Goal: Task Accomplishment & Management: Complete application form

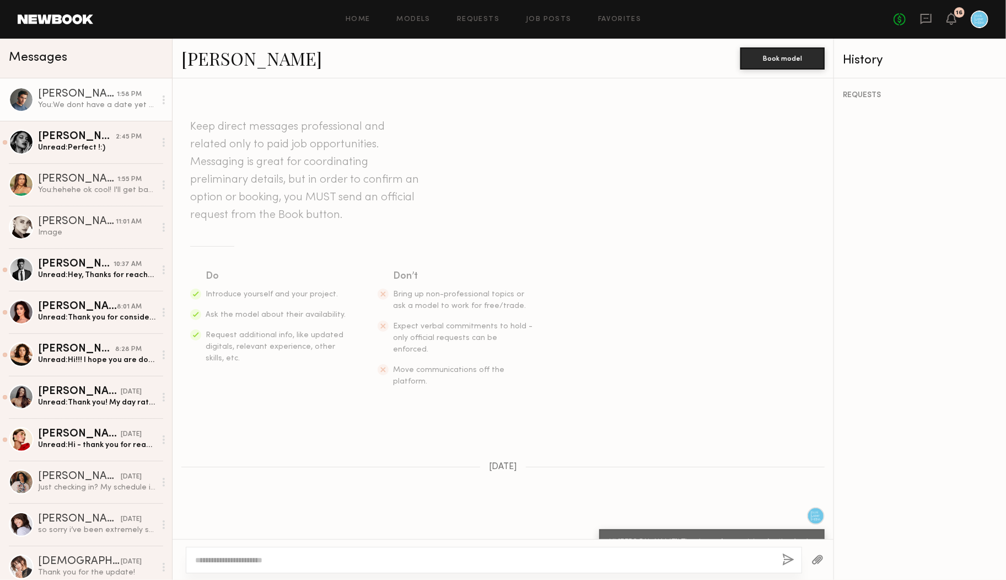
scroll to position [328, 0]
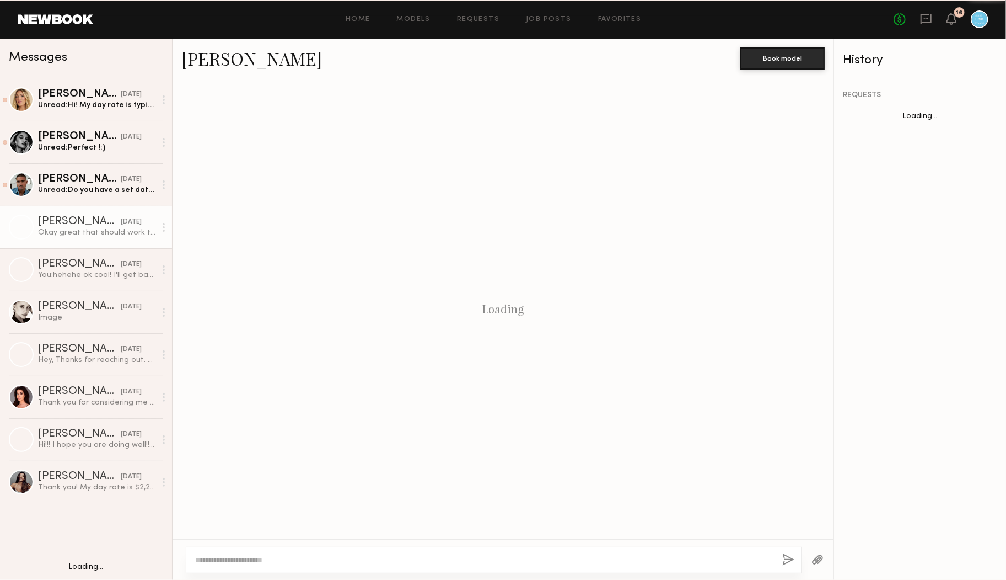
scroll to position [455, 0]
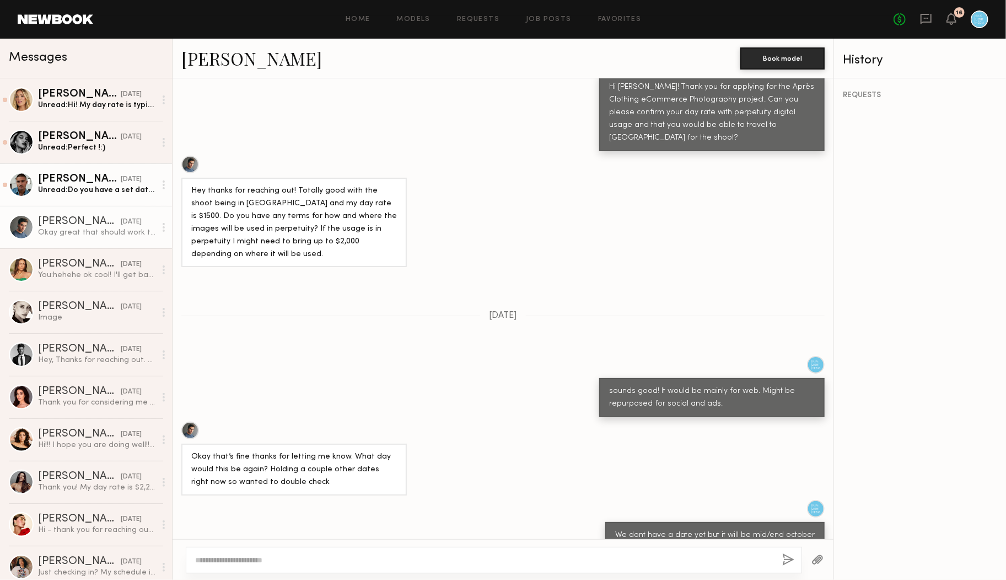
click at [121, 176] on div "[DATE]" at bounding box center [131, 179] width 21 height 10
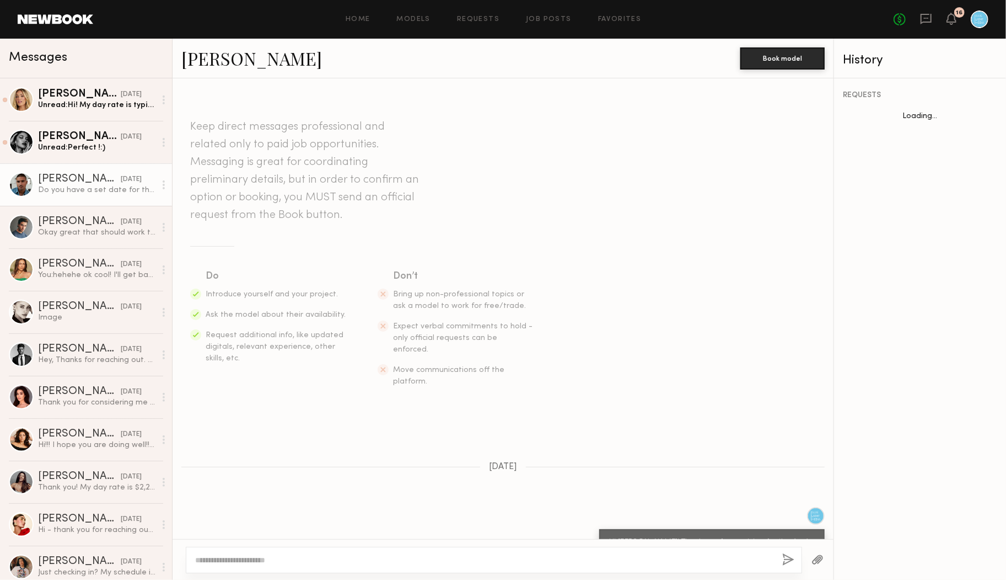
scroll to position [174, 0]
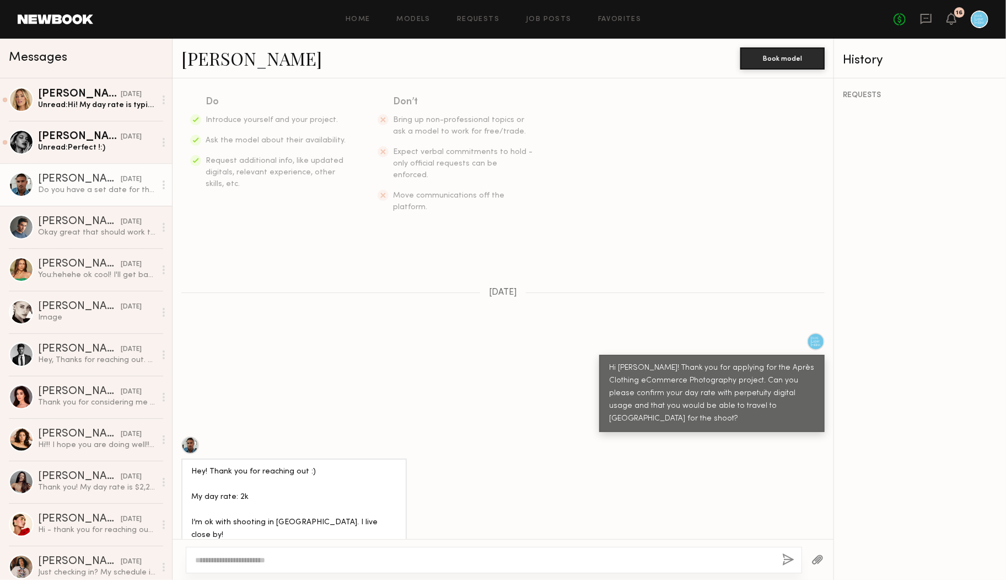
click at [250, 560] on textarea at bounding box center [484, 559] width 578 height 11
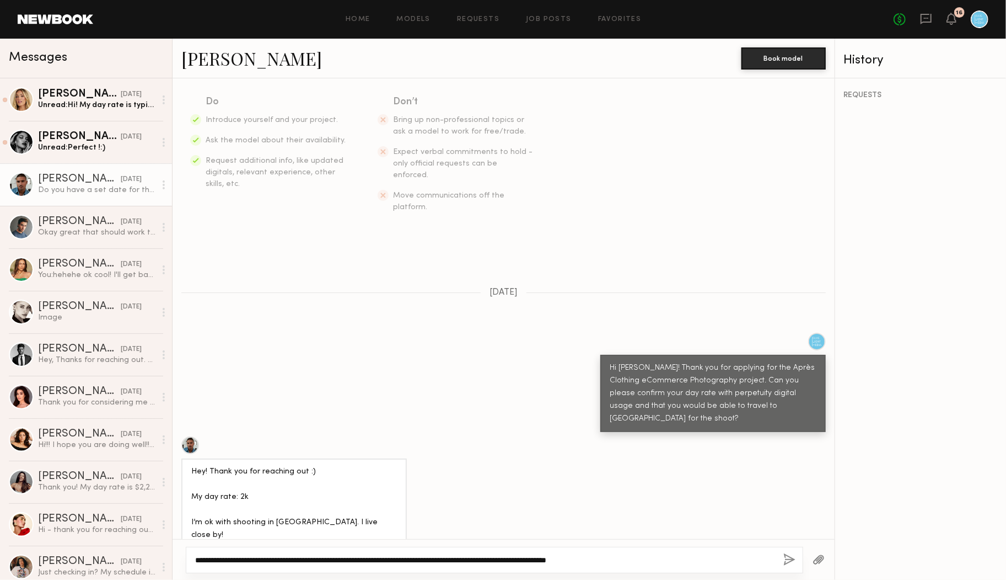
click at [624, 558] on textarea "**********" at bounding box center [485, 559] width 580 height 11
click at [705, 562] on textarea "**********" at bounding box center [485, 559] width 580 height 11
type textarea "**********"
click at [785, 563] on button "button" at bounding box center [790, 560] width 12 height 14
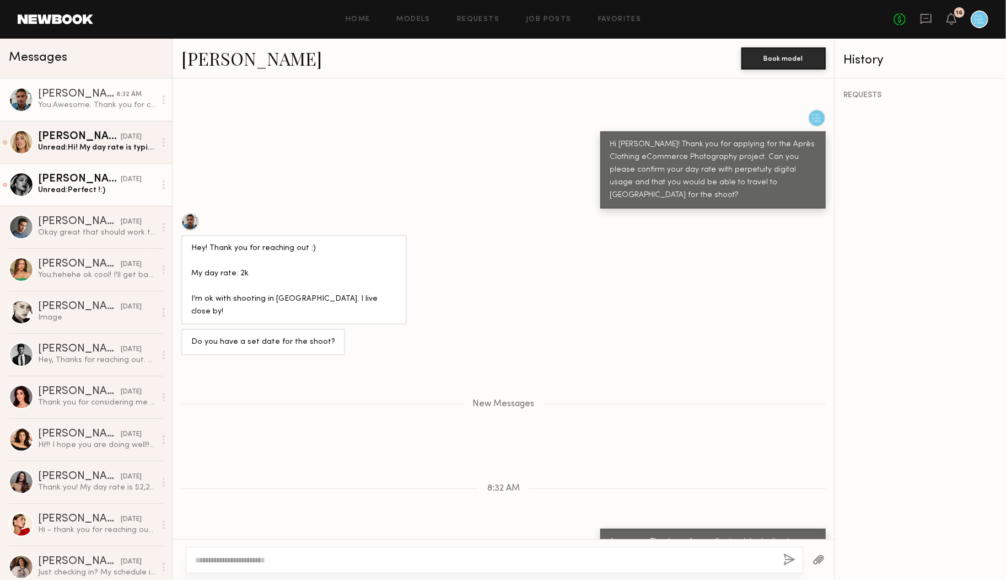
click at [91, 174] on div "[PERSON_NAME]" at bounding box center [79, 179] width 83 height 11
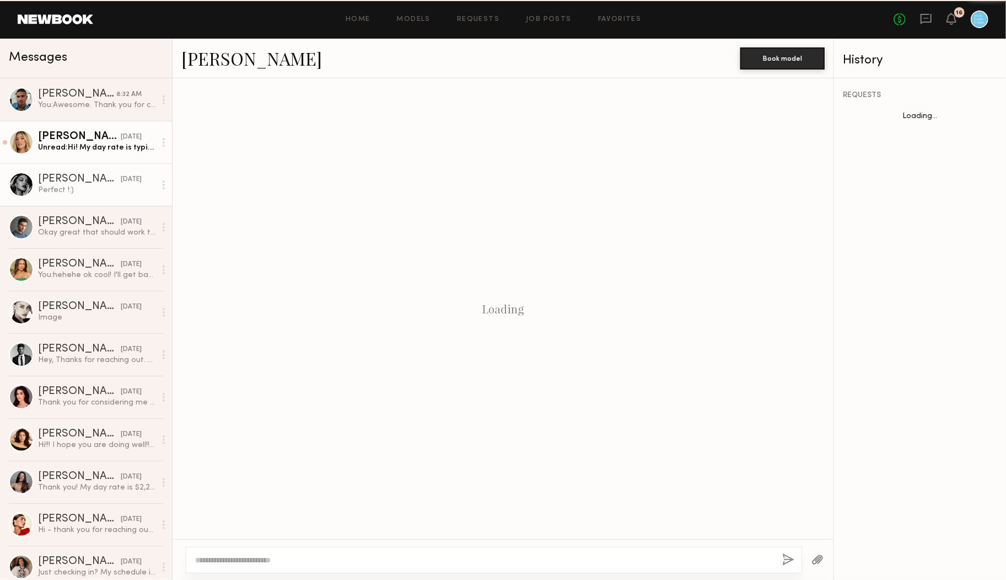
scroll to position [366, 0]
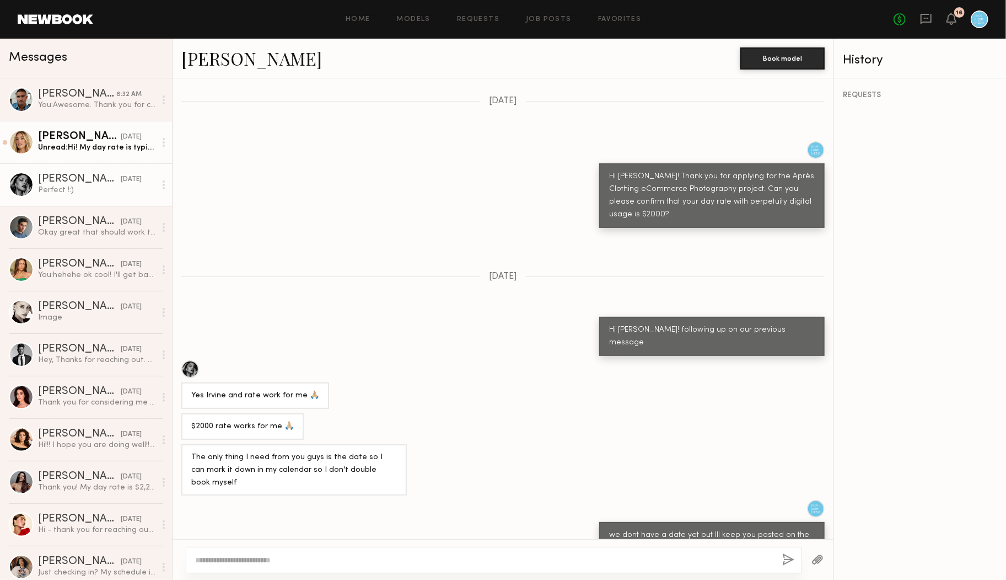
click at [90, 140] on div "[PERSON_NAME]" at bounding box center [79, 136] width 83 height 11
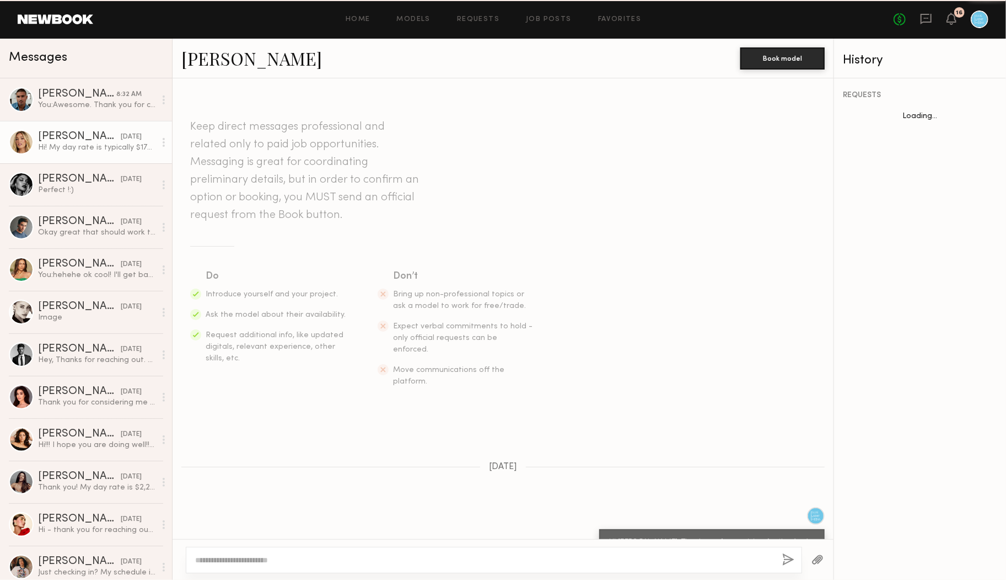
scroll to position [324, 0]
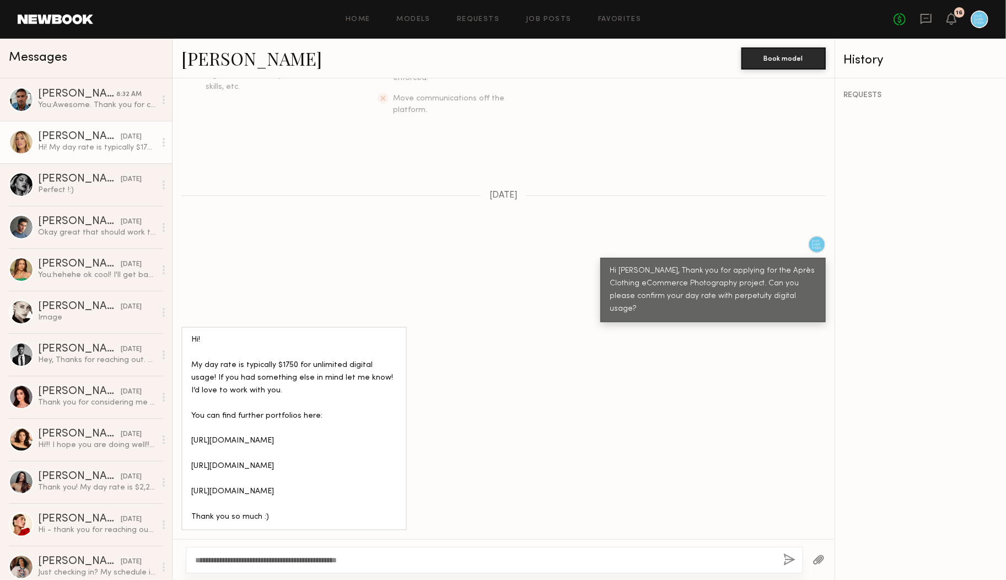
type textarea "**********"
click at [785, 555] on button "button" at bounding box center [790, 560] width 12 height 14
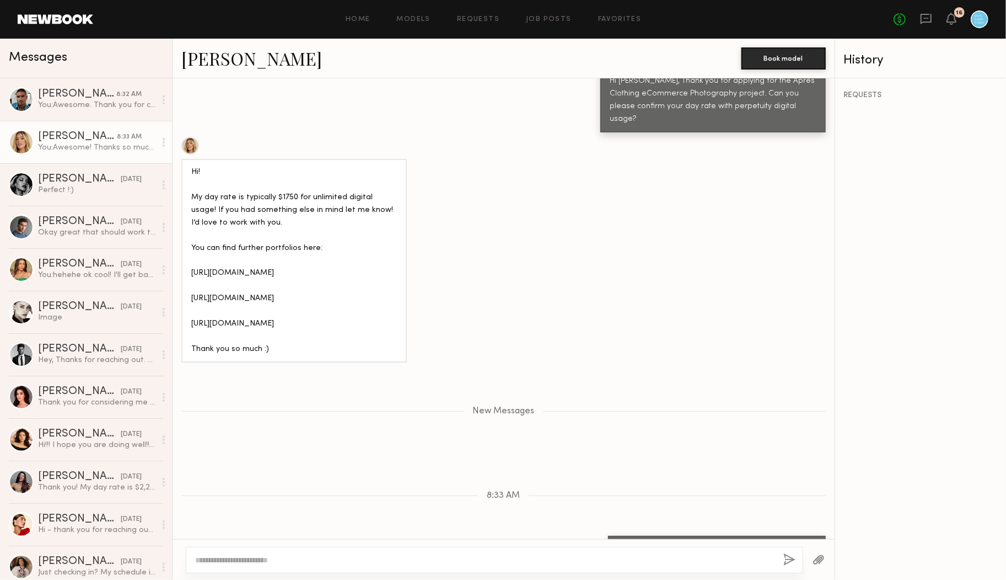
scroll to position [443, 0]
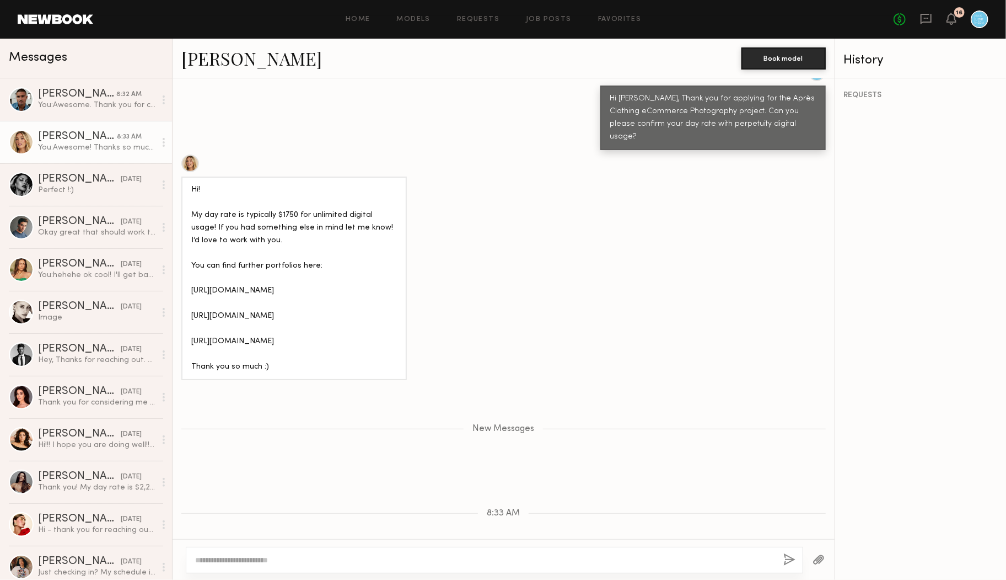
click at [557, 15] on div "Home Models Requests Job Posts Favorites Sign Out No fees up to $5,000 16" at bounding box center [541, 19] width 896 height 18
click at [550, 22] on link "Job Posts" at bounding box center [549, 19] width 46 height 7
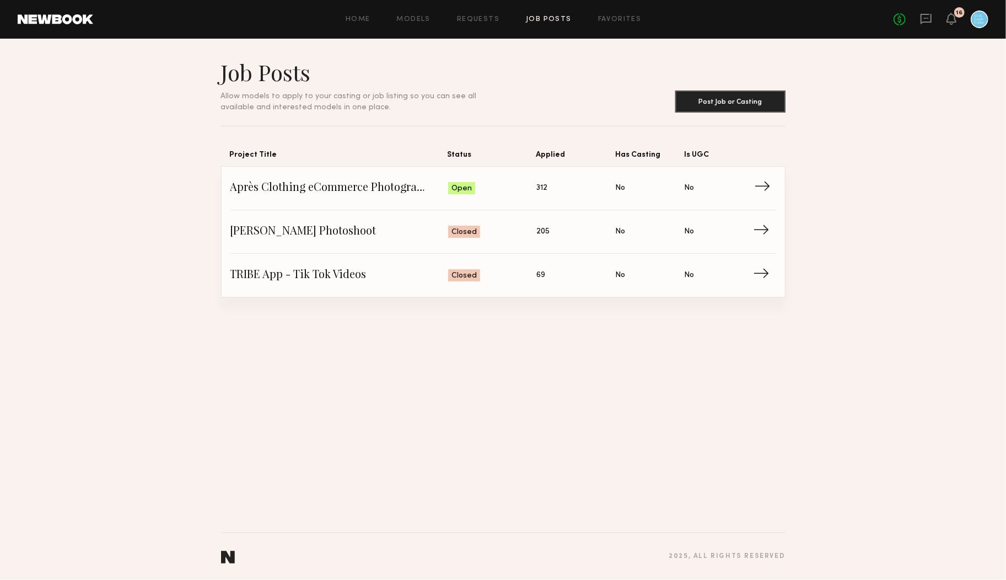
click at [367, 189] on span "Après Clothing eCommerce Photography" at bounding box center [339, 188] width 218 height 17
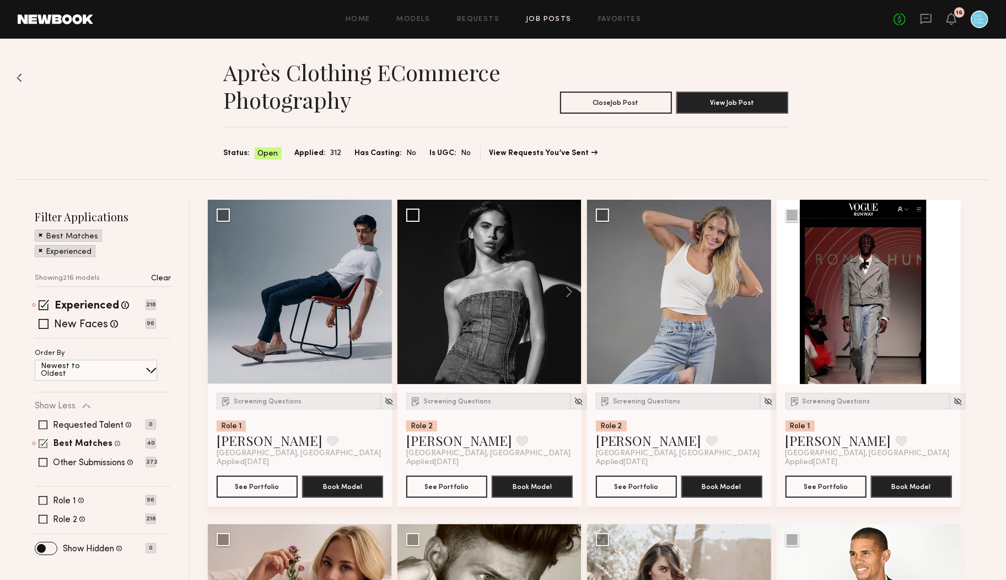
click at [42, 443] on span at bounding box center [43, 442] width 9 height 9
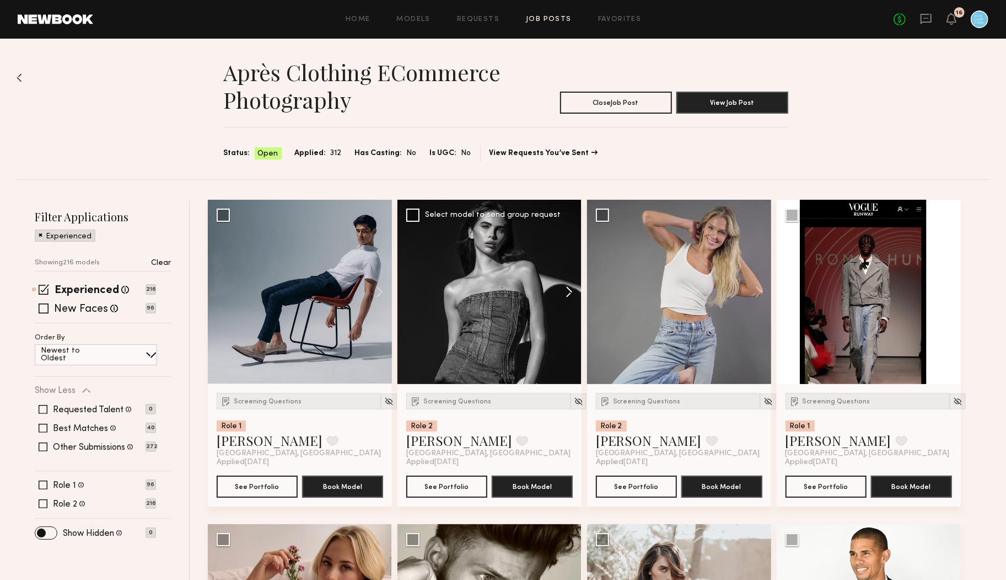
click at [576, 294] on button at bounding box center [563, 292] width 35 height 184
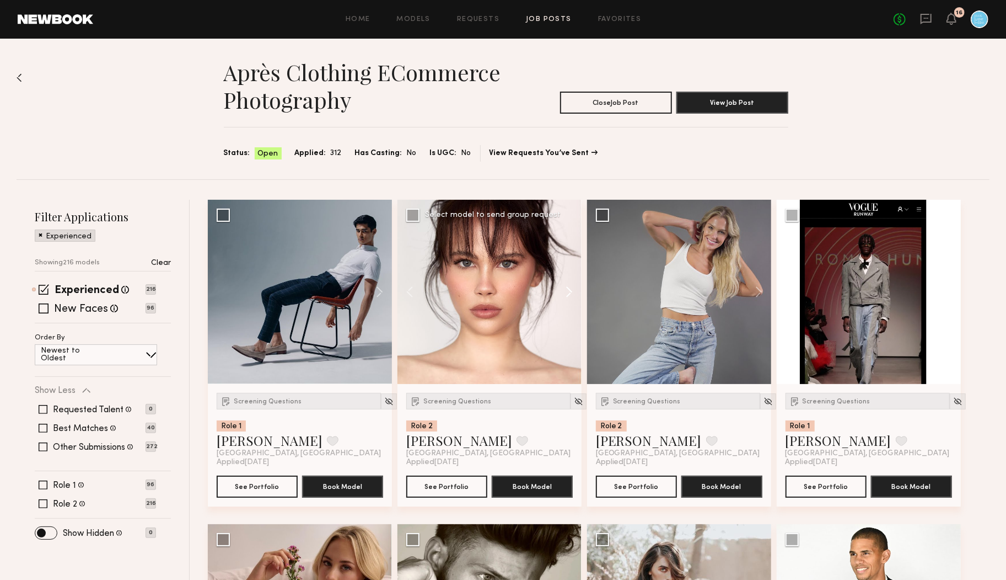
click at [573, 293] on button at bounding box center [563, 292] width 35 height 184
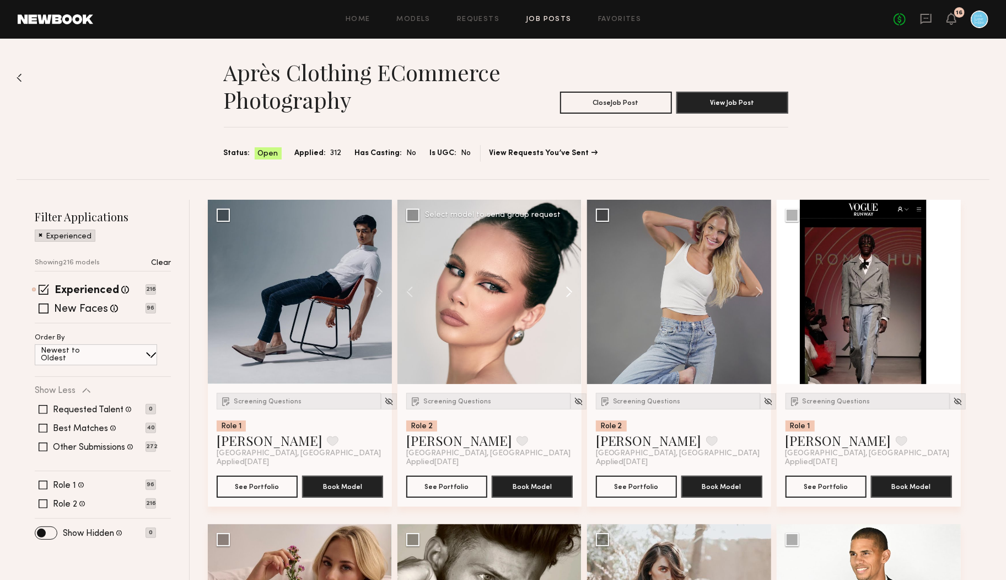
click at [573, 293] on button at bounding box center [563, 292] width 35 height 184
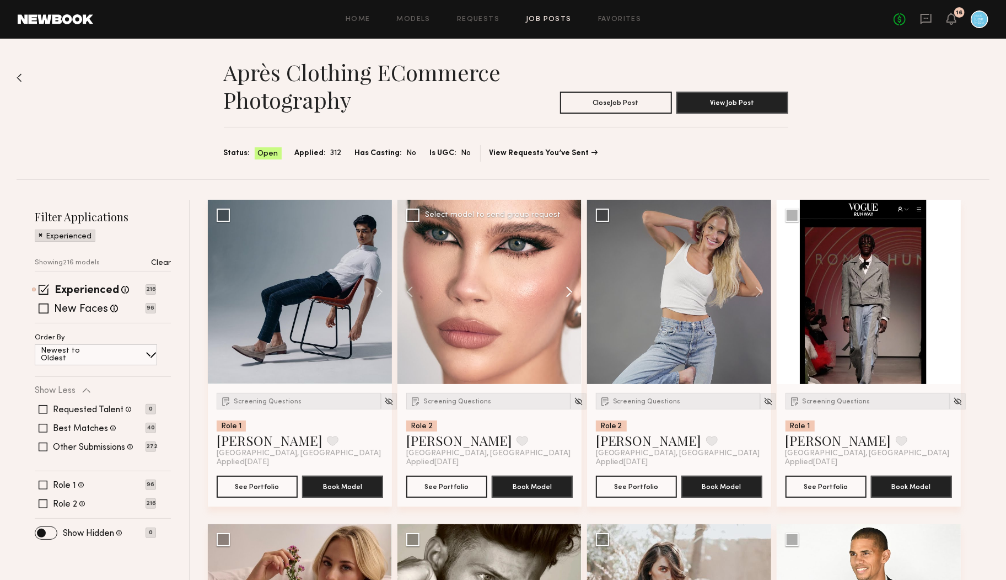
click at [573, 293] on button at bounding box center [563, 292] width 35 height 184
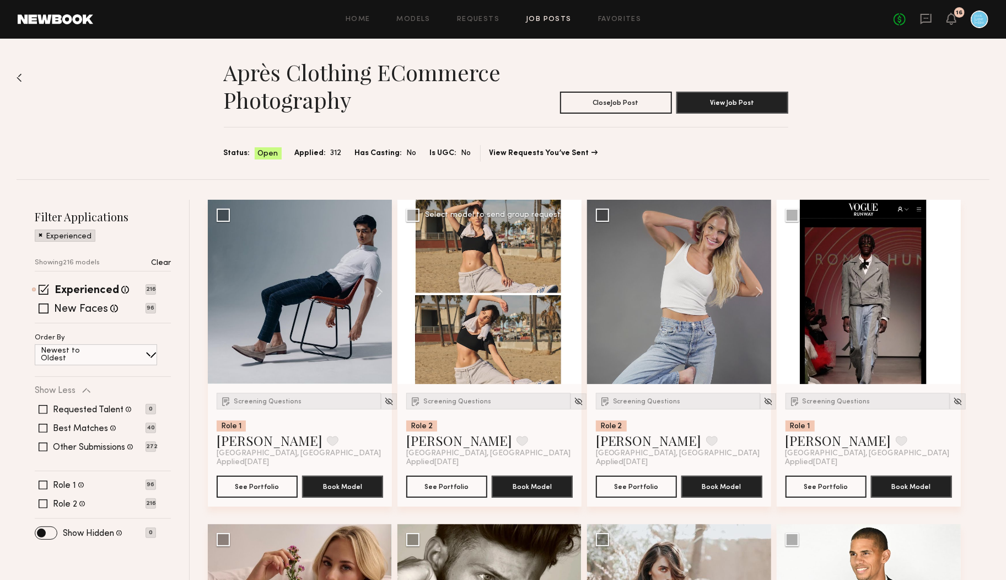
click at [573, 293] on button at bounding box center [563, 292] width 35 height 184
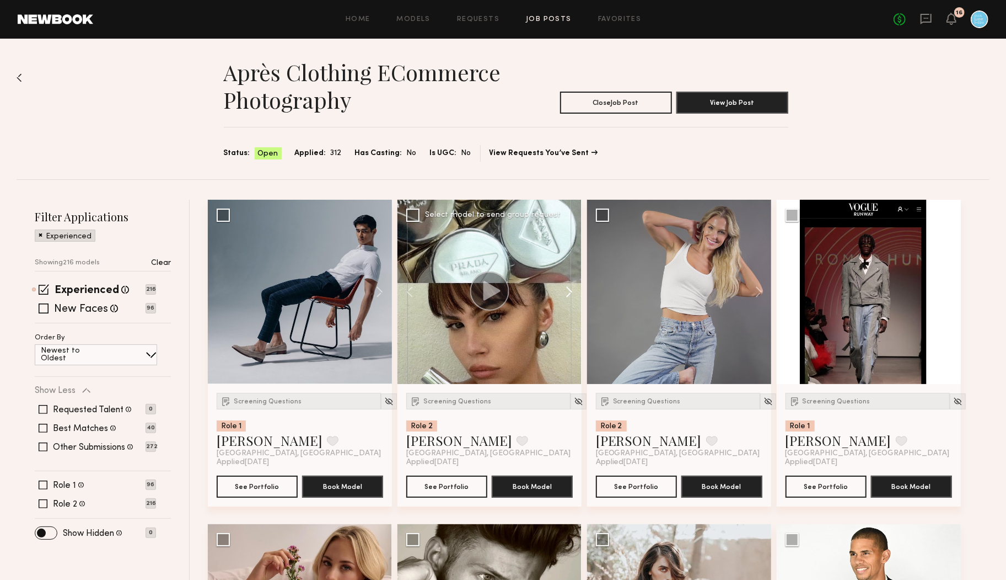
click at [573, 293] on button at bounding box center [563, 292] width 35 height 184
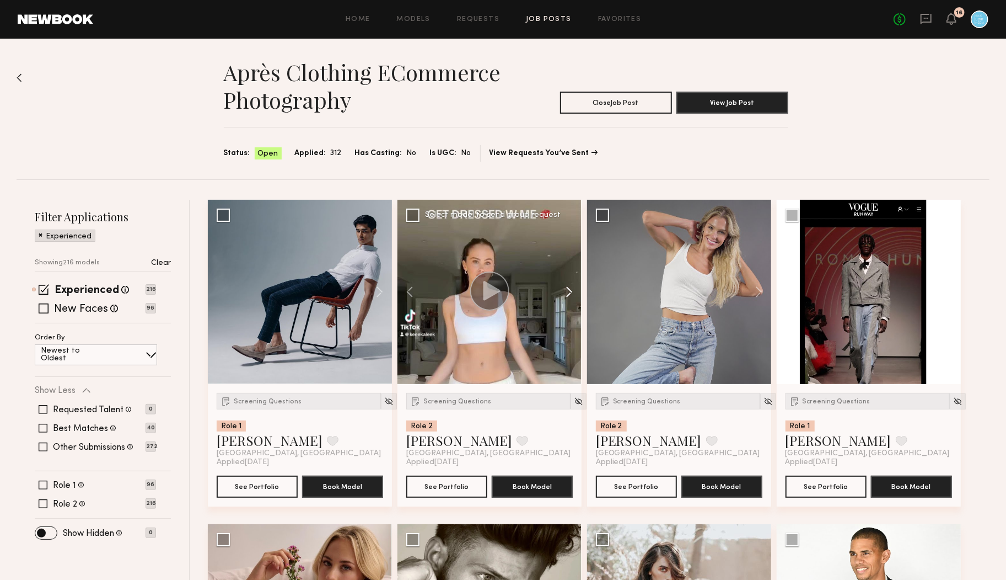
click at [573, 293] on button at bounding box center [563, 292] width 35 height 184
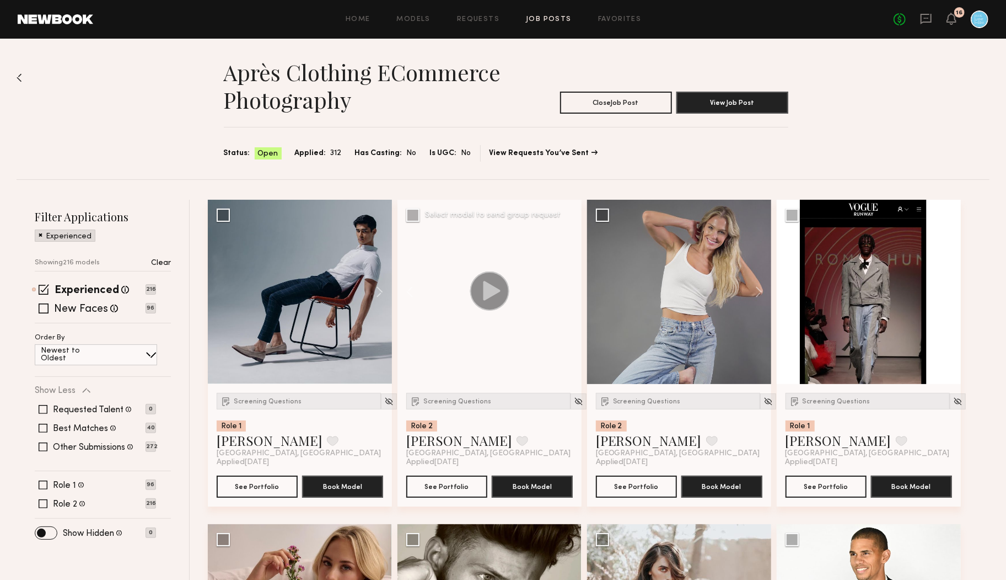
click at [573, 293] on div at bounding box center [490, 292] width 184 height 184
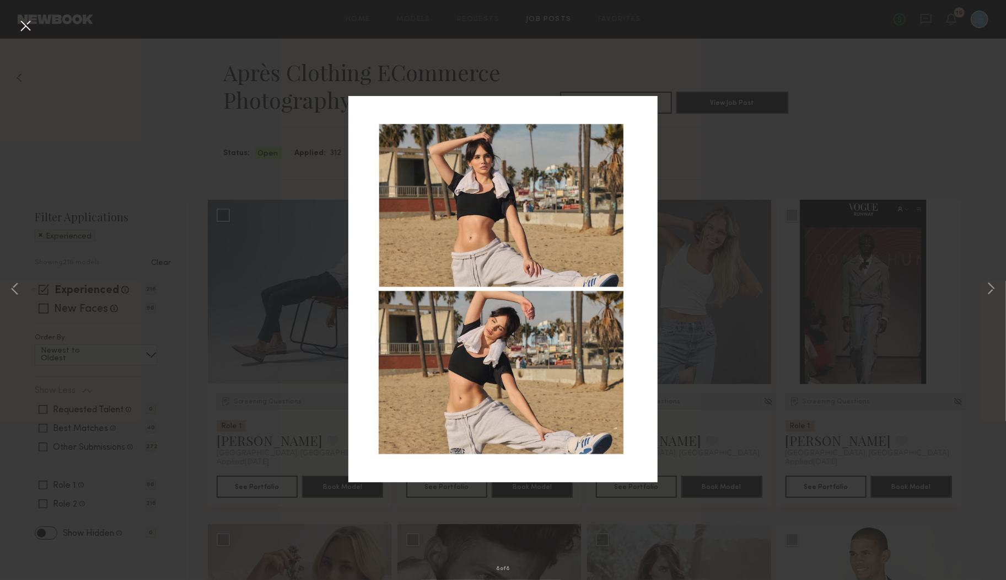
click at [23, 28] on button at bounding box center [26, 27] width 18 height 20
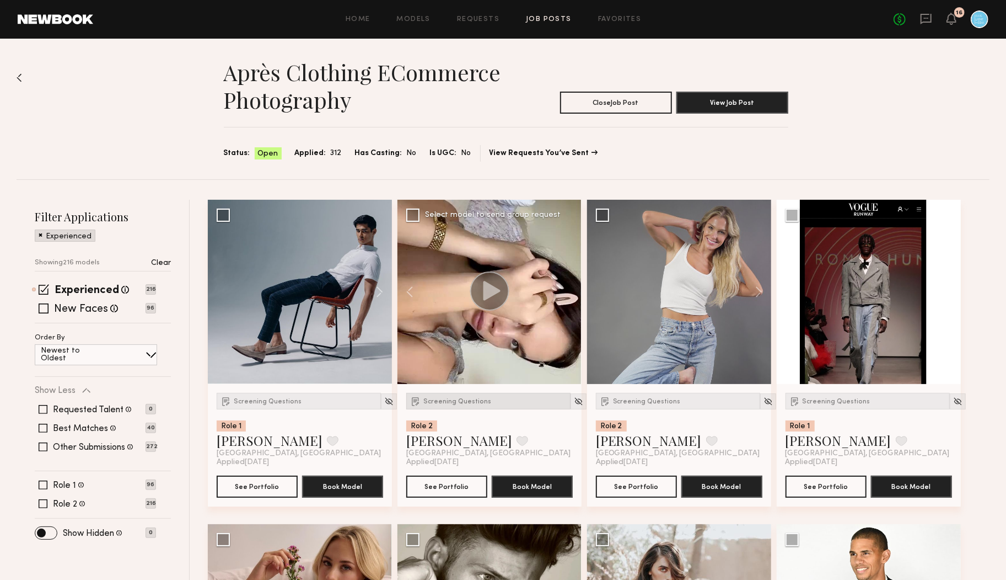
click at [446, 400] on span "Screening Questions" at bounding box center [457, 401] width 68 height 7
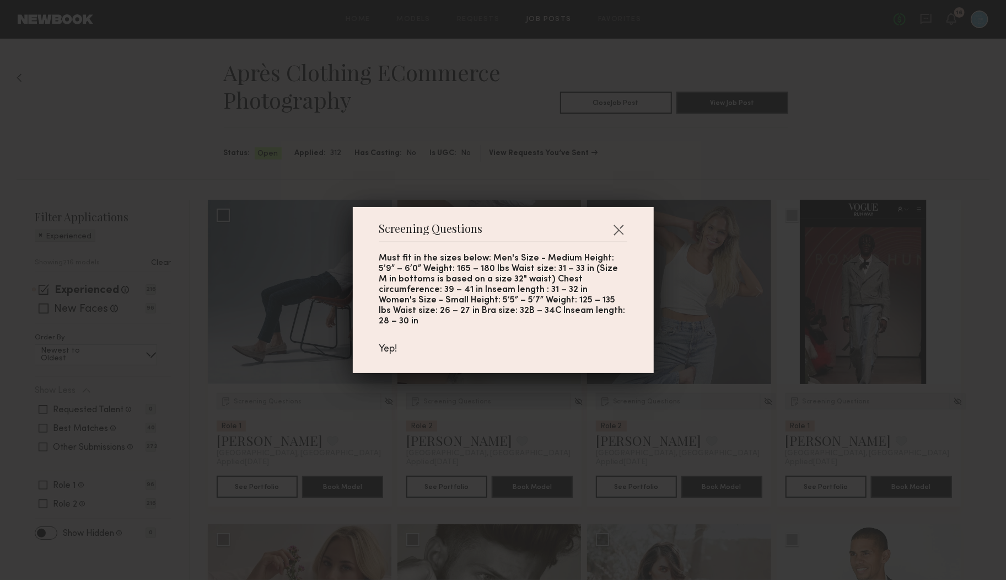
click at [446, 401] on div "Screening Questions Must fit in the sizes below: Men's Size - Medium Height: 5’…" at bounding box center [503, 290] width 1006 height 580
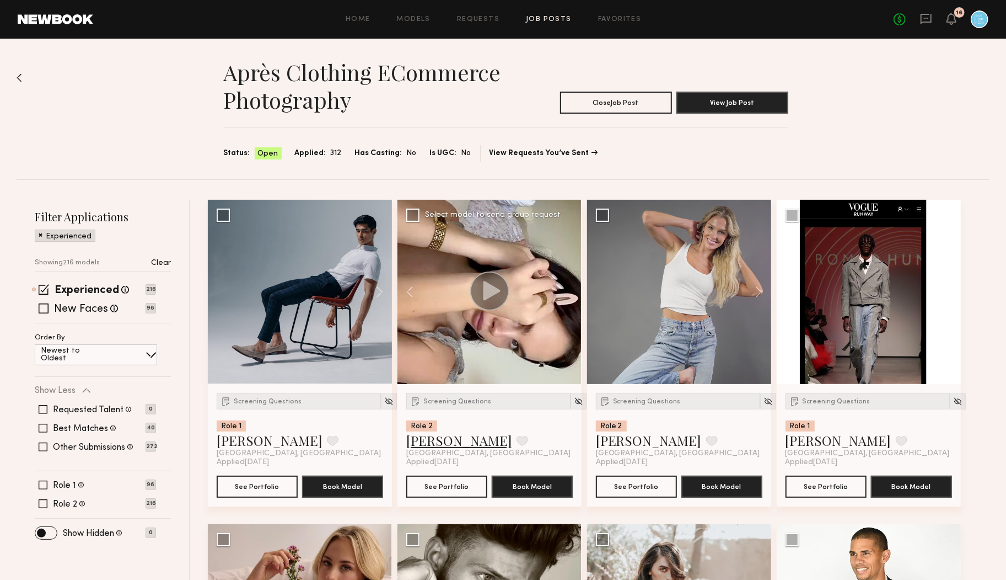
click at [439, 442] on link "Kirra W." at bounding box center [459, 440] width 106 height 18
click at [430, 444] on link "Kirra W." at bounding box center [459, 440] width 106 height 18
click at [374, 293] on button at bounding box center [374, 292] width 35 height 184
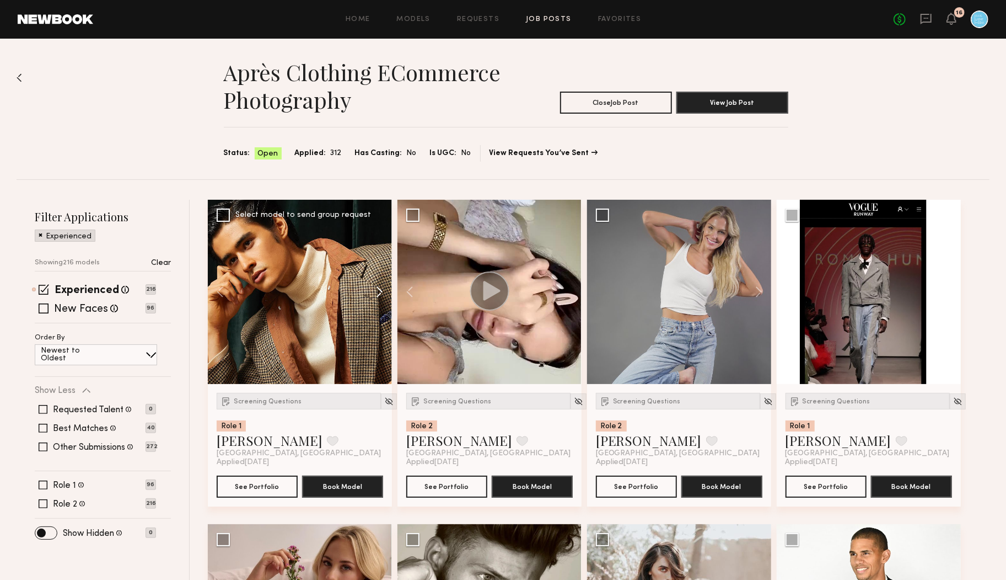
click at [374, 292] on button at bounding box center [374, 292] width 35 height 184
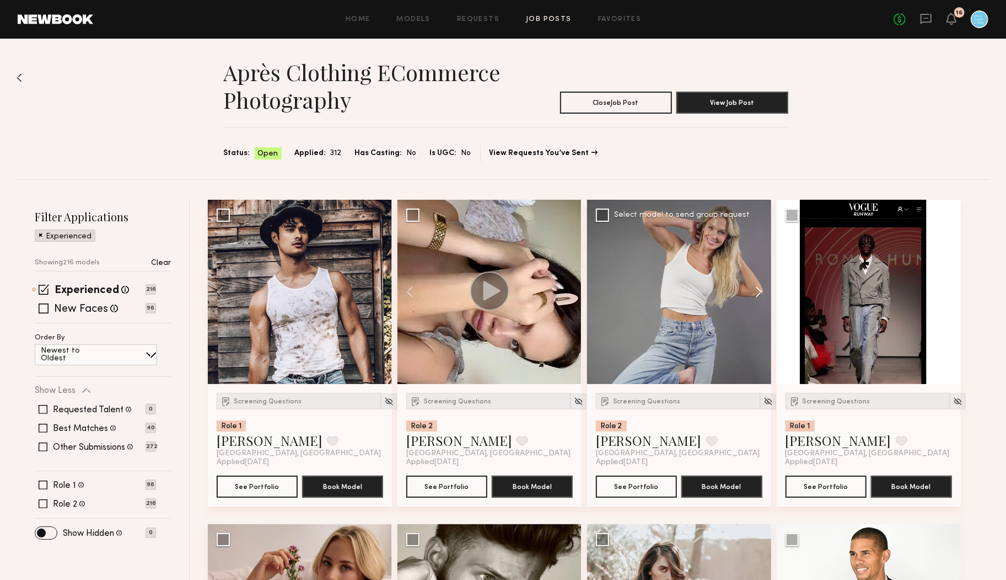
click at [751, 294] on button at bounding box center [753, 292] width 35 height 184
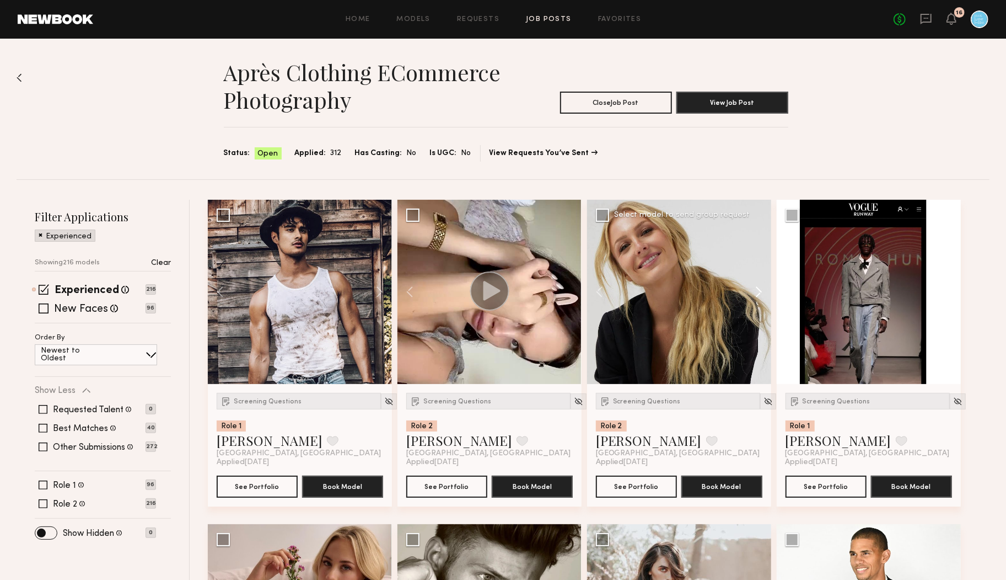
click at [754, 292] on button at bounding box center [753, 292] width 35 height 184
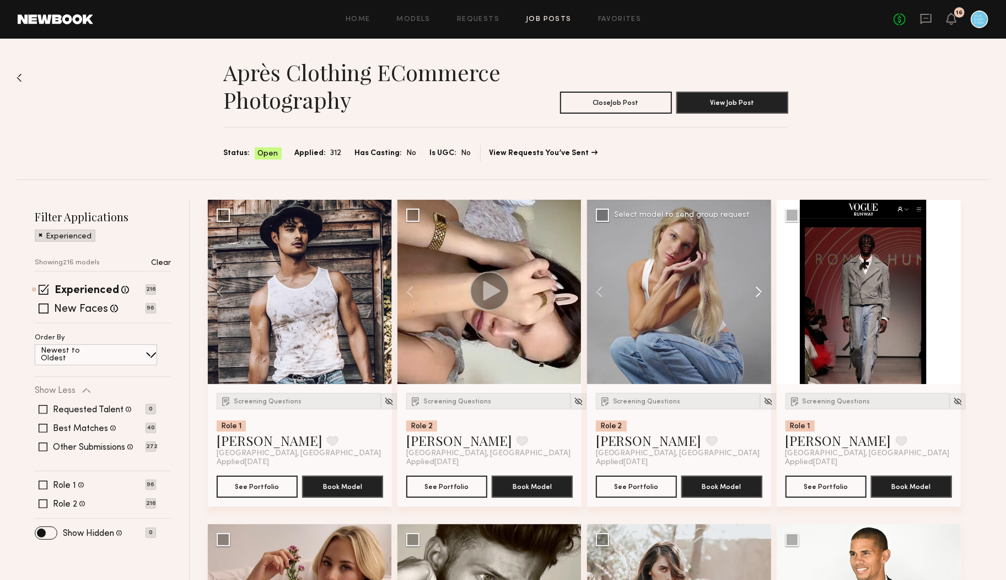
click at [755, 292] on button at bounding box center [753, 292] width 35 height 184
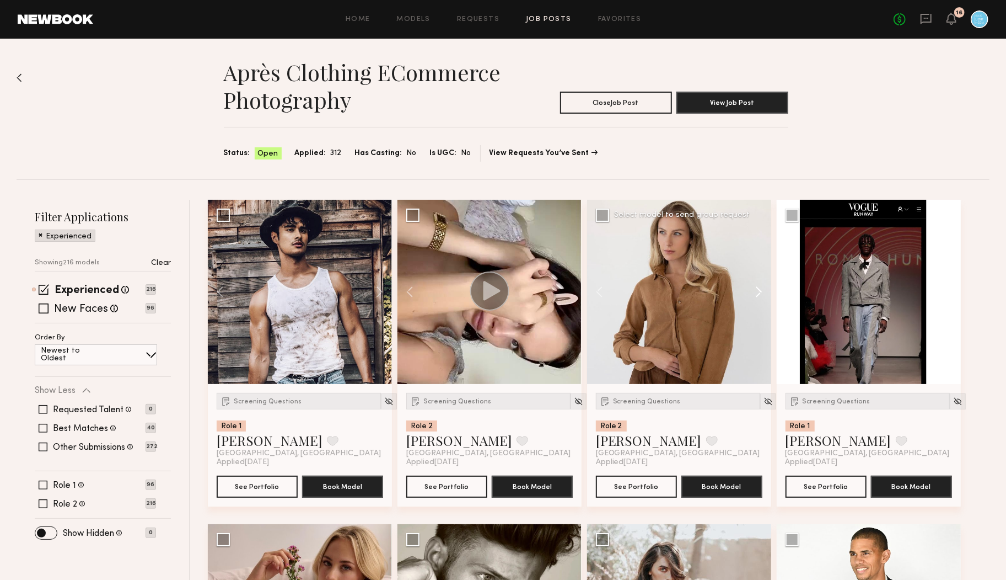
click at [755, 292] on button at bounding box center [753, 292] width 35 height 184
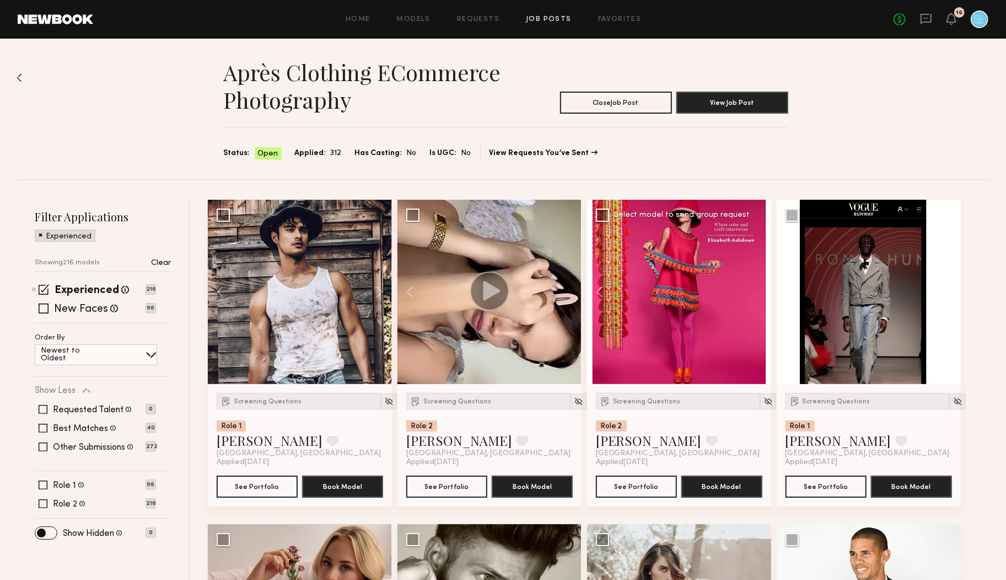
click at [755, 292] on div at bounding box center [679, 292] width 184 height 184
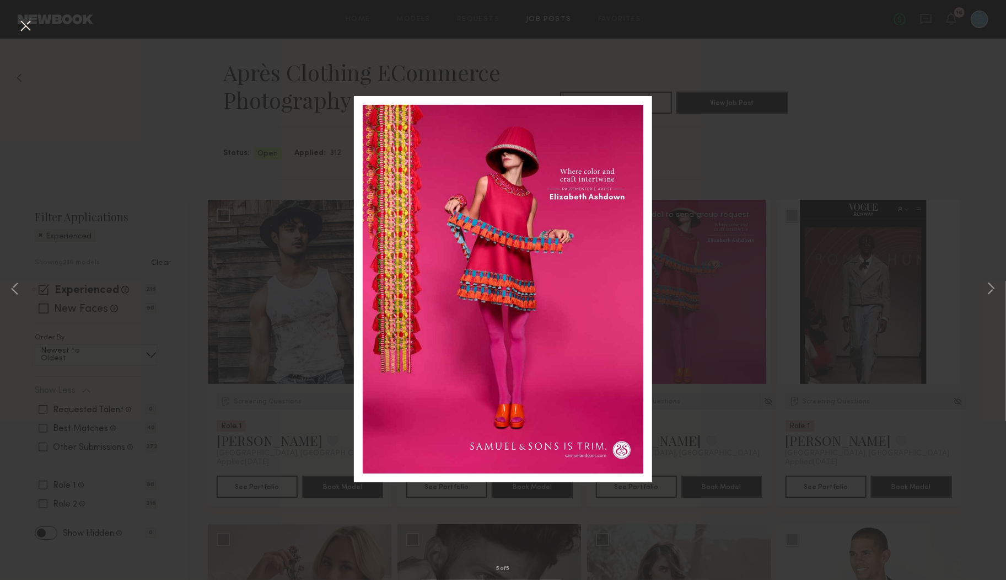
click at [27, 29] on button at bounding box center [26, 27] width 18 height 20
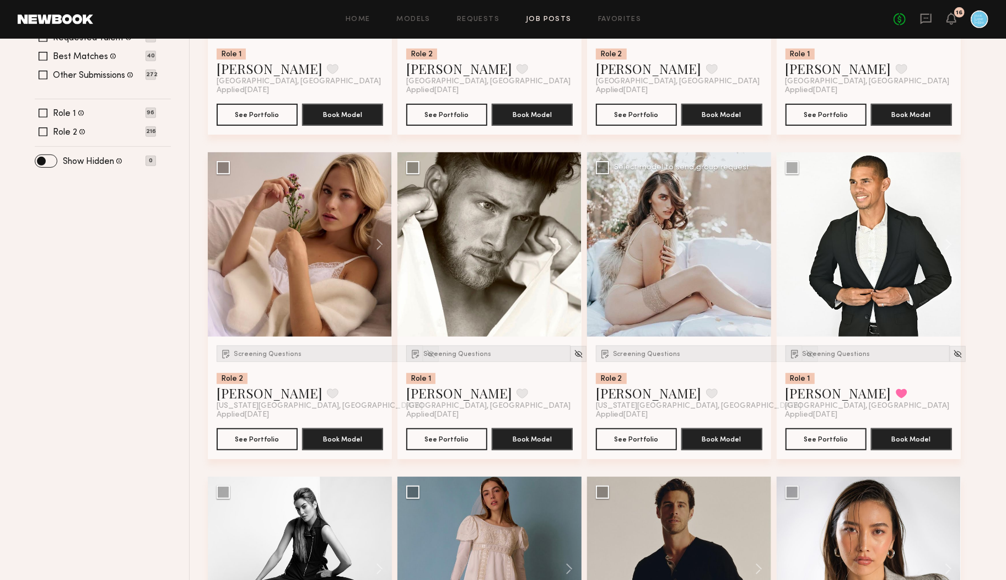
scroll to position [377, 0]
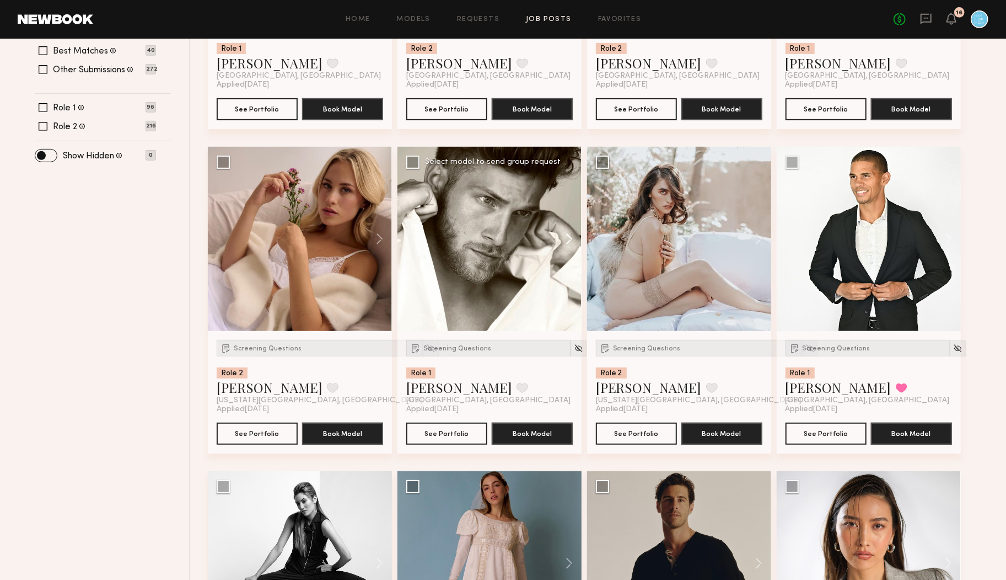
click at [568, 239] on button at bounding box center [563, 239] width 35 height 184
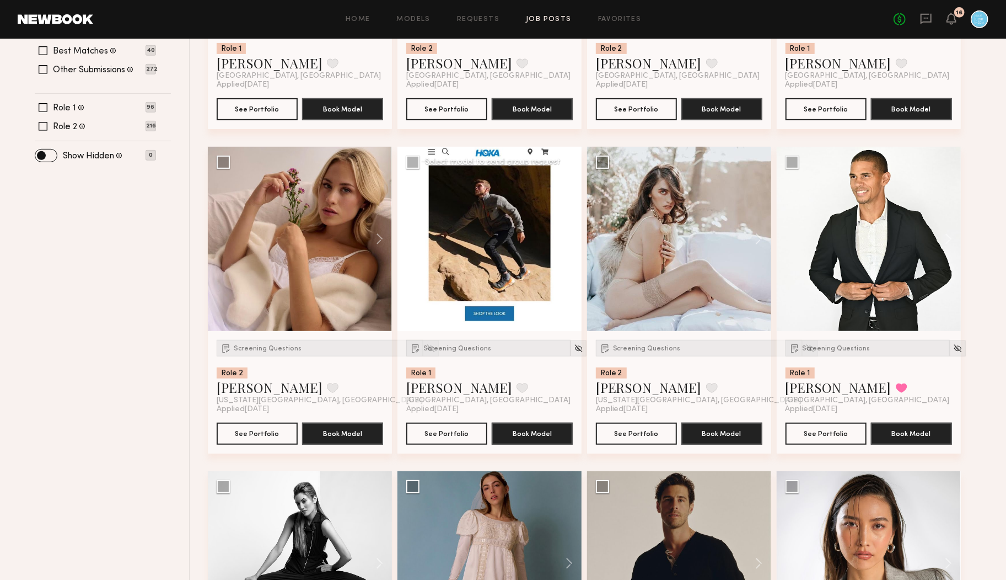
click at [568, 238] on button at bounding box center [563, 239] width 35 height 184
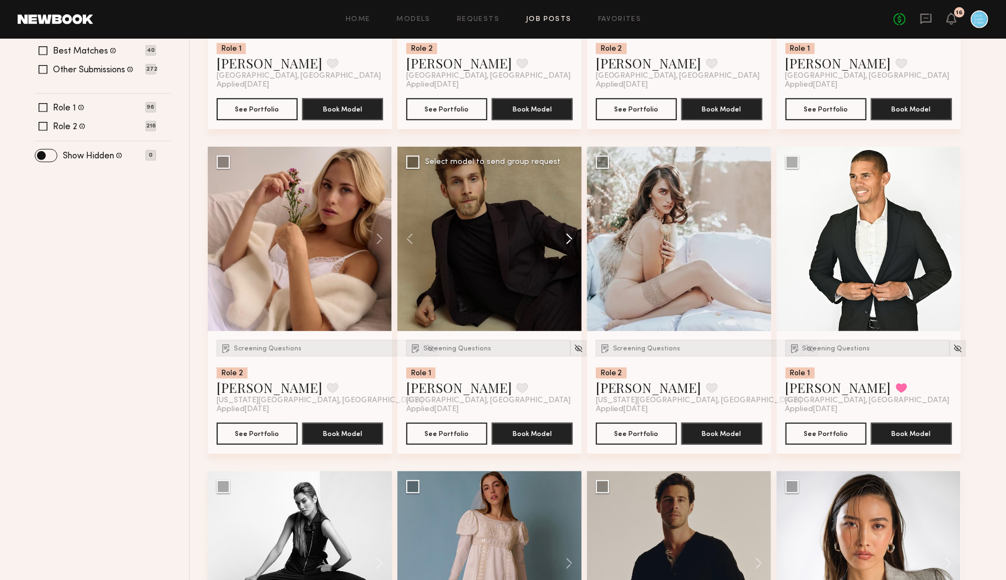
click at [568, 238] on button at bounding box center [563, 239] width 35 height 184
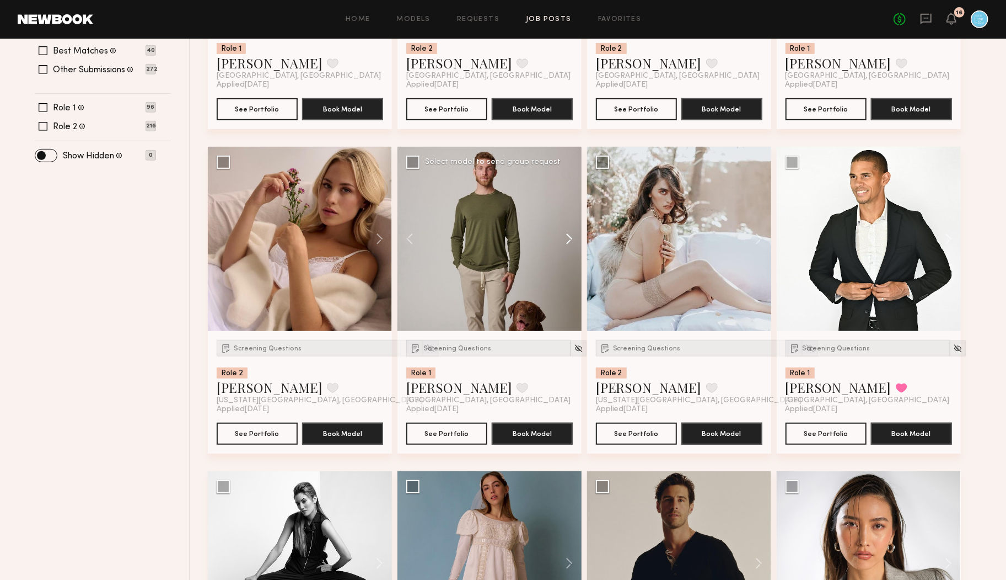
click at [568, 238] on button at bounding box center [563, 239] width 35 height 184
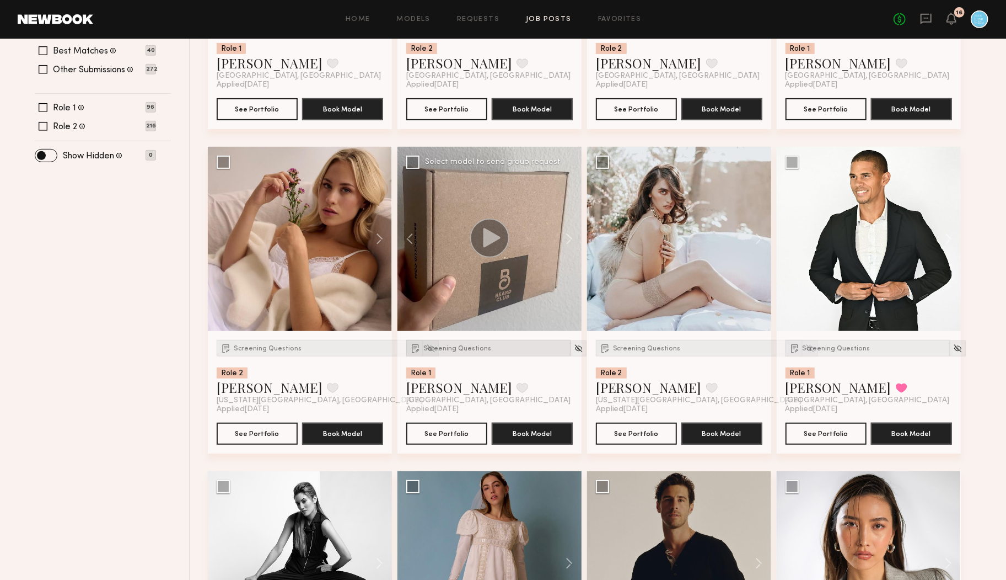
click at [431, 345] on span "Screening Questions" at bounding box center [457, 348] width 68 height 7
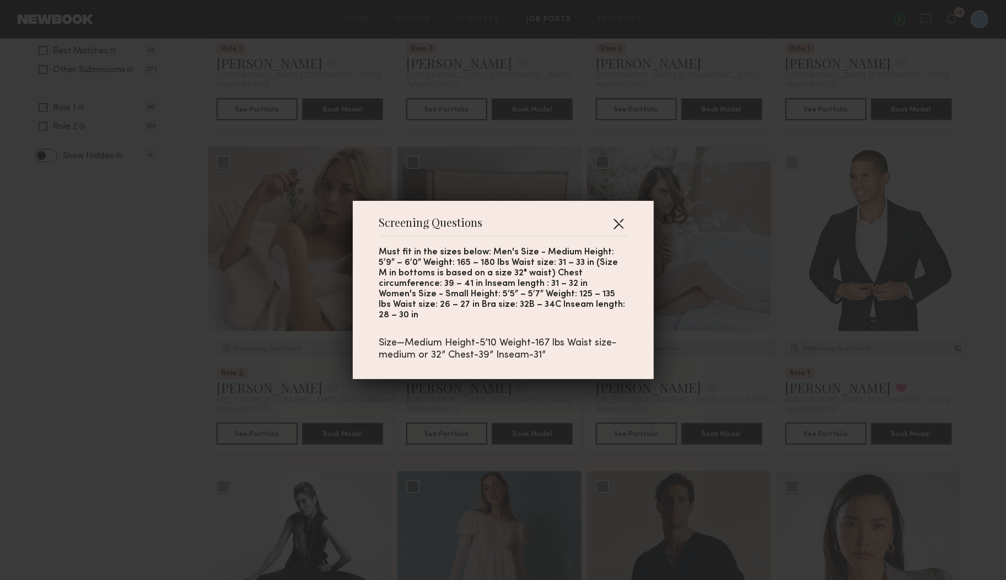
click at [619, 226] on button "button" at bounding box center [619, 224] width 18 height 18
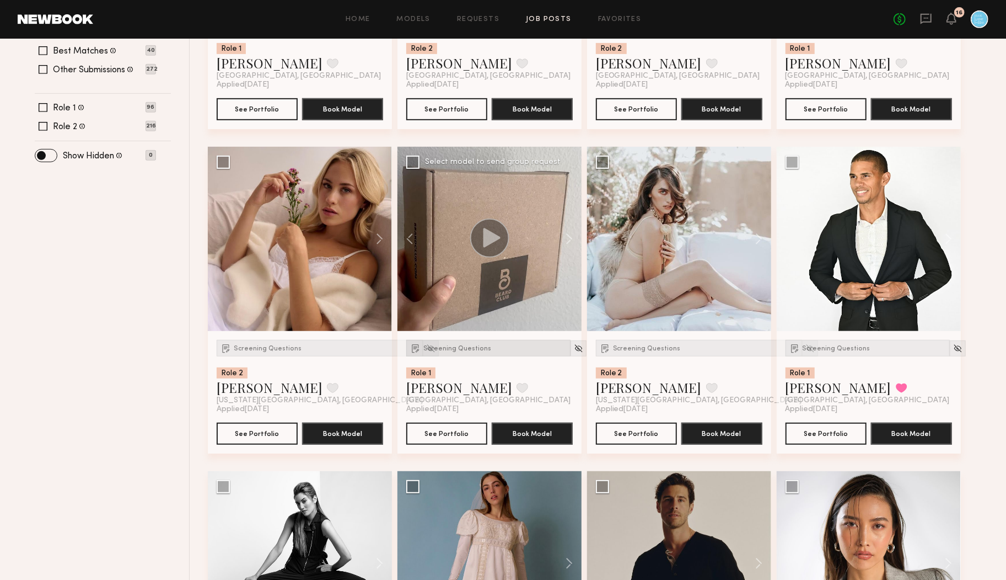
click at [451, 352] on div "Screening Questions" at bounding box center [488, 348] width 164 height 17
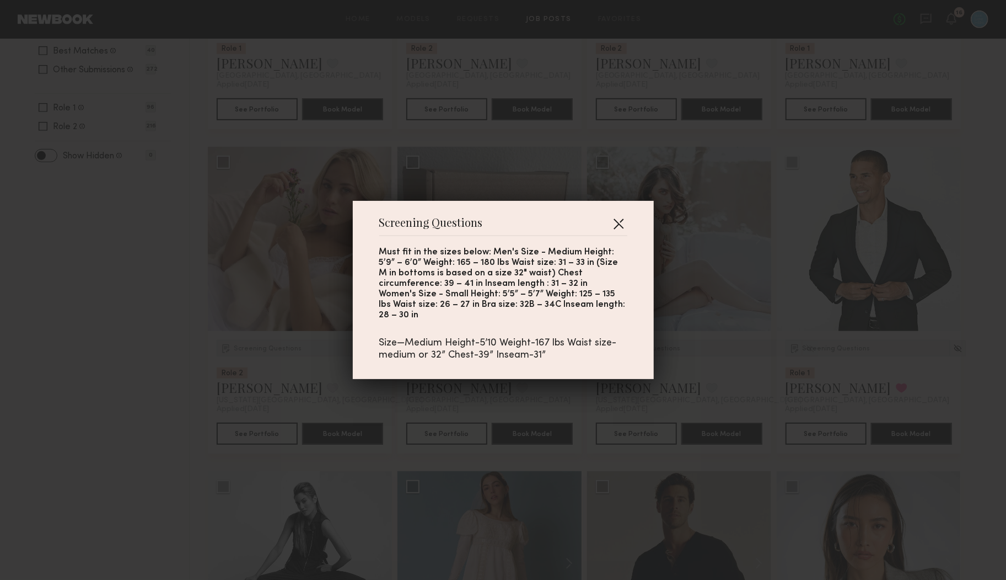
click at [618, 232] on button "button" at bounding box center [619, 224] width 18 height 18
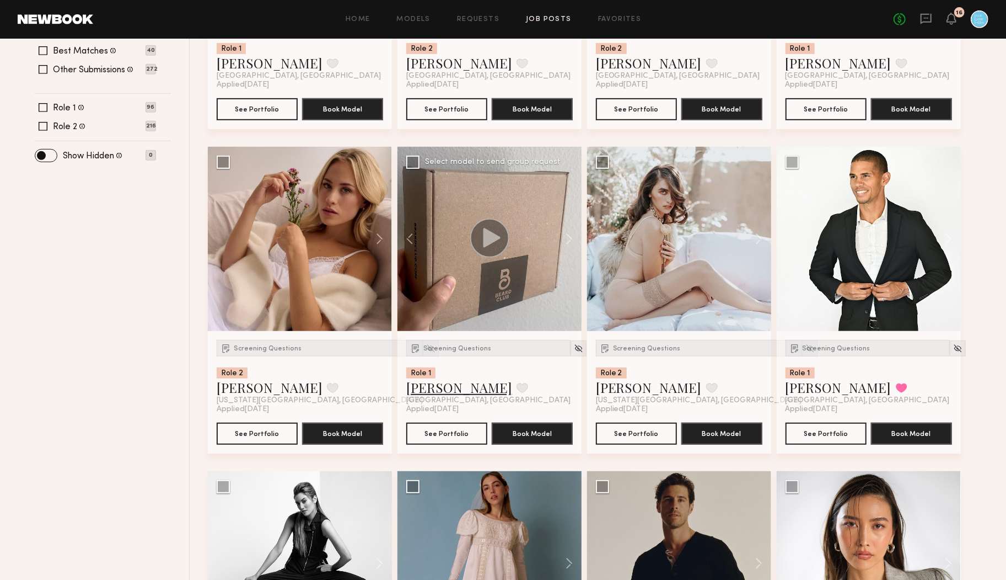
click at [427, 387] on link "Erik R." at bounding box center [459, 387] width 106 height 18
click at [439, 345] on span "Screening Questions" at bounding box center [457, 348] width 68 height 7
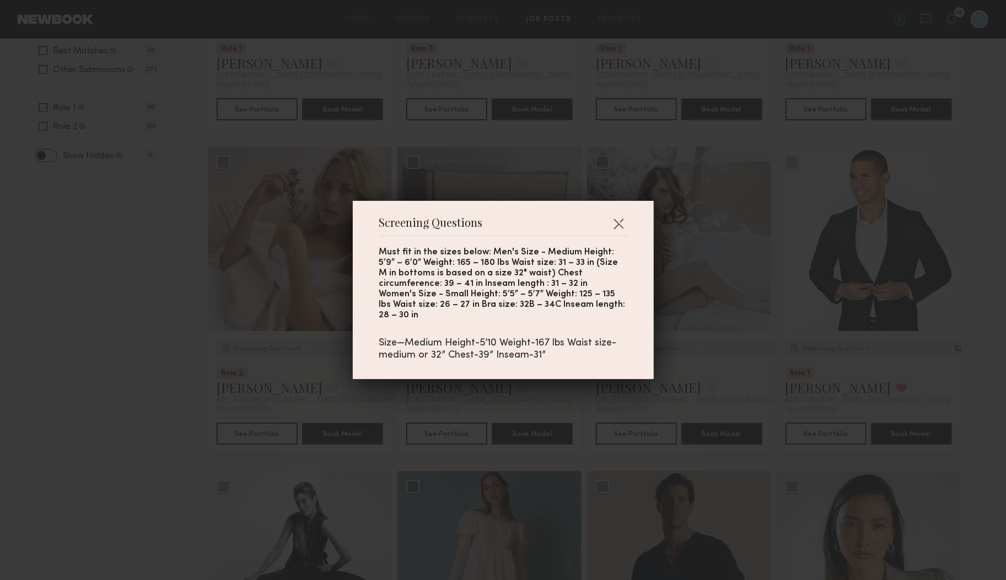
click at [439, 345] on div "Size—Medium Height-5’10 Weight-167 lbs Waist size-medium or 32” Chest-39” Insea…" at bounding box center [503, 349] width 248 height 24
click at [619, 230] on button "button" at bounding box center [619, 224] width 18 height 18
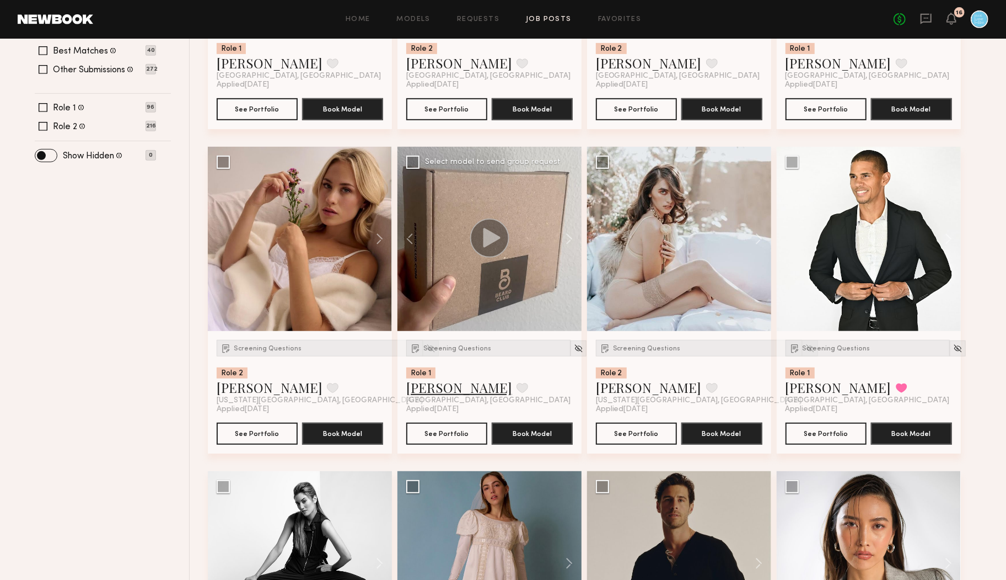
click at [420, 383] on link "Erik R." at bounding box center [459, 387] width 106 height 18
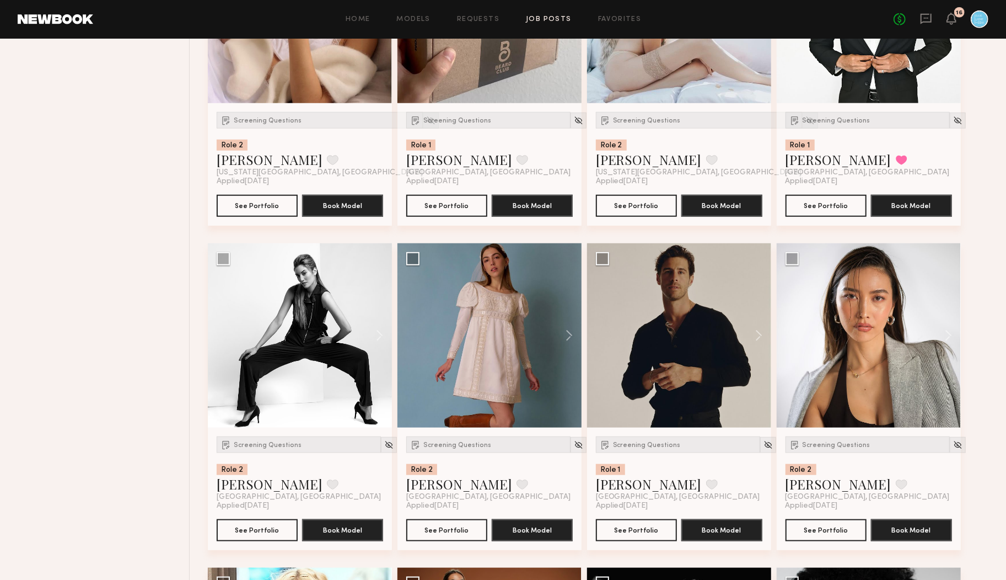
scroll to position [607, 0]
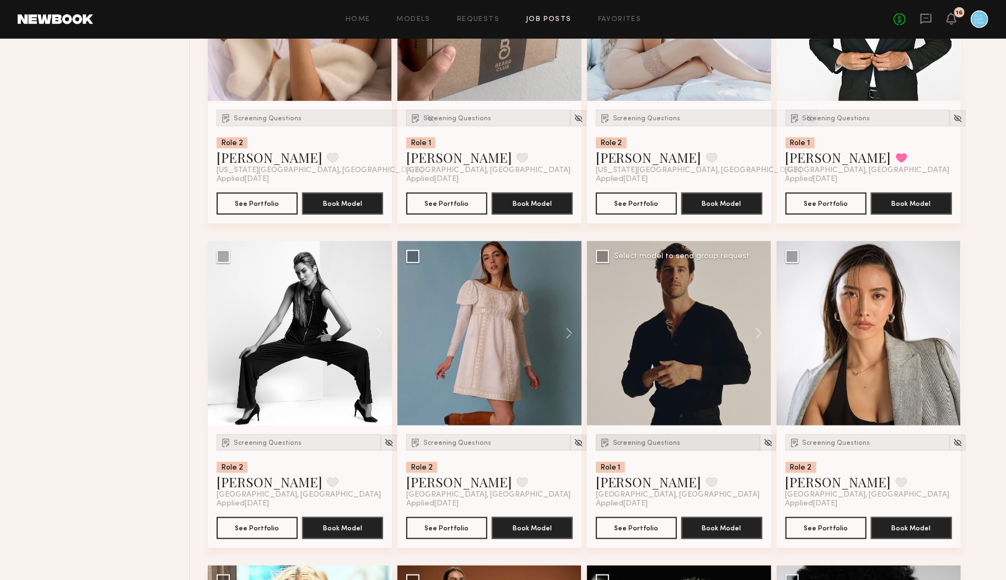
click at [647, 444] on span "Screening Questions" at bounding box center [647, 442] width 68 height 7
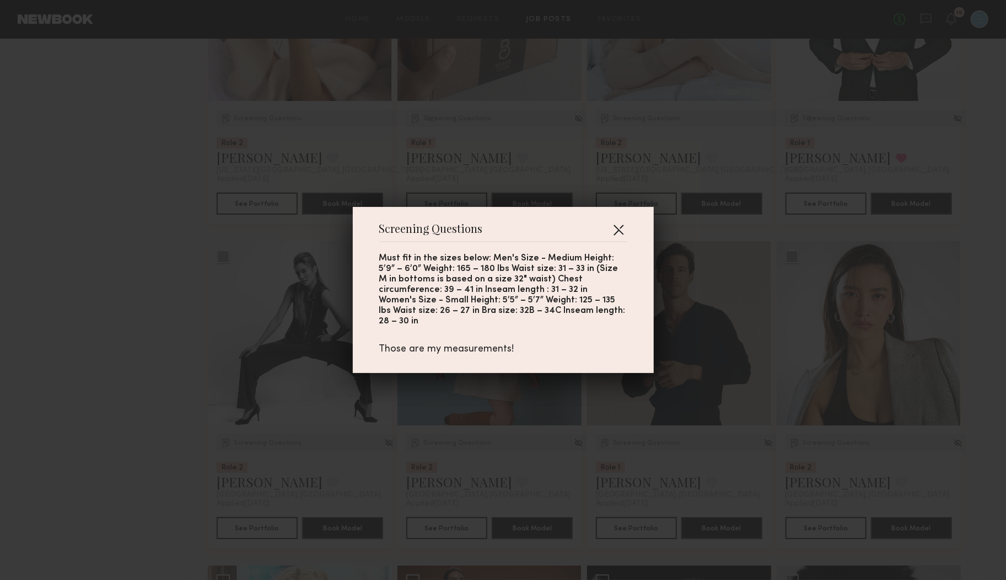
click at [620, 235] on button "button" at bounding box center [619, 230] width 18 height 18
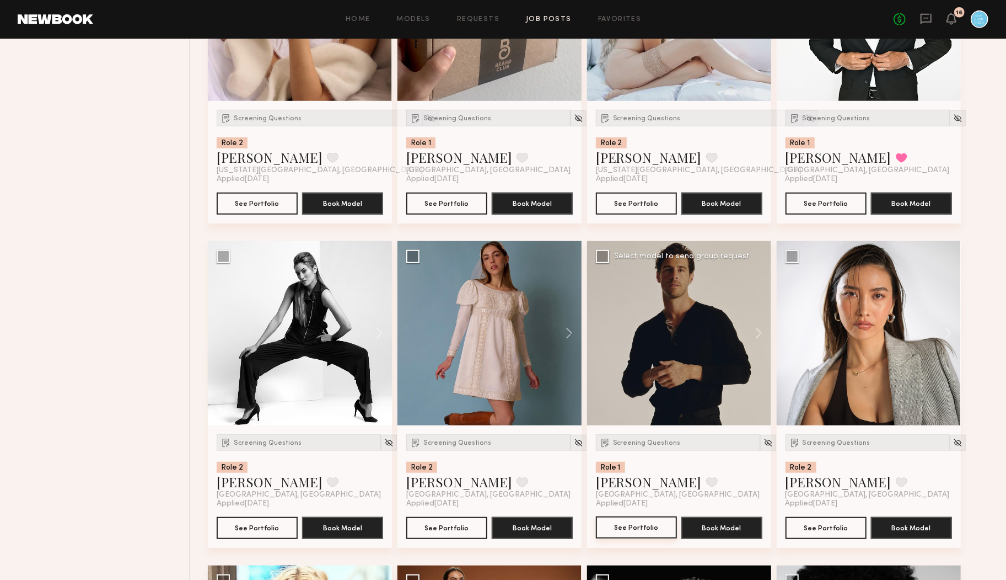
click at [651, 522] on button "See Portfolio" at bounding box center [636, 527] width 81 height 22
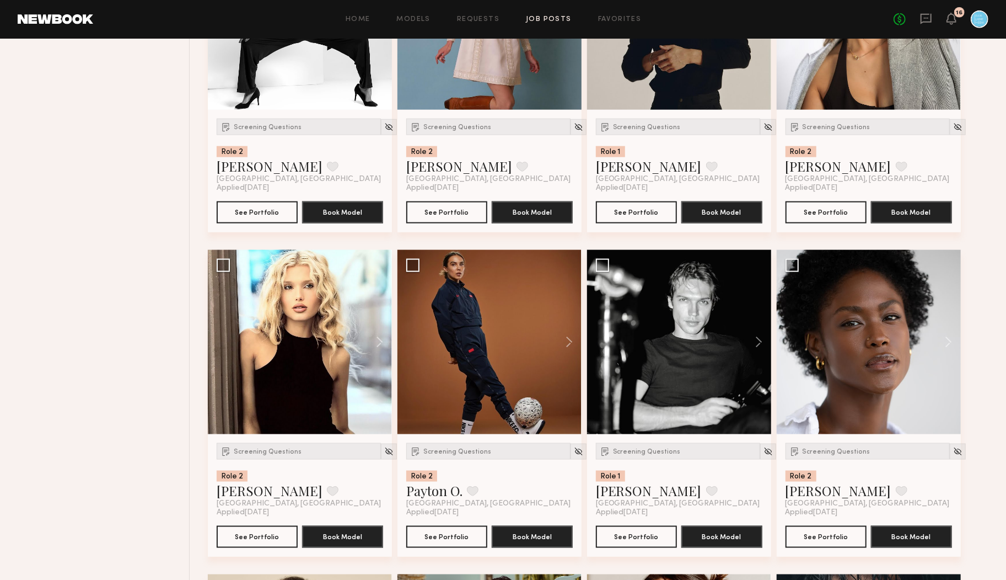
scroll to position [959, 0]
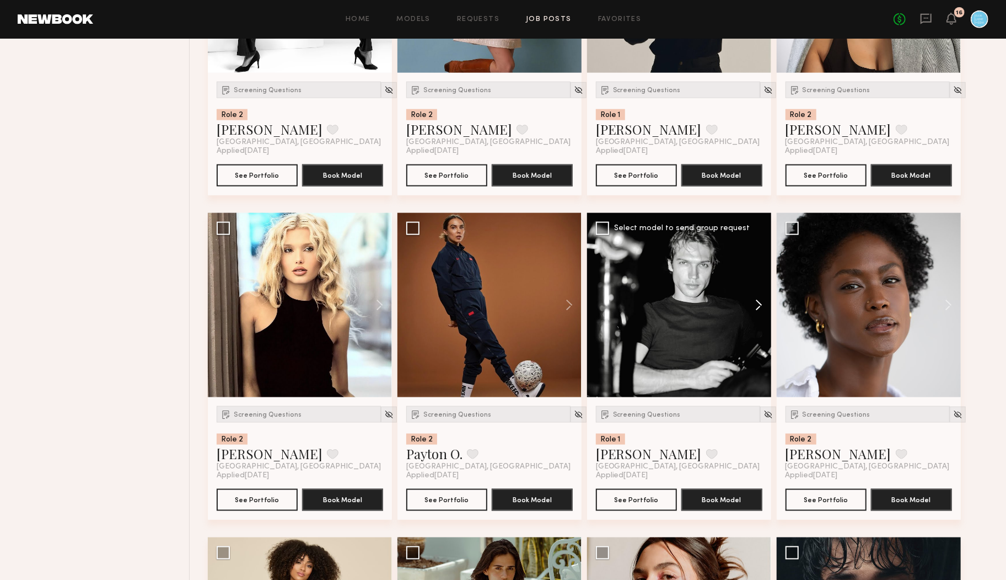
click at [759, 303] on button at bounding box center [753, 305] width 35 height 184
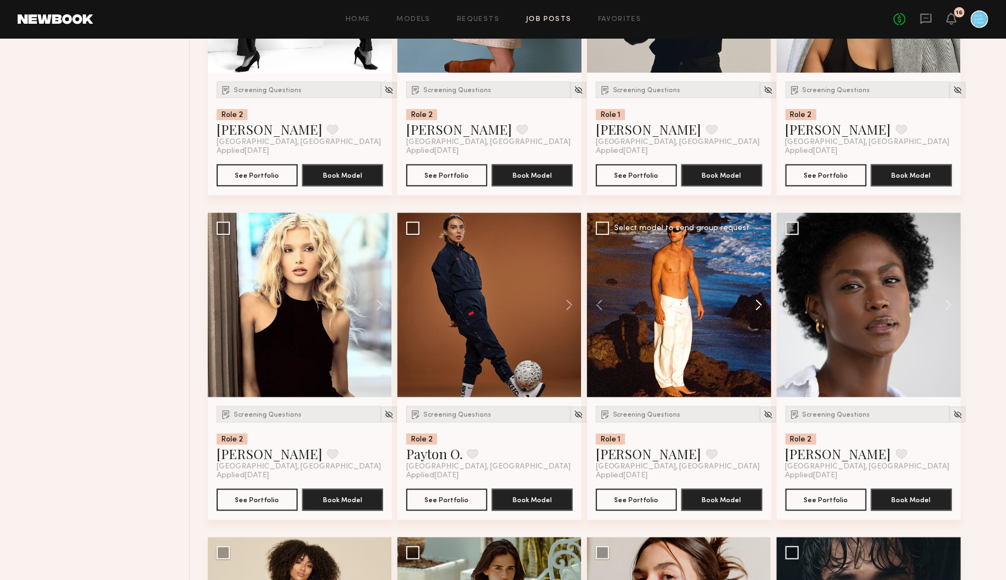
click at [759, 304] on button at bounding box center [753, 305] width 35 height 184
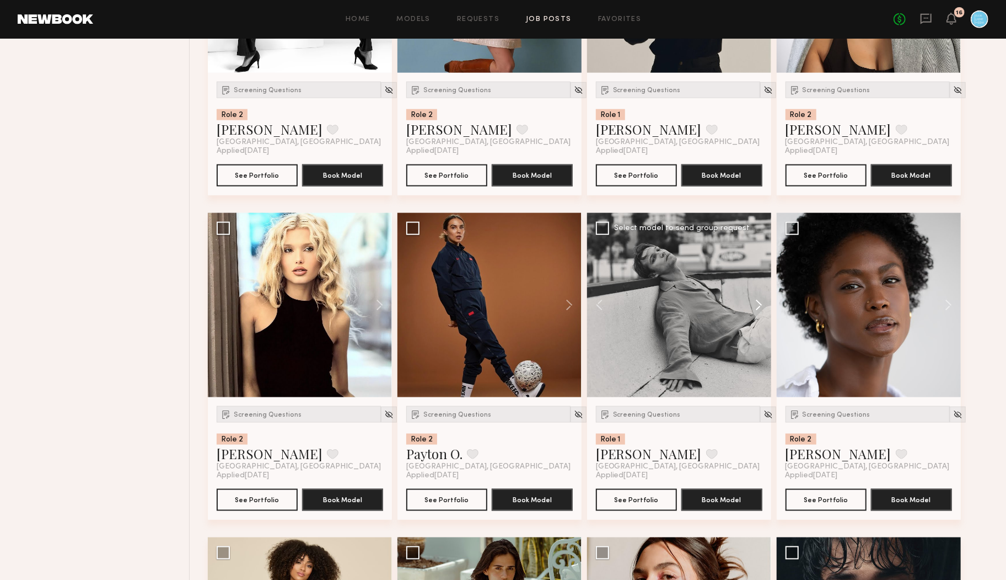
click at [759, 304] on button at bounding box center [753, 305] width 35 height 184
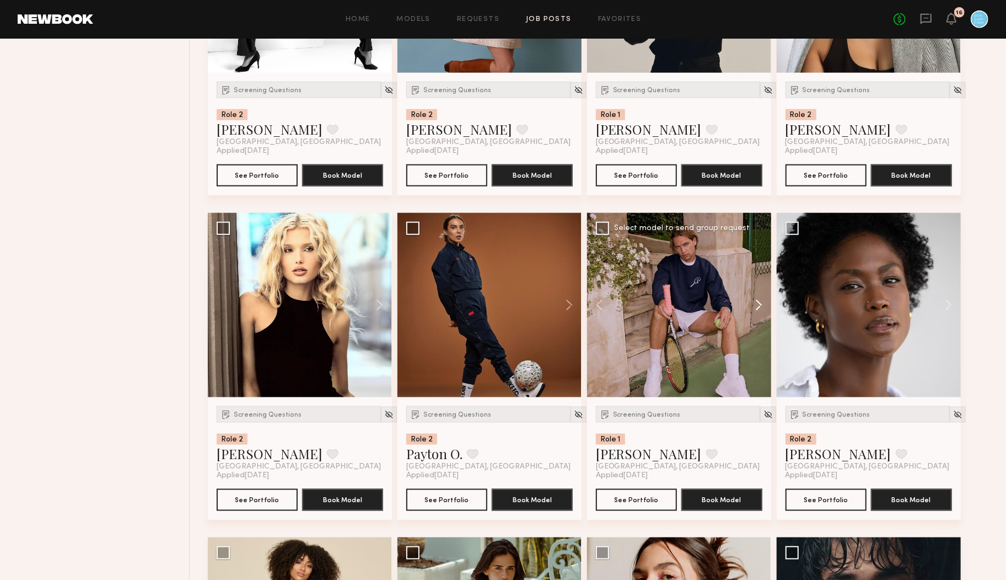
click at [759, 303] on button at bounding box center [753, 305] width 35 height 184
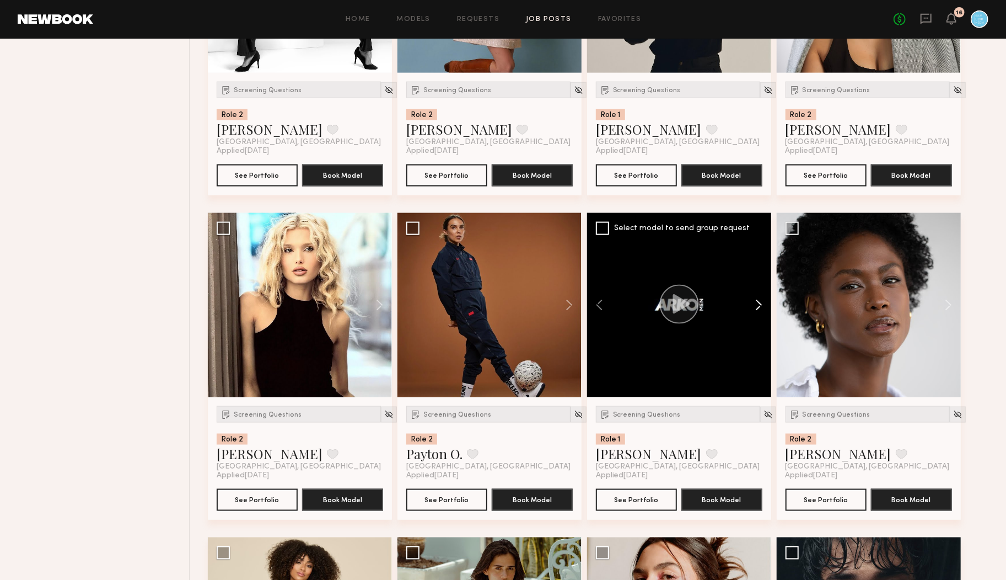
click at [759, 303] on button at bounding box center [753, 305] width 35 height 184
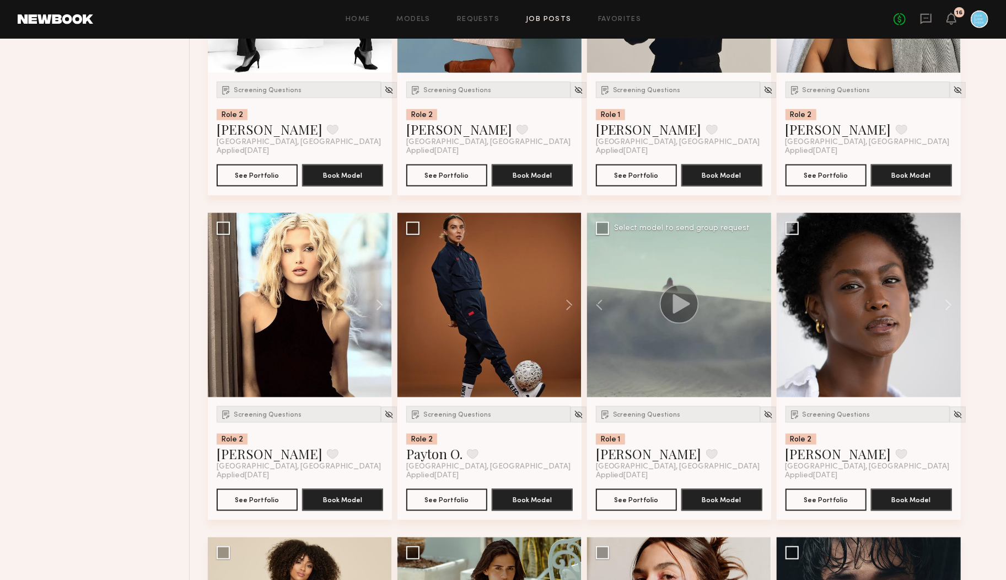
click at [759, 303] on div at bounding box center [679, 305] width 184 height 184
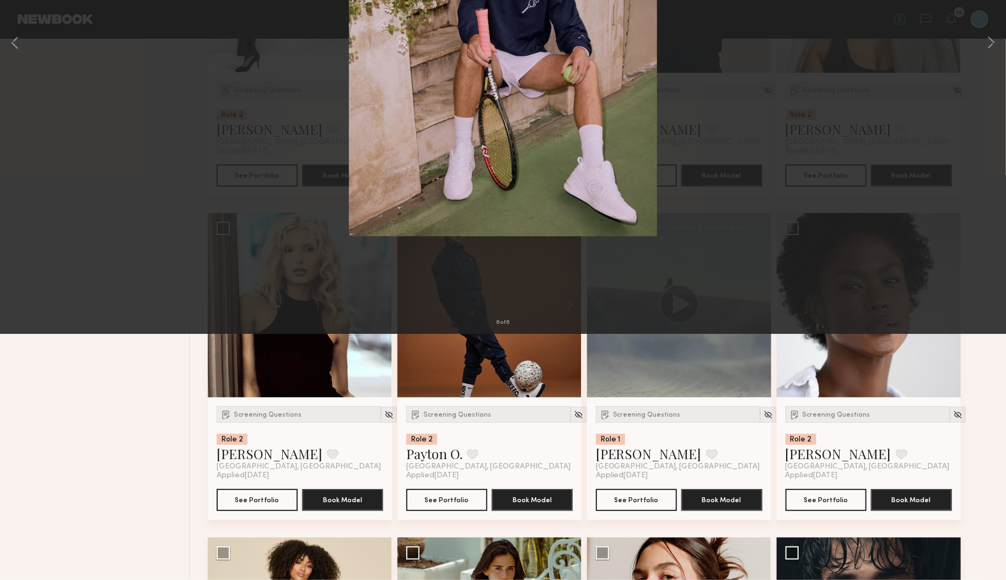
click at [23, 24] on button at bounding box center [26, 27] width 18 height 20
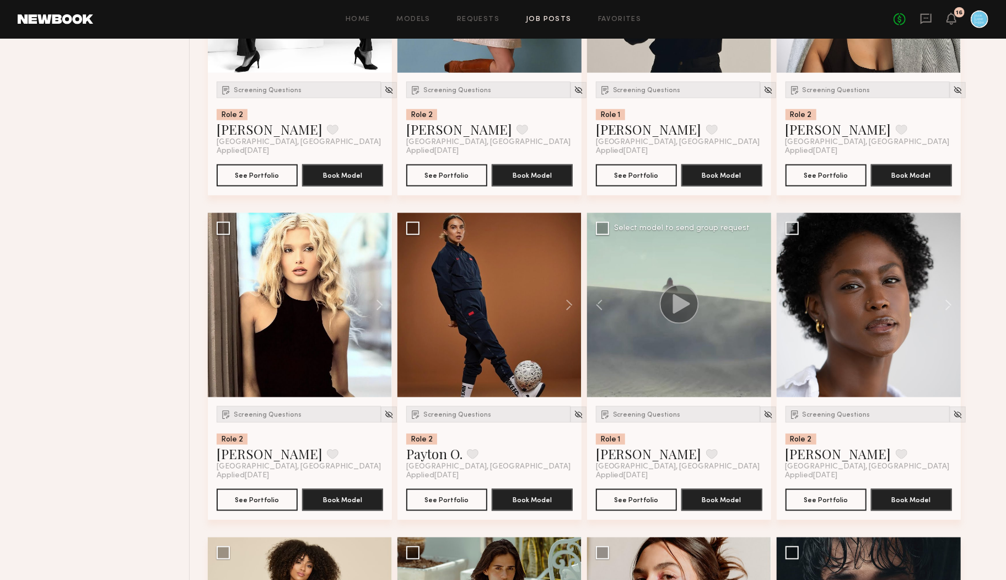
click at [87, 312] on div "Filter Applications Experienced Showing 216 models Clear Experienced Talent we'…" at bounding box center [103, 537] width 173 height 2594
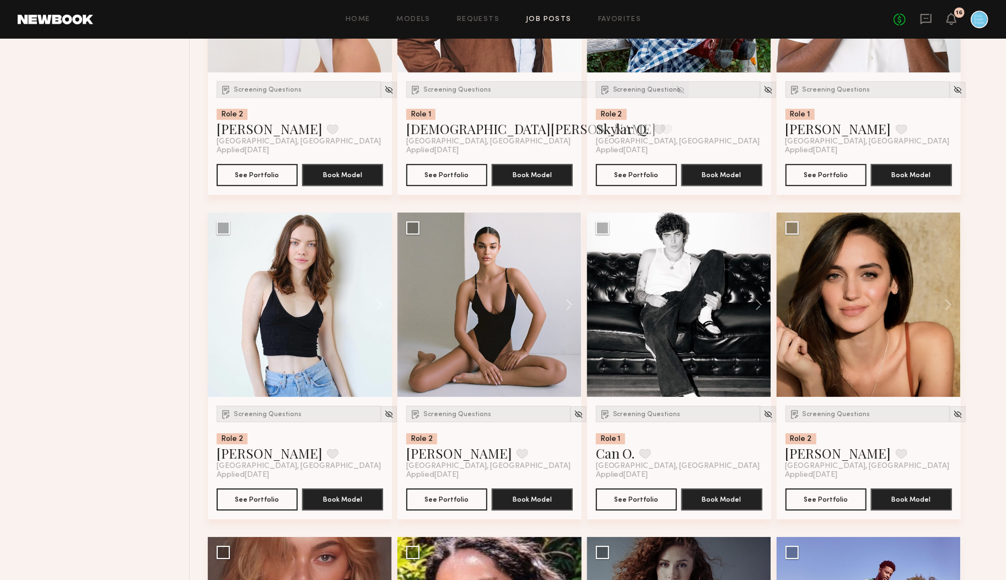
scroll to position [2263, 0]
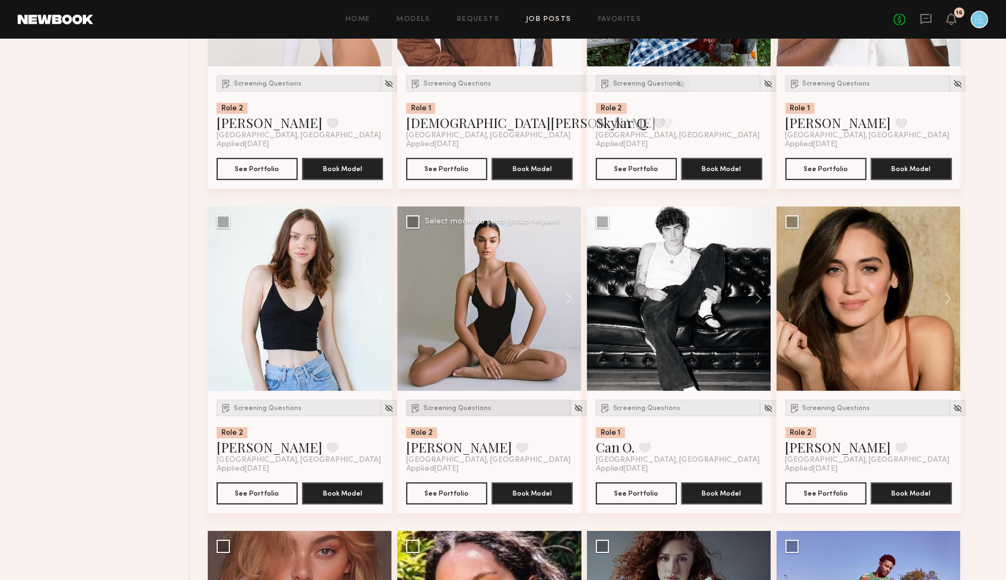
click at [439, 403] on div "Screening Questions" at bounding box center [488, 407] width 164 height 17
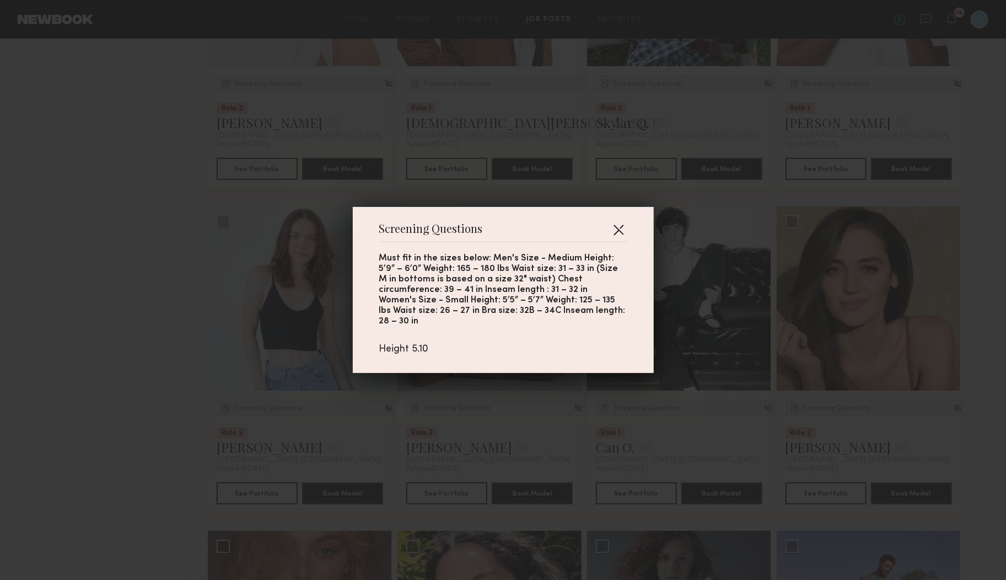
click at [616, 235] on button "button" at bounding box center [619, 230] width 18 height 18
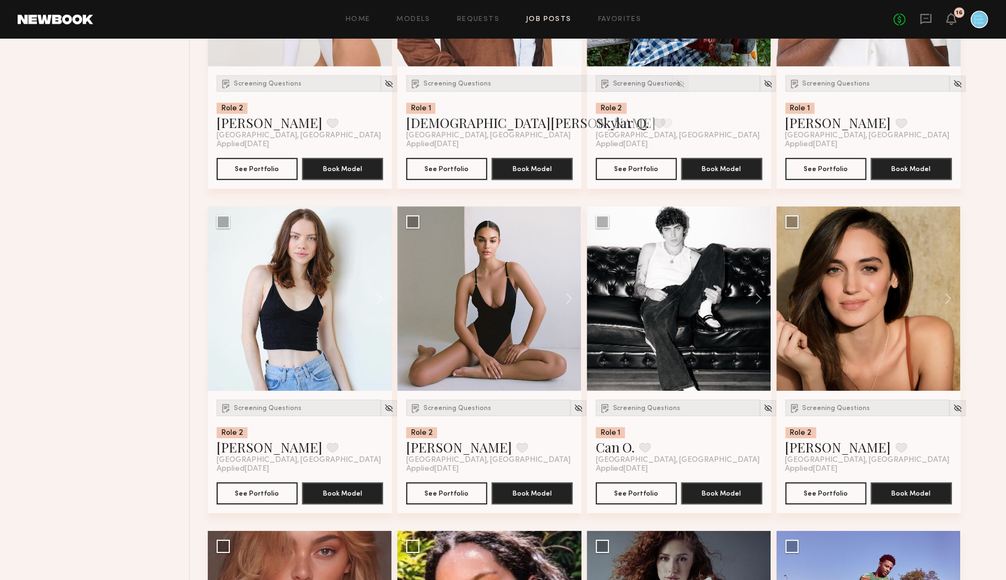
click at [135, 309] on div "Filter Applications Experienced Showing 216 models Clear Experienced Talent we'…" at bounding box center [103, 369] width 173 height 4864
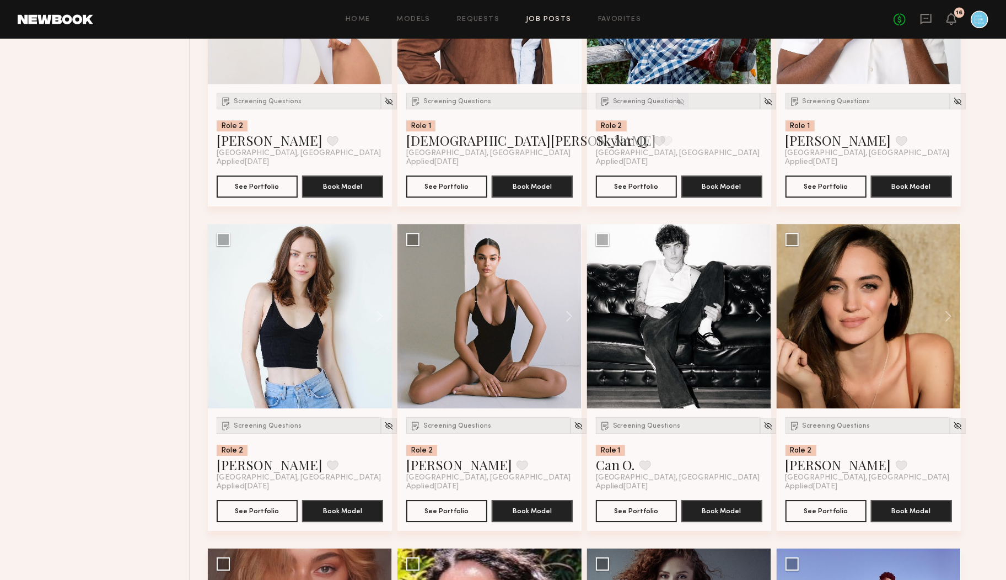
scroll to position [2244, 0]
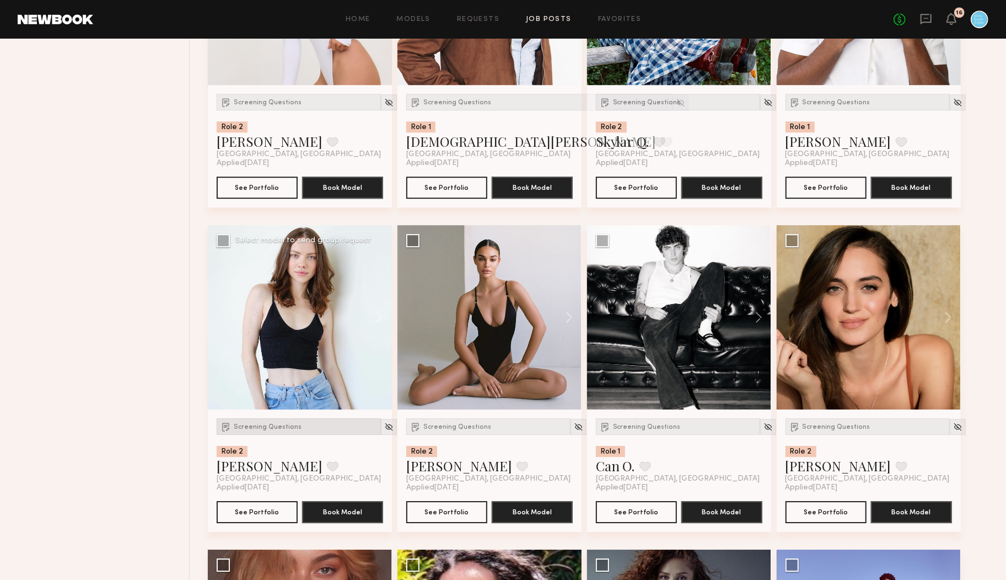
click at [251, 423] on span "Screening Questions" at bounding box center [268, 426] width 68 height 7
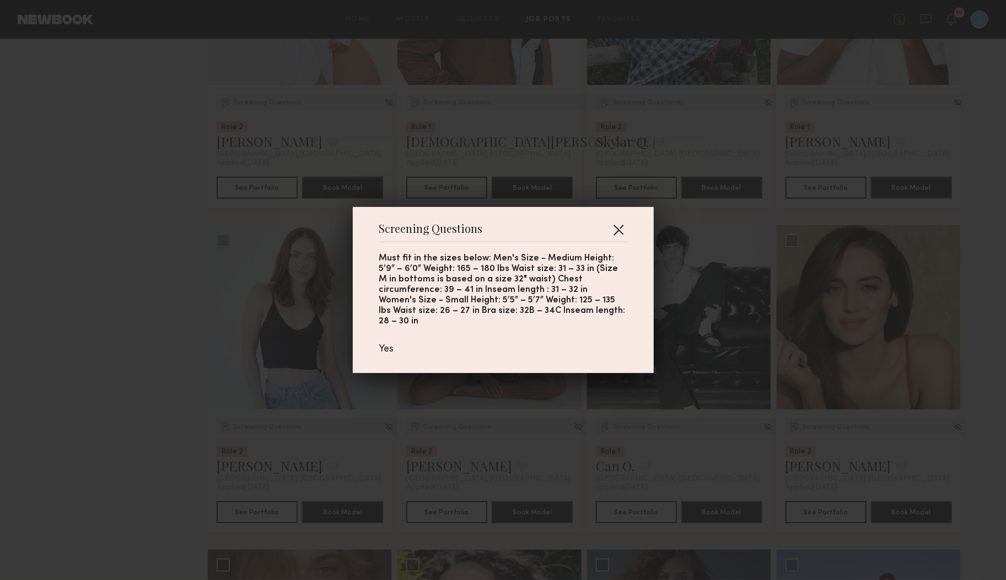
click at [620, 237] on button "button" at bounding box center [619, 230] width 18 height 18
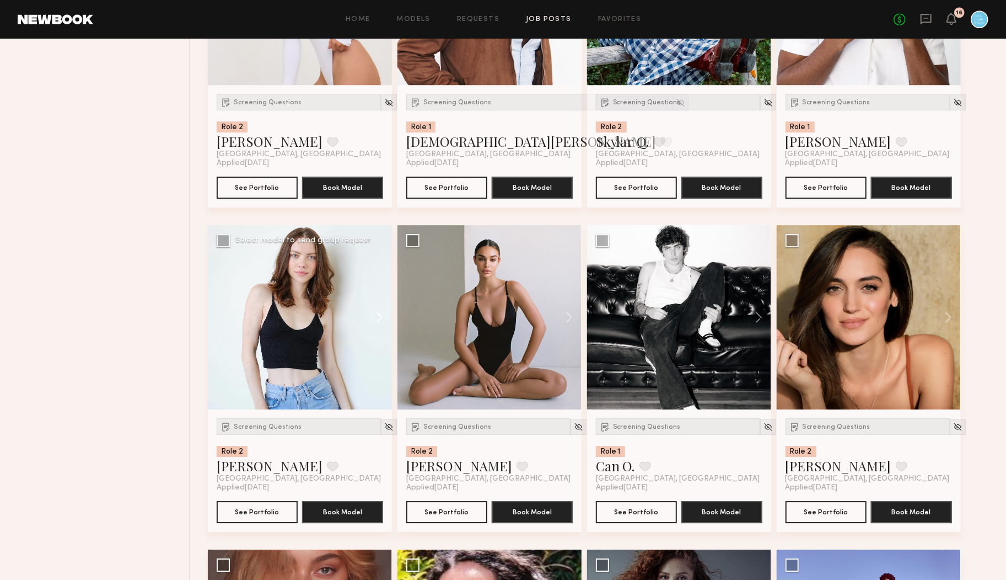
click at [376, 312] on button at bounding box center [374, 317] width 35 height 184
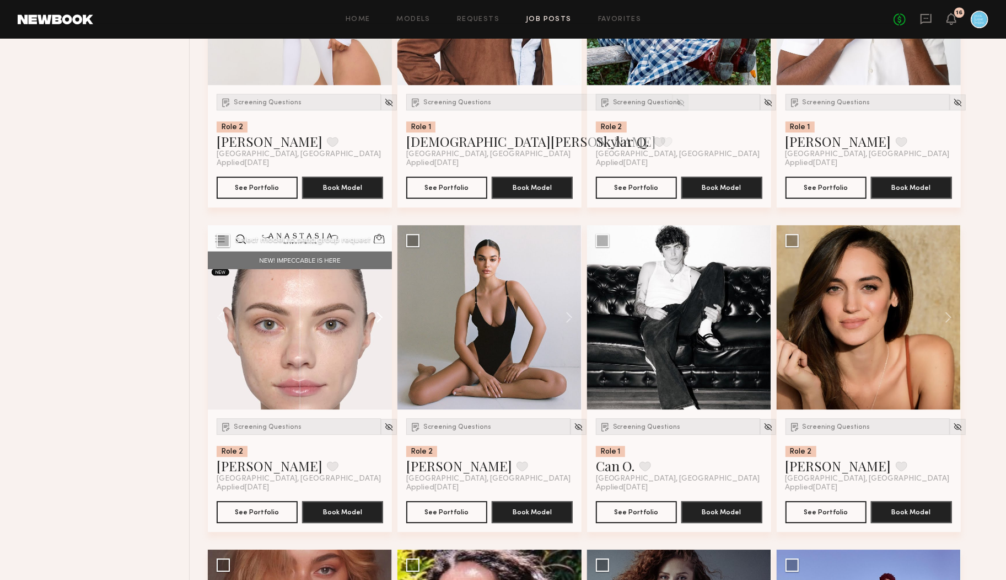
click at [376, 312] on button at bounding box center [374, 317] width 35 height 184
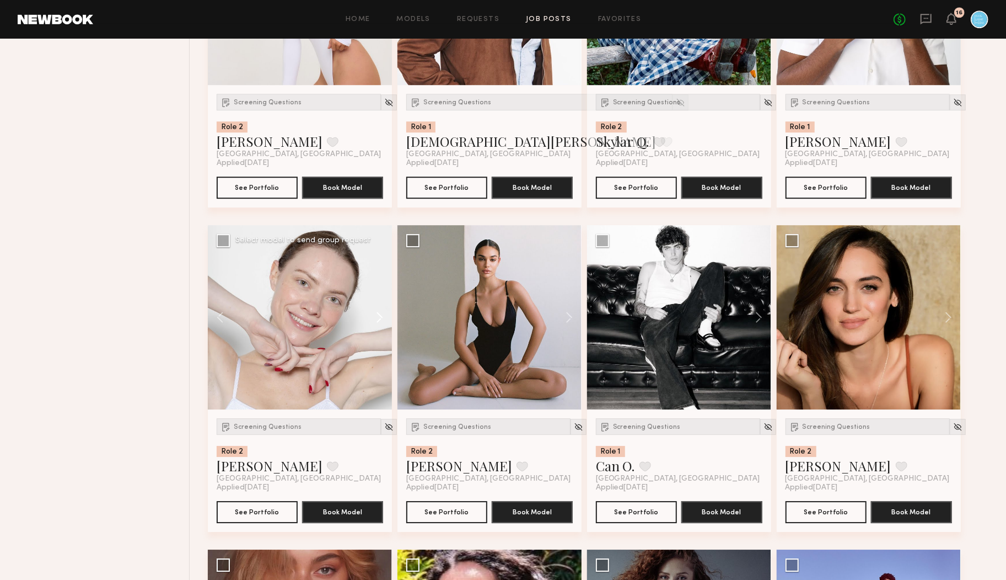
click at [376, 312] on button at bounding box center [374, 317] width 35 height 184
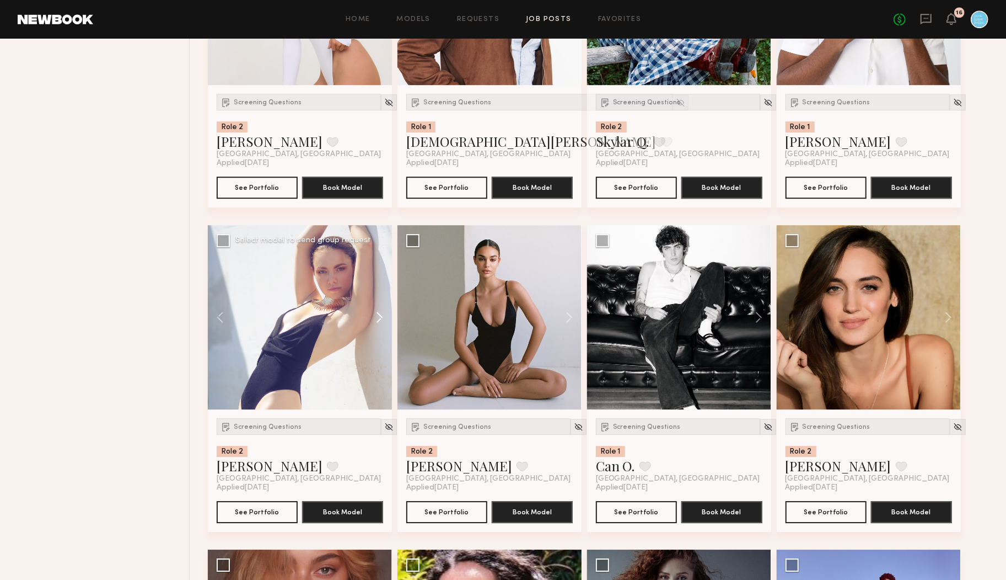
click at [376, 312] on button at bounding box center [374, 317] width 35 height 184
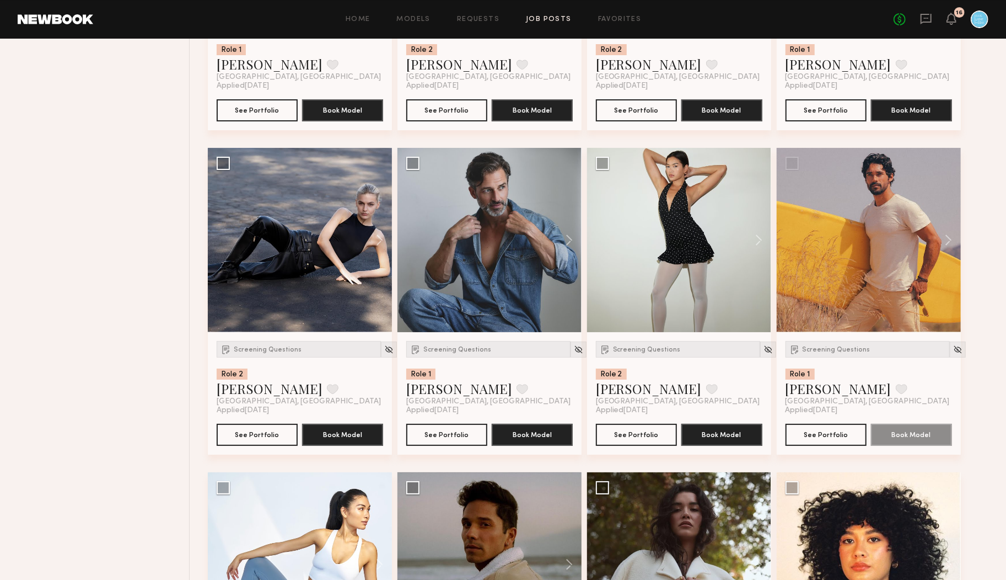
scroll to position [2978, 0]
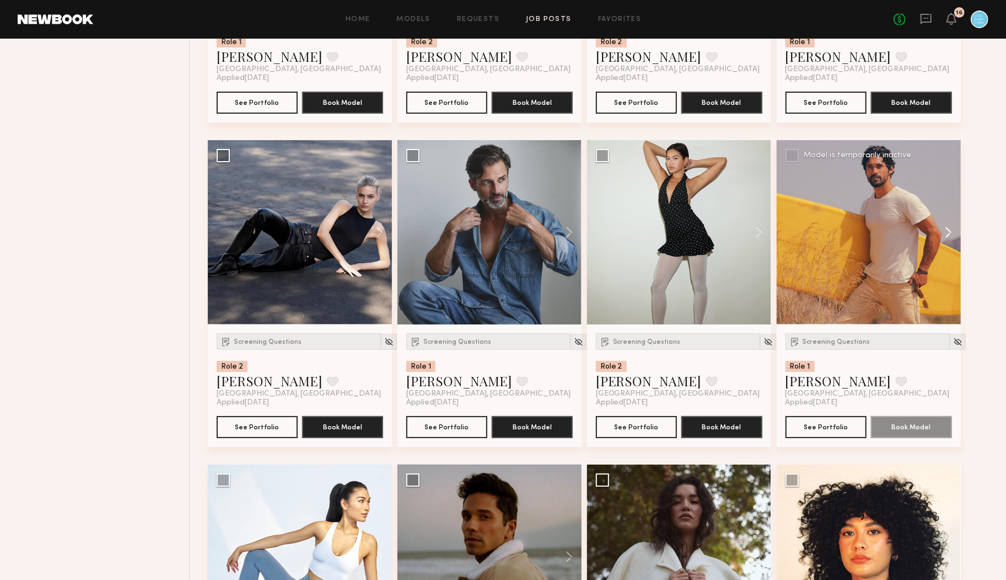
click at [950, 230] on button at bounding box center [943, 232] width 35 height 184
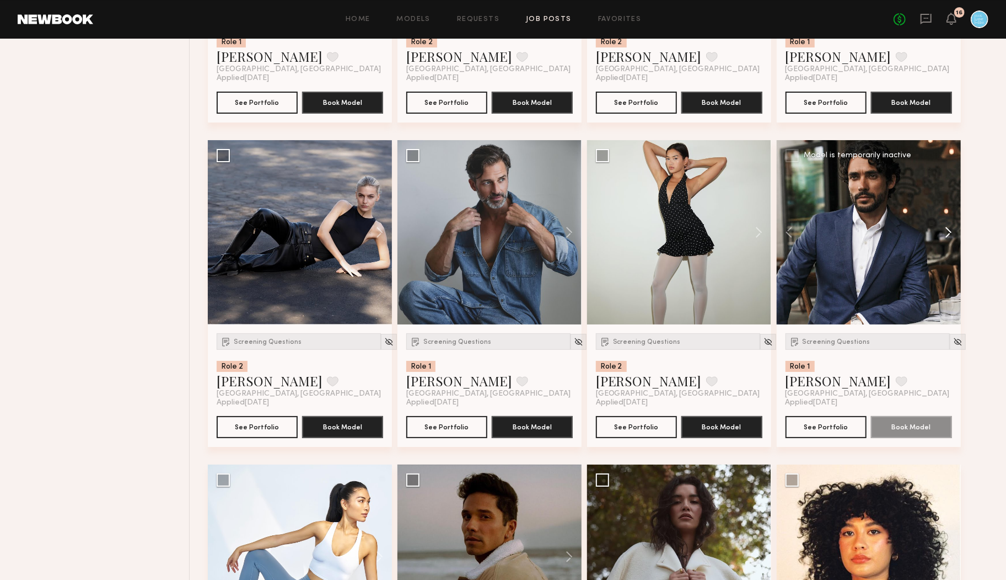
click at [949, 230] on button at bounding box center [943, 232] width 35 height 184
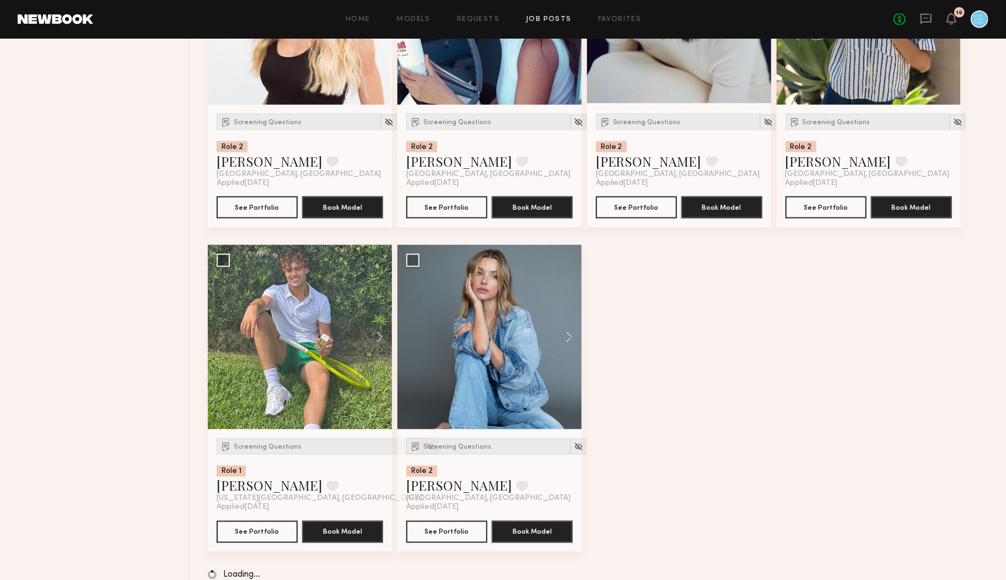
scroll to position [7088, 0]
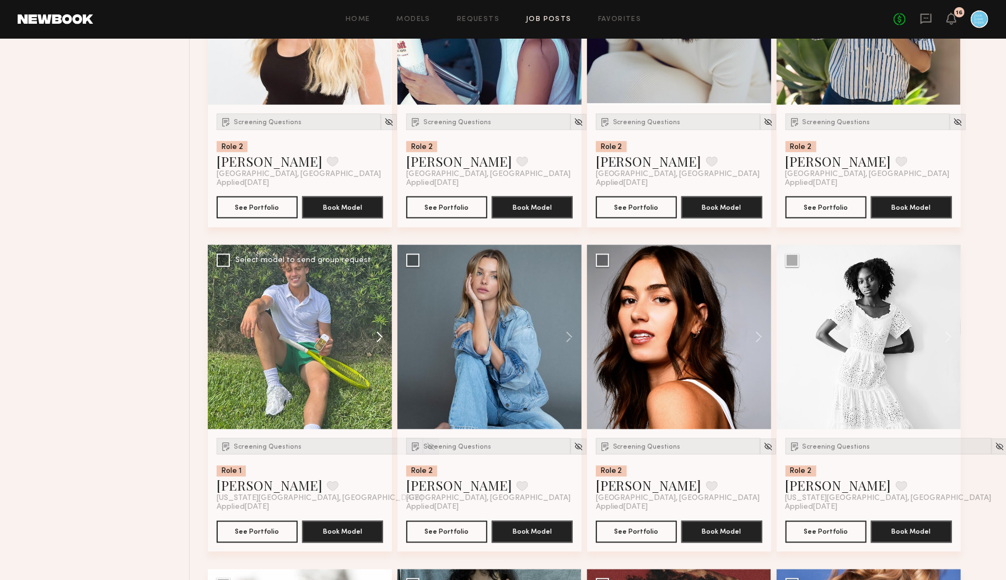
click at [380, 338] on button at bounding box center [374, 337] width 35 height 184
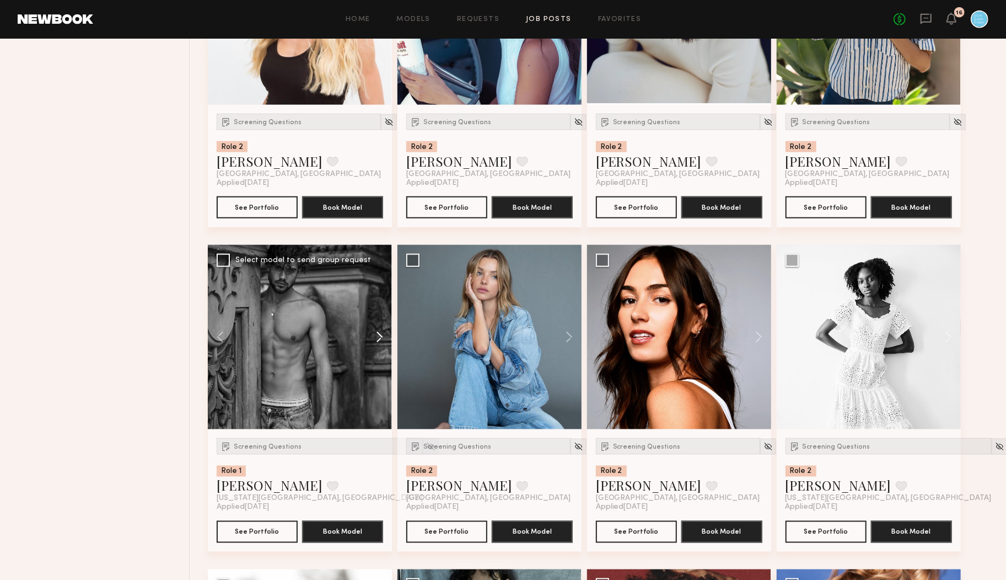
click at [380, 338] on button at bounding box center [374, 337] width 35 height 184
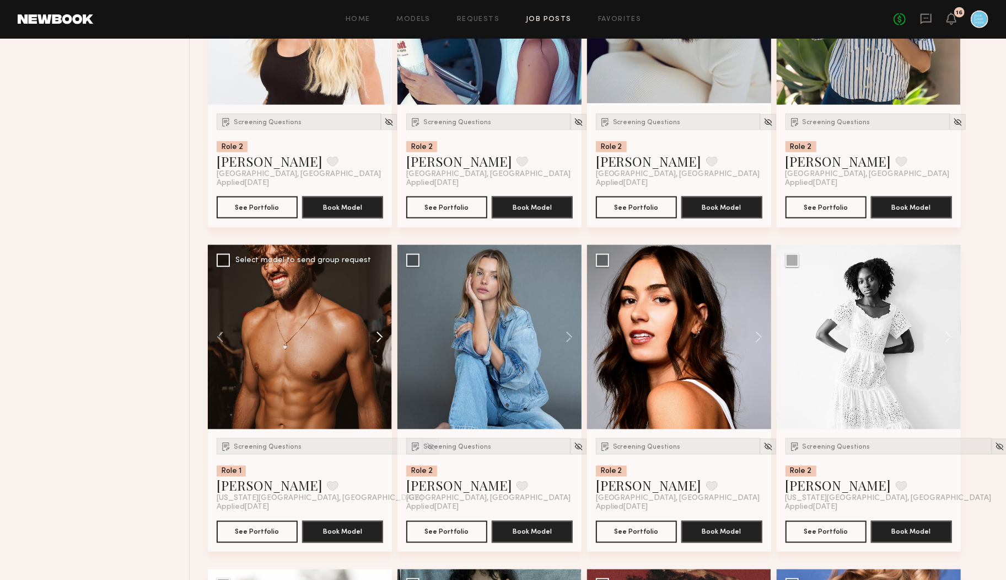
click at [380, 338] on button at bounding box center [374, 337] width 35 height 184
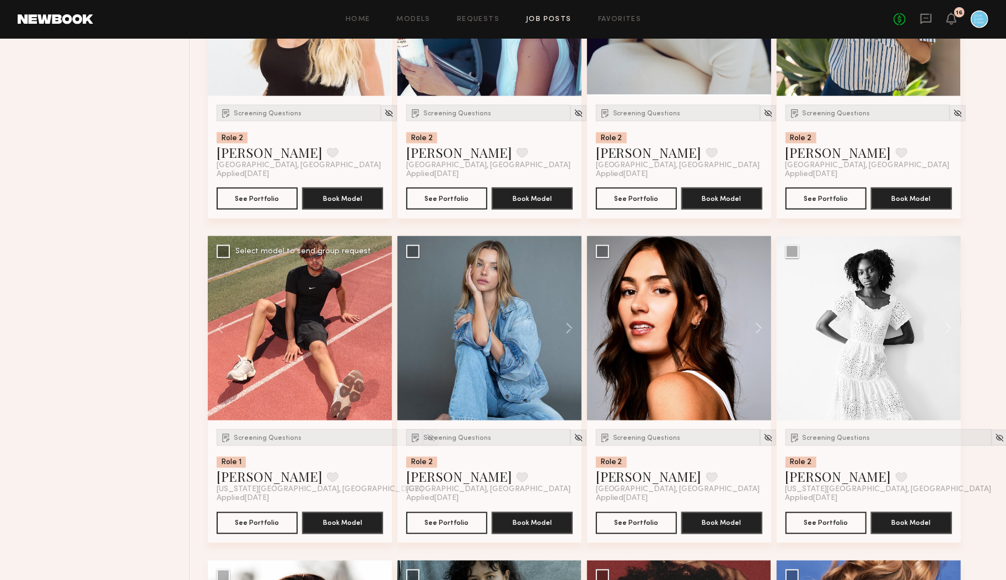
scroll to position [7098, 0]
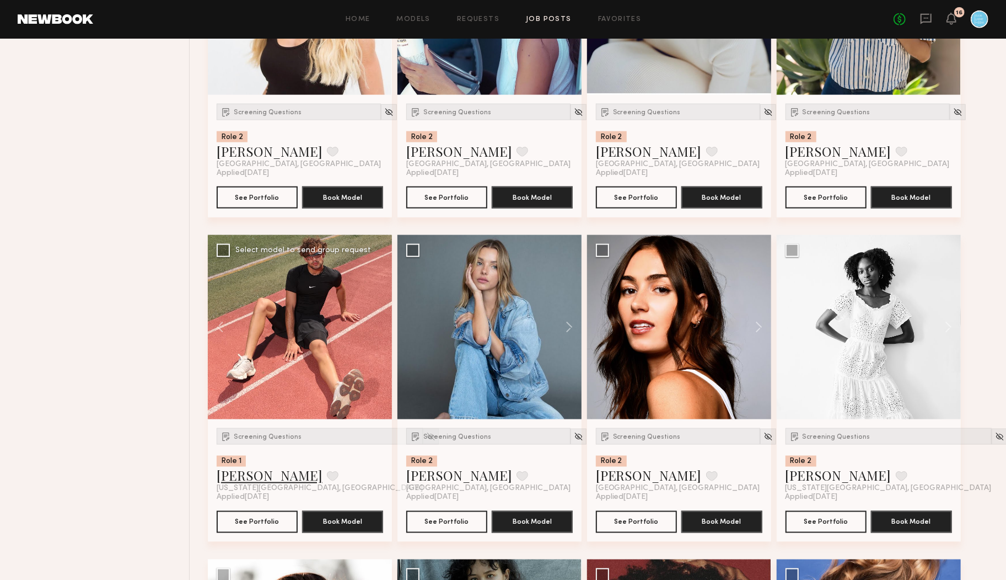
click at [246, 475] on link "Amir S." at bounding box center [270, 476] width 106 height 18
click at [253, 438] on span "Screening Questions" at bounding box center [268, 436] width 68 height 7
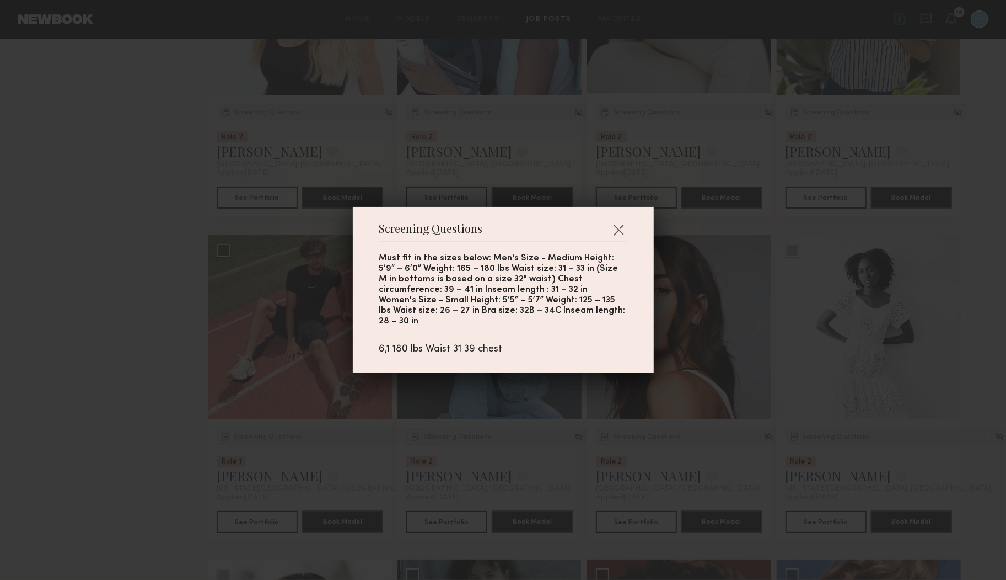
click at [309, 458] on div "Screening Questions Must fit in the sizes below: Men's Size - Medium Height: 5’…" at bounding box center [503, 290] width 1006 height 580
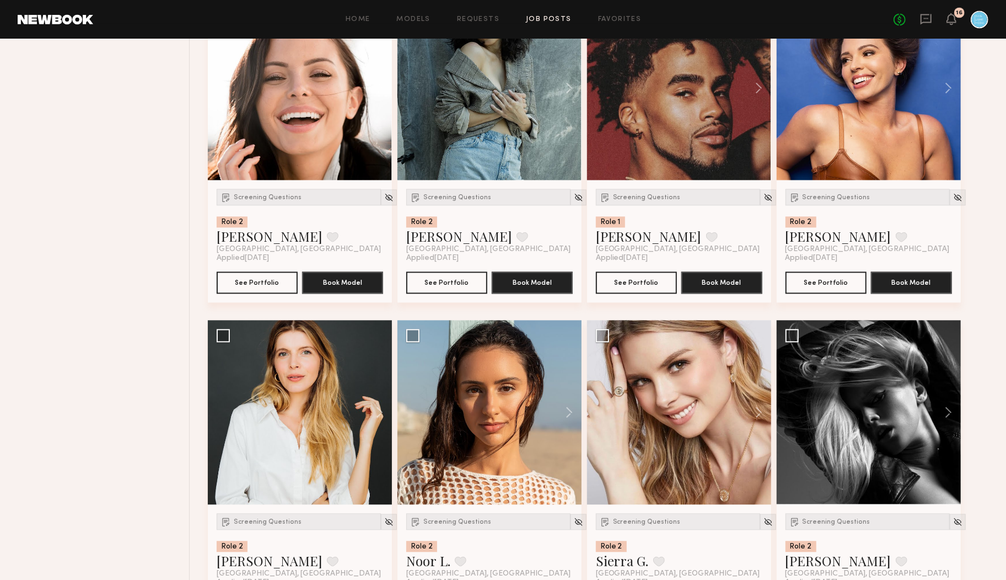
scroll to position [7444, 0]
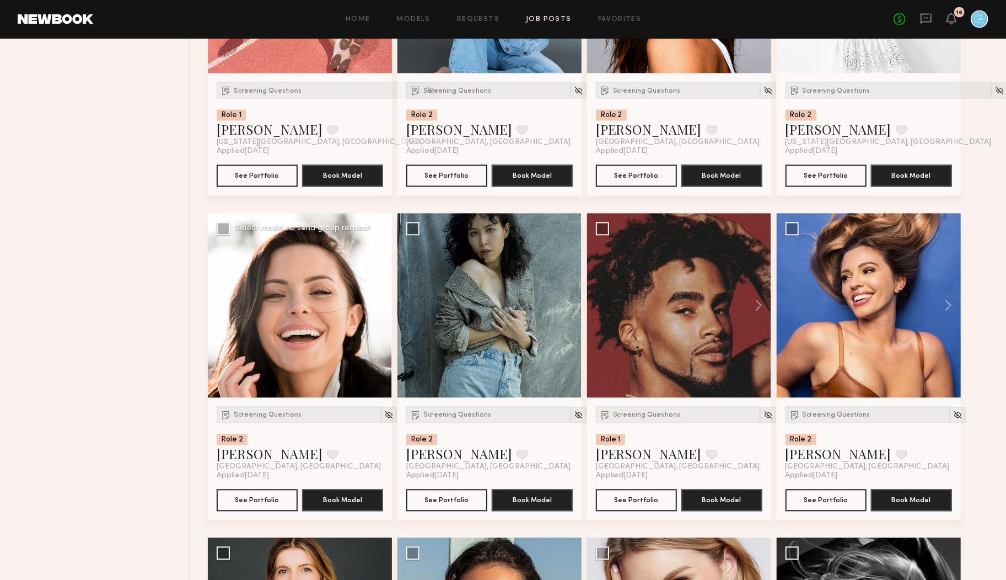
click at [382, 302] on button at bounding box center [374, 305] width 35 height 184
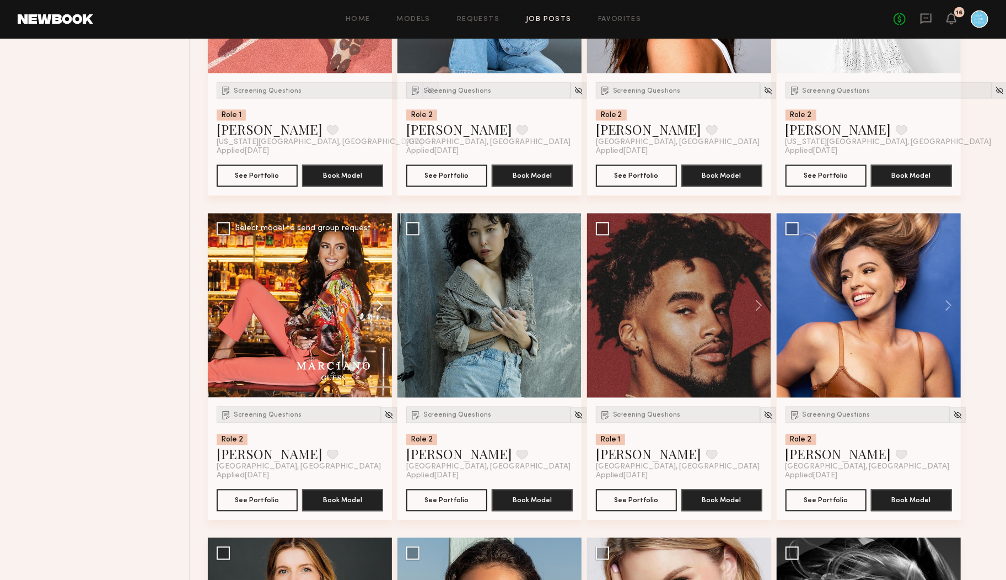
click at [382, 302] on button at bounding box center [374, 305] width 35 height 184
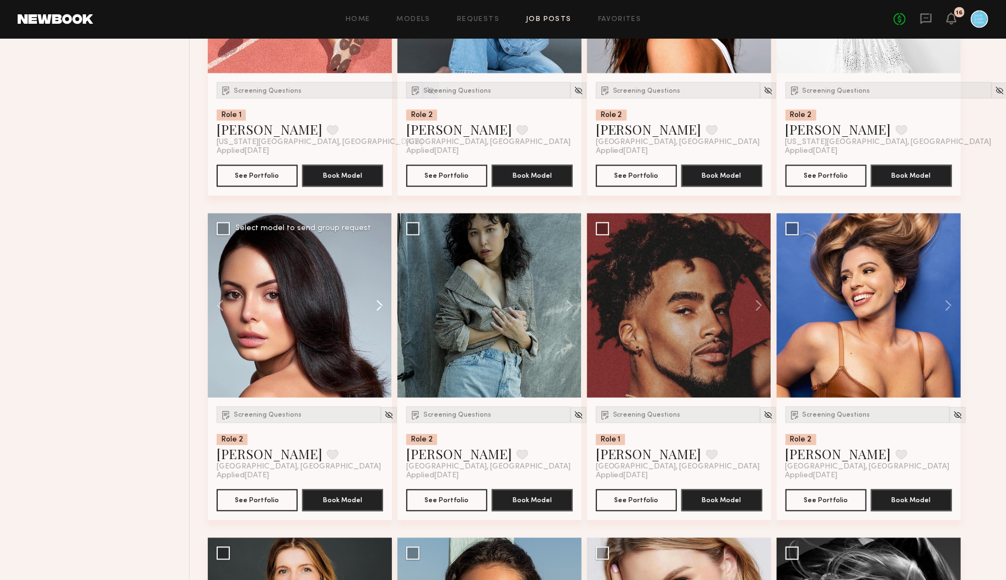
click at [382, 302] on button at bounding box center [374, 305] width 35 height 184
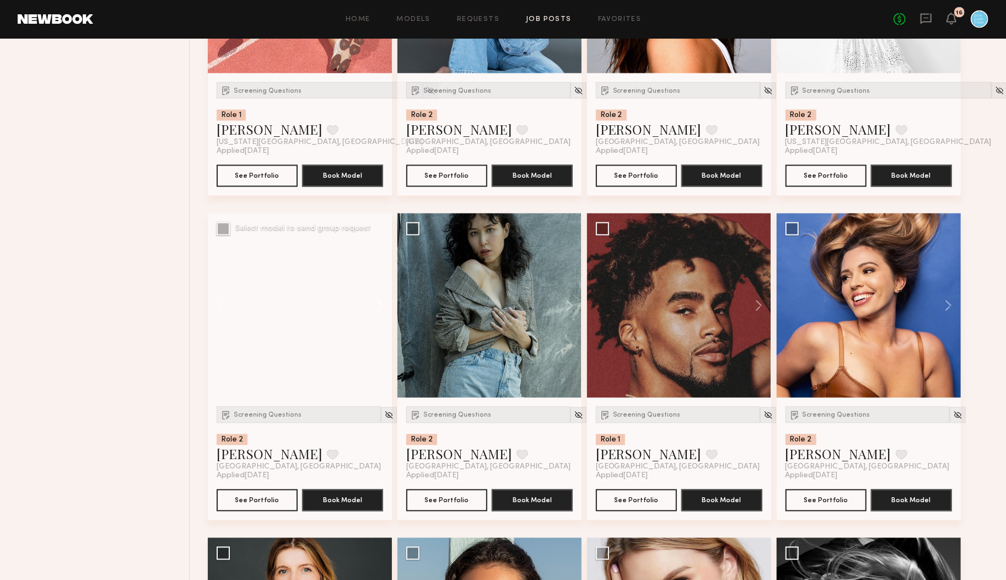
click at [382, 302] on button at bounding box center [374, 305] width 35 height 184
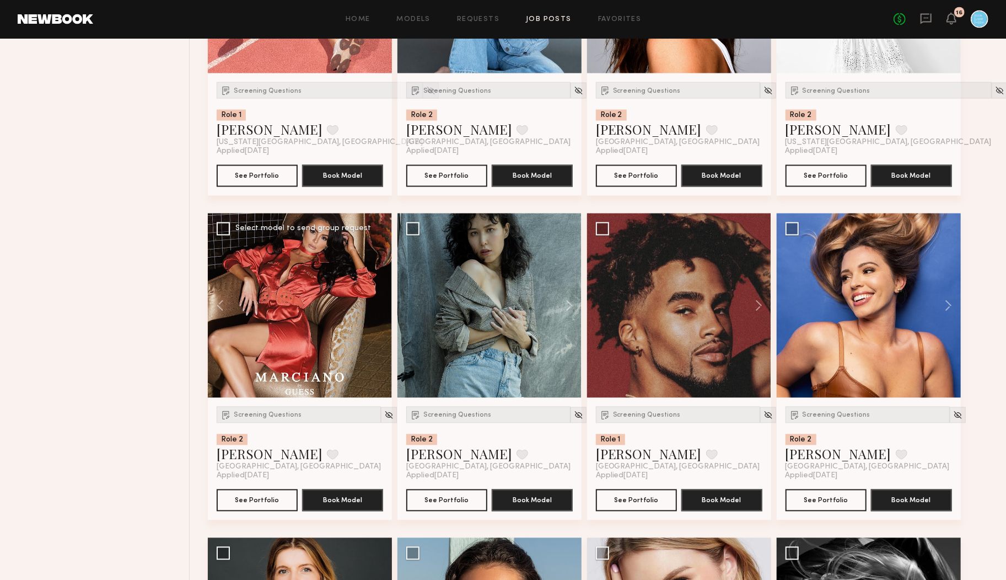
click at [382, 302] on div at bounding box center [300, 305] width 184 height 184
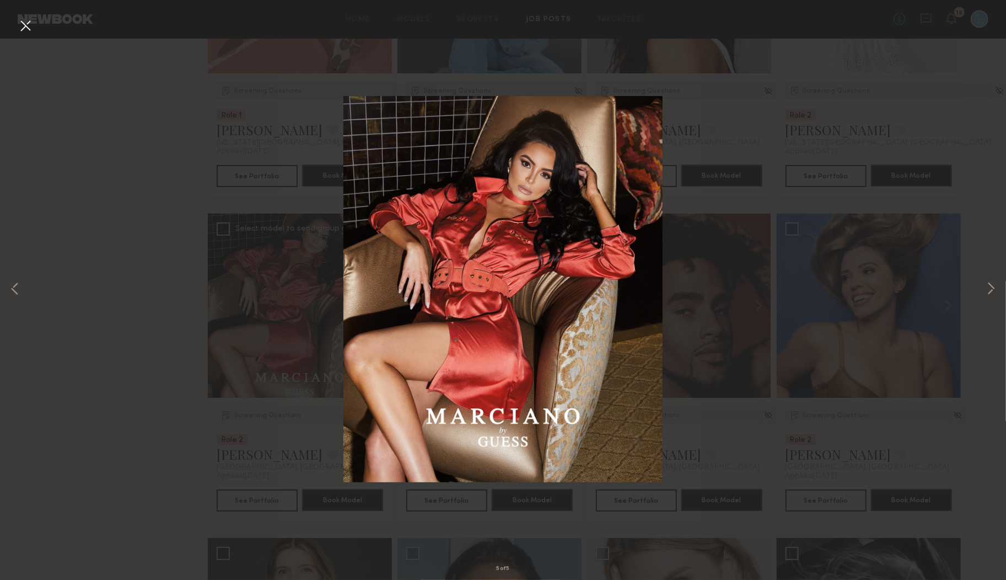
click at [17, 30] on button at bounding box center [26, 27] width 18 height 20
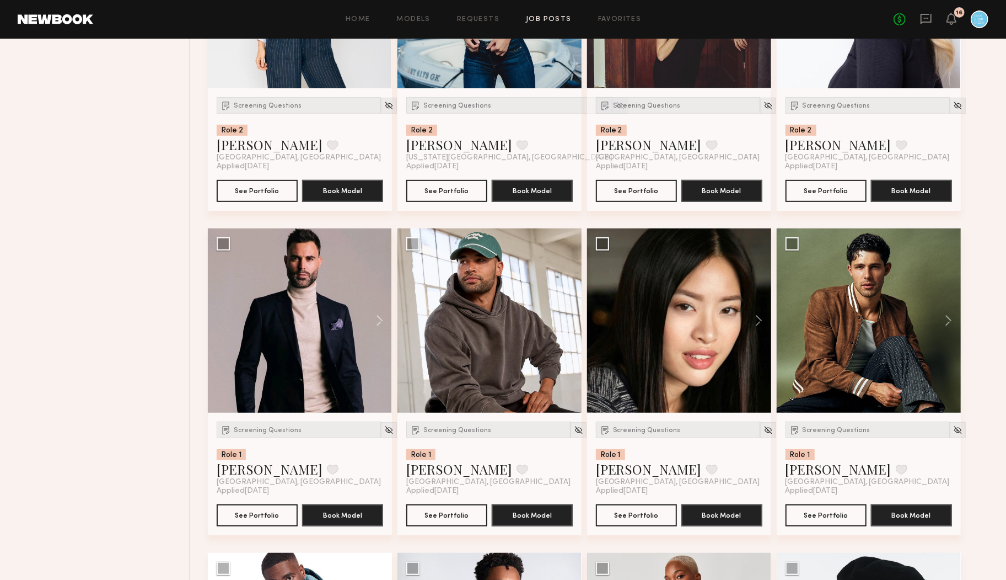
scroll to position [9381, 0]
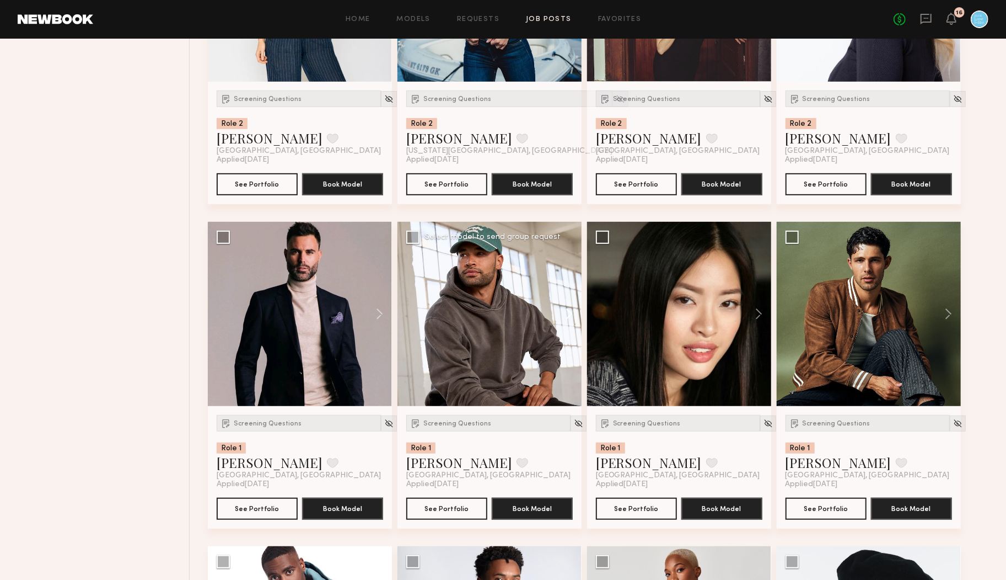
click at [565, 312] on button at bounding box center [563, 314] width 35 height 184
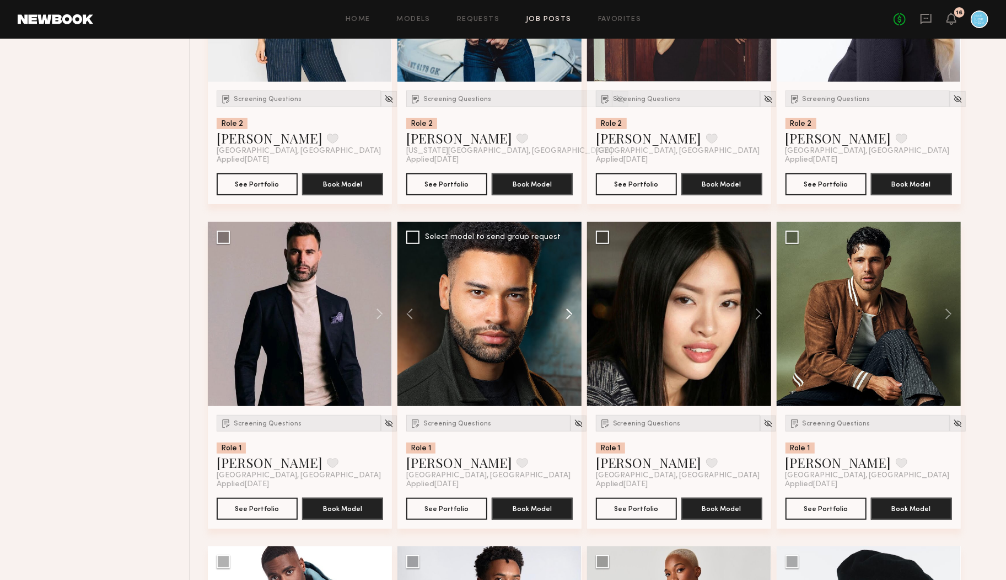
click at [565, 312] on button at bounding box center [563, 314] width 35 height 184
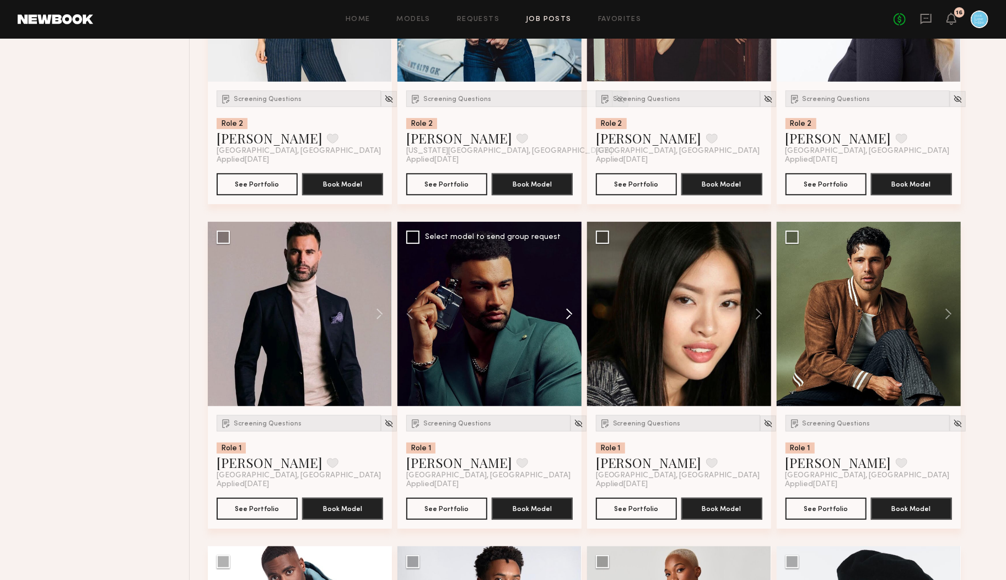
click at [565, 312] on button at bounding box center [563, 314] width 35 height 184
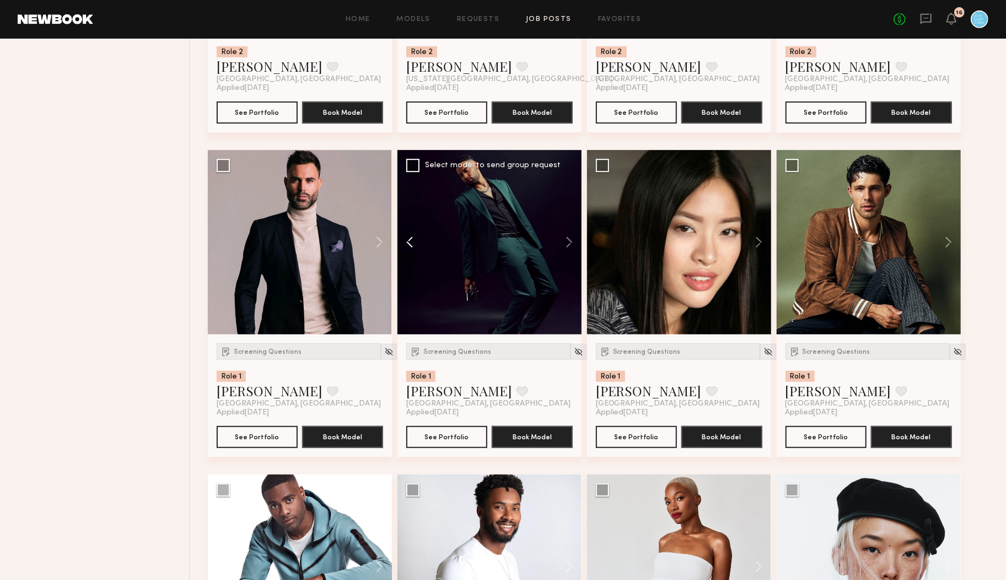
scroll to position [9457, 0]
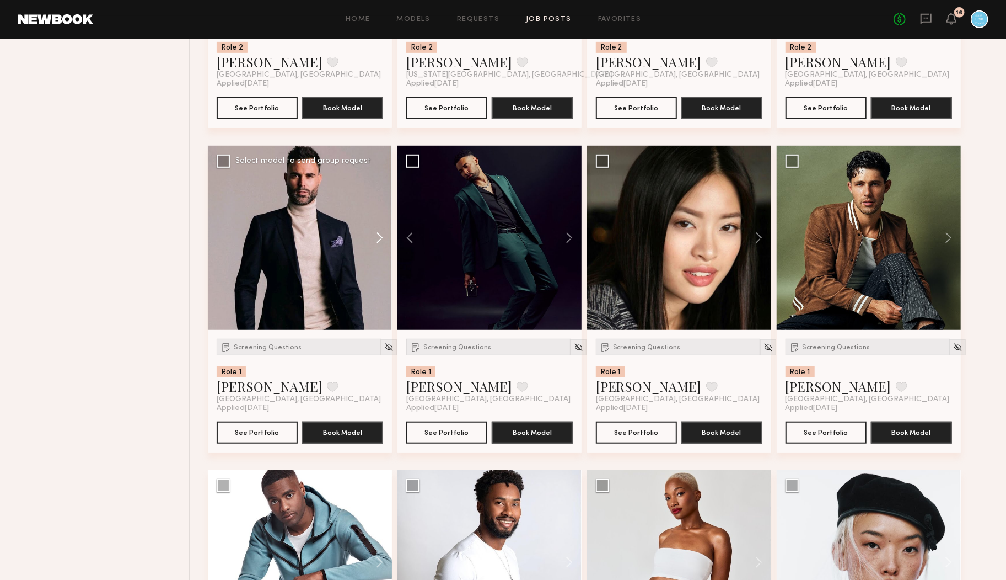
click at [380, 234] on button at bounding box center [374, 238] width 35 height 184
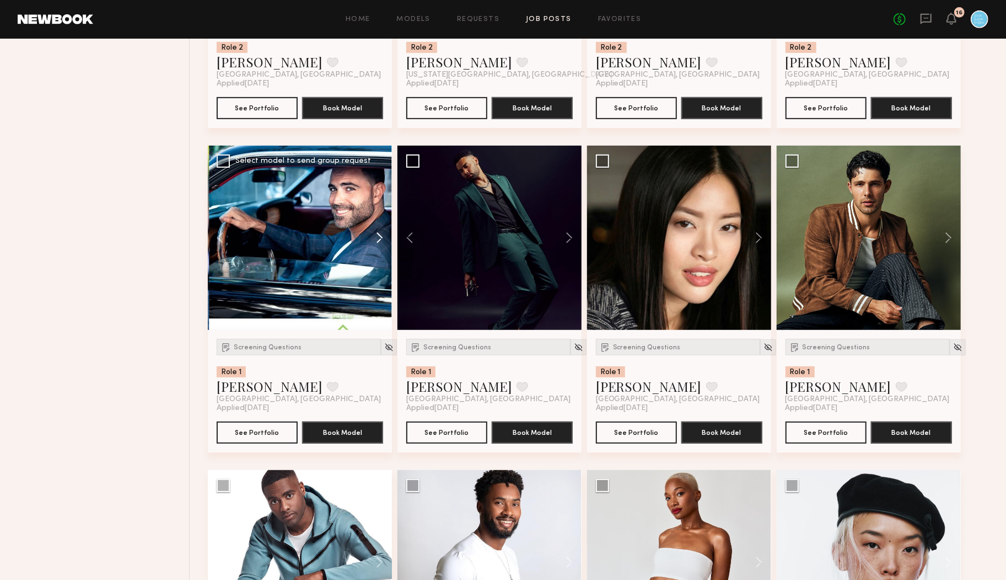
click at [380, 234] on button at bounding box center [374, 238] width 35 height 184
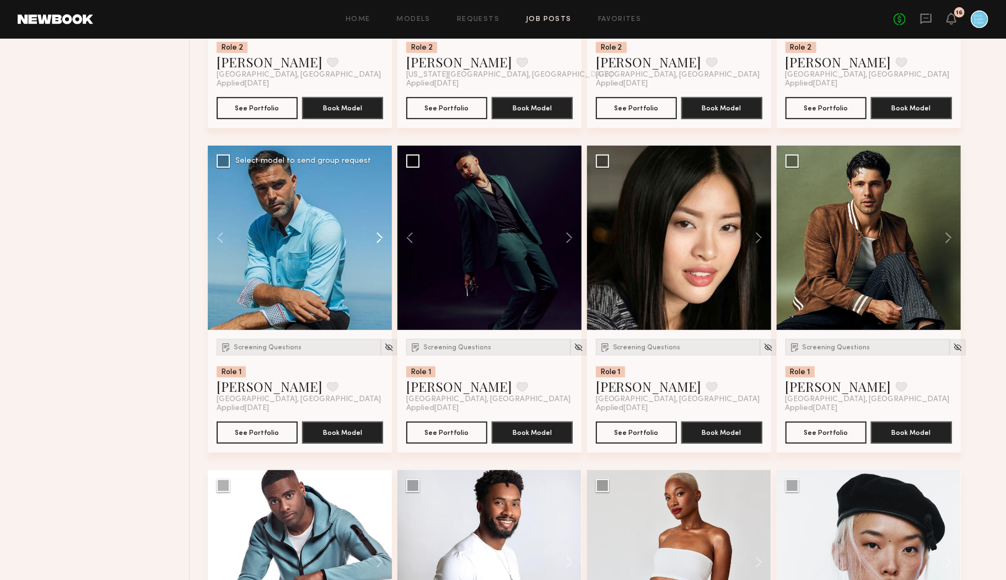
click at [380, 234] on button at bounding box center [374, 238] width 35 height 184
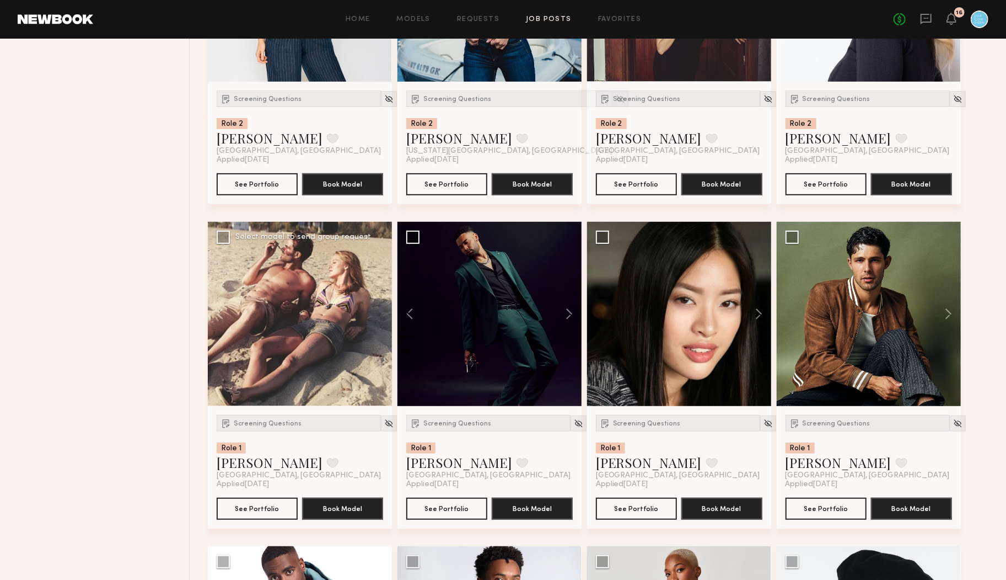
scroll to position [9328, 0]
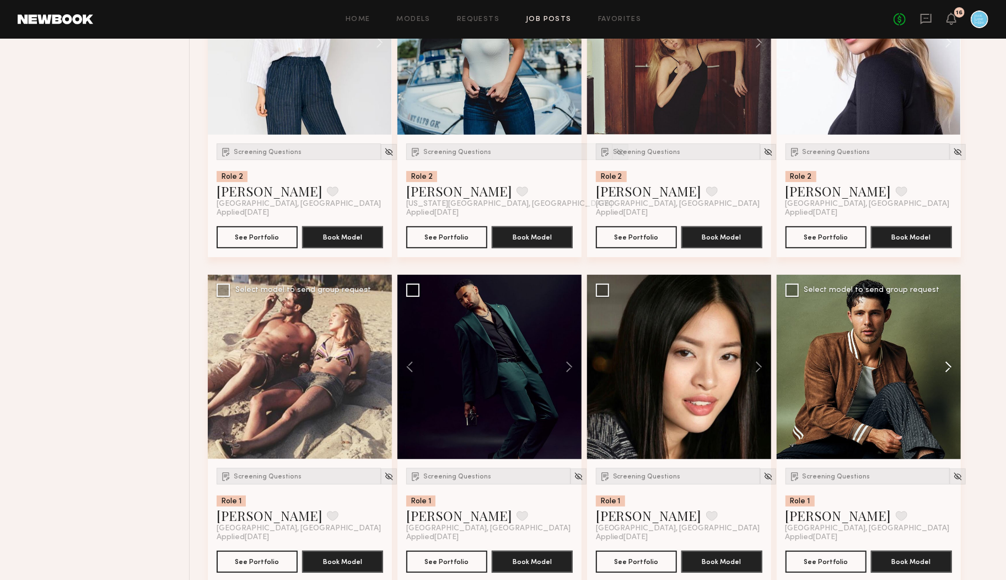
click at [947, 369] on button at bounding box center [943, 367] width 35 height 184
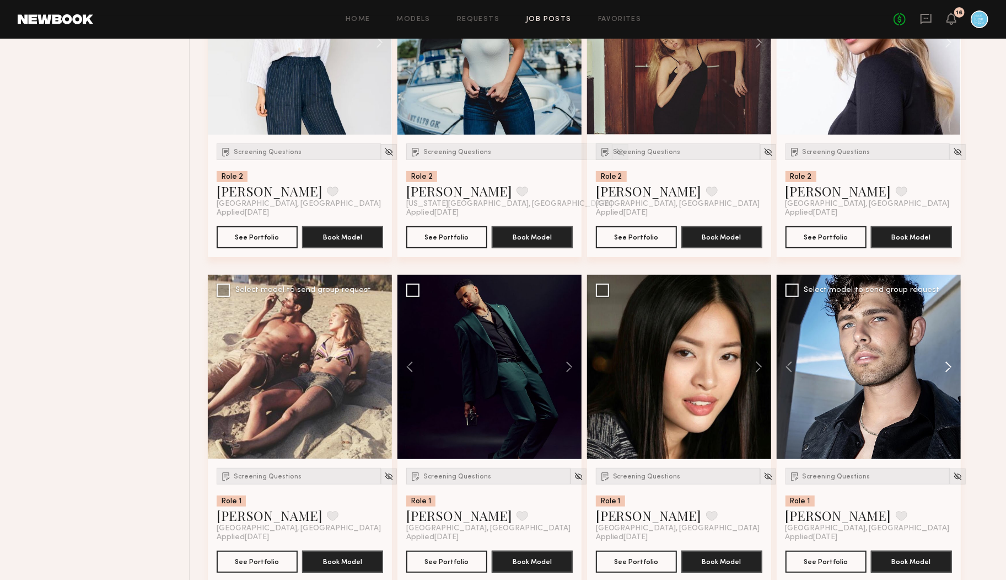
click at [947, 369] on button at bounding box center [943, 367] width 35 height 184
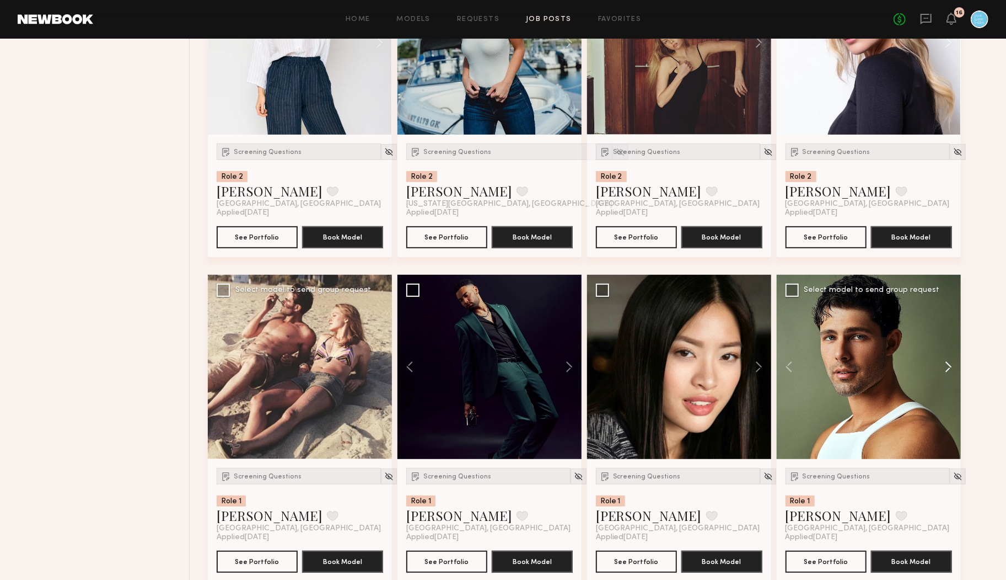
click at [947, 369] on button at bounding box center [943, 367] width 35 height 184
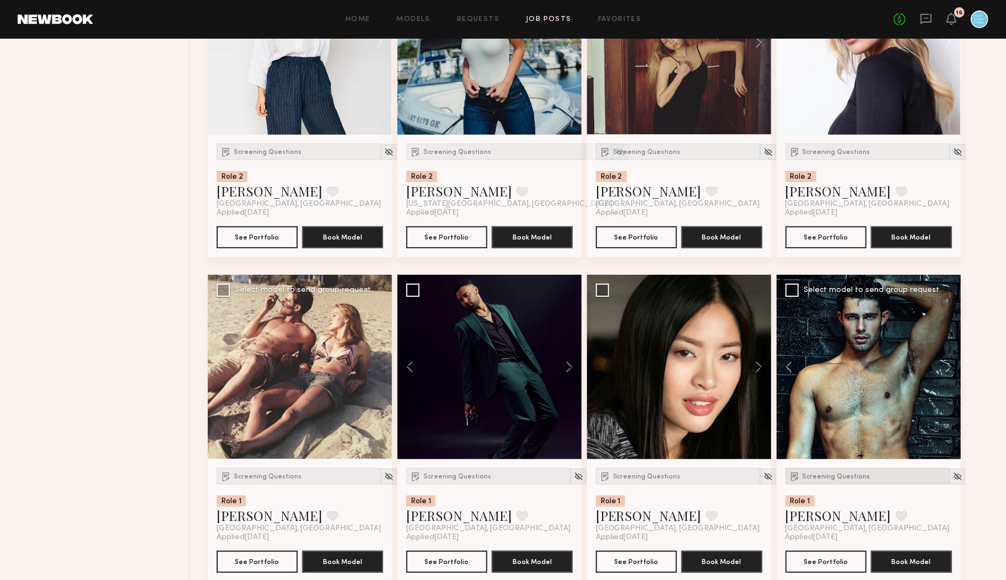
click at [830, 479] on span "Screening Questions" at bounding box center [837, 476] width 68 height 7
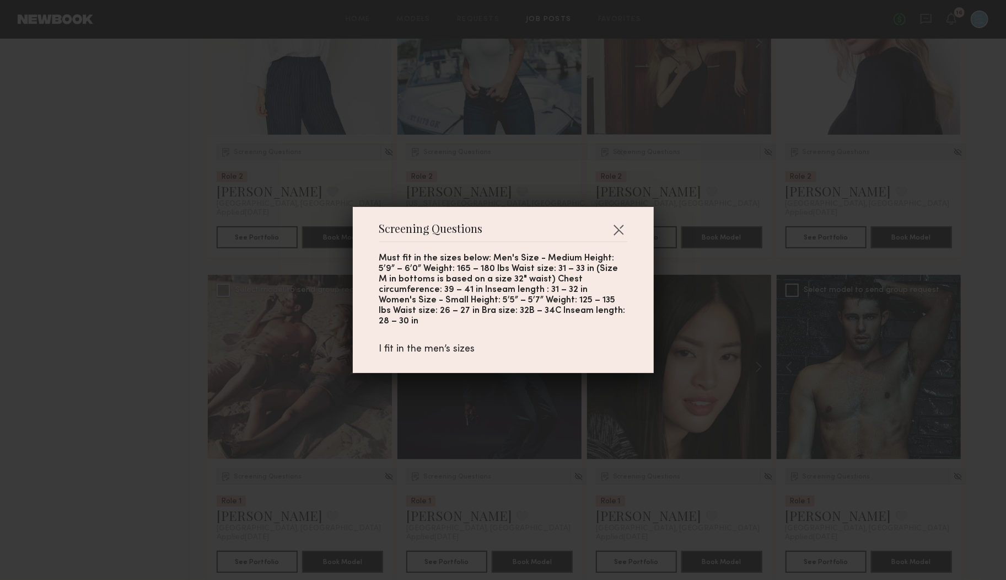
click at [830, 479] on div "Screening Questions Must fit in the sizes below: Men's Size - Medium Height: 5’…" at bounding box center [503, 290] width 1006 height 580
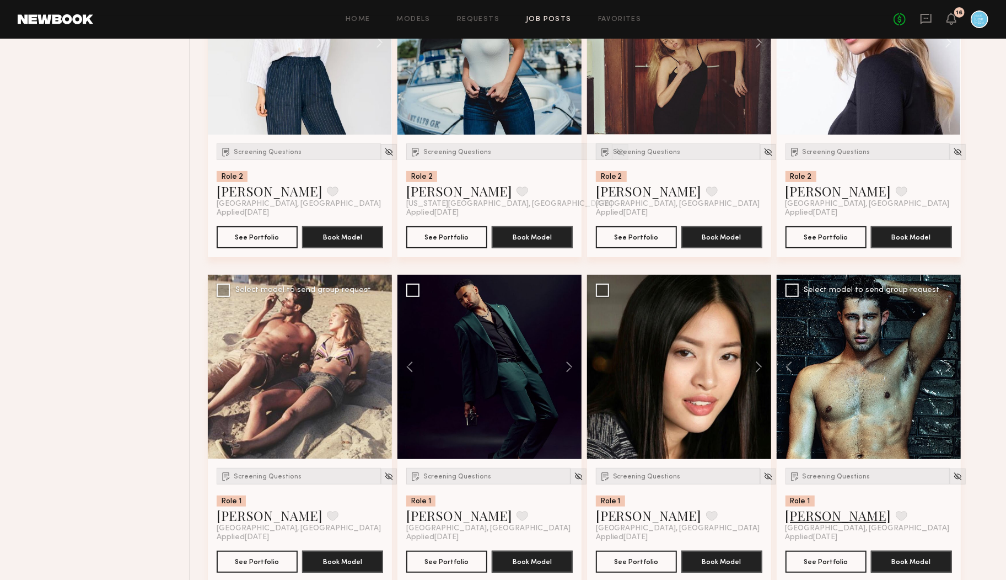
click at [808, 512] on link "Dylan W." at bounding box center [839, 515] width 106 height 18
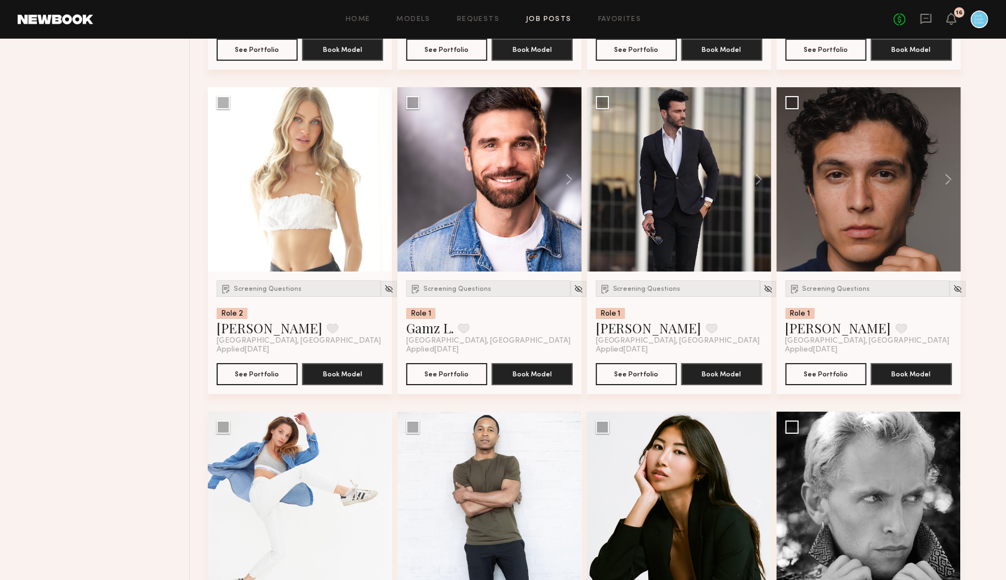
scroll to position [11777, 0]
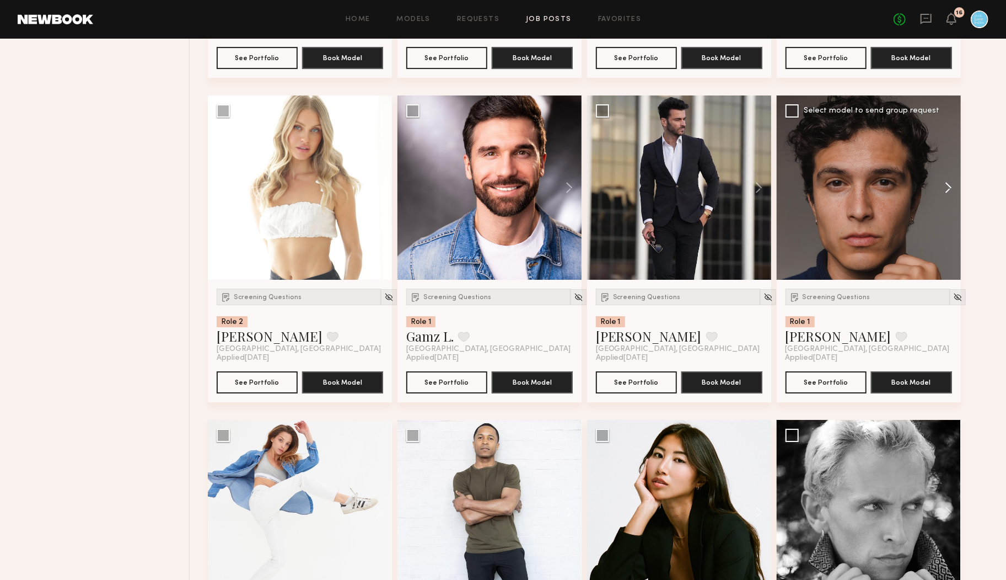
click at [958, 191] on button at bounding box center [943, 187] width 35 height 184
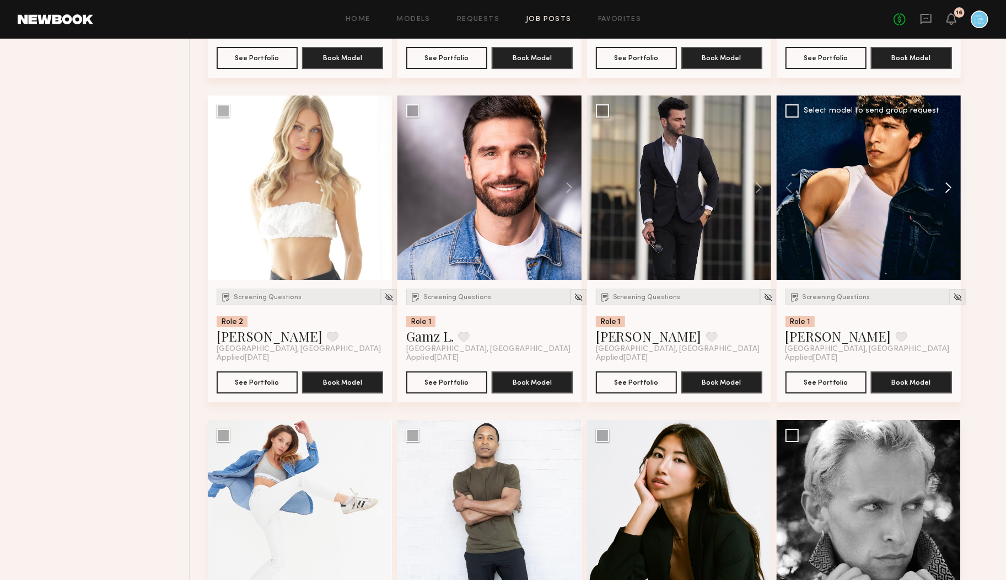
click at [951, 183] on button at bounding box center [943, 187] width 35 height 184
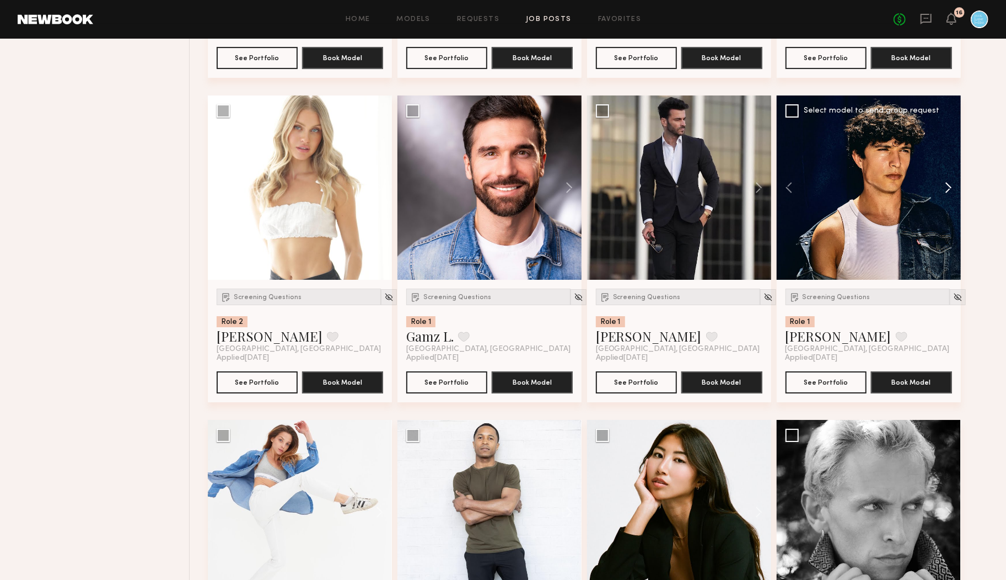
click at [951, 183] on button at bounding box center [943, 187] width 35 height 184
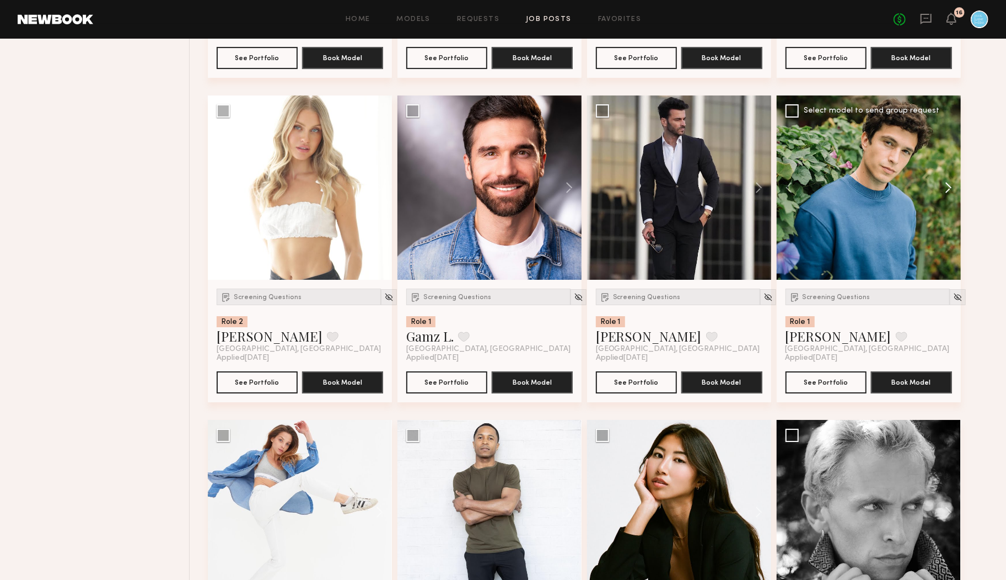
click at [951, 183] on button at bounding box center [943, 187] width 35 height 184
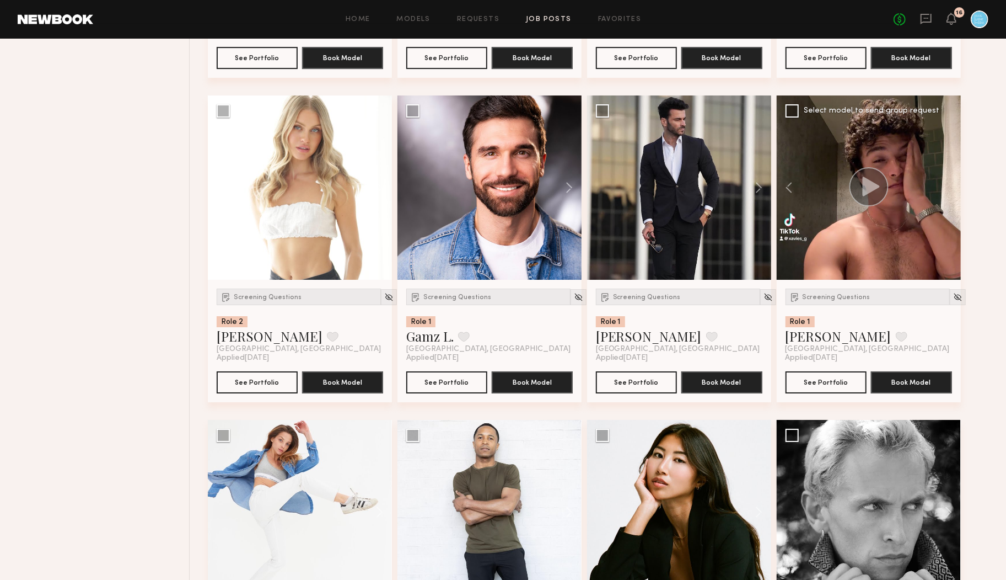
click at [951, 183] on div at bounding box center [869, 187] width 184 height 184
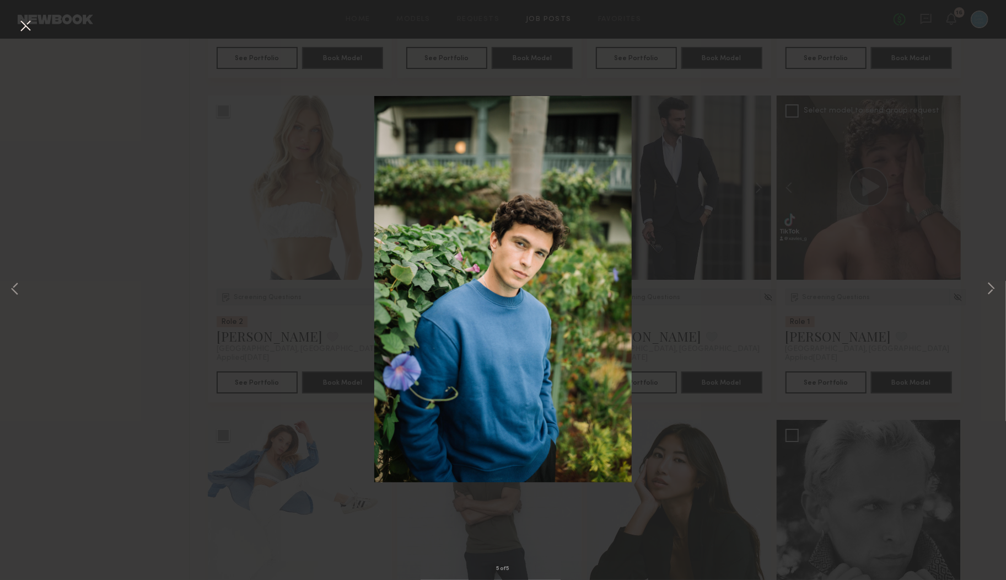
click at [29, 28] on button at bounding box center [26, 27] width 18 height 20
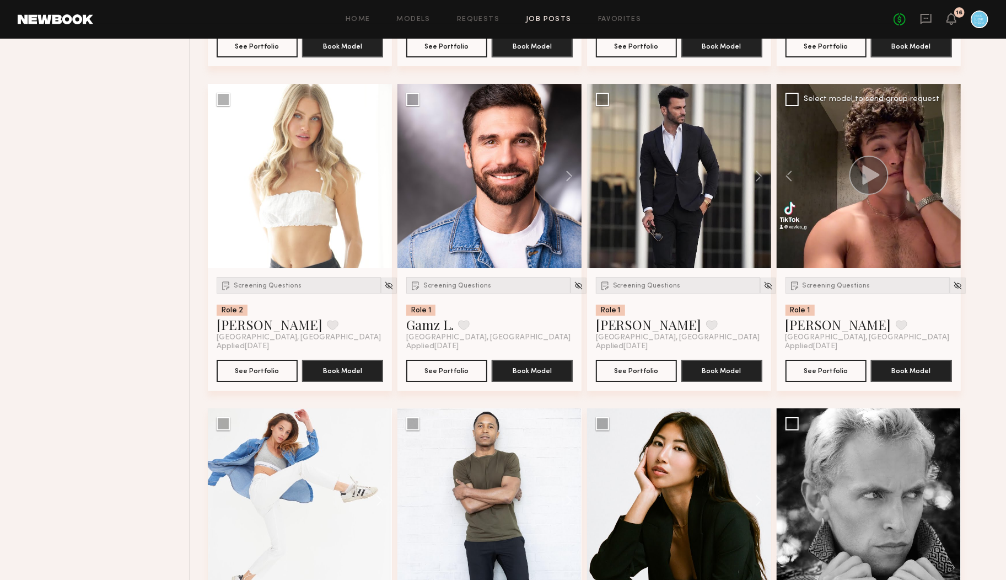
scroll to position [11781, 0]
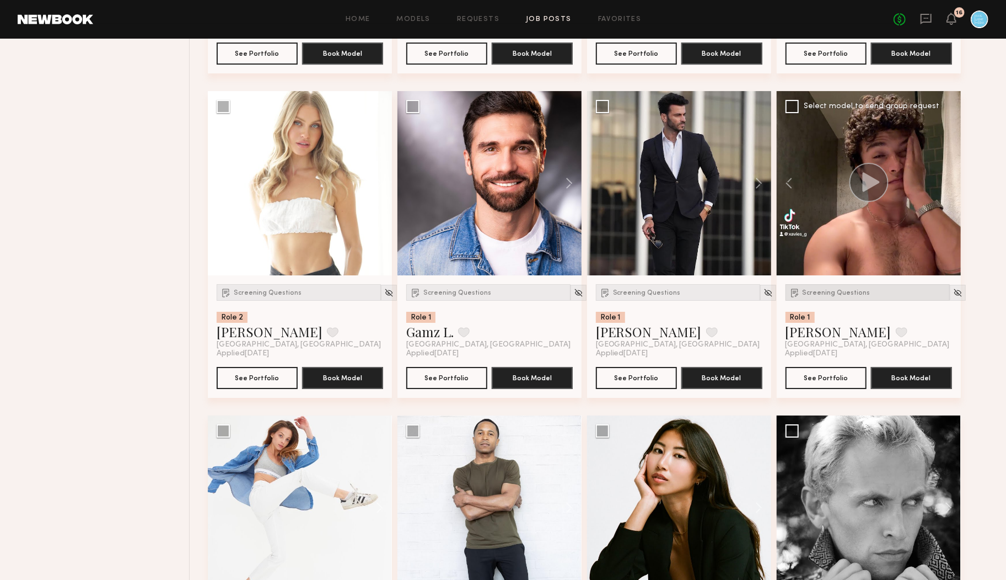
click at [839, 292] on span "Screening Questions" at bounding box center [837, 292] width 68 height 7
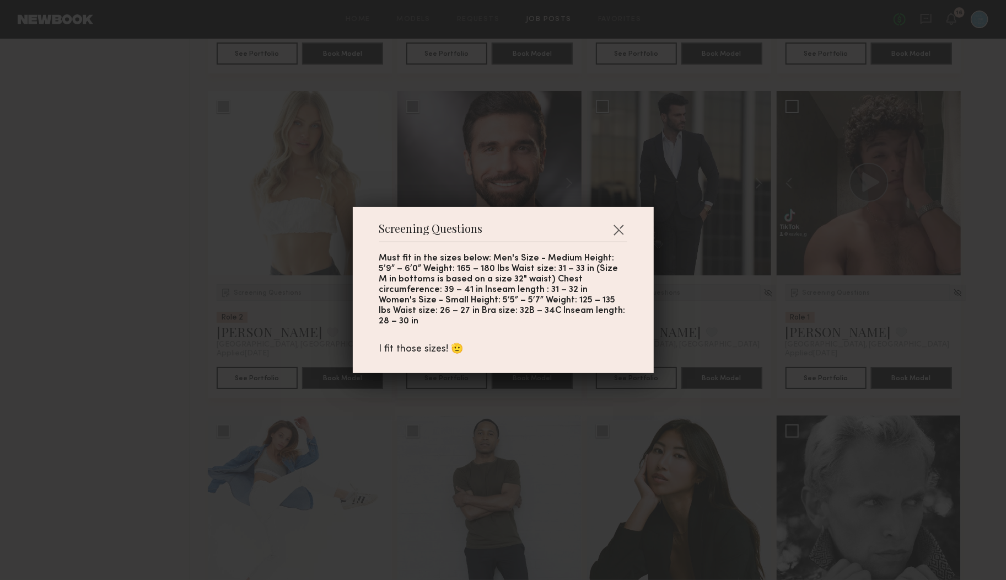
click at [859, 318] on div "Screening Questions Must fit in the sizes below: Men's Size - Medium Height: 5’…" at bounding box center [503, 290] width 1006 height 580
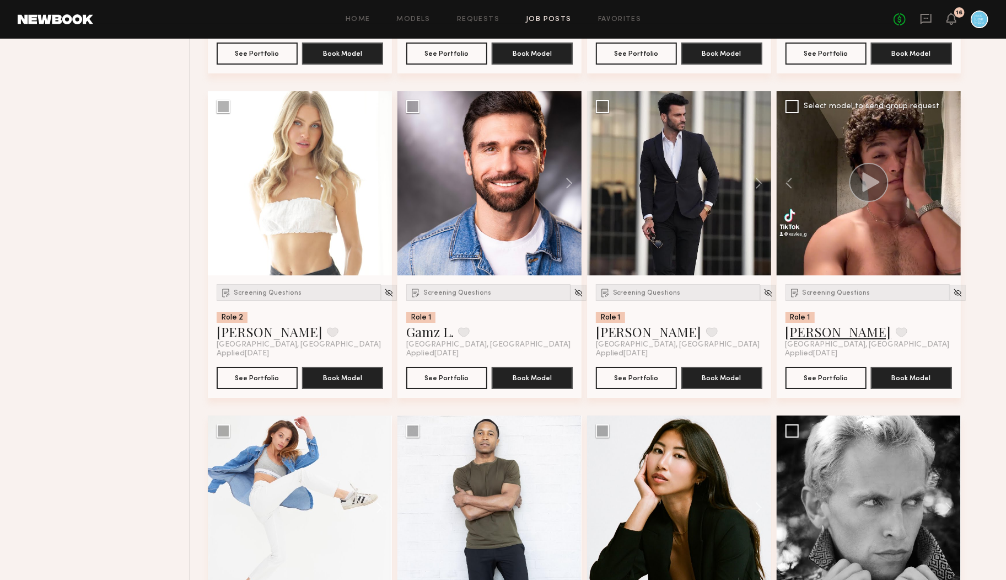
click at [803, 329] on link "Xavier G." at bounding box center [839, 332] width 106 height 18
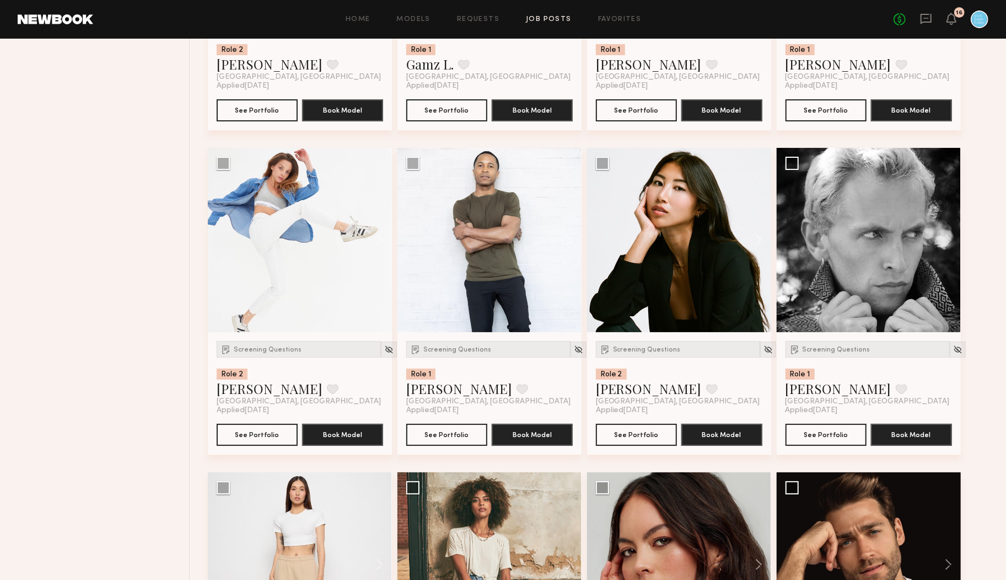
scroll to position [12050, 0]
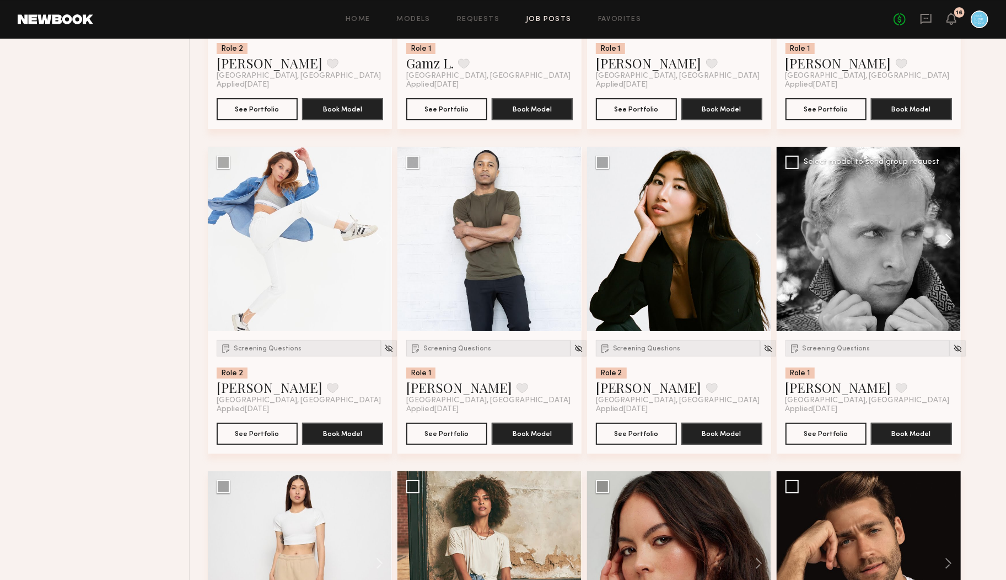
click at [949, 235] on button at bounding box center [943, 239] width 35 height 184
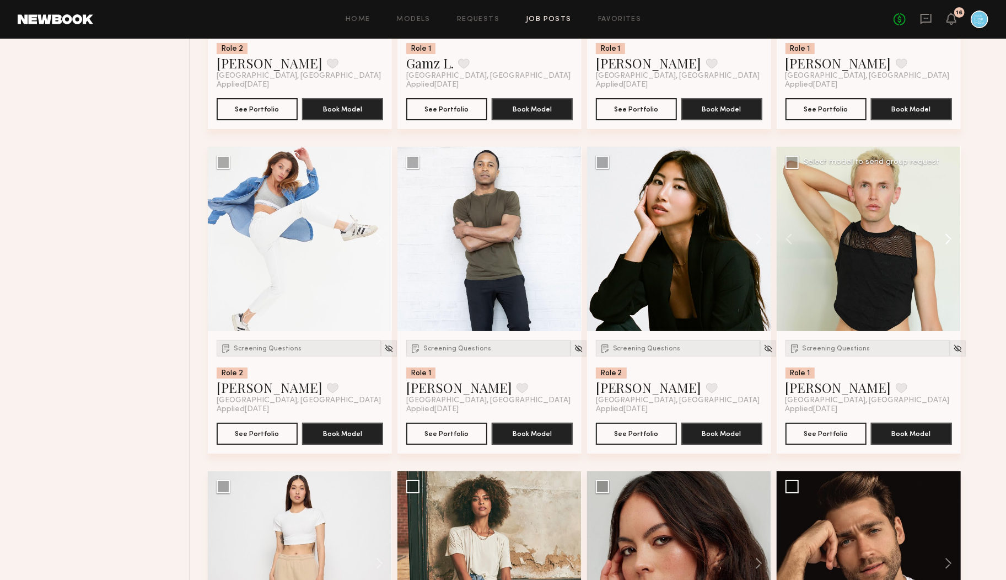
click at [949, 235] on button at bounding box center [943, 239] width 35 height 184
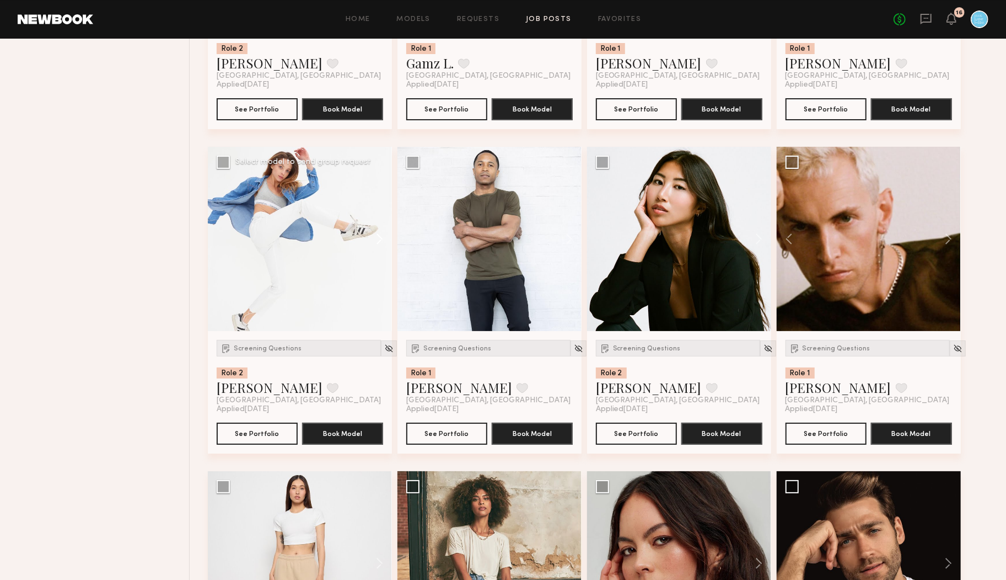
click at [379, 237] on button at bounding box center [374, 239] width 35 height 184
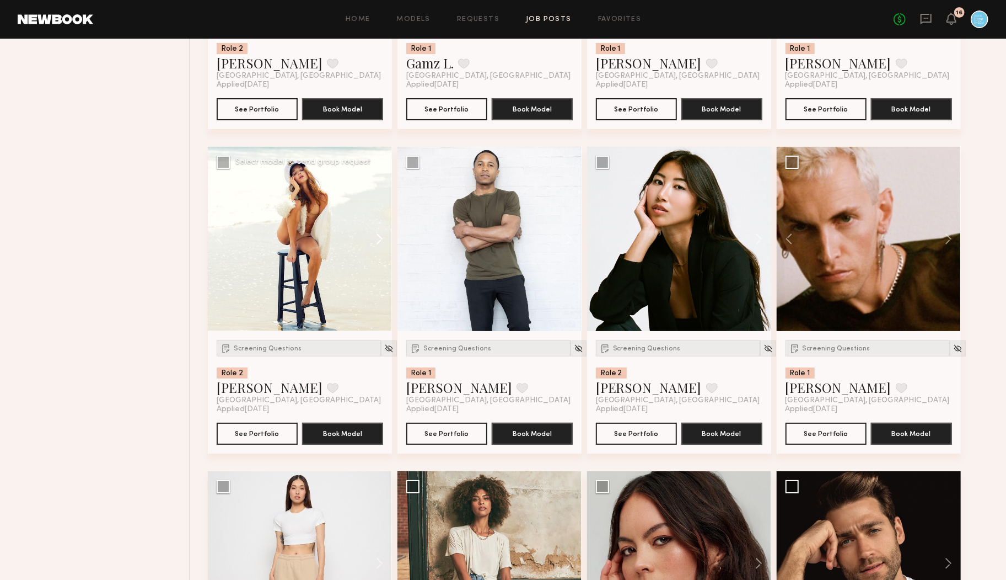
click at [379, 237] on button at bounding box center [374, 239] width 35 height 184
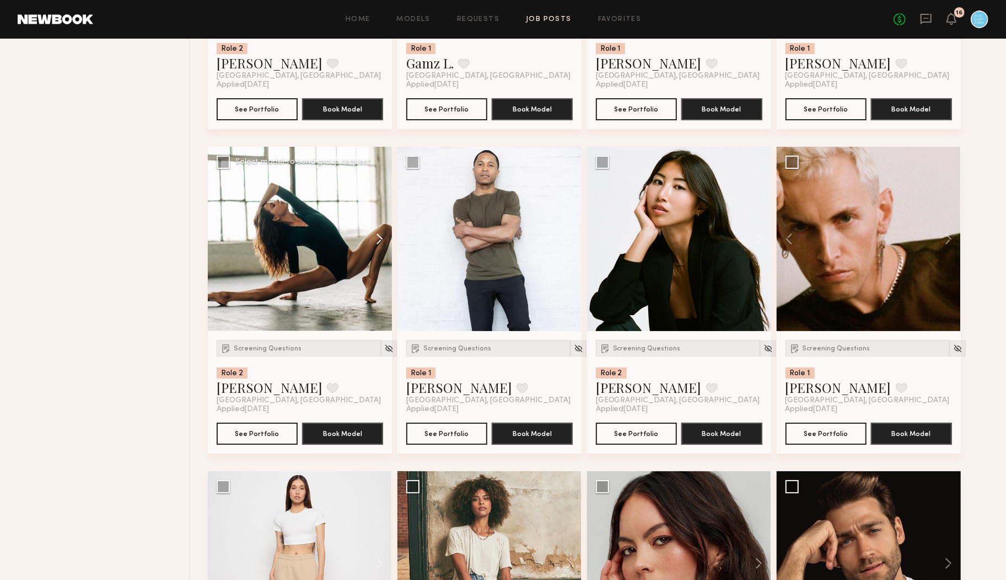
click at [379, 237] on button at bounding box center [374, 239] width 35 height 184
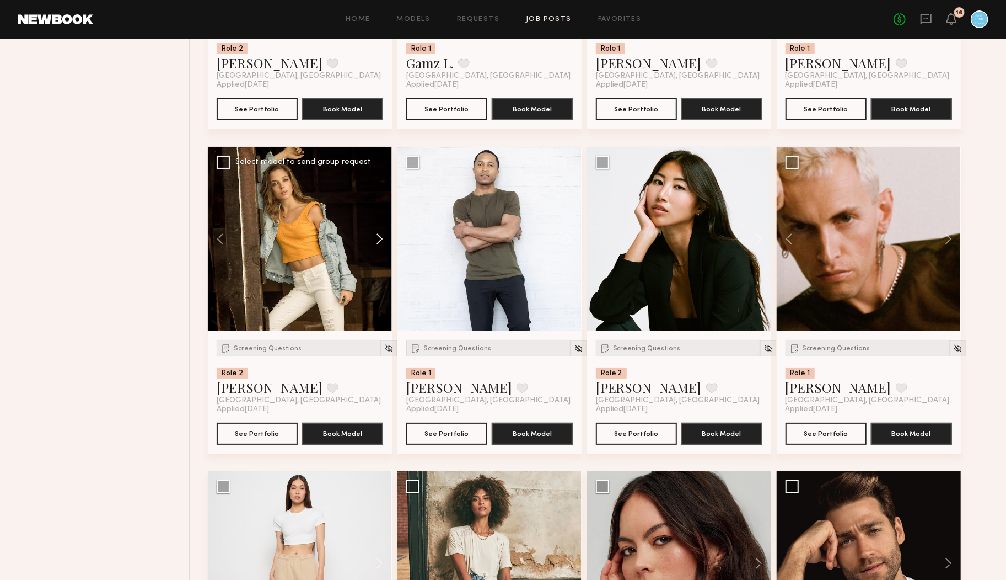
click at [379, 237] on button at bounding box center [374, 239] width 35 height 184
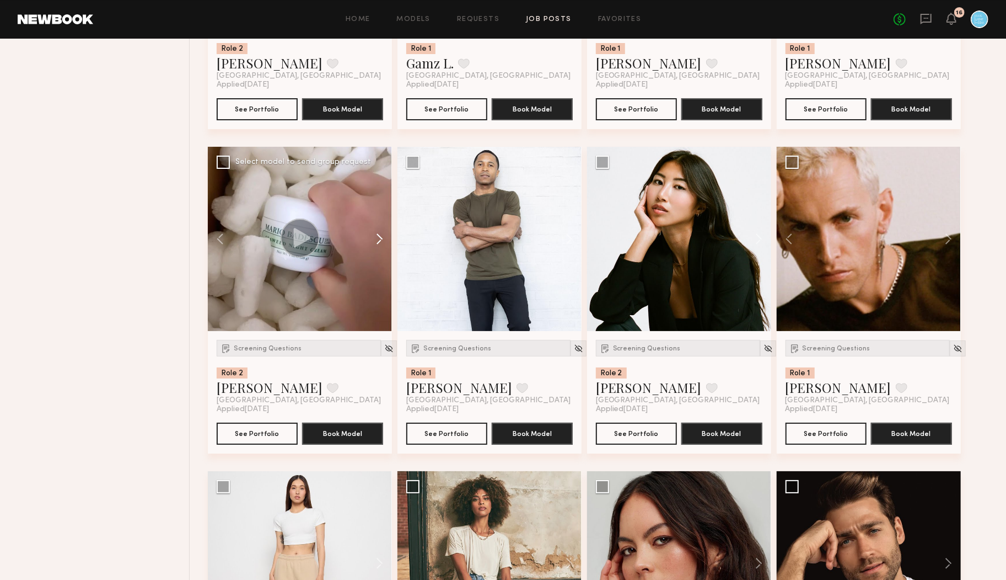
click at [379, 237] on button at bounding box center [374, 239] width 35 height 184
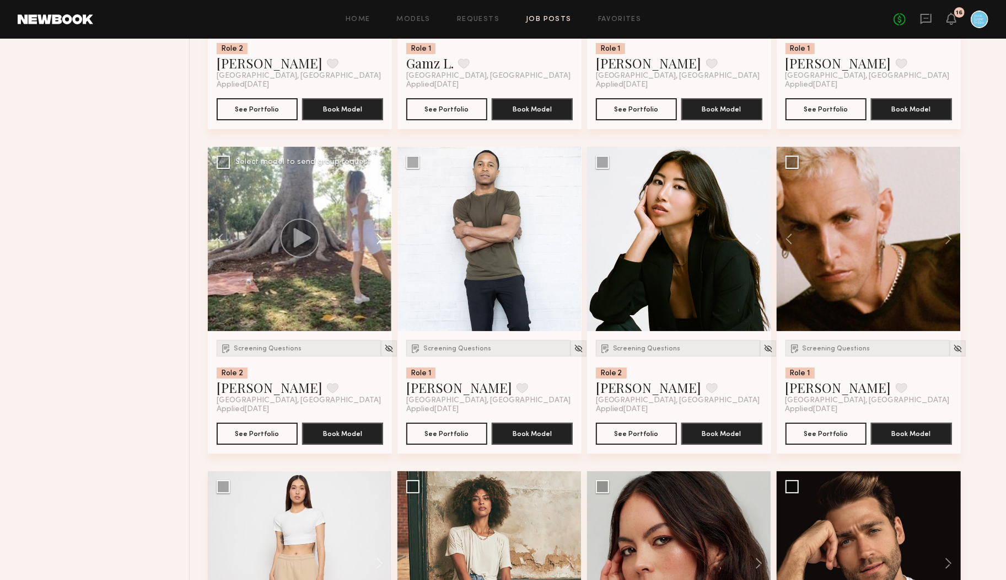
click at [379, 237] on button at bounding box center [374, 239] width 35 height 184
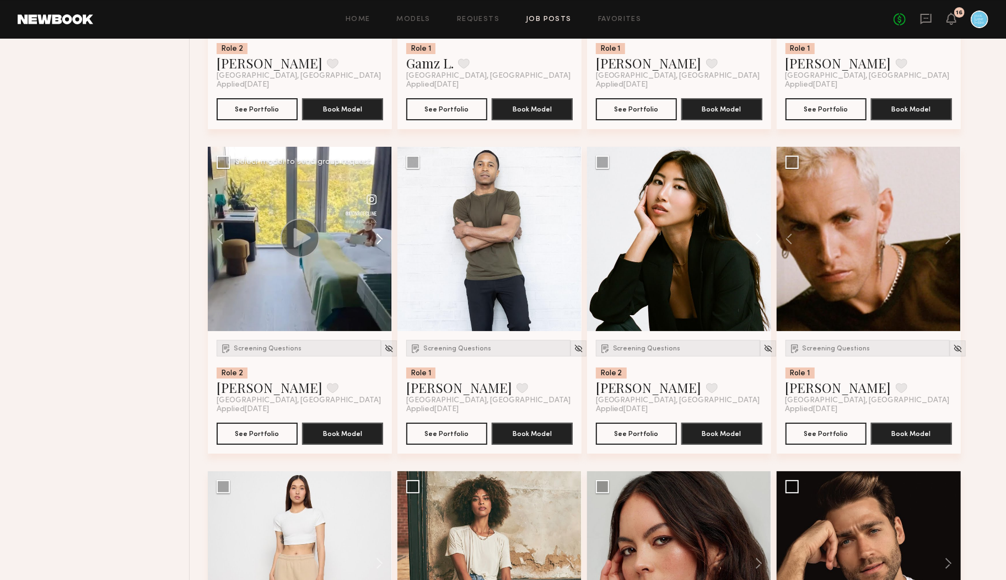
click at [379, 237] on button at bounding box center [374, 239] width 35 height 184
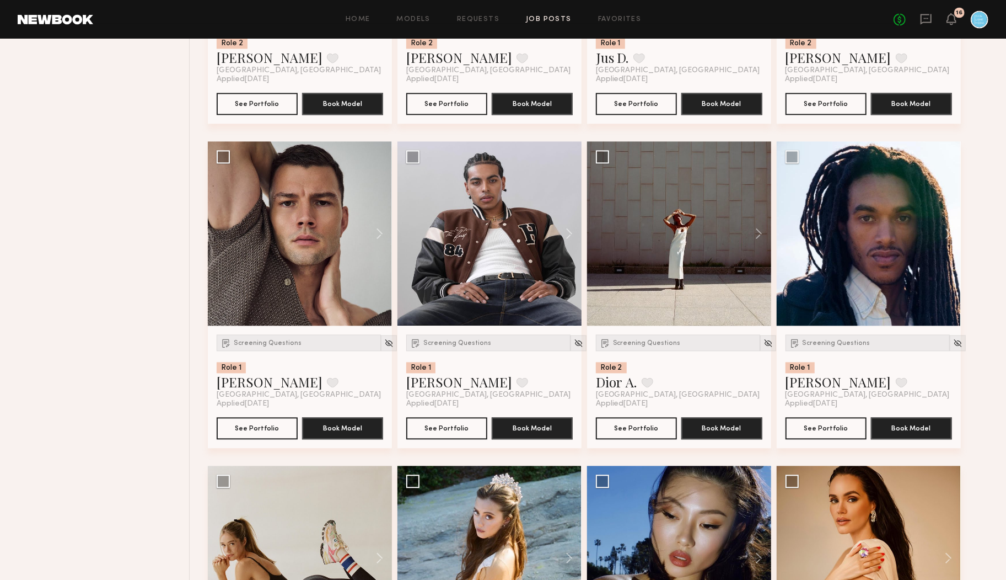
scroll to position [13670, 0]
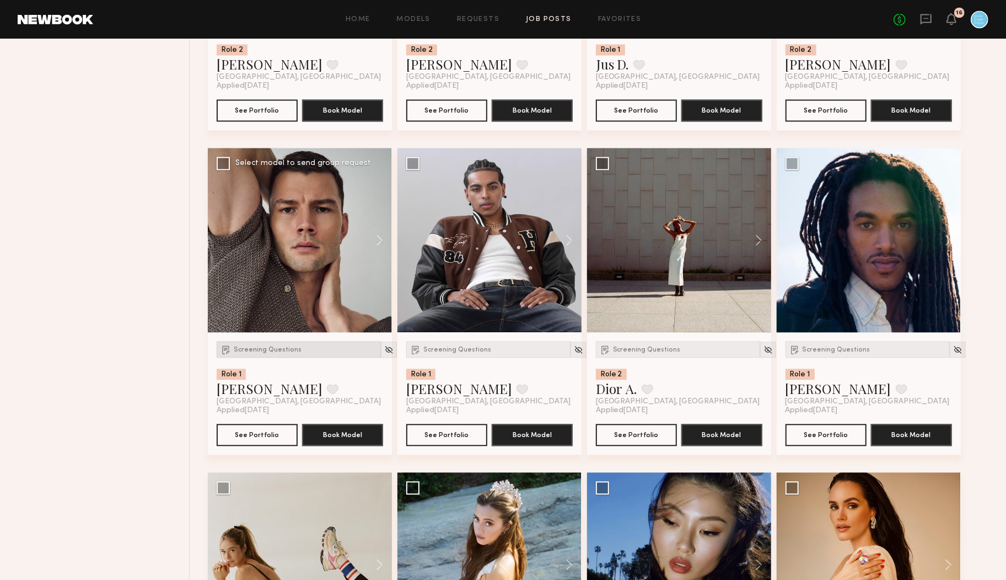
click at [256, 346] on span "Screening Questions" at bounding box center [268, 349] width 68 height 7
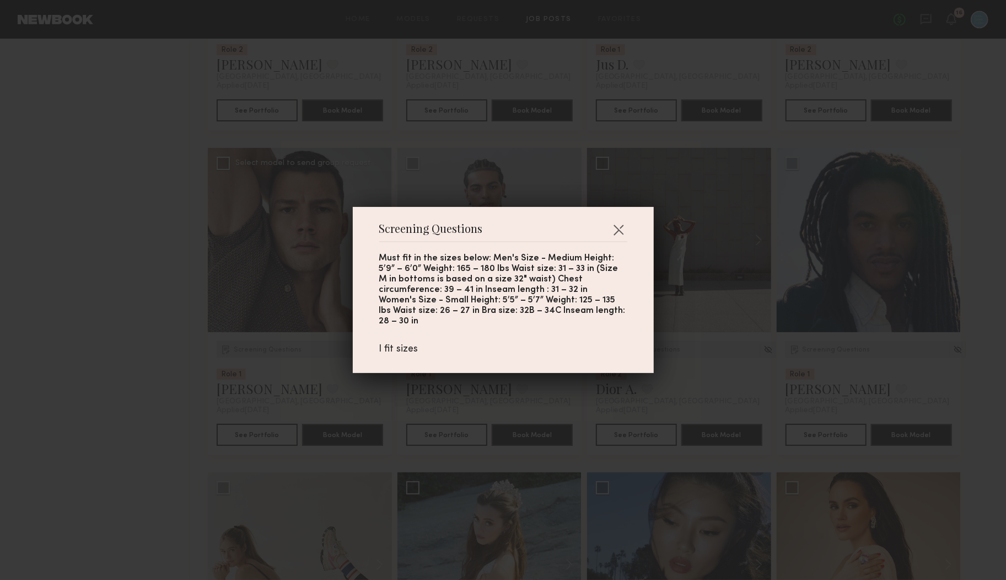
click at [257, 347] on div "Screening Questions Must fit in the sizes below: Men's Size - Medium Height: 5’…" at bounding box center [503, 290] width 1006 height 580
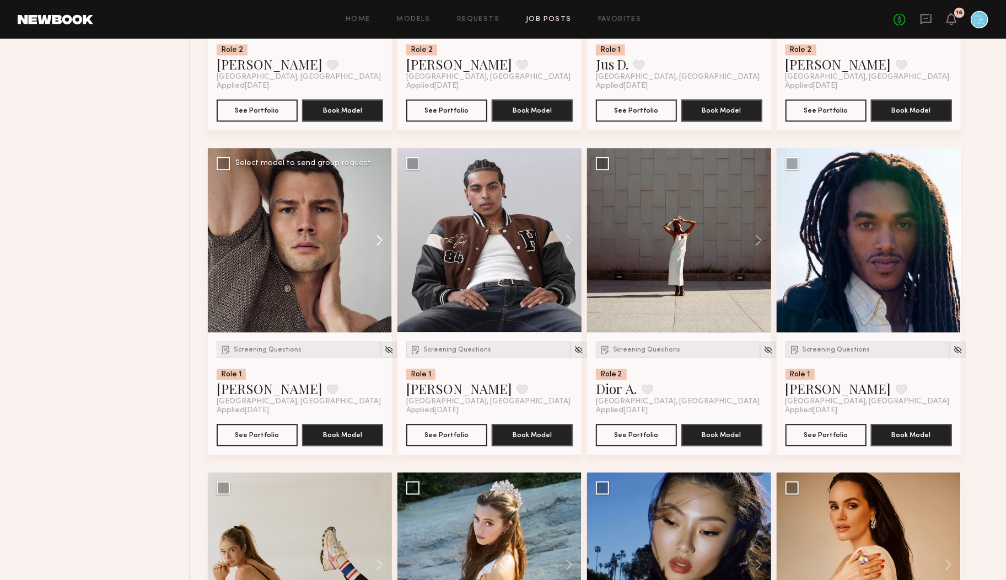
click at [381, 243] on button at bounding box center [374, 240] width 35 height 184
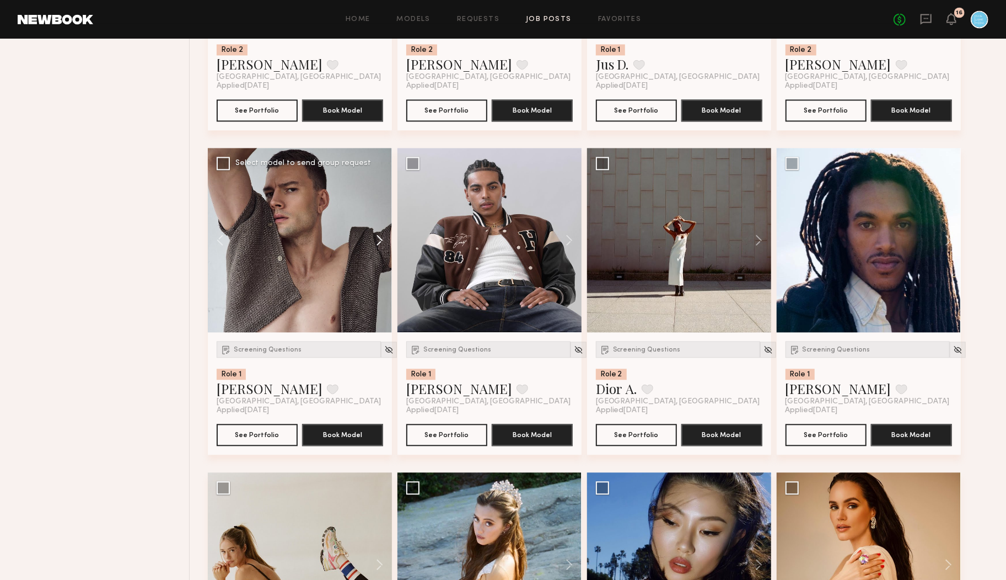
click at [381, 243] on button at bounding box center [374, 240] width 35 height 184
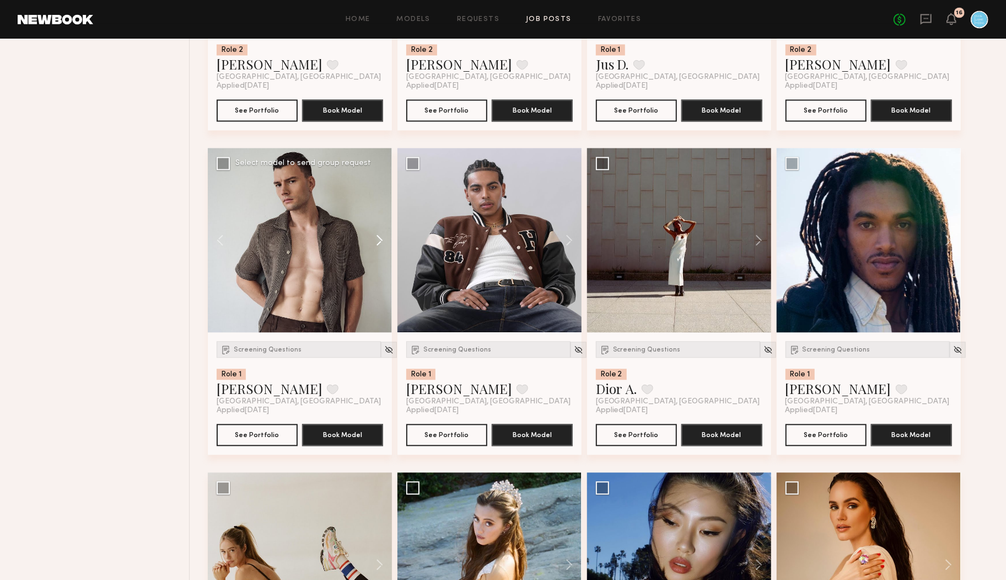
click at [381, 243] on button at bounding box center [374, 240] width 35 height 184
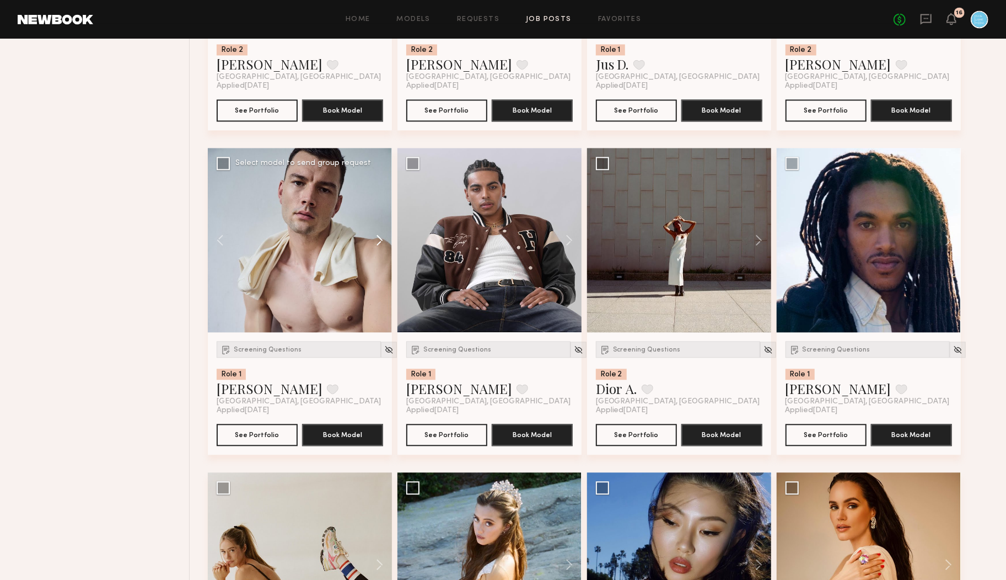
click at [381, 243] on button at bounding box center [374, 240] width 35 height 184
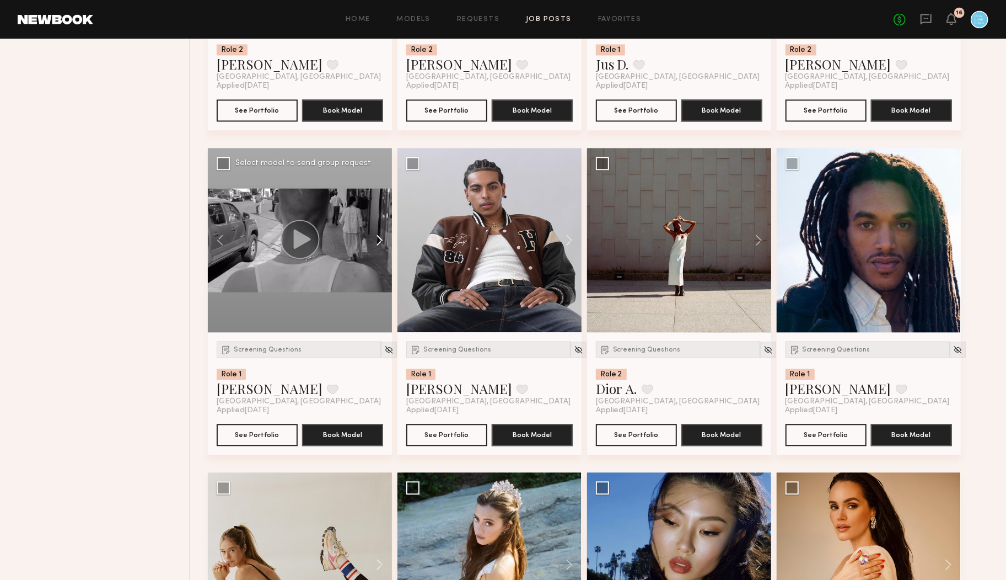
click at [381, 243] on button at bounding box center [374, 240] width 35 height 184
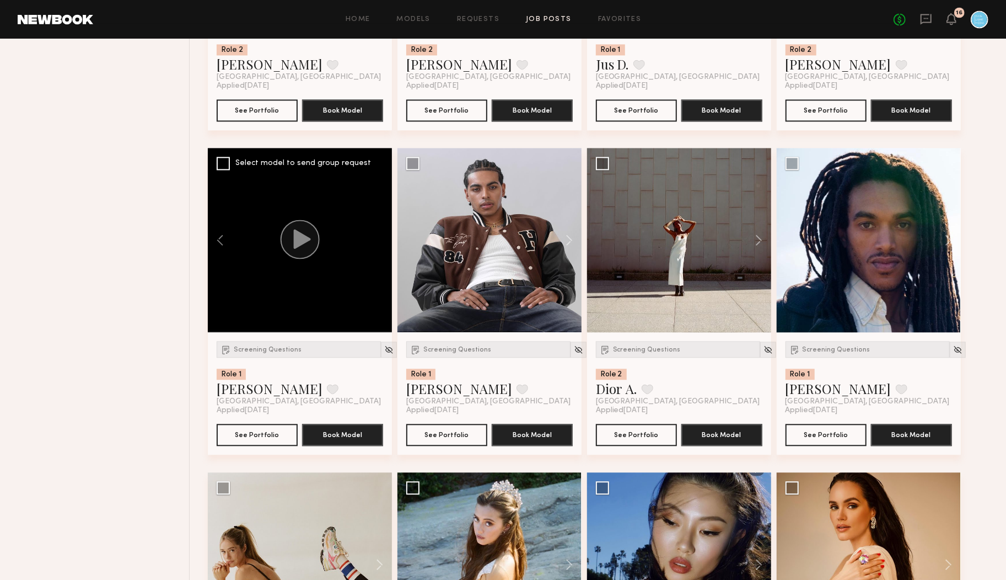
click at [381, 243] on div at bounding box center [300, 240] width 184 height 184
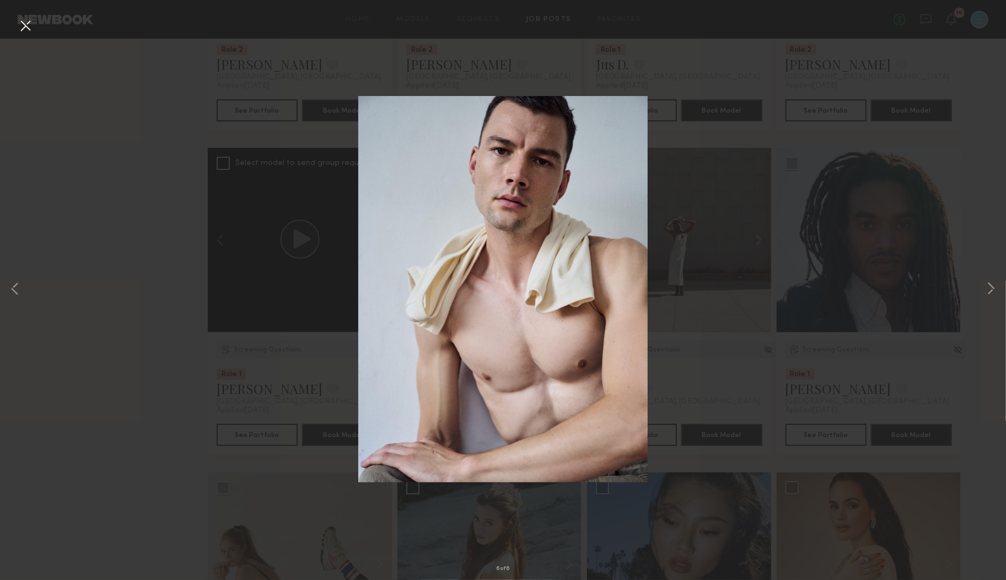
click at [24, 24] on button at bounding box center [26, 27] width 18 height 20
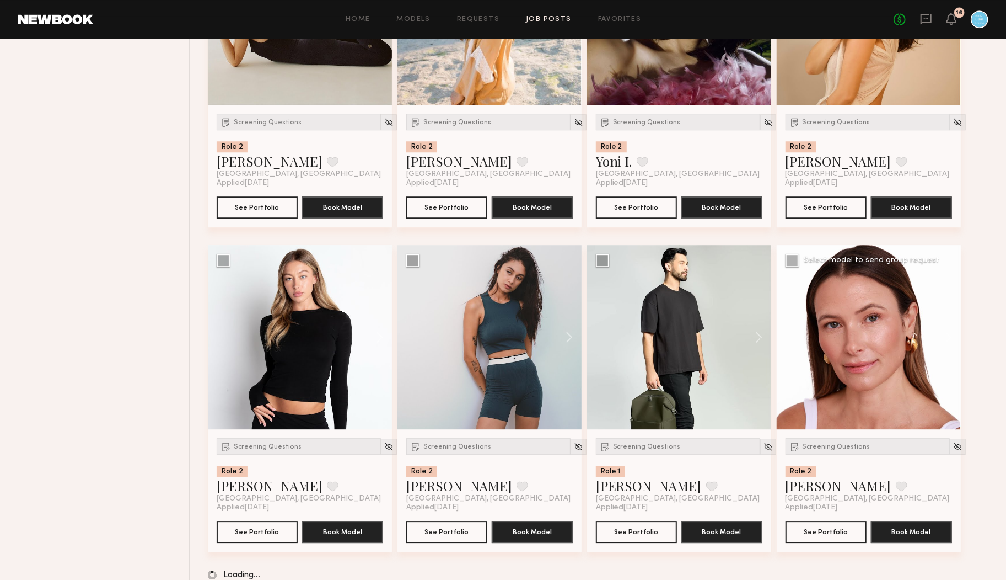
scroll to position [14221, 0]
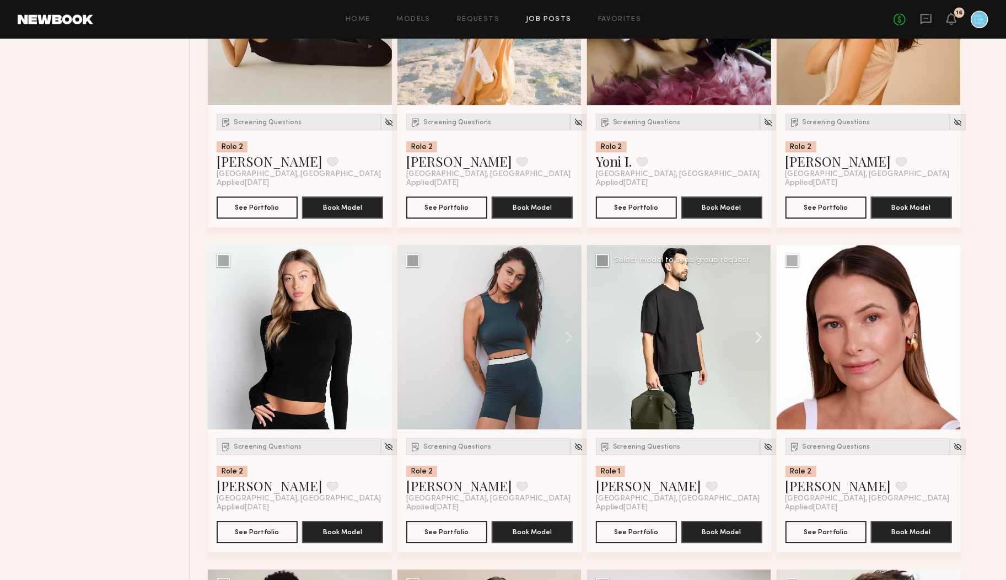
click at [757, 337] on button at bounding box center [753, 337] width 35 height 184
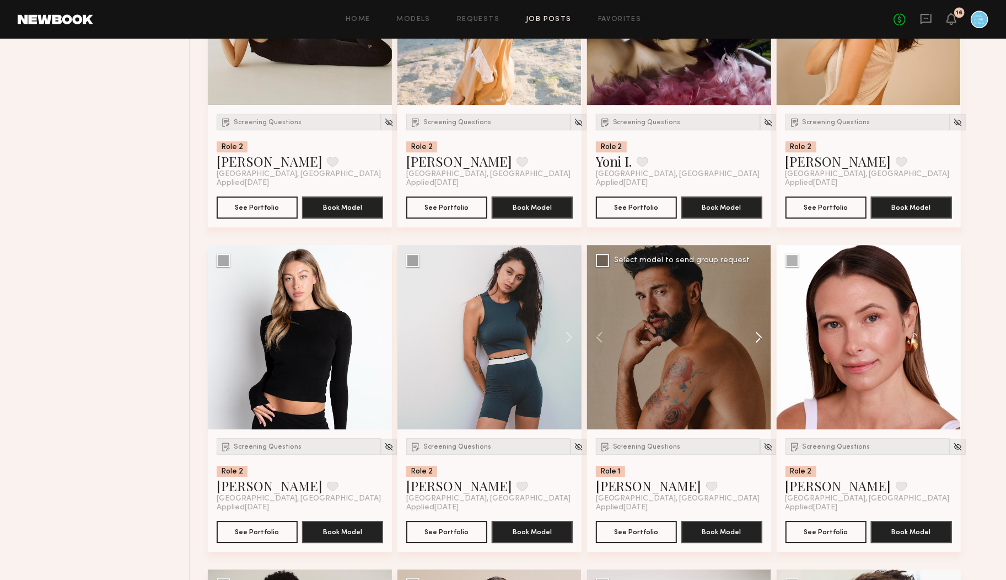
click at [757, 337] on button at bounding box center [753, 337] width 35 height 184
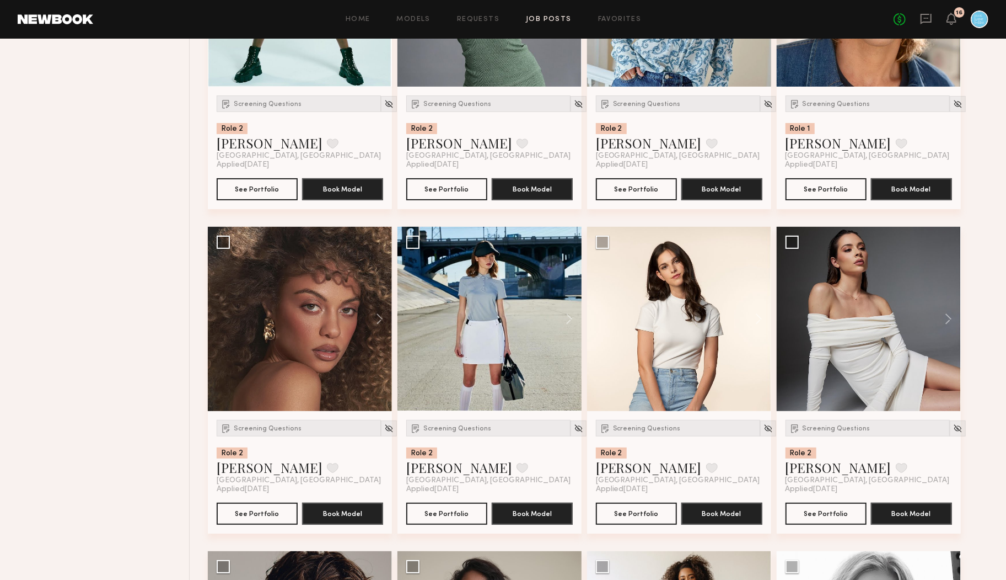
scroll to position [15034, 0]
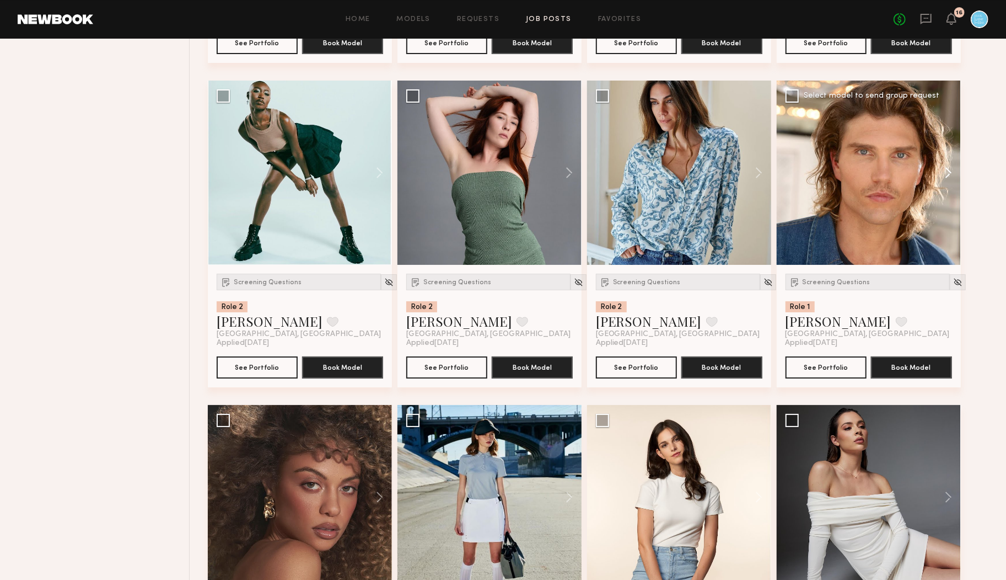
click at [948, 170] on button at bounding box center [943, 173] width 35 height 184
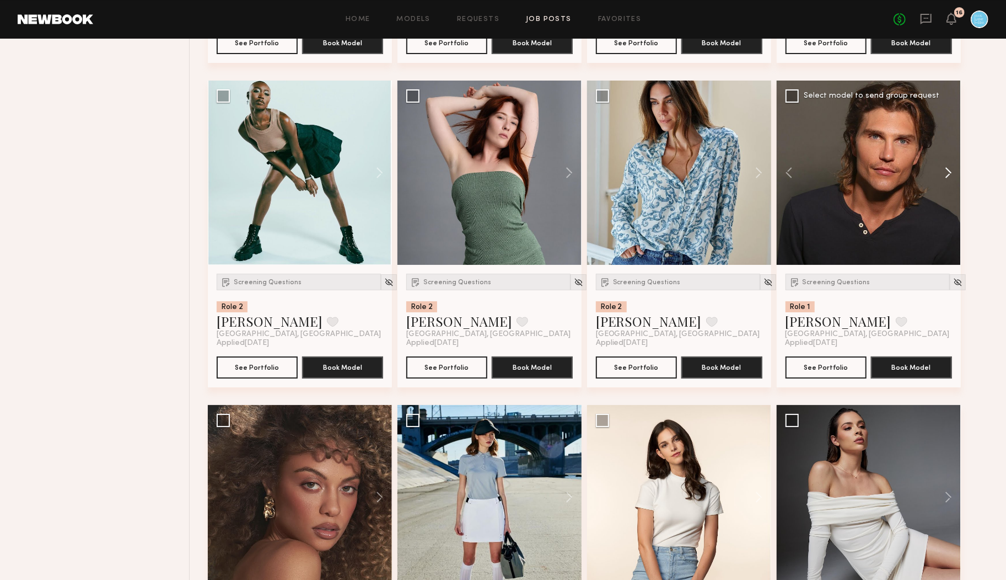
click at [948, 171] on button at bounding box center [943, 173] width 35 height 184
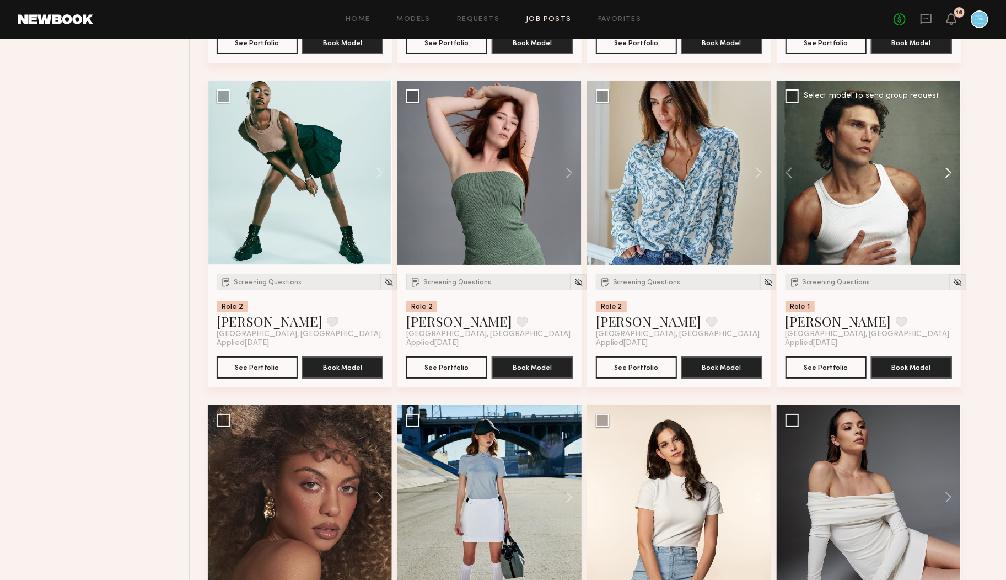
click at [948, 171] on button at bounding box center [943, 173] width 35 height 184
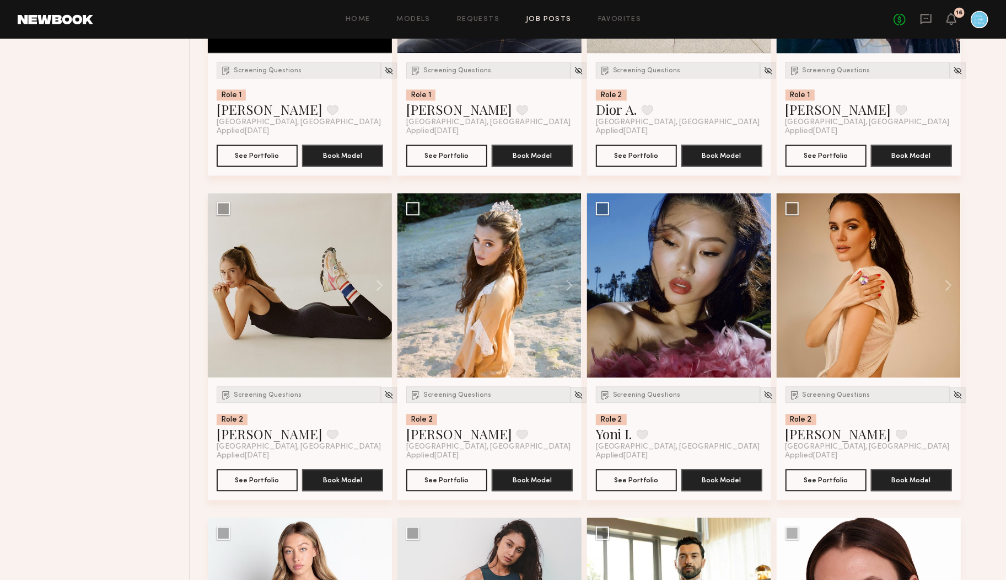
scroll to position [13981, 0]
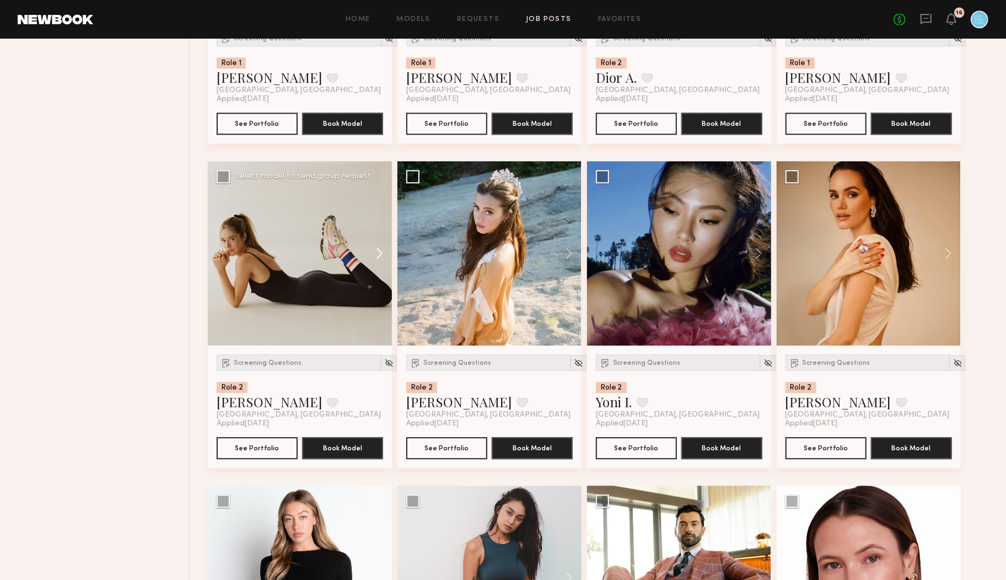
click at [377, 254] on button at bounding box center [374, 253] width 35 height 184
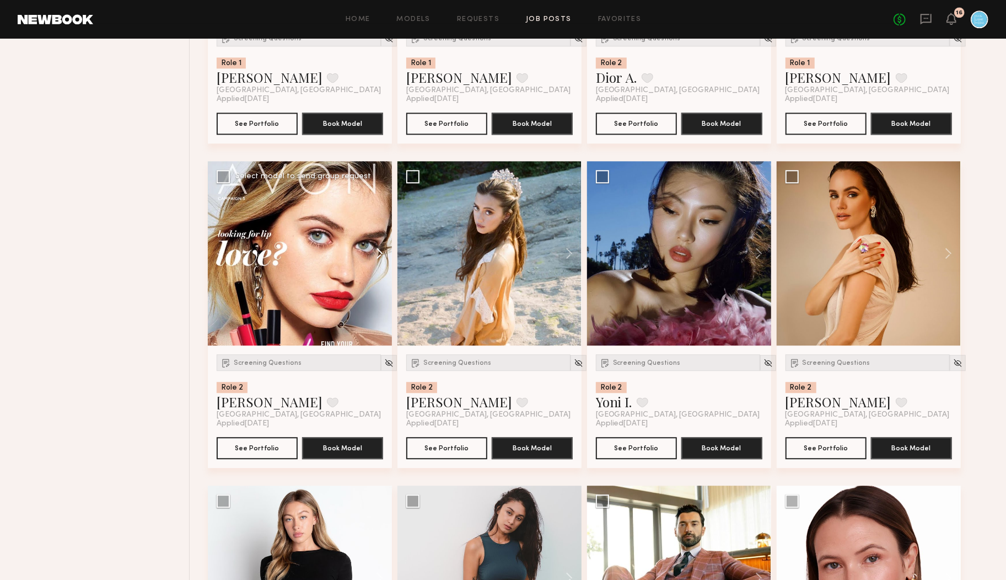
click at [378, 254] on button at bounding box center [374, 253] width 35 height 184
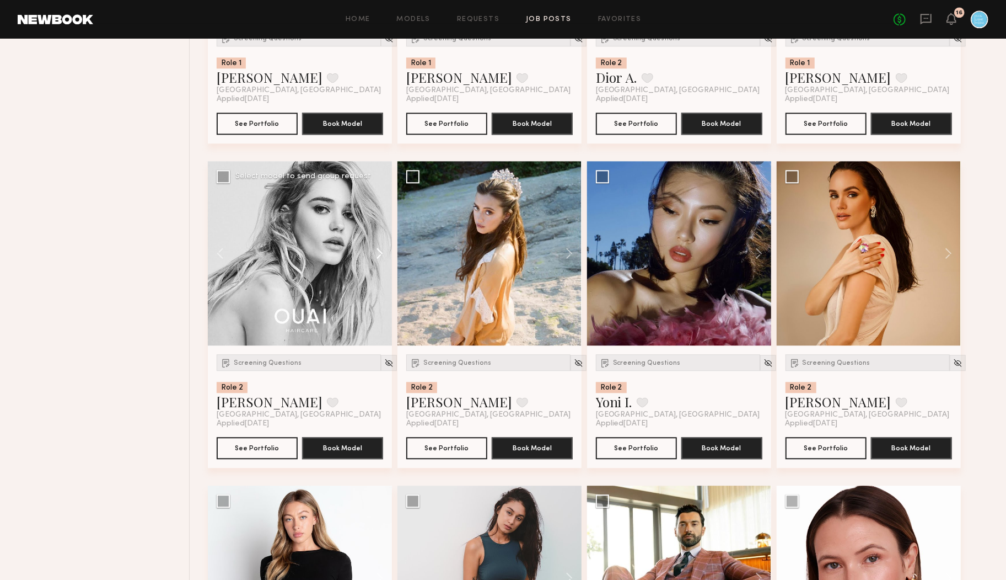
click at [378, 254] on button at bounding box center [374, 253] width 35 height 184
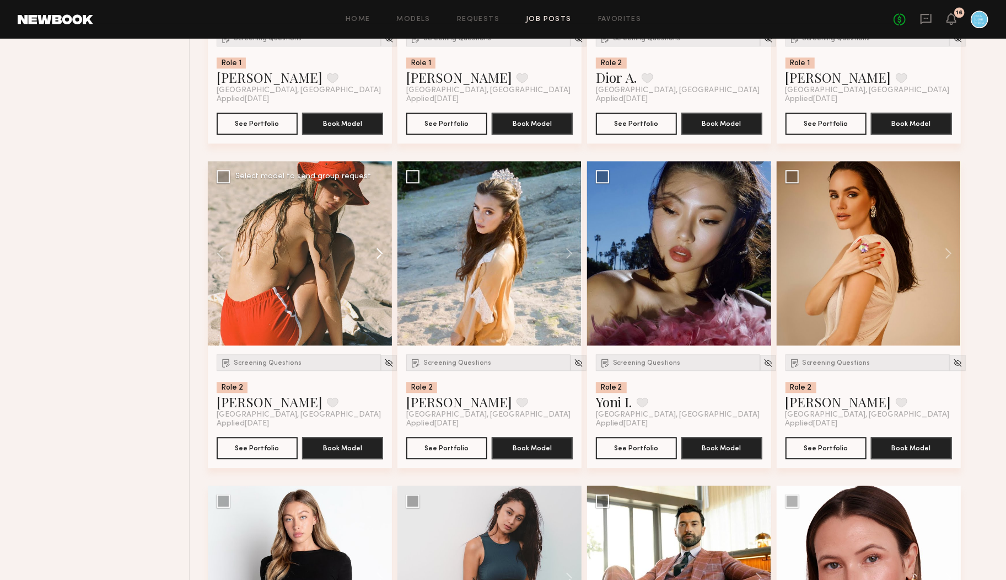
click at [378, 254] on button at bounding box center [374, 253] width 35 height 184
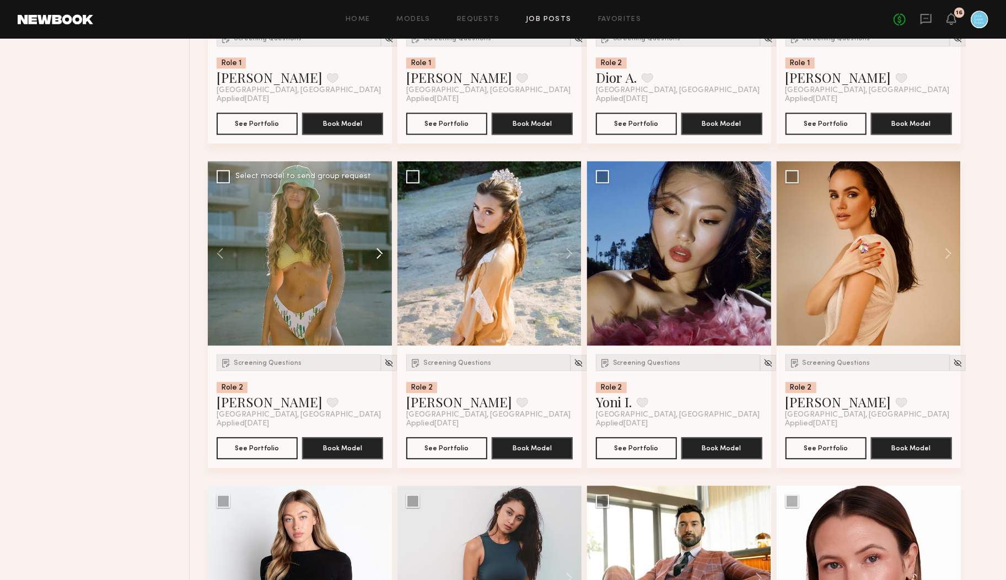
click at [378, 254] on button at bounding box center [374, 253] width 35 height 184
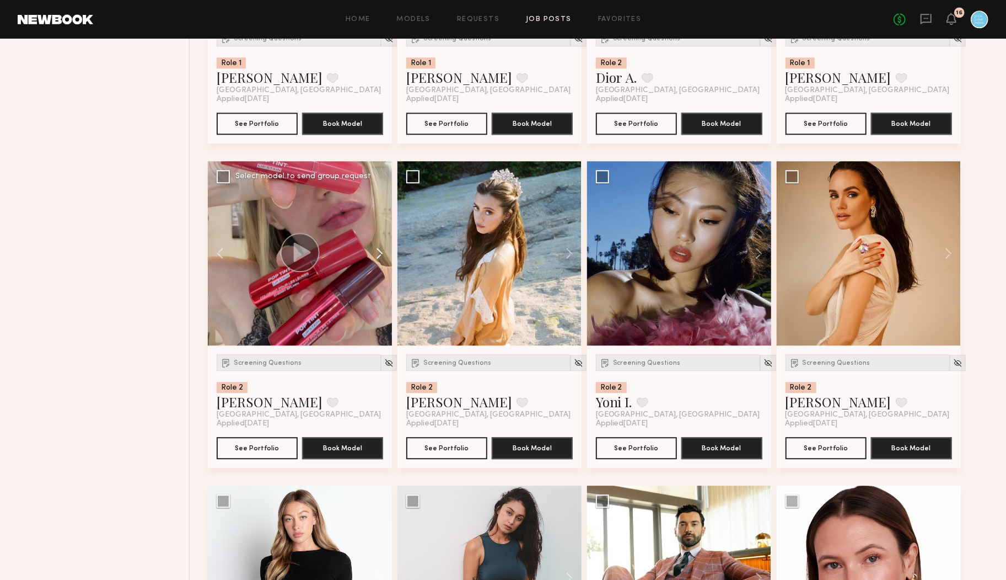
click at [378, 254] on button at bounding box center [374, 253] width 35 height 184
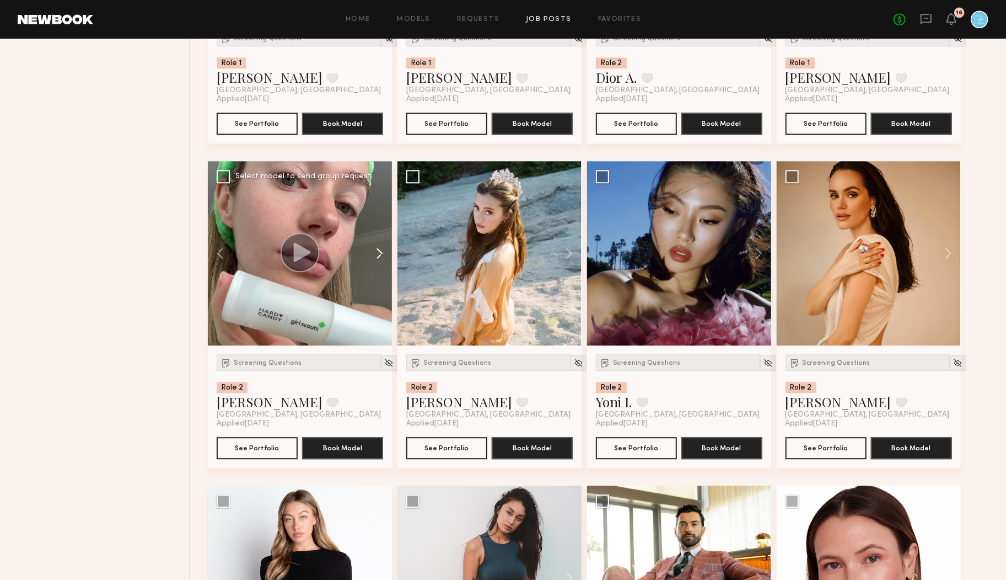
click at [378, 254] on button at bounding box center [374, 253] width 35 height 184
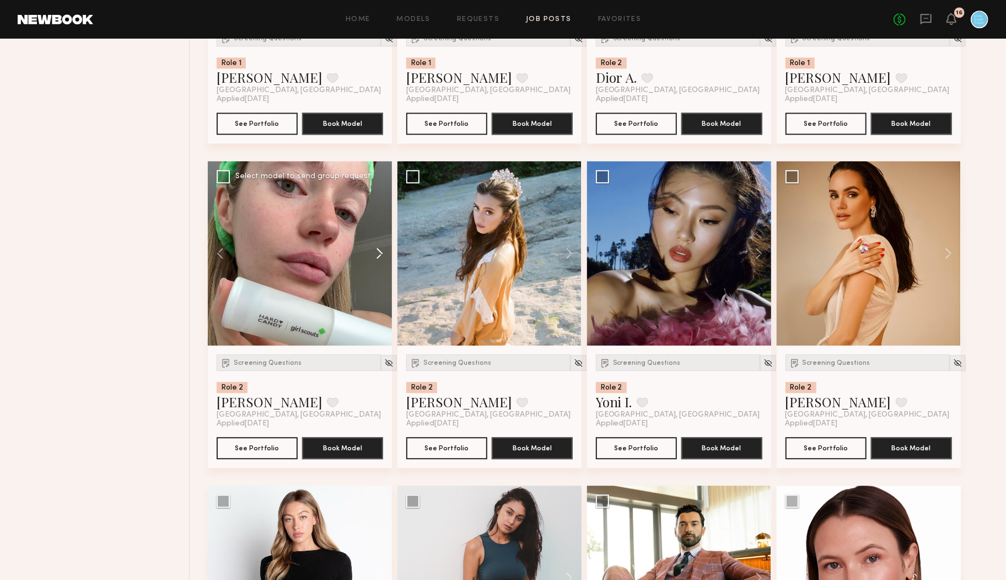
click at [378, 254] on button at bounding box center [374, 253] width 35 height 184
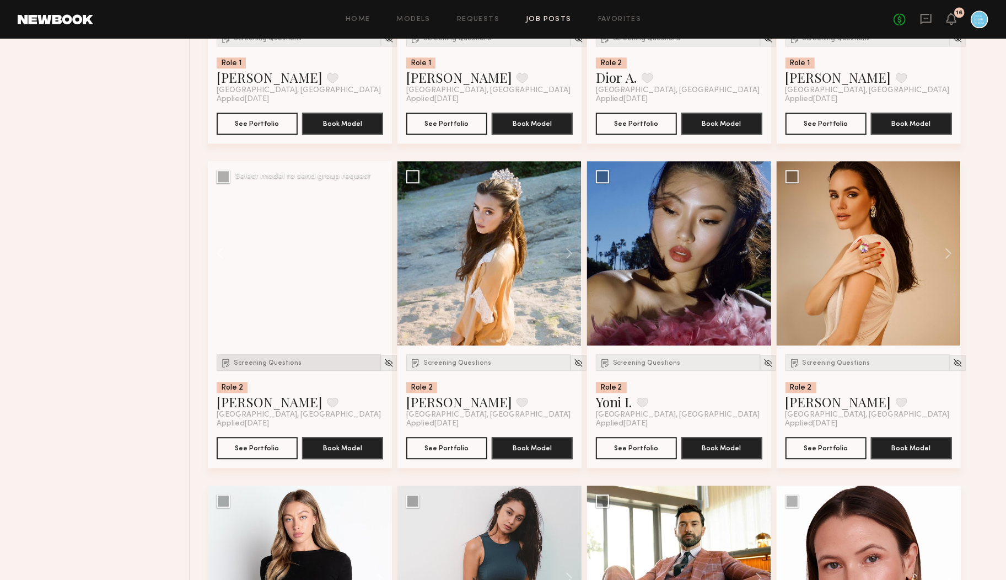
click at [255, 358] on div "Screening Questions" at bounding box center [299, 362] width 164 height 17
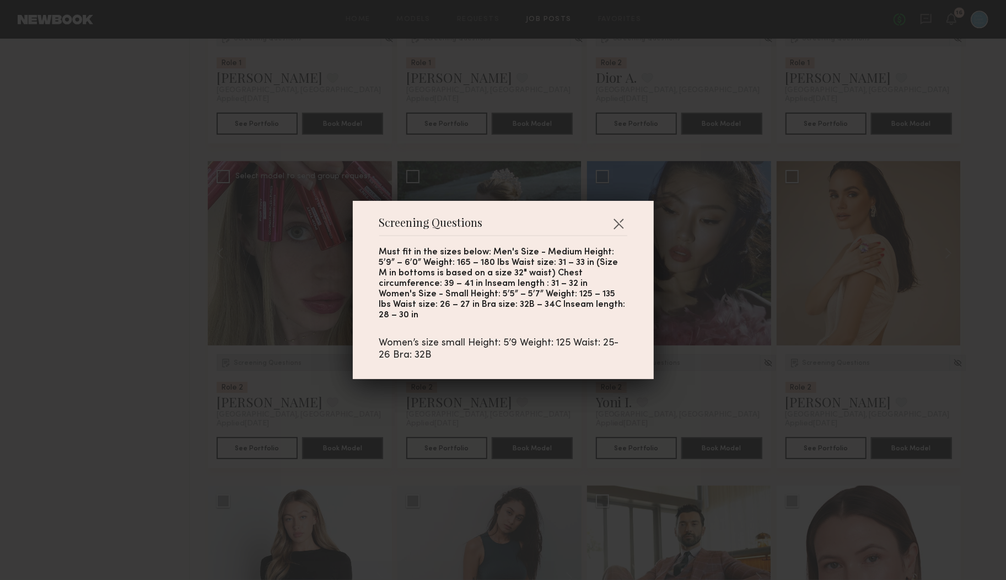
click at [255, 358] on div "Screening Questions Must fit in the sizes below: Men's Size - Medium Height: 5’…" at bounding box center [503, 290] width 1006 height 580
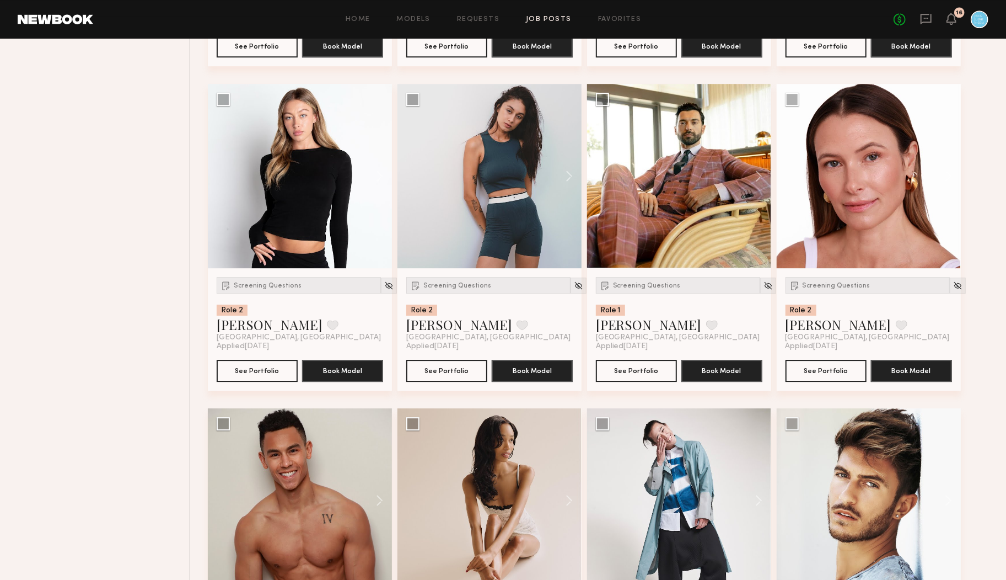
scroll to position [14379, 0]
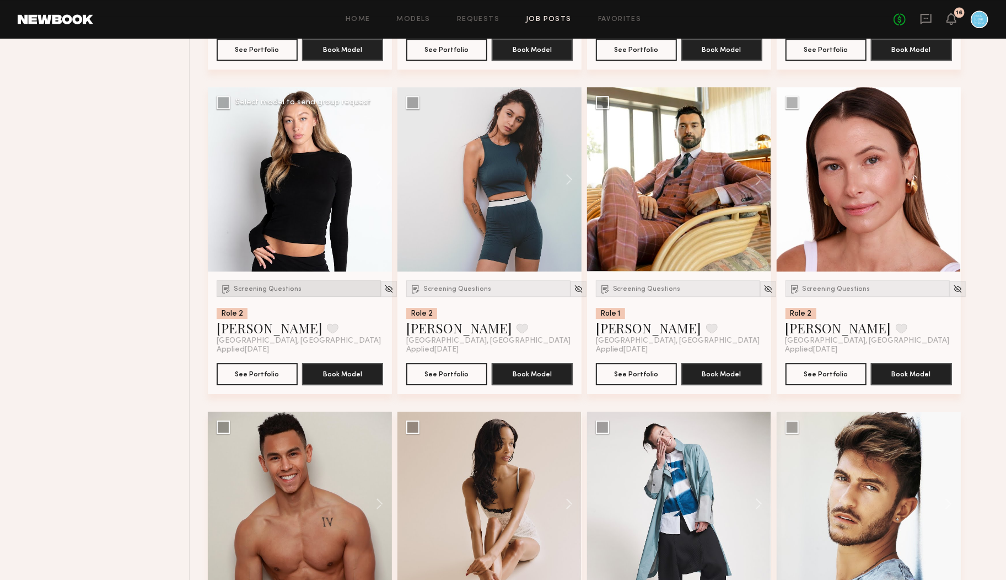
click at [268, 288] on span "Screening Questions" at bounding box center [268, 289] width 68 height 7
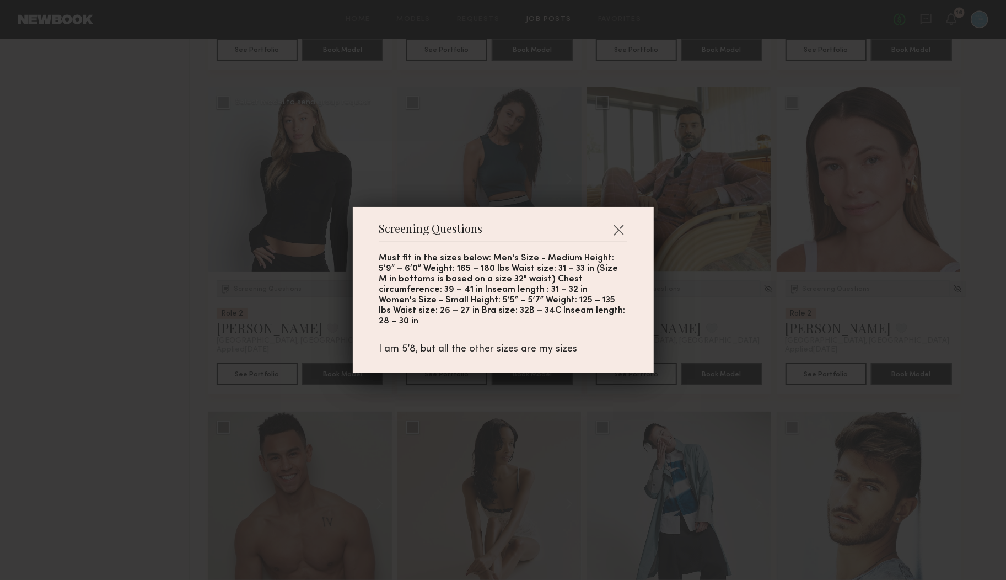
click at [268, 288] on div "Screening Questions Must fit in the sizes below: Men's Size - Medium Height: 5’…" at bounding box center [503, 290] width 1006 height 580
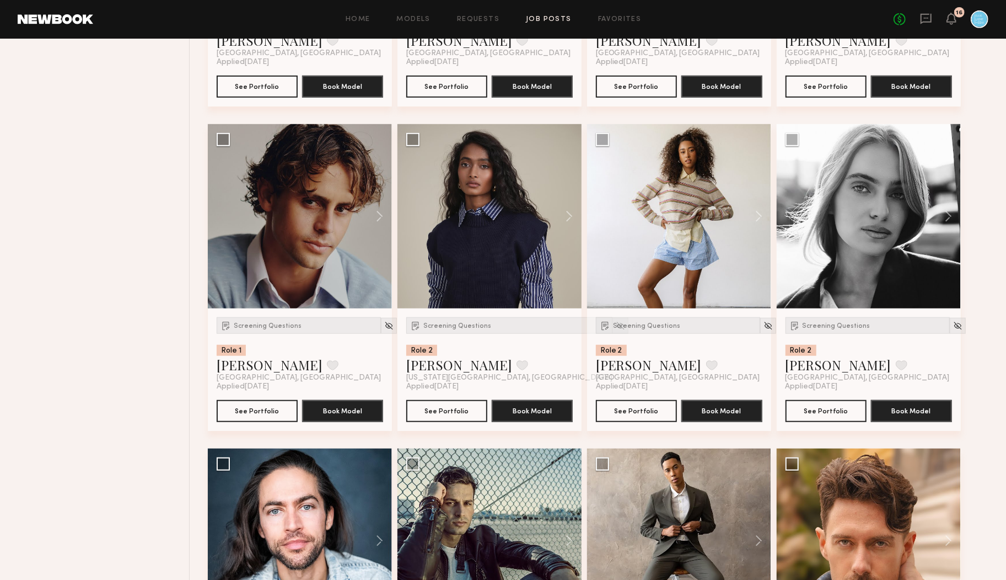
scroll to position [15644, 0]
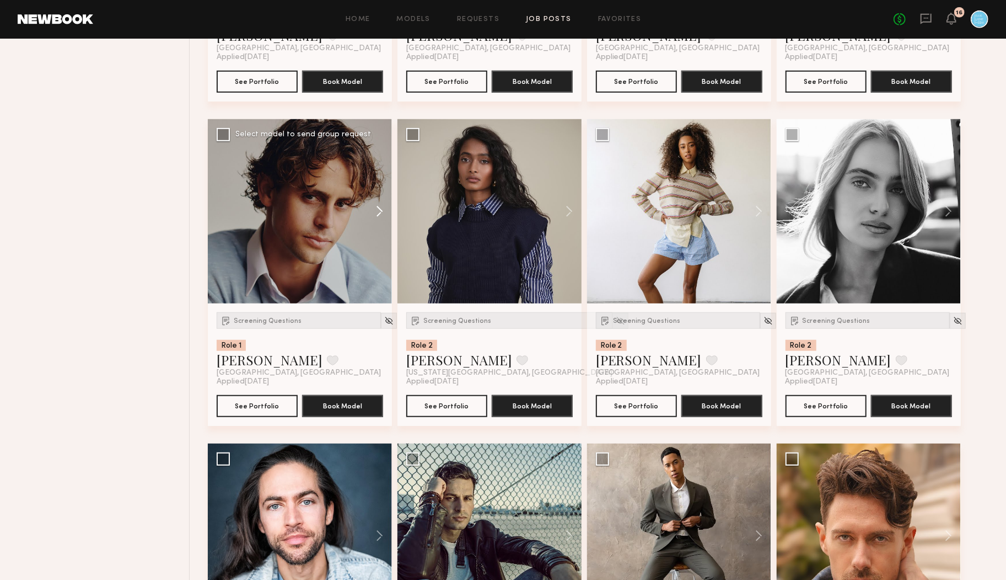
click at [377, 207] on button at bounding box center [374, 211] width 35 height 184
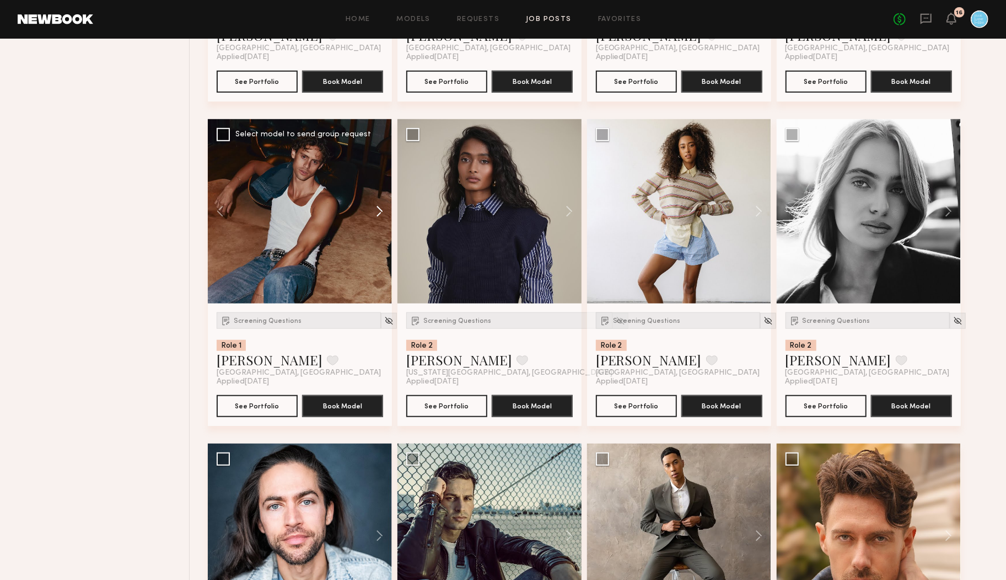
click at [377, 207] on button at bounding box center [374, 211] width 35 height 184
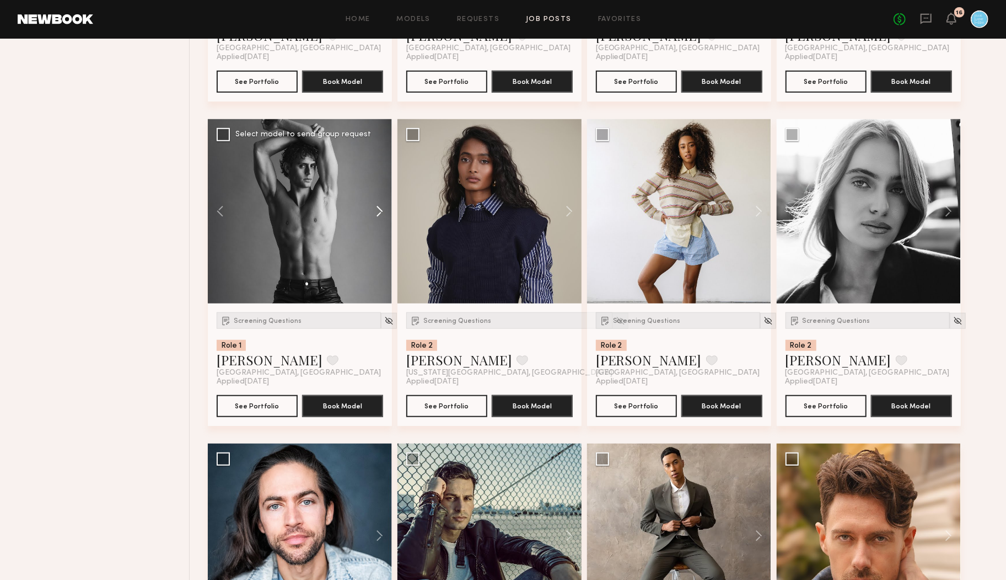
click at [377, 207] on button at bounding box center [374, 211] width 35 height 184
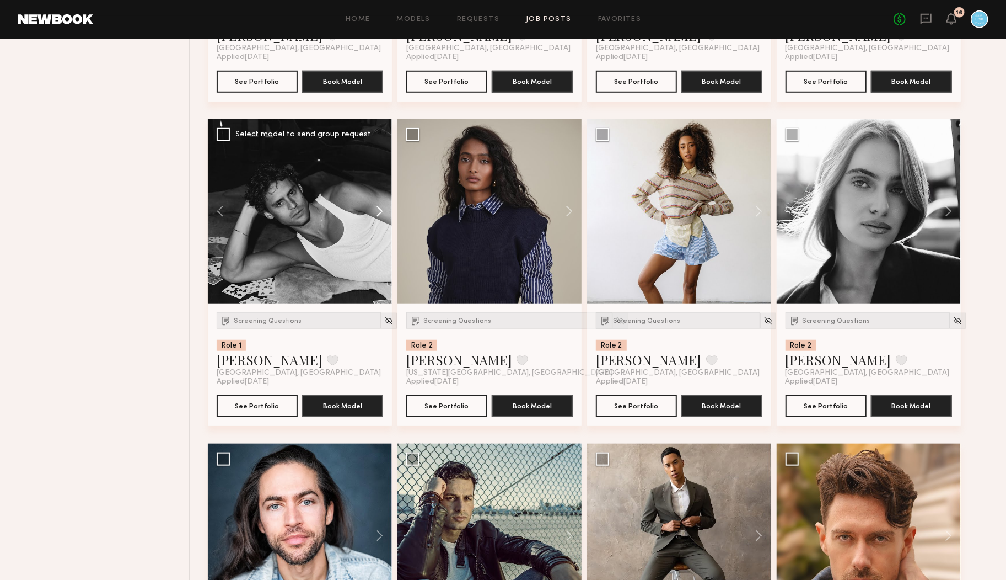
click at [377, 207] on button at bounding box center [374, 211] width 35 height 184
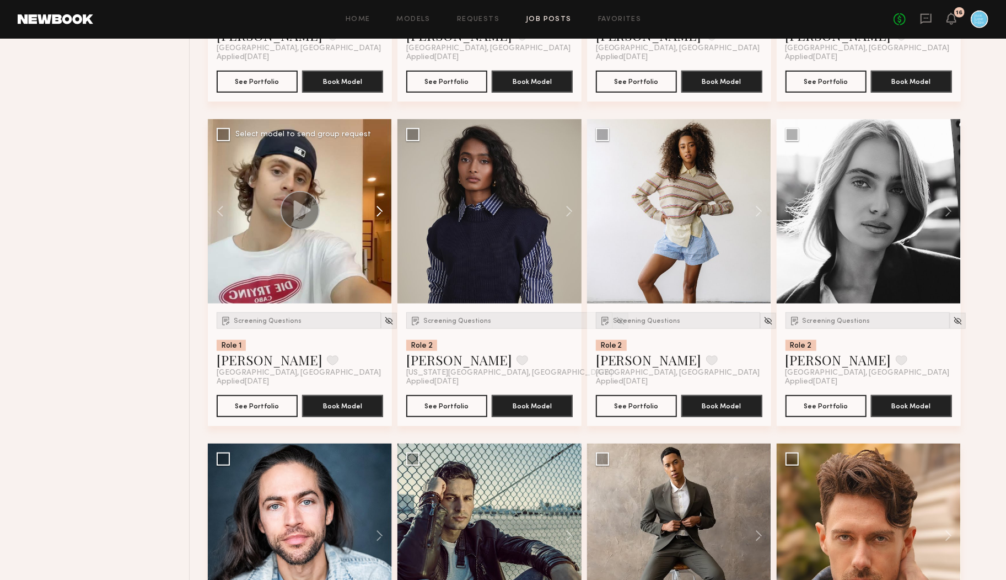
click at [377, 207] on button at bounding box center [374, 211] width 35 height 184
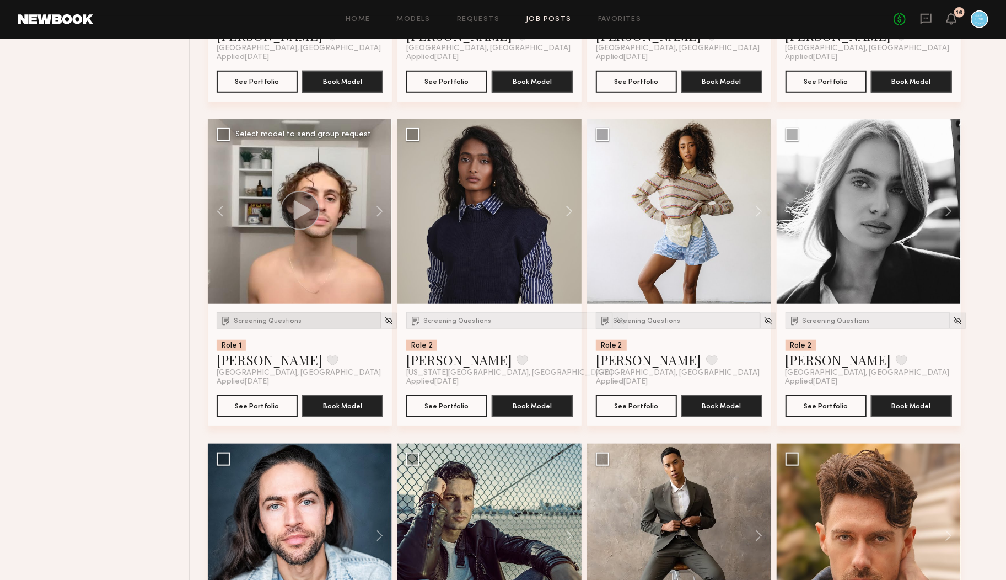
click at [242, 323] on div "Screening Questions" at bounding box center [299, 320] width 164 height 17
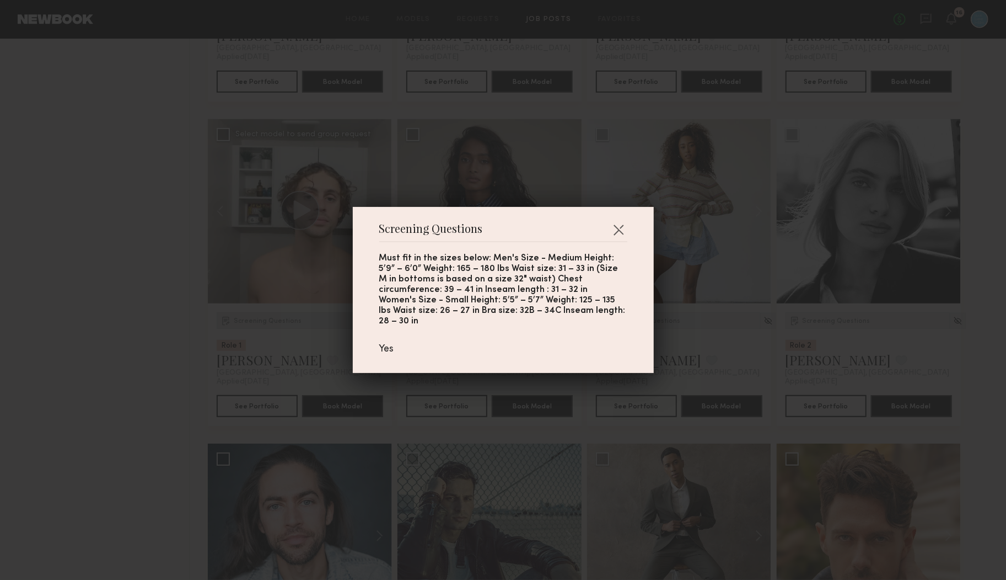
click at [242, 323] on div "Screening Questions Must fit in the sizes below: Men's Size - Medium Height: 5’…" at bounding box center [503, 290] width 1006 height 580
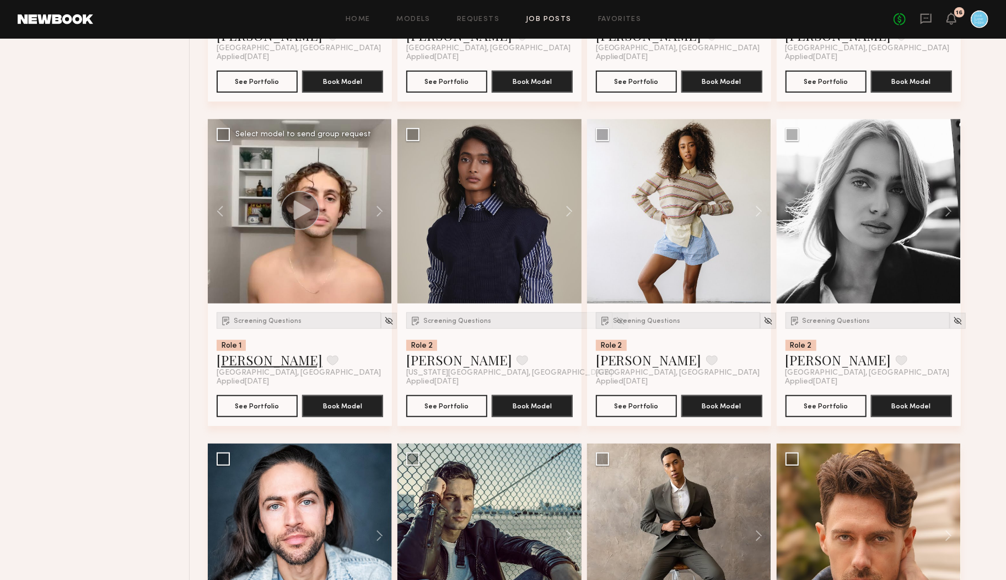
click at [251, 361] on link "Ethan B." at bounding box center [270, 360] width 106 height 18
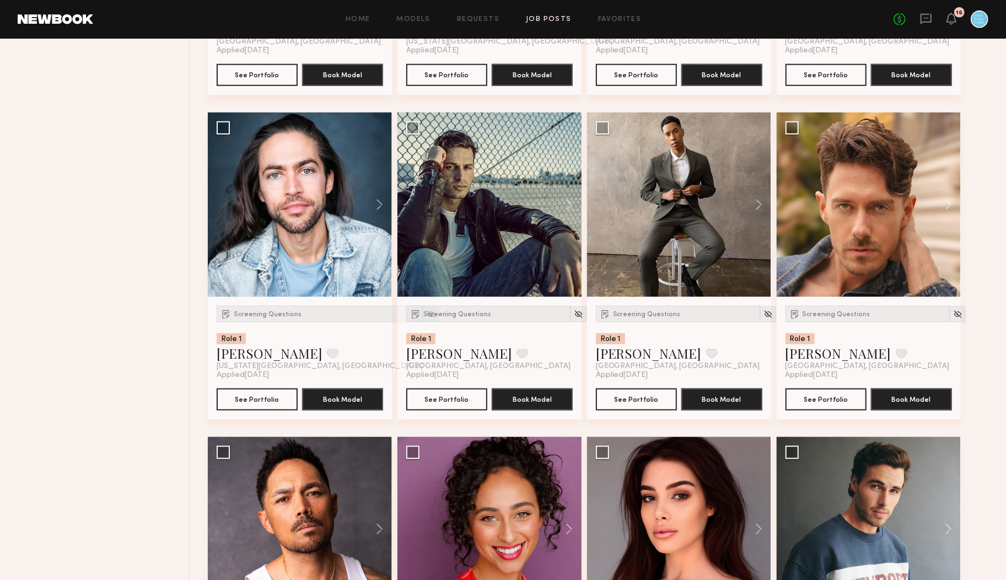
scroll to position [15998, 0]
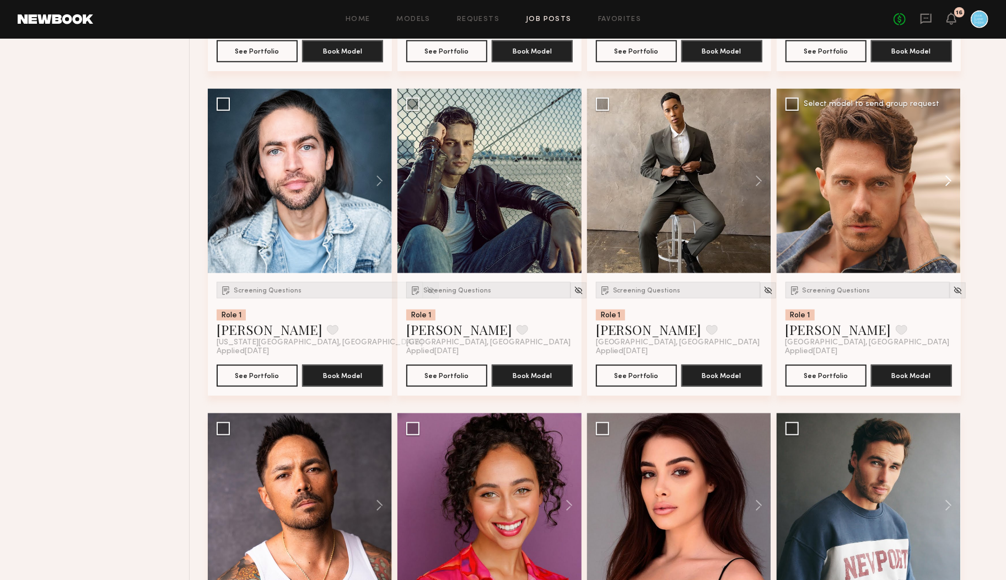
click at [951, 180] on button at bounding box center [943, 181] width 35 height 184
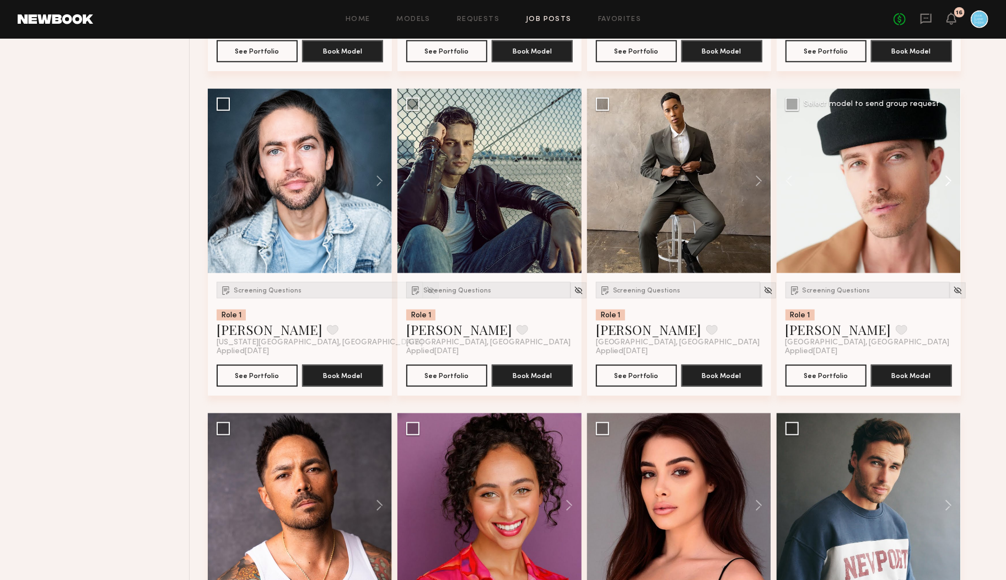
click at [951, 180] on button at bounding box center [943, 181] width 35 height 184
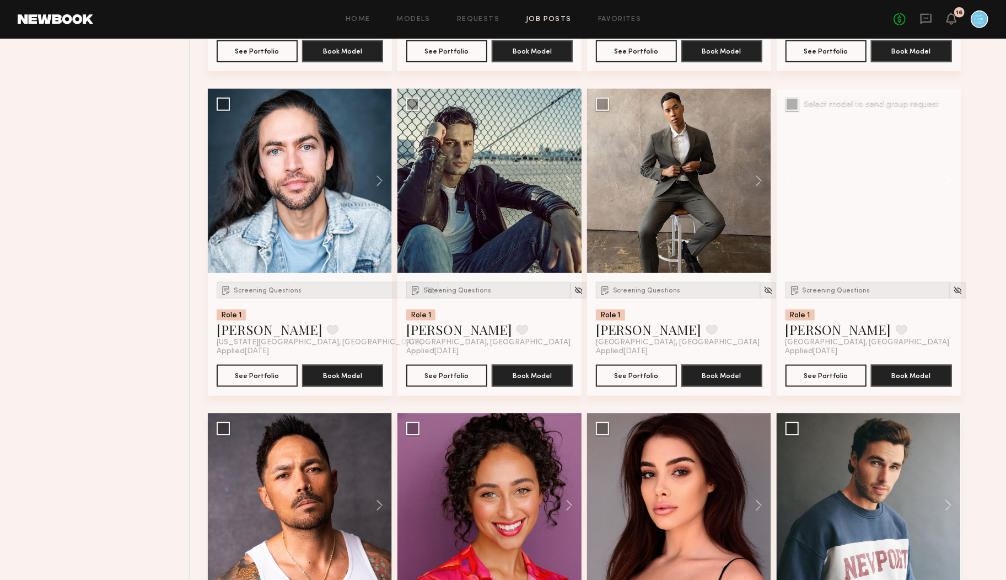
click at [951, 180] on button at bounding box center [943, 181] width 35 height 184
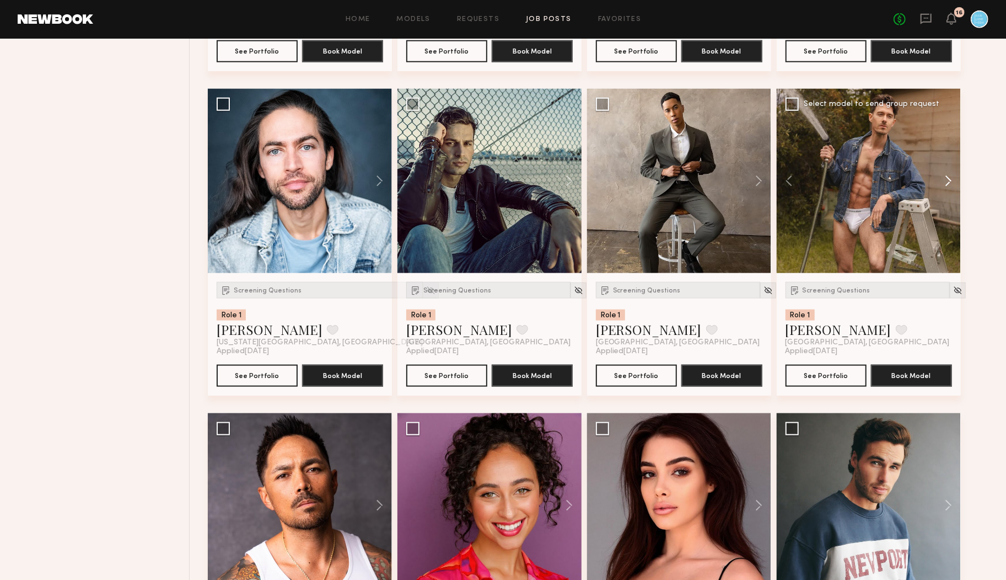
click at [951, 180] on button at bounding box center [943, 181] width 35 height 184
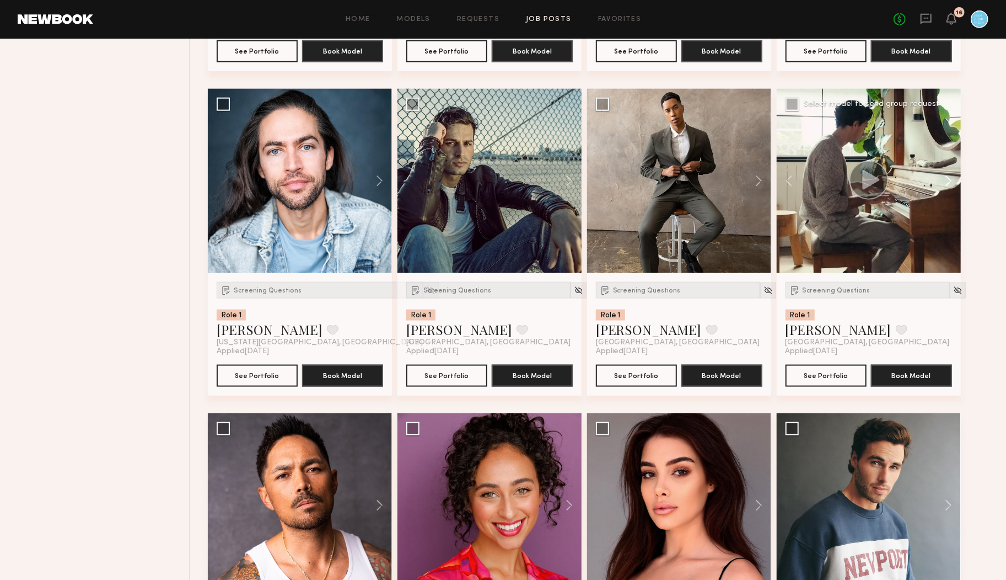
click at [951, 180] on button at bounding box center [943, 181] width 35 height 184
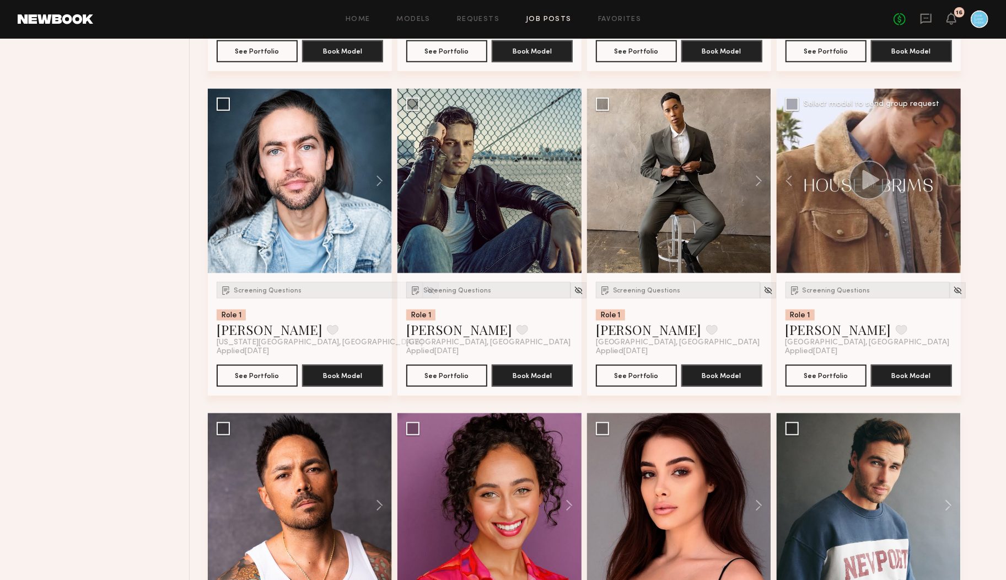
click at [951, 180] on div at bounding box center [869, 181] width 184 height 184
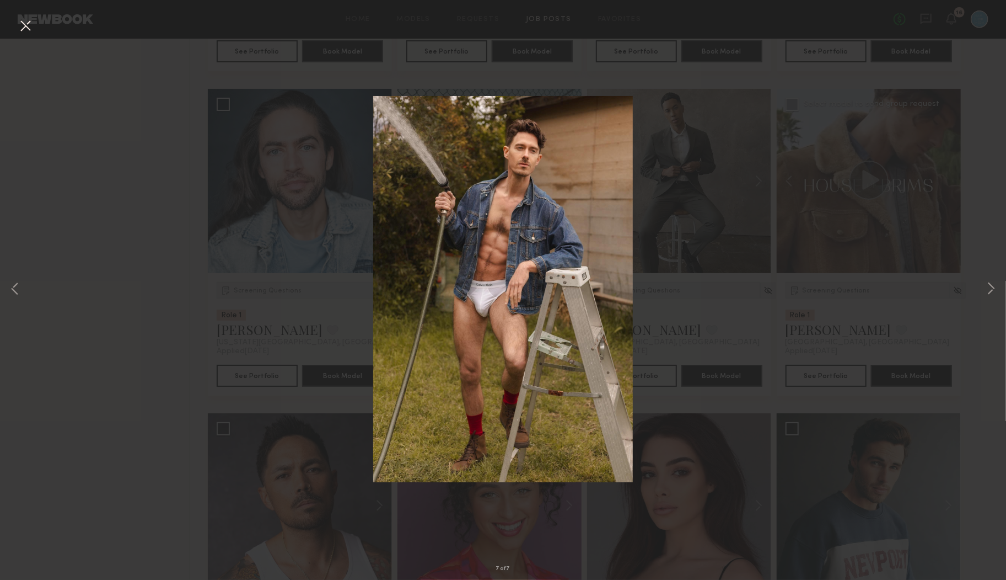
click at [23, 24] on button at bounding box center [26, 27] width 18 height 20
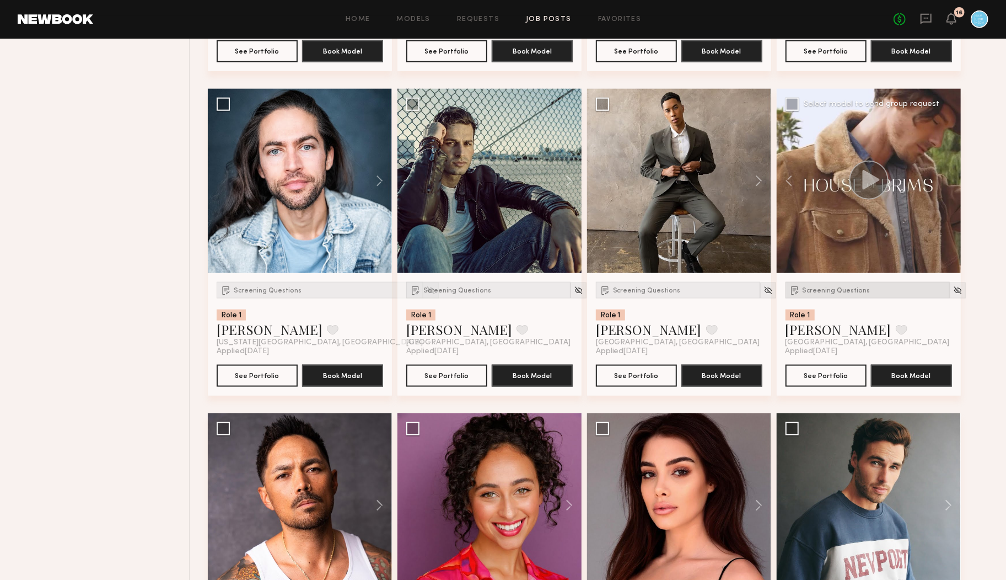
click at [829, 295] on div "Screening Questions" at bounding box center [868, 290] width 164 height 17
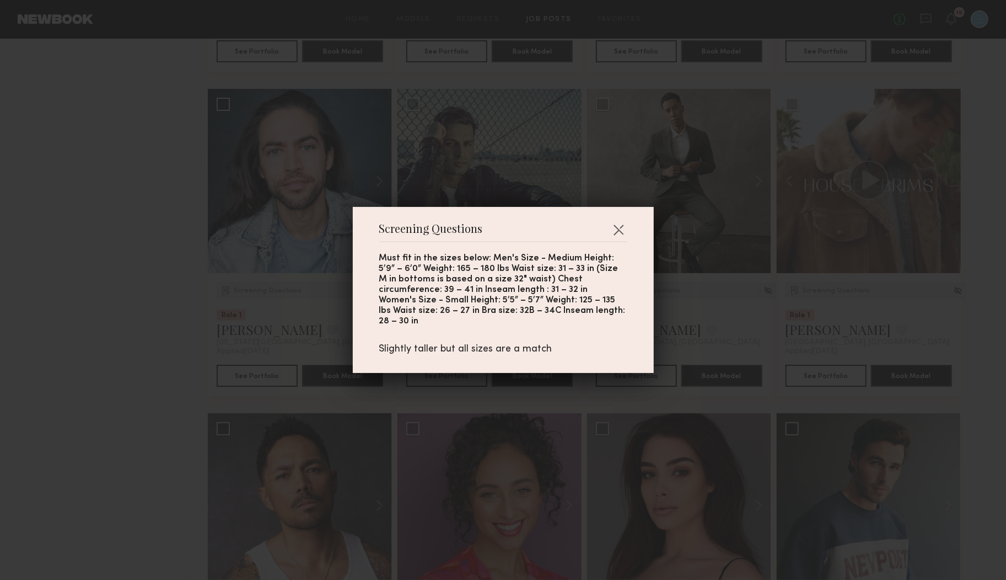
click at [829, 295] on div "Screening Questions Must fit in the sizes below: Men's Size - Medium Height: 5’…" at bounding box center [503, 290] width 1006 height 580
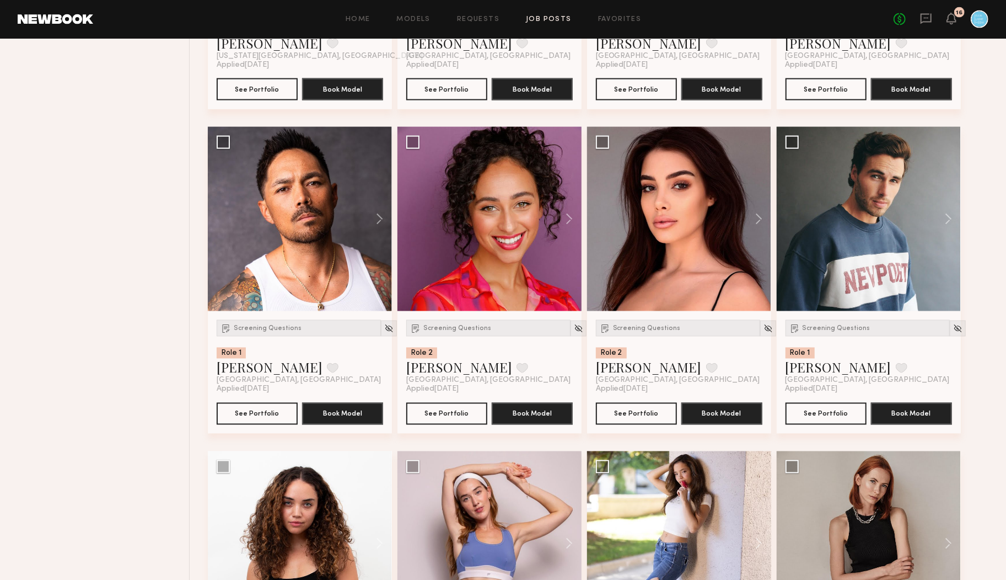
scroll to position [16296, 0]
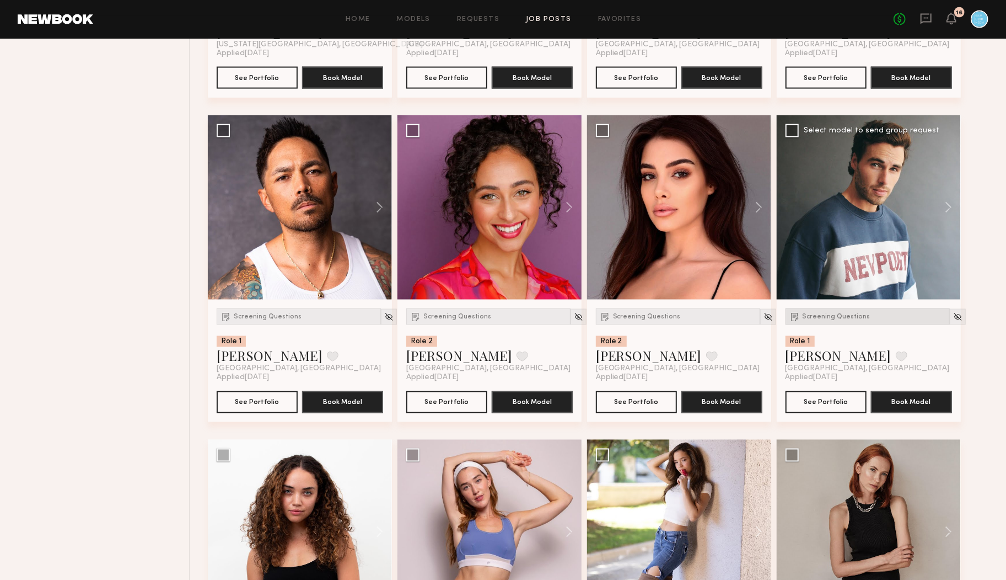
click at [809, 319] on span "Screening Questions" at bounding box center [837, 317] width 68 height 7
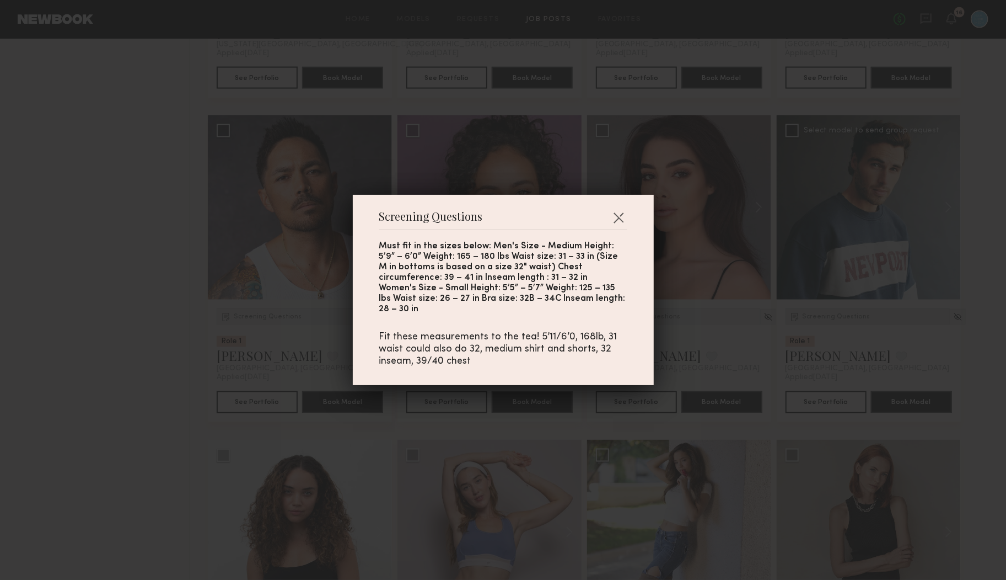
click at [809, 319] on div "Screening Questions Must fit in the sizes below: Men's Size - Medium Height: 5’…" at bounding box center [503, 290] width 1006 height 580
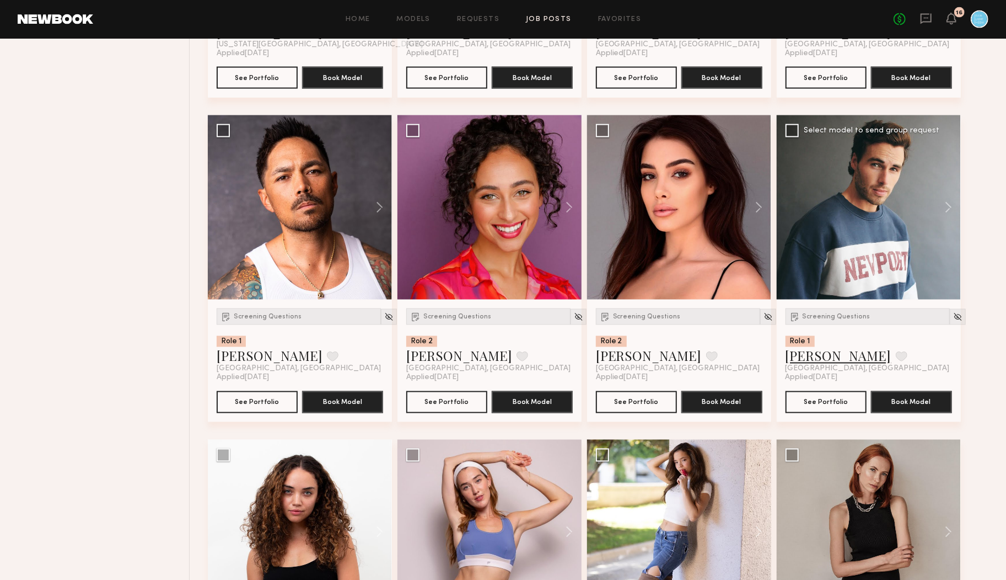
click at [810, 356] on link "Jake H." at bounding box center [839, 356] width 106 height 18
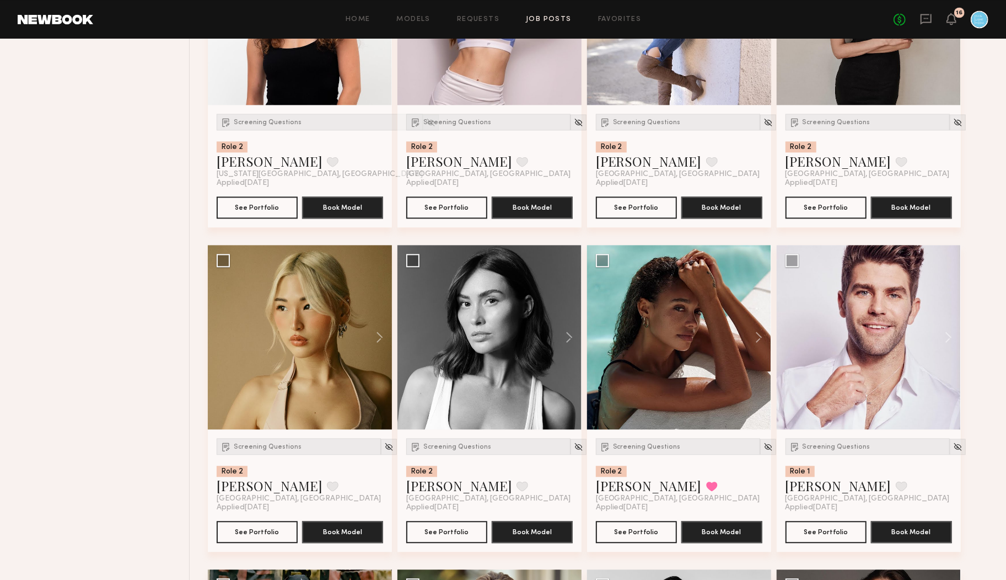
scroll to position [17129, 0]
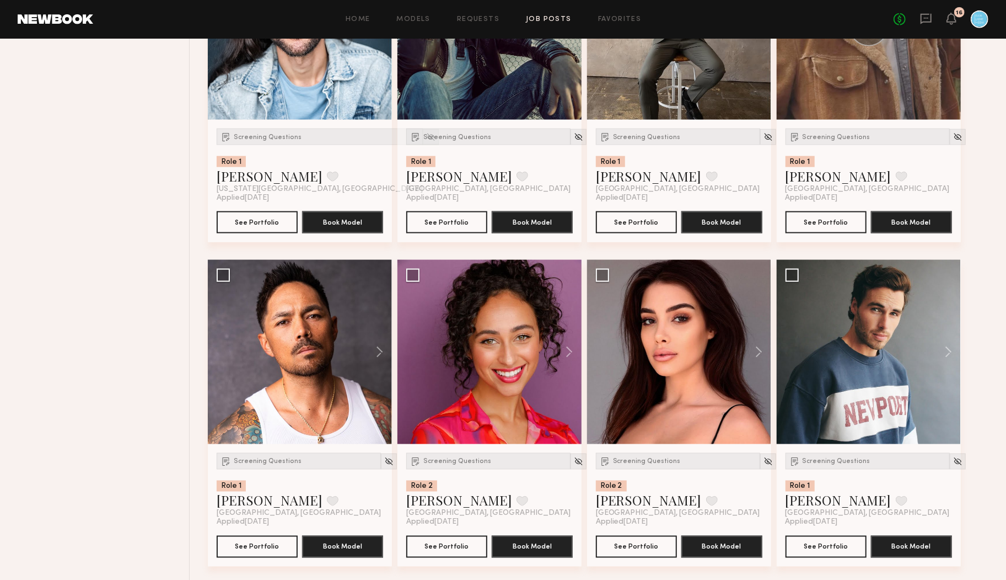
scroll to position [15754, 0]
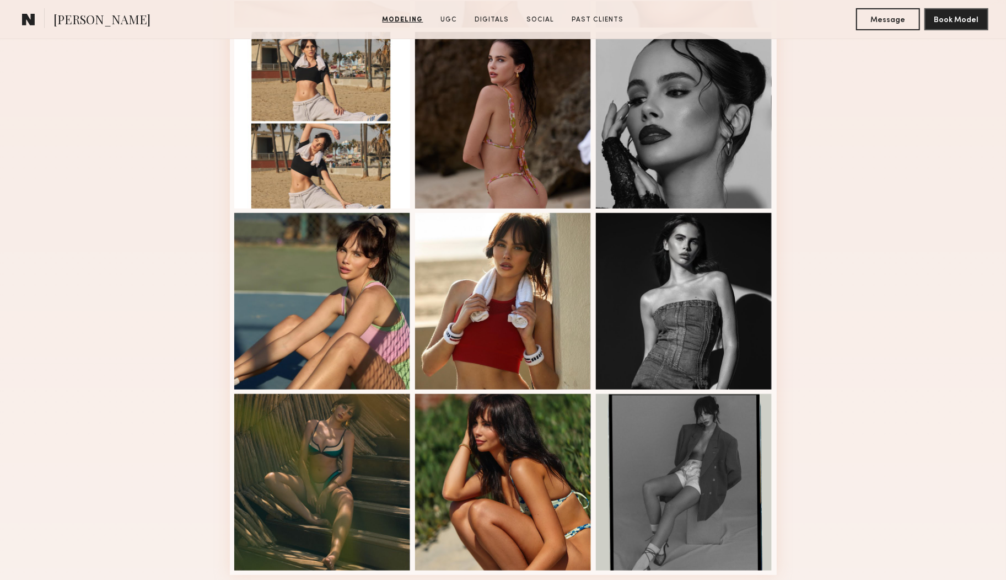
scroll to position [481, 0]
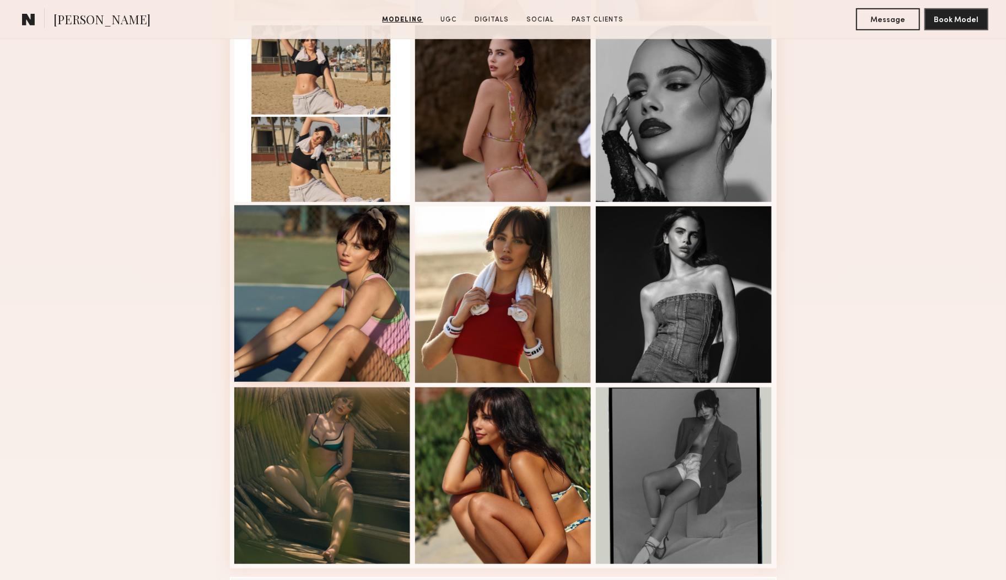
click at [348, 273] on div at bounding box center [322, 293] width 176 height 176
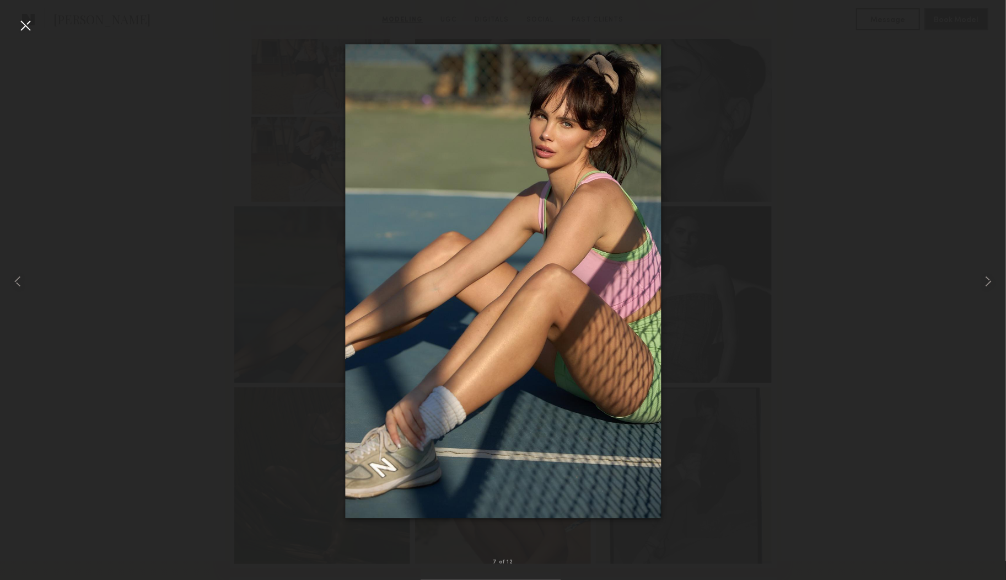
click at [24, 26] on div at bounding box center [26, 26] width 18 height 18
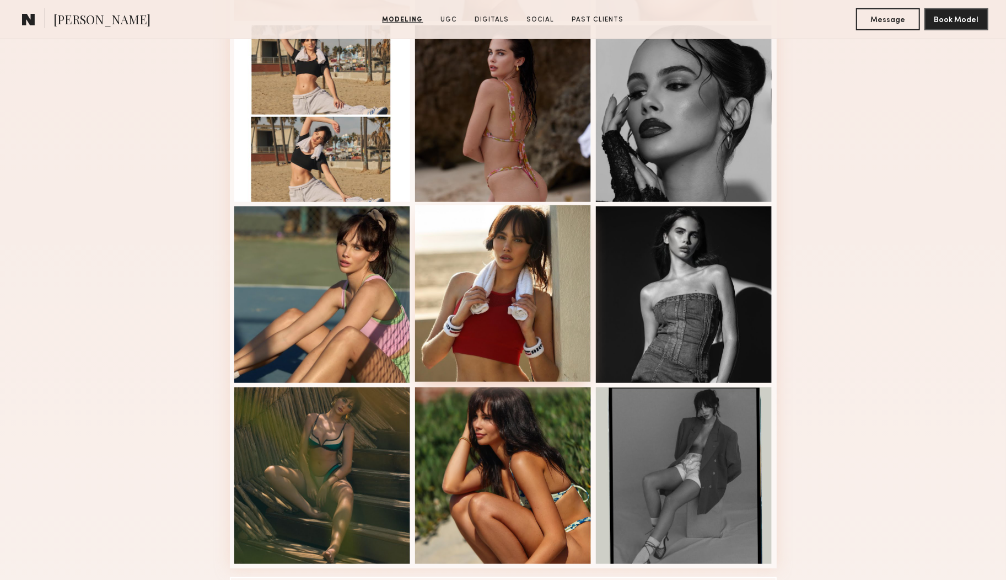
click at [571, 282] on div at bounding box center [503, 293] width 176 height 176
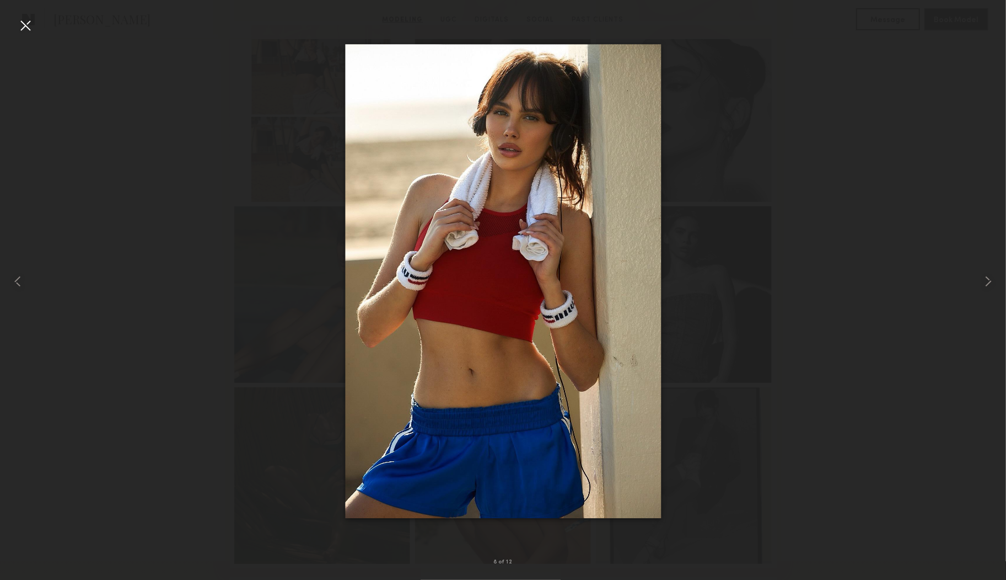
click at [22, 28] on div at bounding box center [26, 26] width 18 height 18
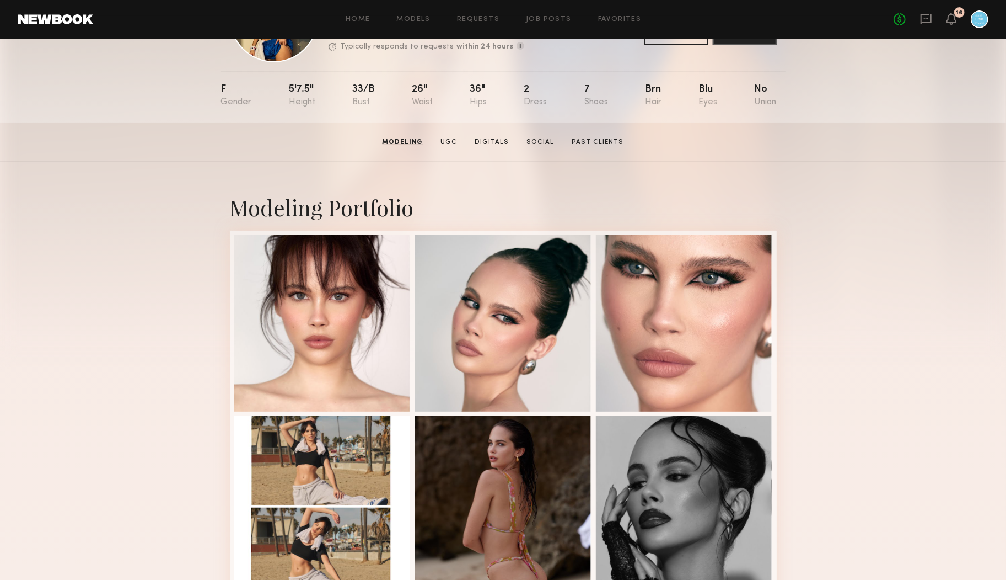
scroll to position [0, 0]
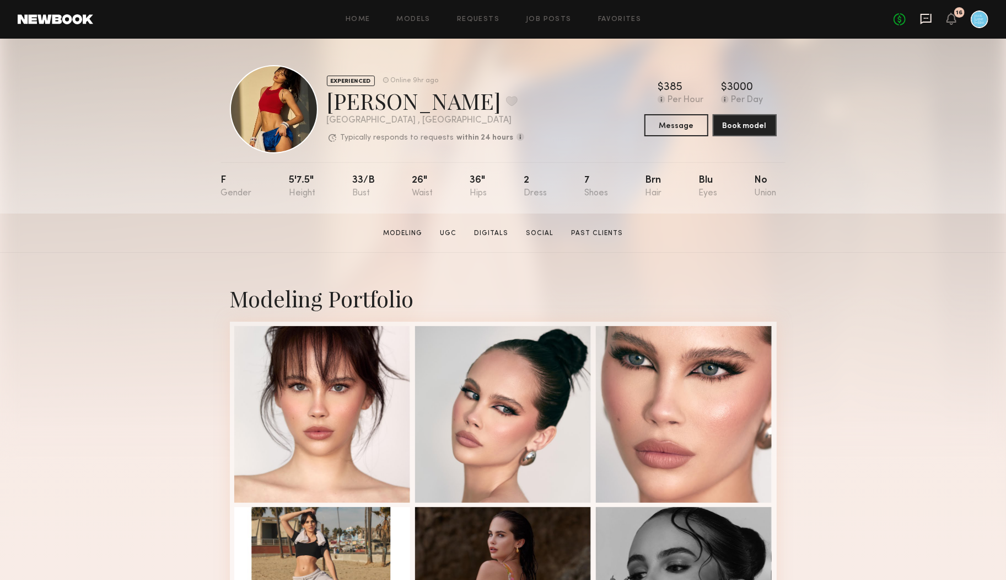
click at [928, 18] on icon at bounding box center [926, 18] width 4 height 1
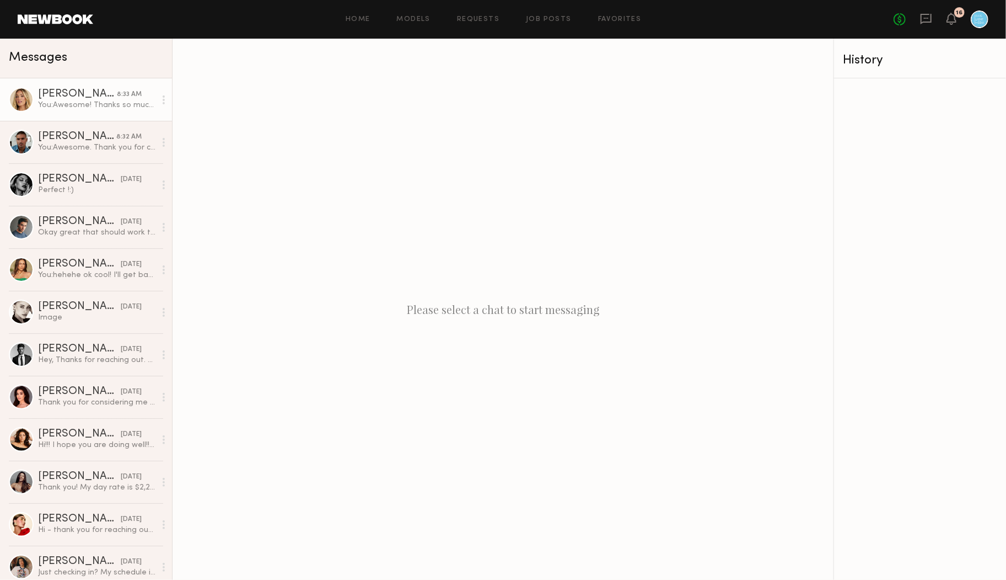
click at [119, 105] on div "You: Awesome! Thanks so much. We'll get back to you soon" at bounding box center [96, 105] width 117 height 10
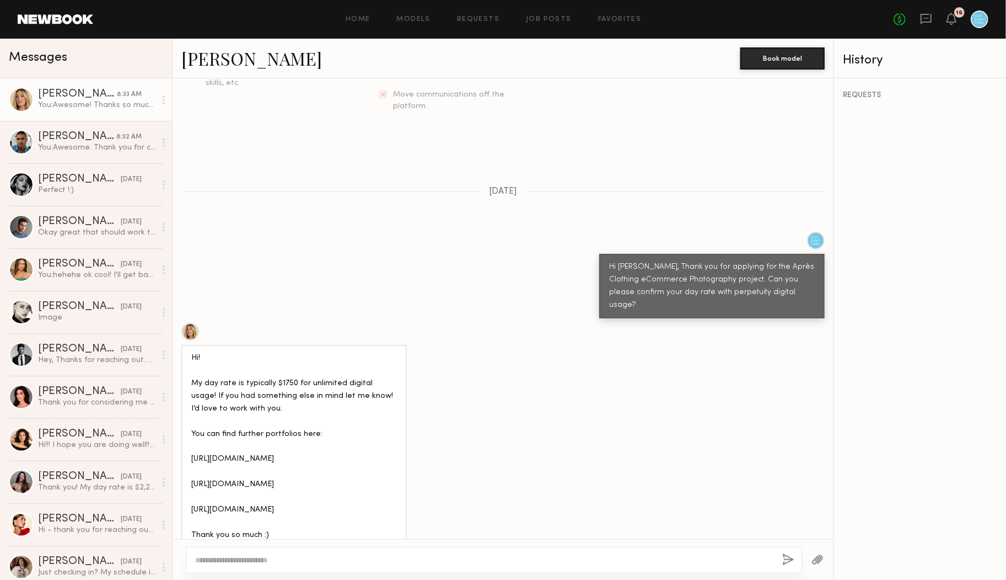
scroll to position [269, 0]
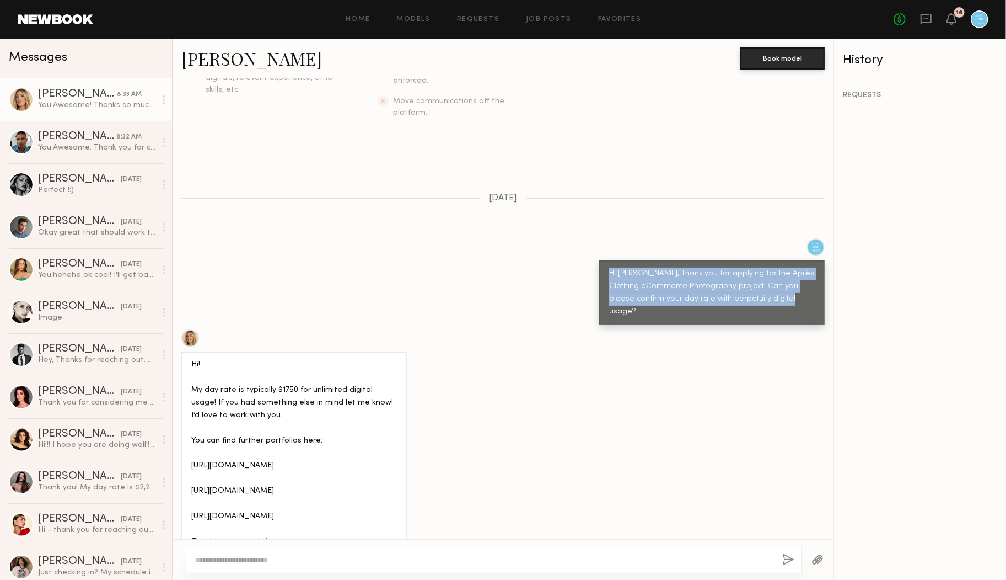
drag, startPoint x: 784, startPoint y: 278, endPoint x: 605, endPoint y: 251, distance: 180.7
click at [605, 260] on div "Hi Hailey, Thank you for applying for the Après Clothing eCommerce Photography …" at bounding box center [712, 292] width 226 height 65
copy div "Hi Hailey, Thank you for applying for the Après Clothing eCommerce Photography …"
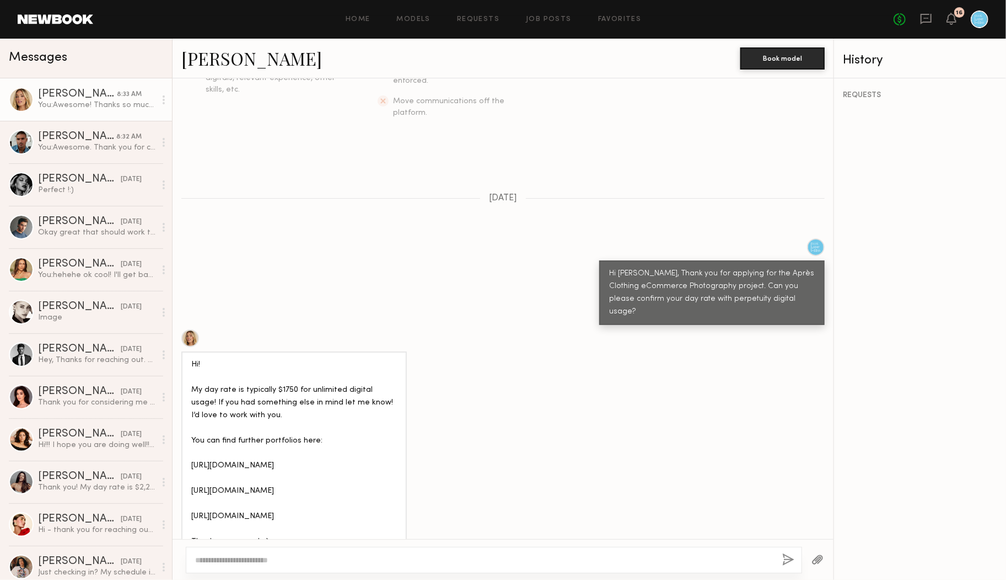
click at [530, 329] on div "Hi! My day rate is typically $1750 for unlimited digital usage! If you had some…" at bounding box center [503, 442] width 661 height 226
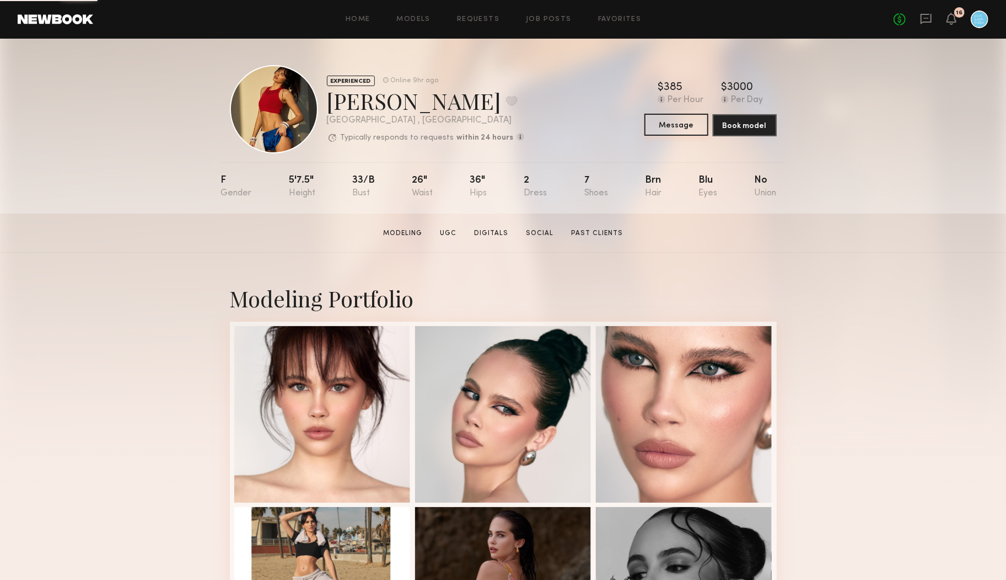
click at [682, 124] on button "Message" at bounding box center [677, 125] width 64 height 22
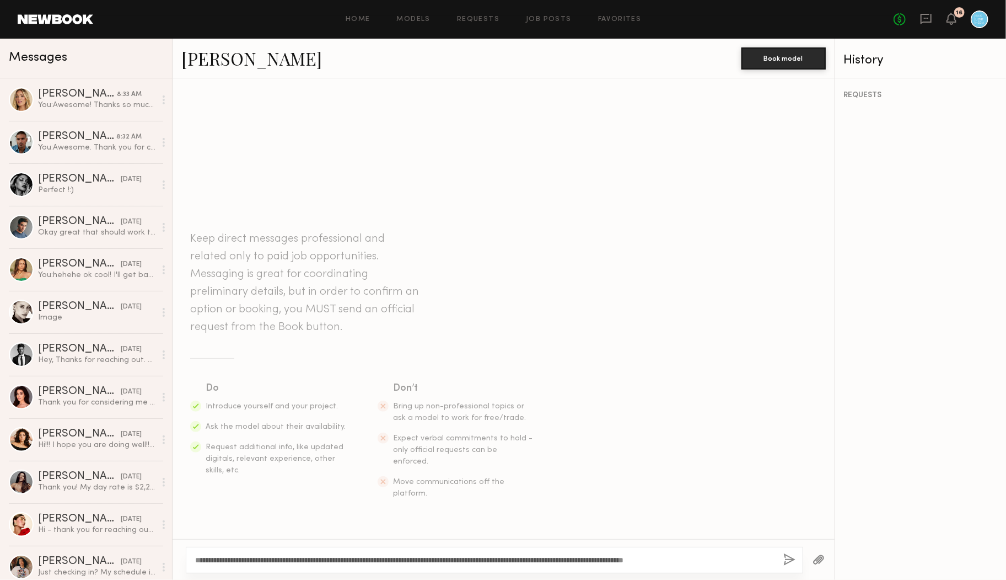
click at [225, 560] on textarea "**********" at bounding box center [485, 559] width 580 height 11
click at [650, 557] on textarea "**********" at bounding box center [485, 559] width 580 height 11
click at [731, 557] on textarea "**********" at bounding box center [485, 559] width 580 height 11
click at [757, 557] on textarea "**********" at bounding box center [485, 559] width 580 height 11
type textarea "**********"
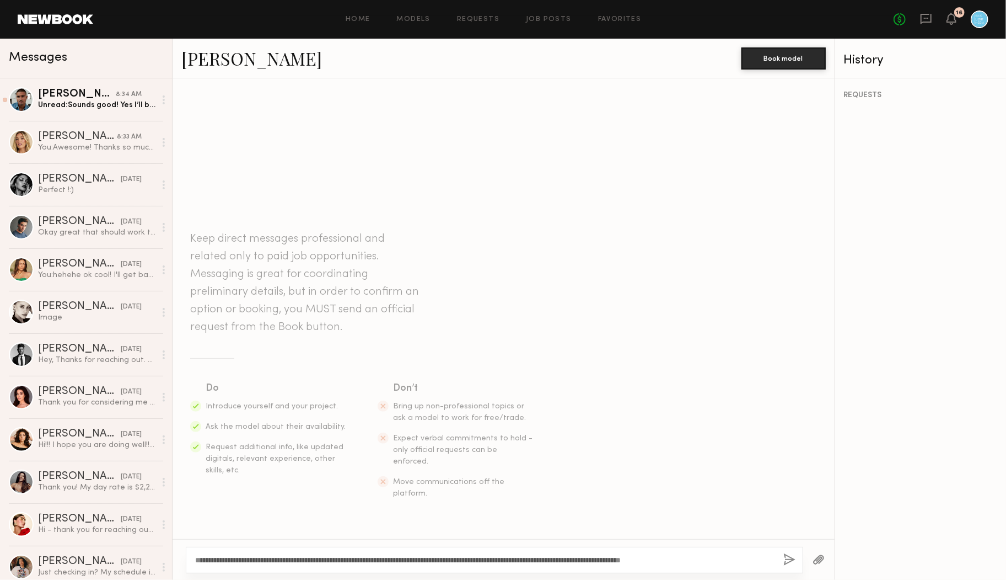
click at [789, 558] on button "button" at bounding box center [790, 560] width 12 height 14
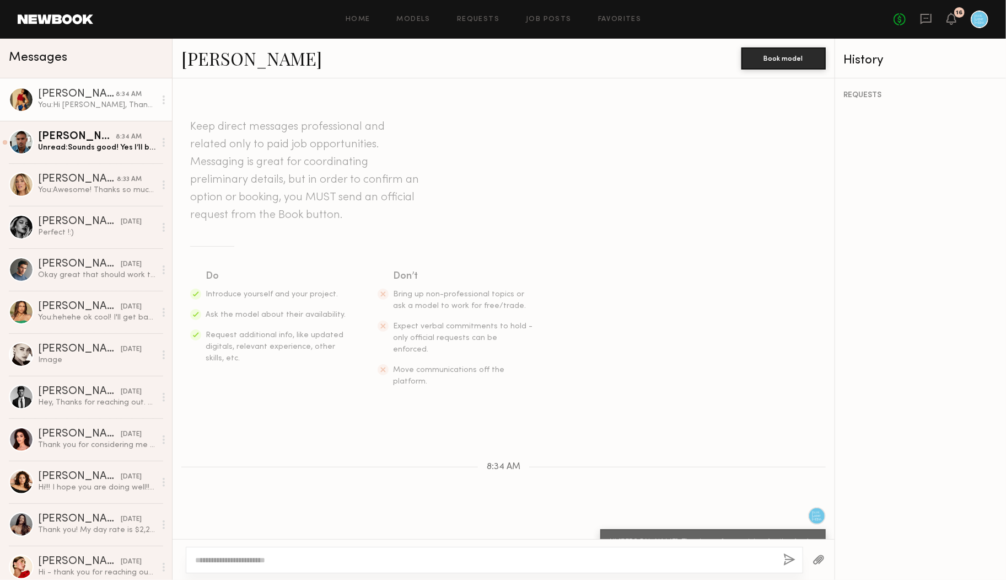
scroll to position [28, 0]
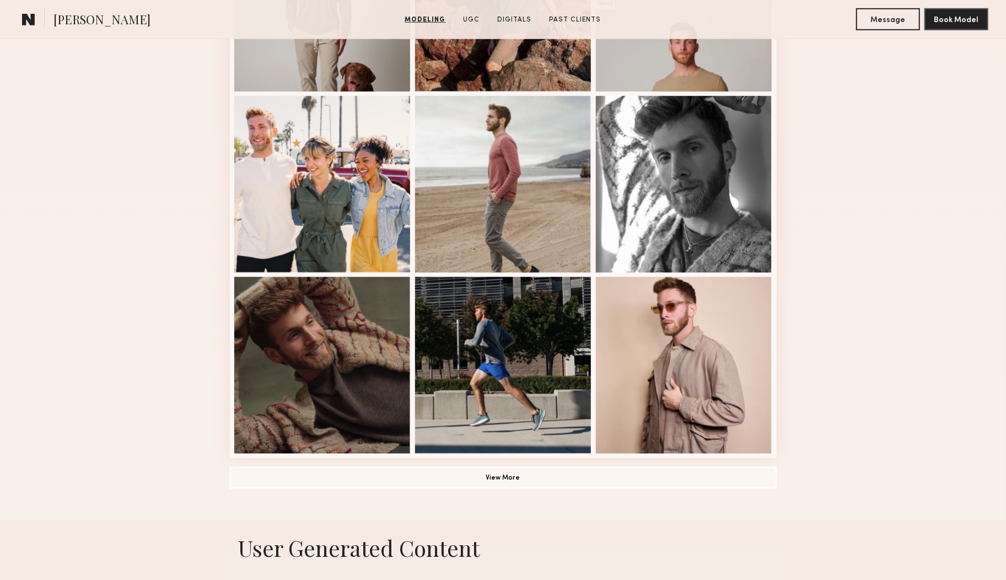
scroll to position [700, 0]
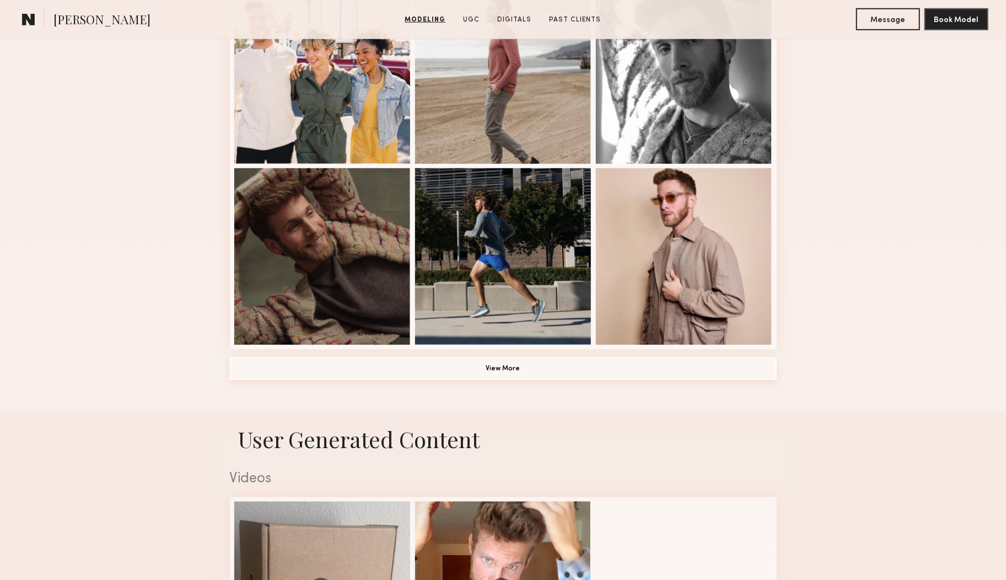
click at [508, 367] on button "View More" at bounding box center [503, 368] width 547 height 22
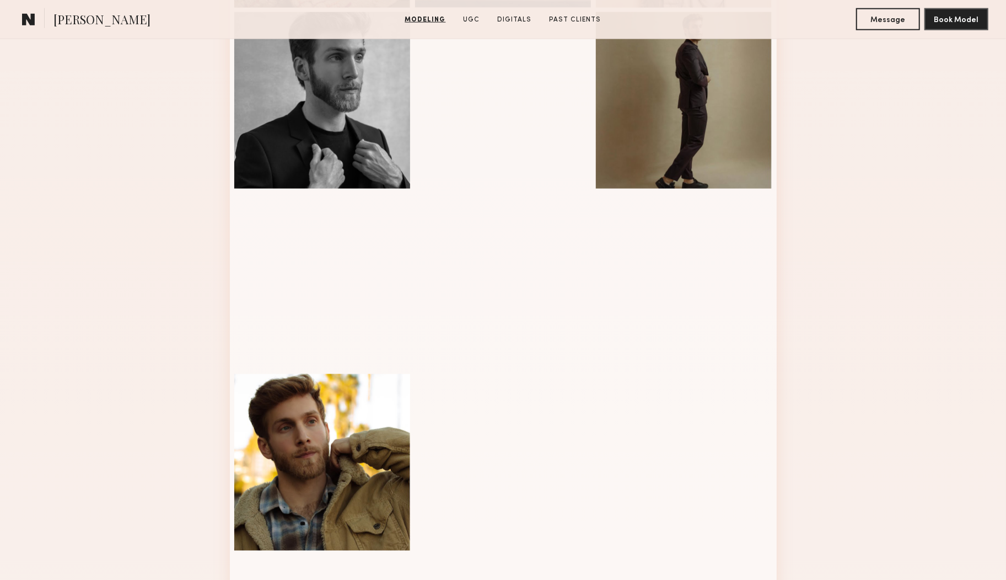
scroll to position [1035, 0]
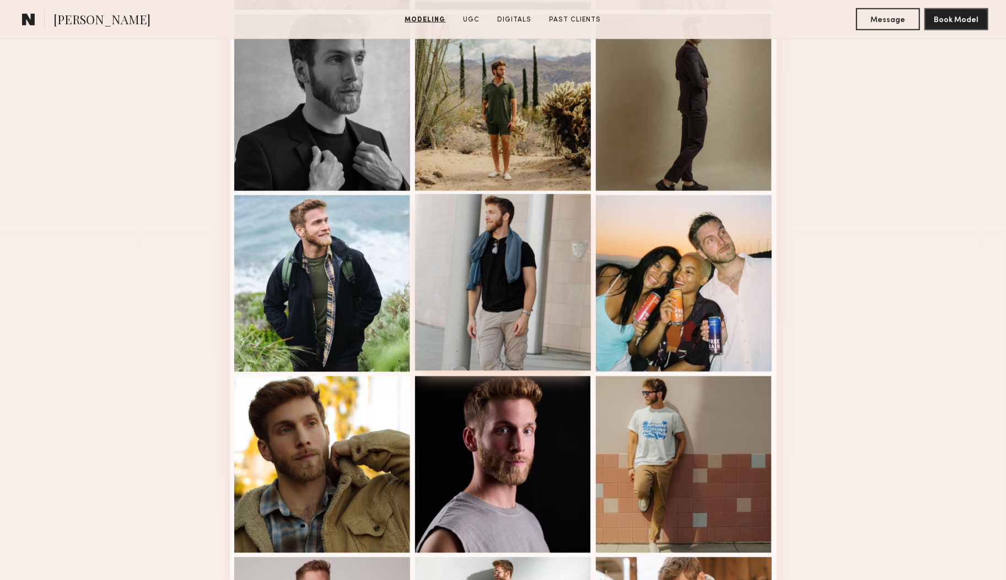
click at [532, 267] on div at bounding box center [503, 282] width 176 height 176
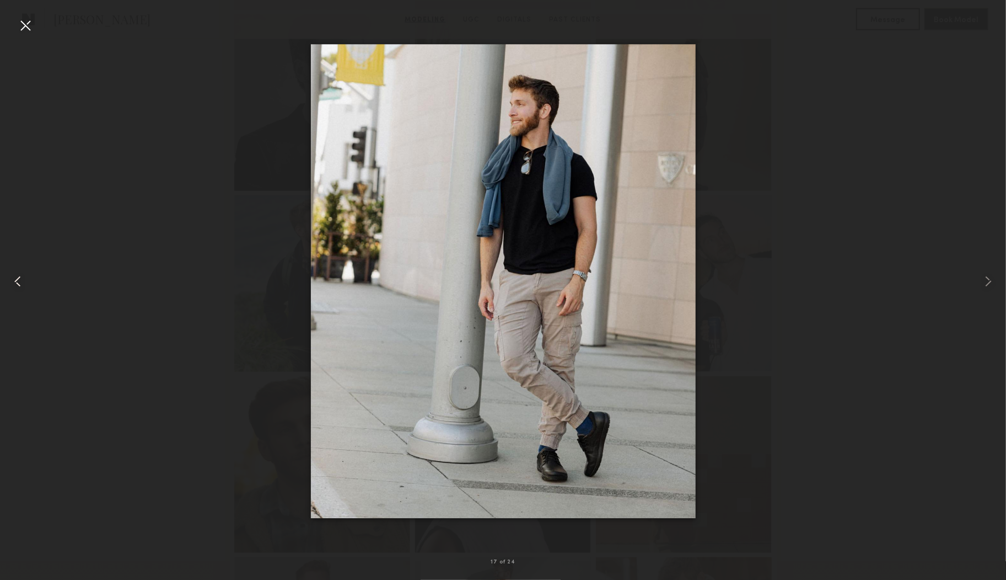
click at [25, 22] on div at bounding box center [26, 26] width 18 height 18
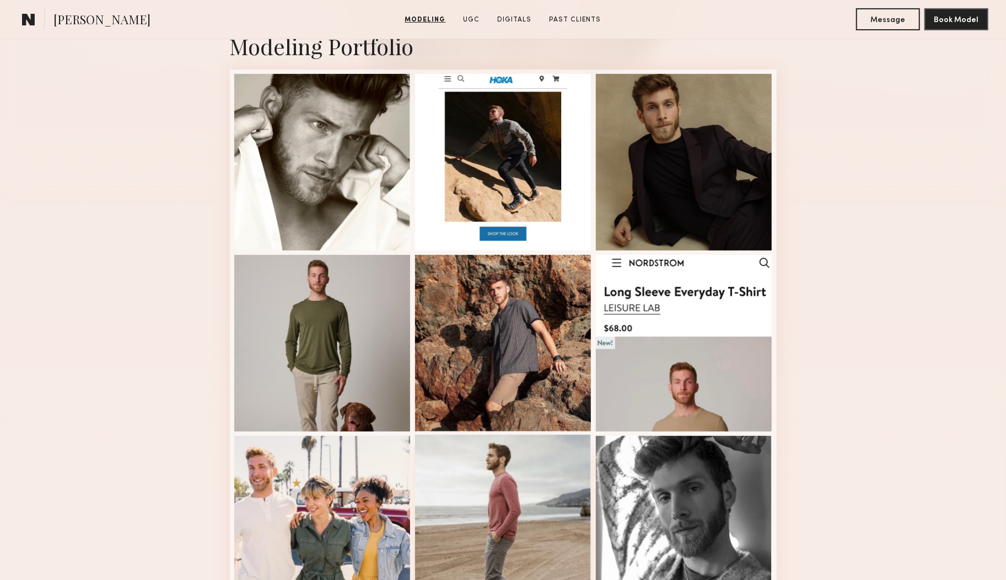
scroll to position [249, 0]
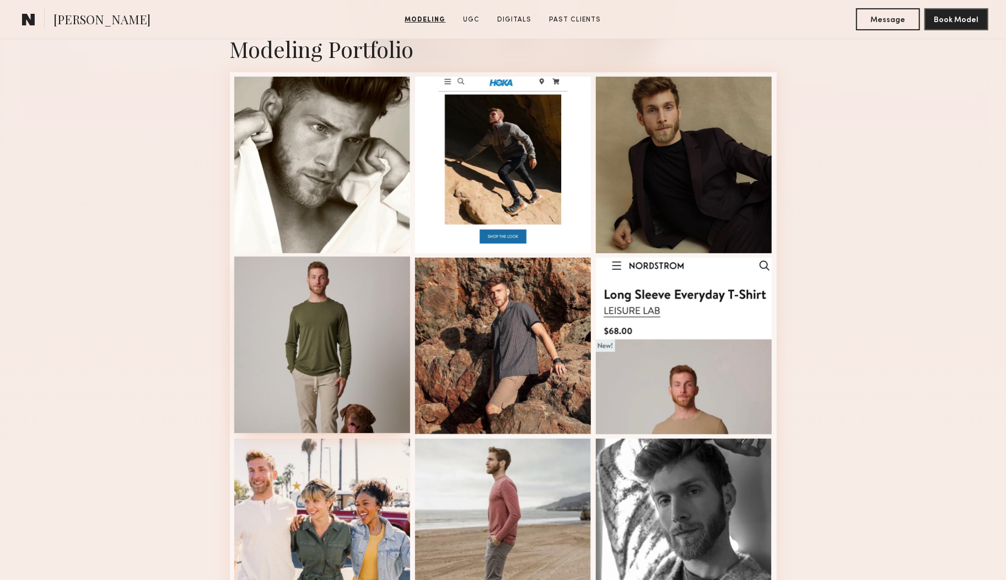
click at [325, 346] on div at bounding box center [322, 344] width 176 height 176
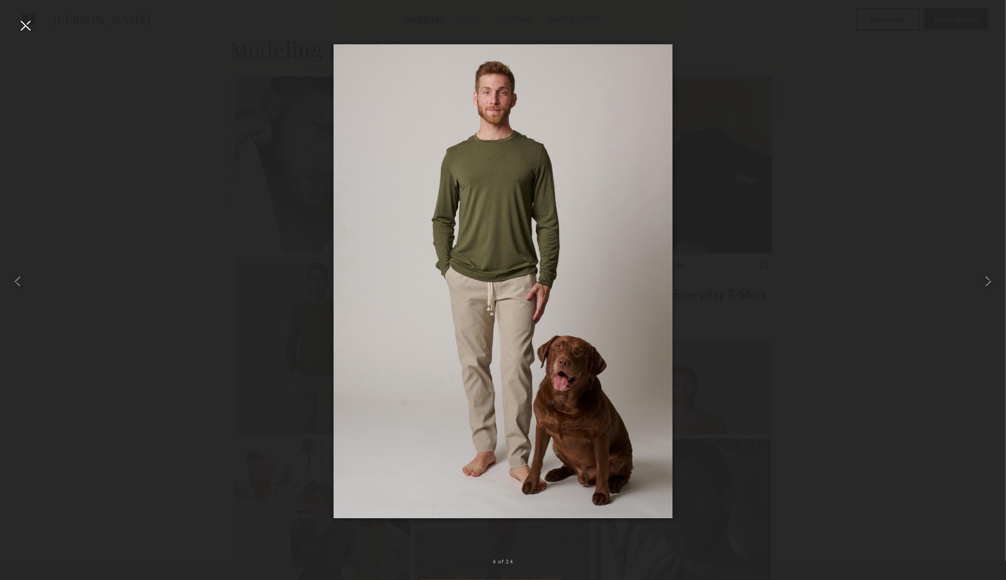
click at [20, 20] on div at bounding box center [26, 26] width 18 height 18
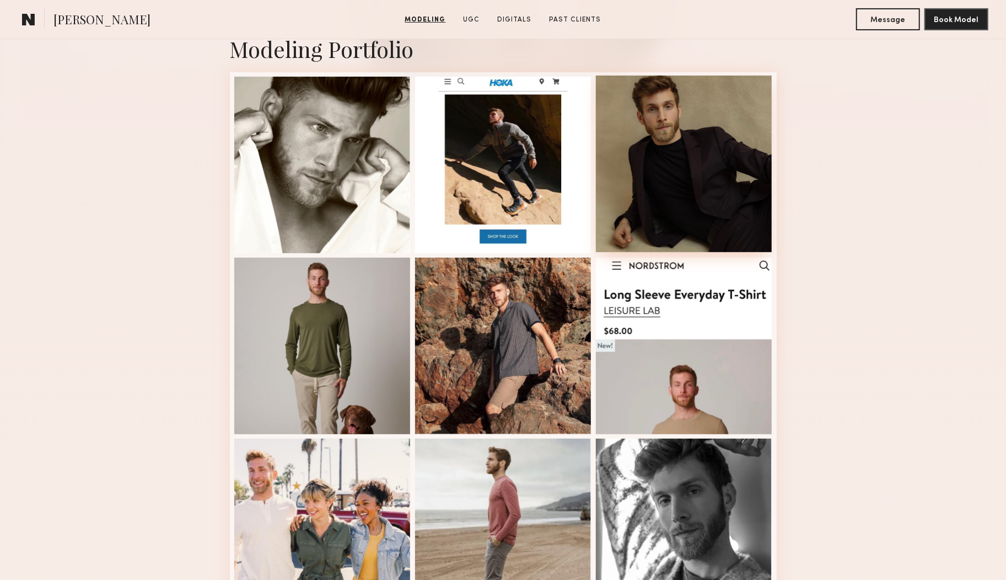
click at [658, 143] on div at bounding box center [684, 164] width 176 height 176
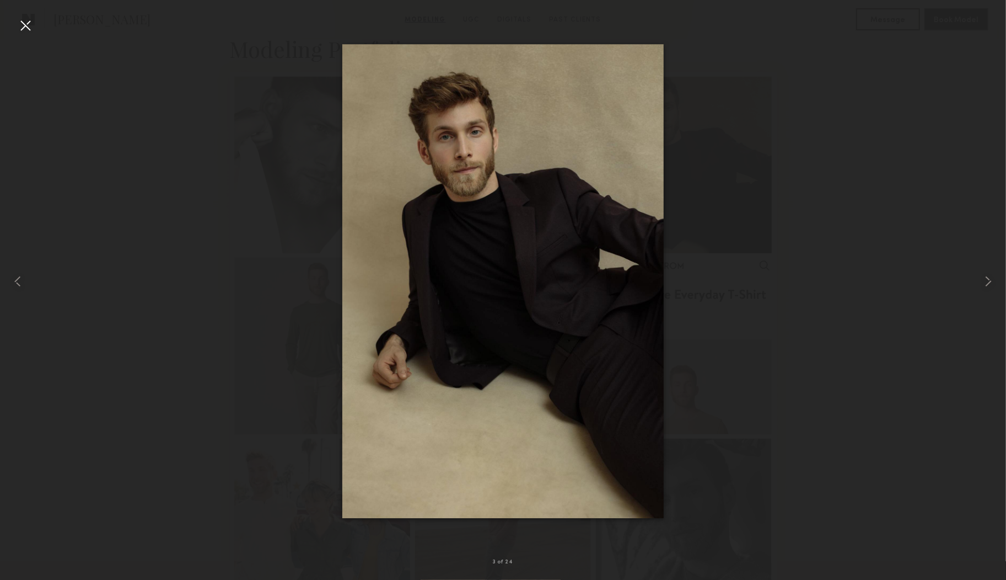
click at [30, 29] on div at bounding box center [26, 26] width 18 height 18
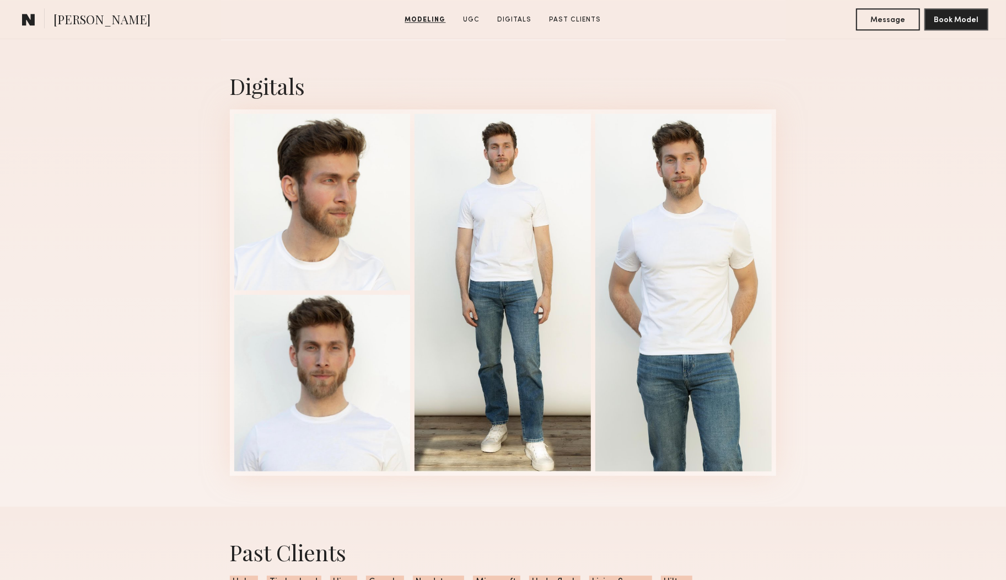
scroll to position [2080, 0]
click at [348, 388] on div at bounding box center [322, 382] width 176 height 176
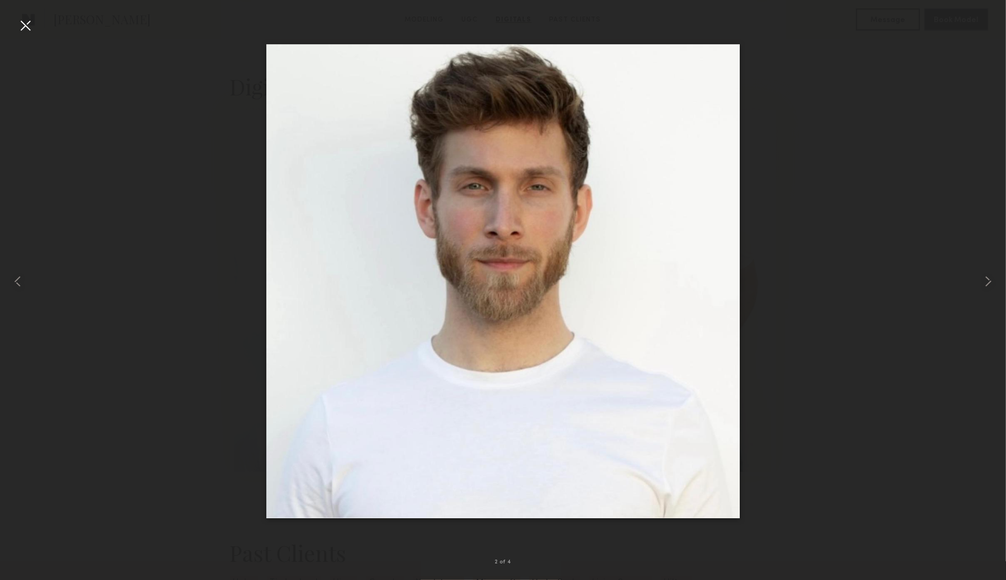
click at [22, 25] on div at bounding box center [26, 26] width 18 height 18
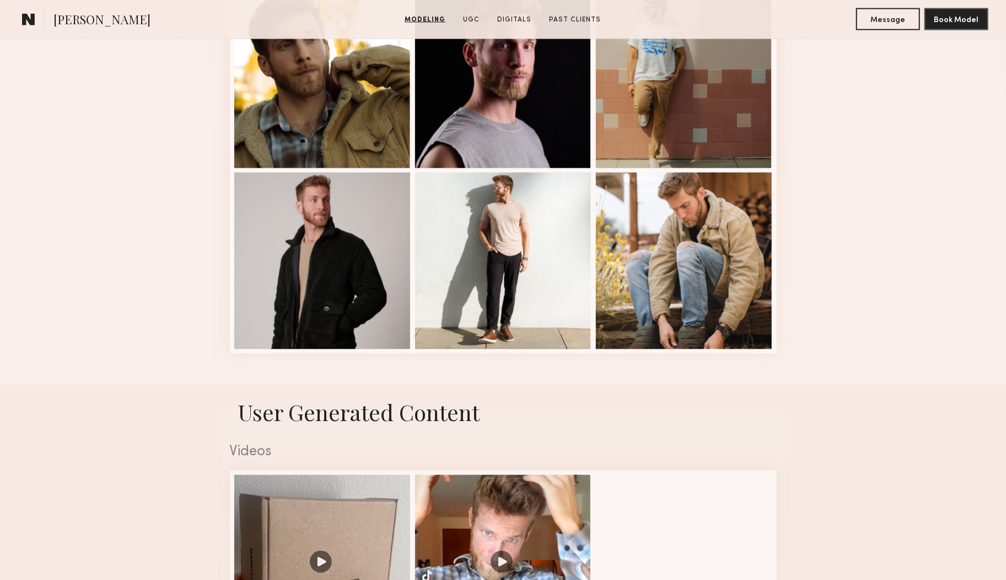
scroll to position [1300, 0]
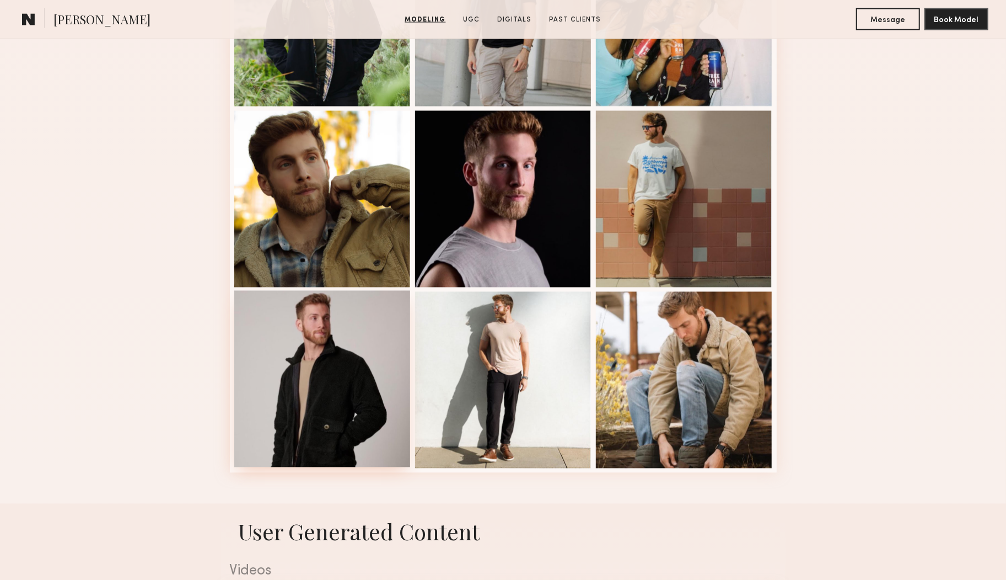
click at [301, 396] on div at bounding box center [322, 379] width 176 height 176
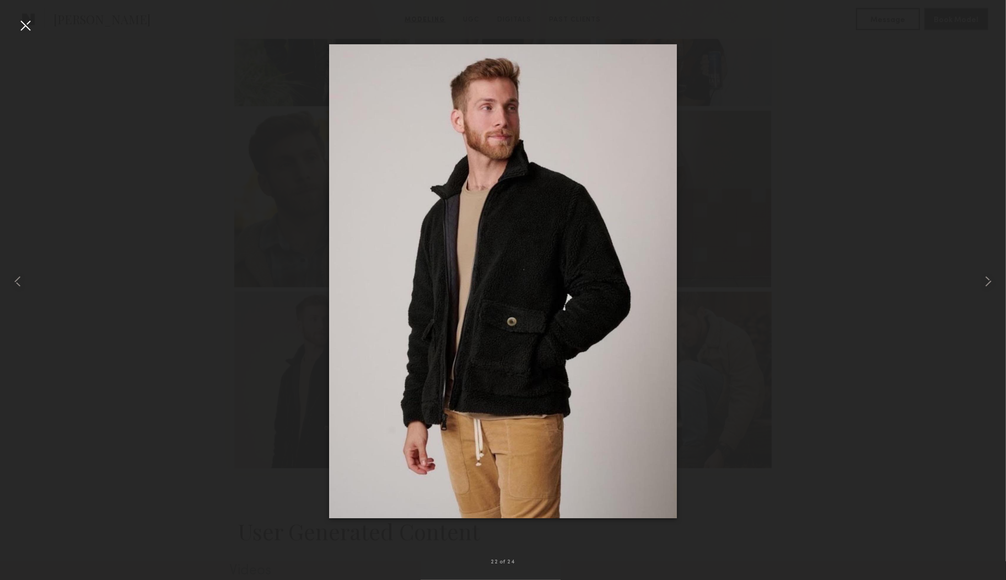
click at [33, 26] on div at bounding box center [26, 26] width 18 height 18
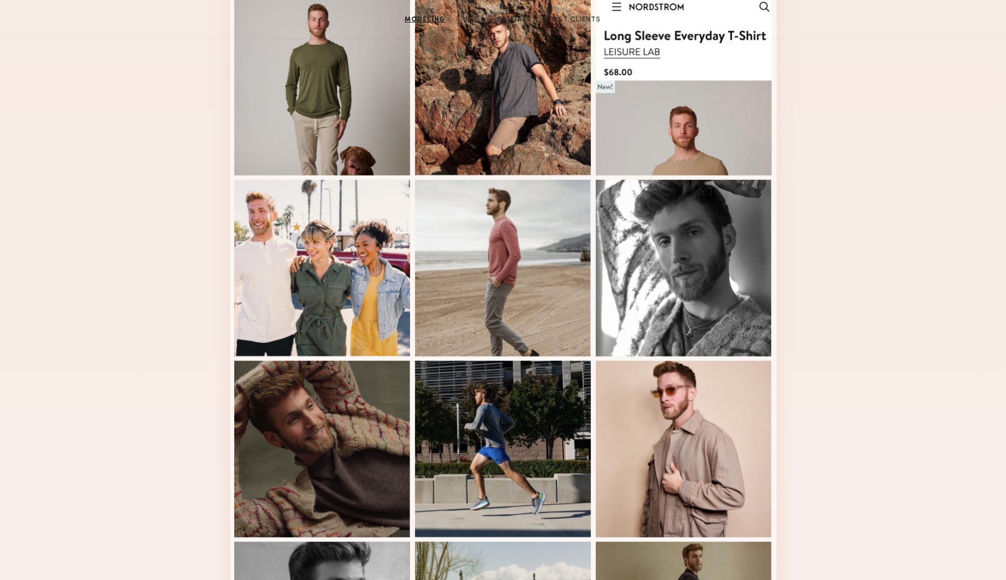
scroll to position [0, 0]
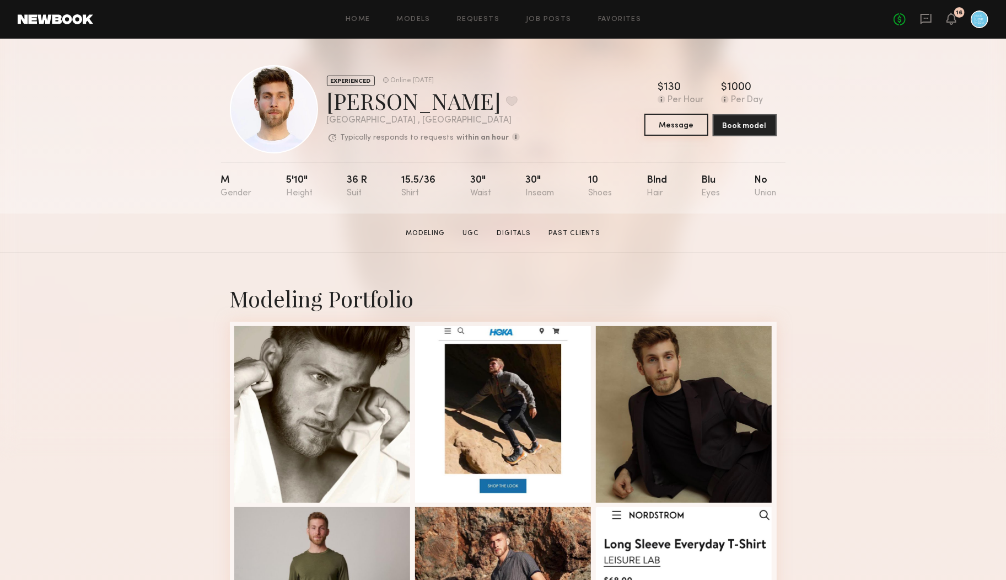
click at [676, 124] on button "Message" at bounding box center [677, 125] width 64 height 22
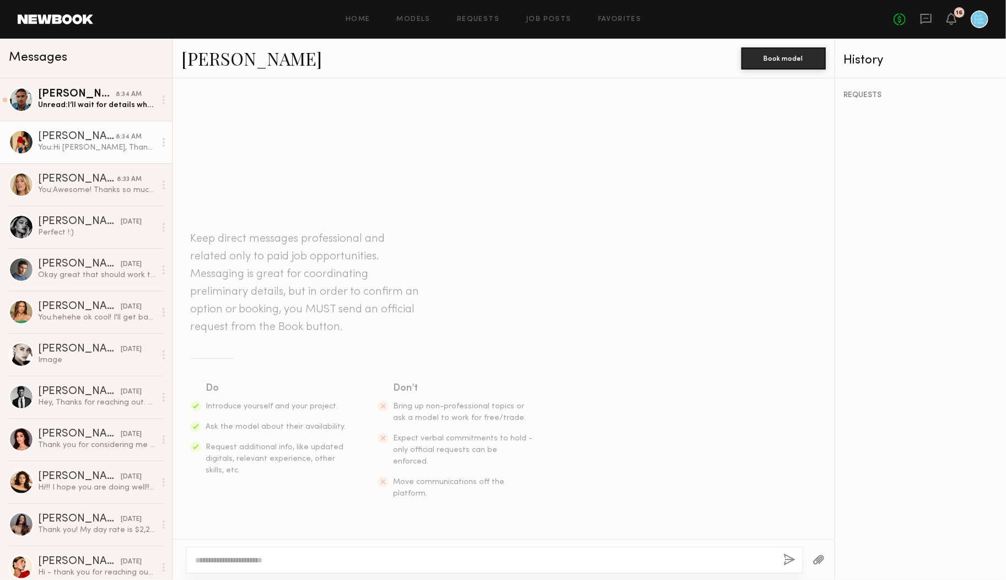
click at [97, 138] on div "Kirra W." at bounding box center [77, 136] width 78 height 11
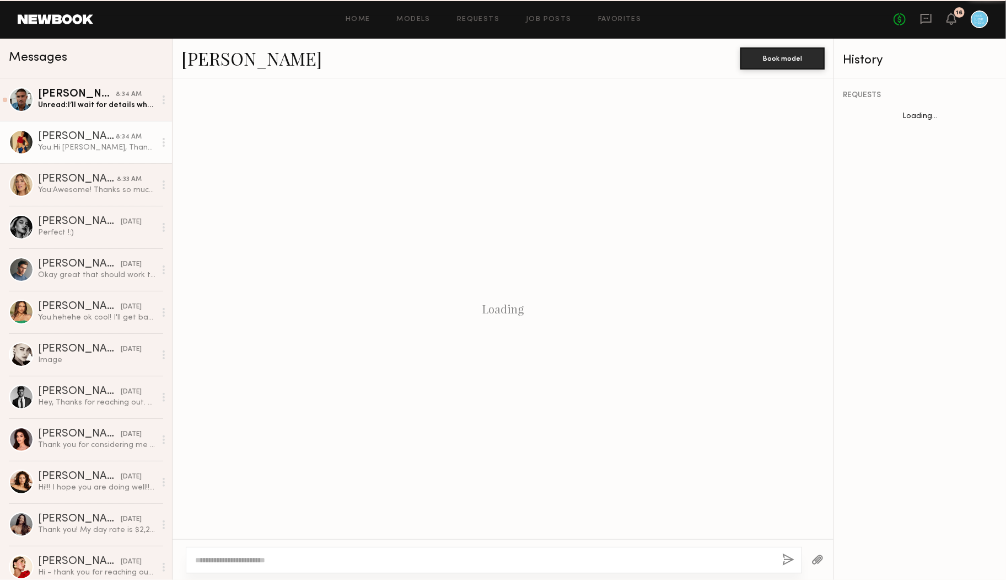
scroll to position [28, 0]
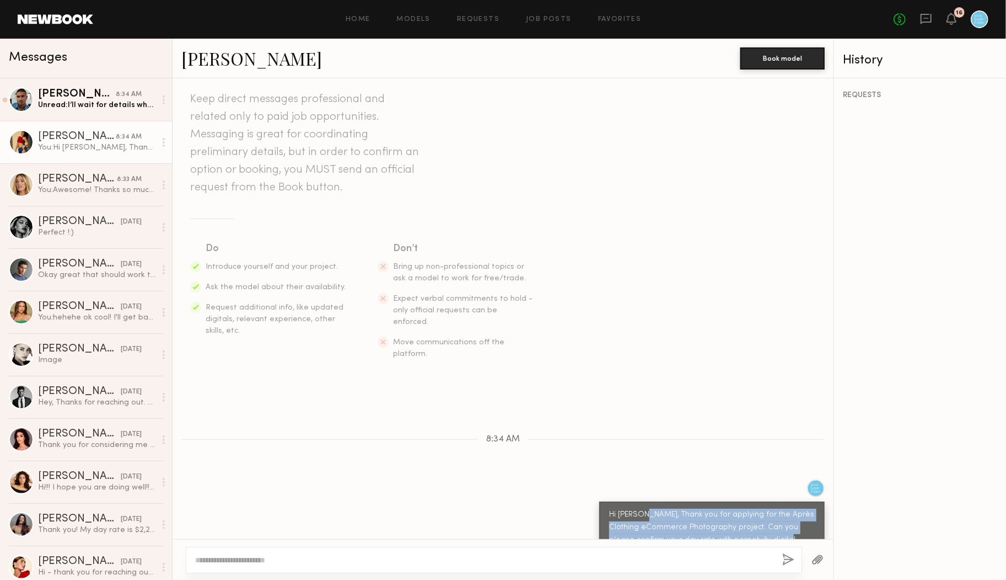
drag, startPoint x: 779, startPoint y: 518, endPoint x: 639, endPoint y: 489, distance: 143.6
click at [639, 508] on div "Hi Kirra, Thank you for applying for the Après Clothing eCommerce Photography p…" at bounding box center [712, 533] width 206 height 51
copy div "Thank you for applying for the Après Clothing eCommerce Photography project. Ca…"
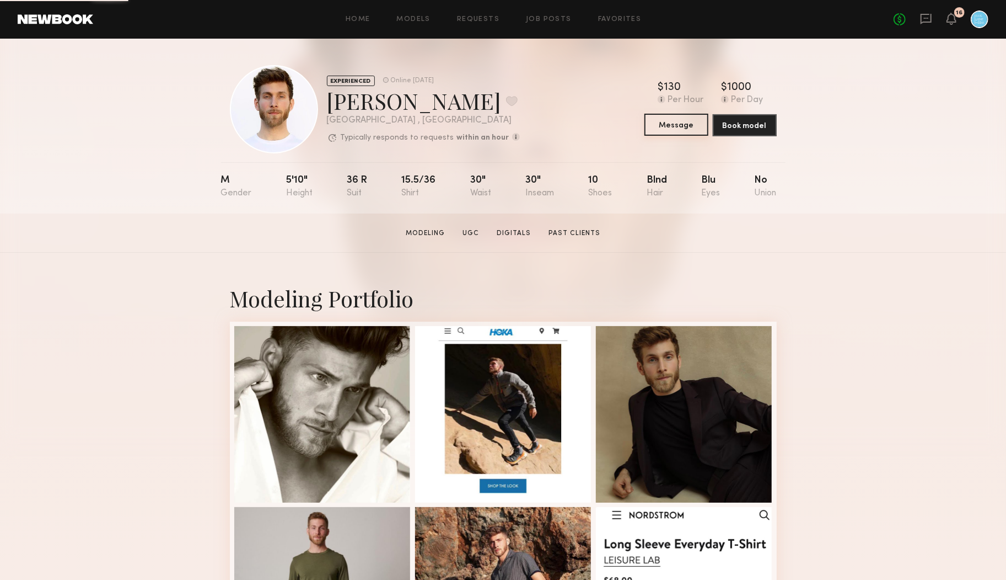
click at [685, 125] on button "Message" at bounding box center [677, 125] width 64 height 22
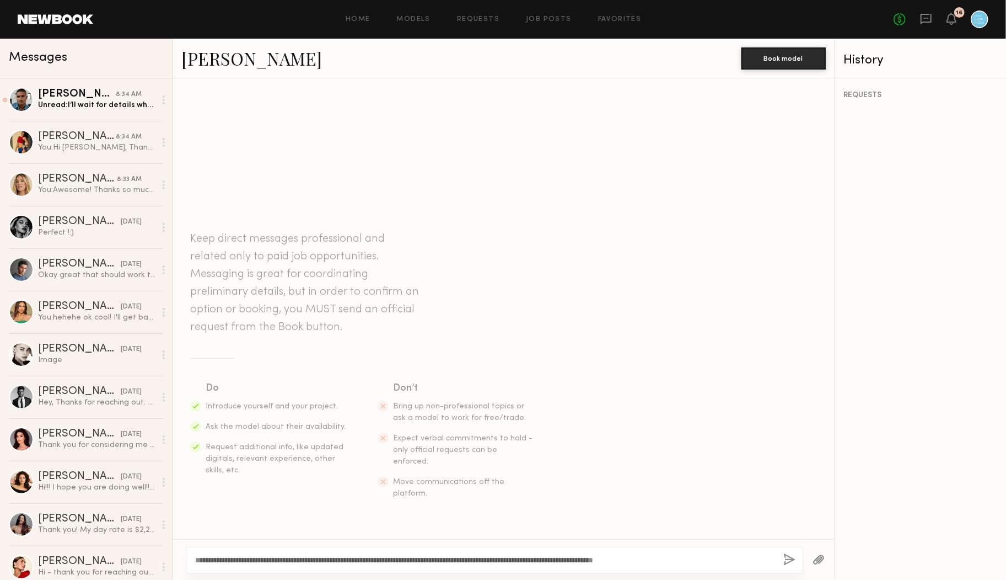
click at [196, 561] on textarea "**********" at bounding box center [485, 559] width 580 height 11
type textarea "**********"
click at [789, 557] on button "button" at bounding box center [790, 560] width 12 height 14
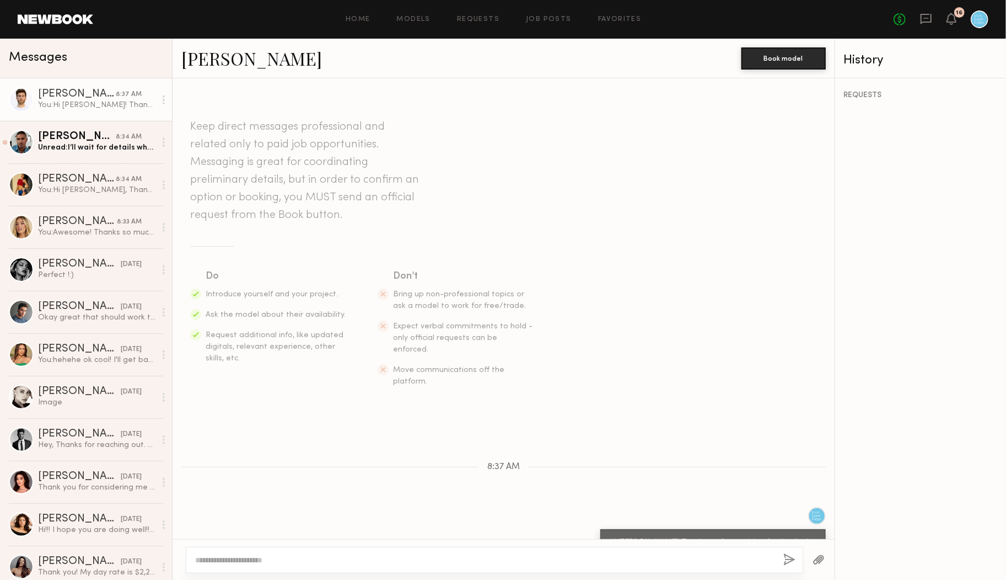
scroll to position [28, 0]
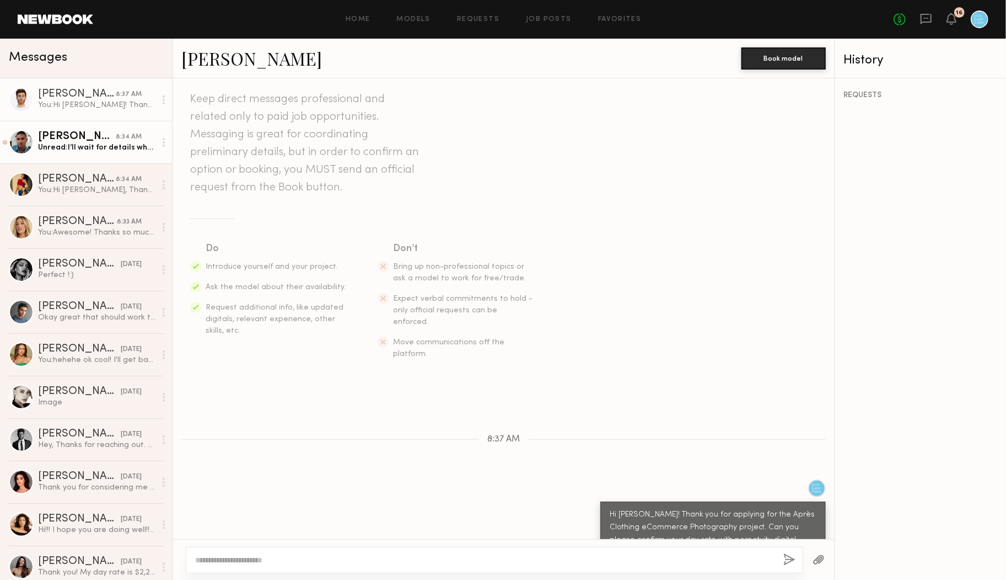
click at [106, 150] on div "Unread: I’ll wait for details when you have it then. Thank you" at bounding box center [96, 147] width 117 height 10
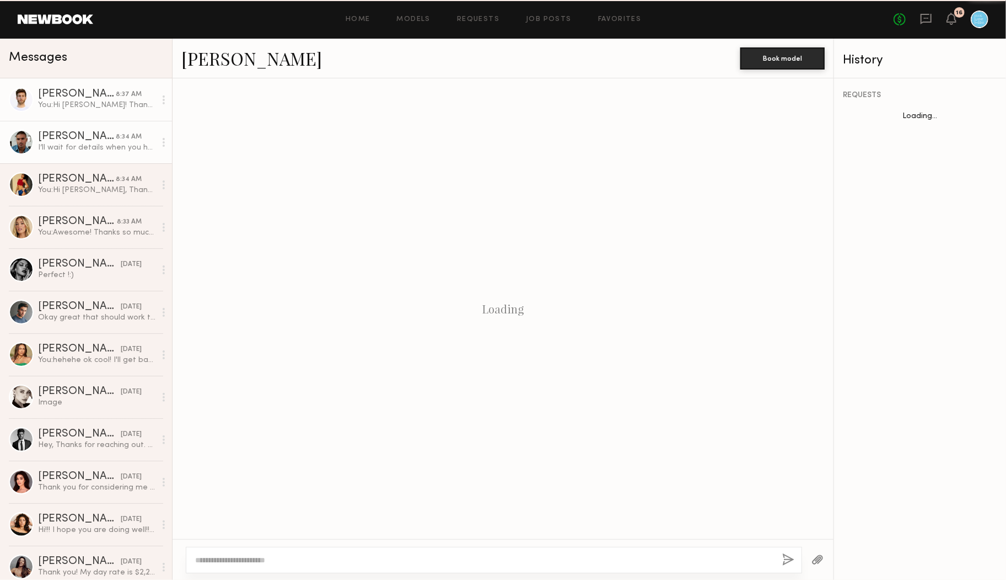
scroll to position [420, 0]
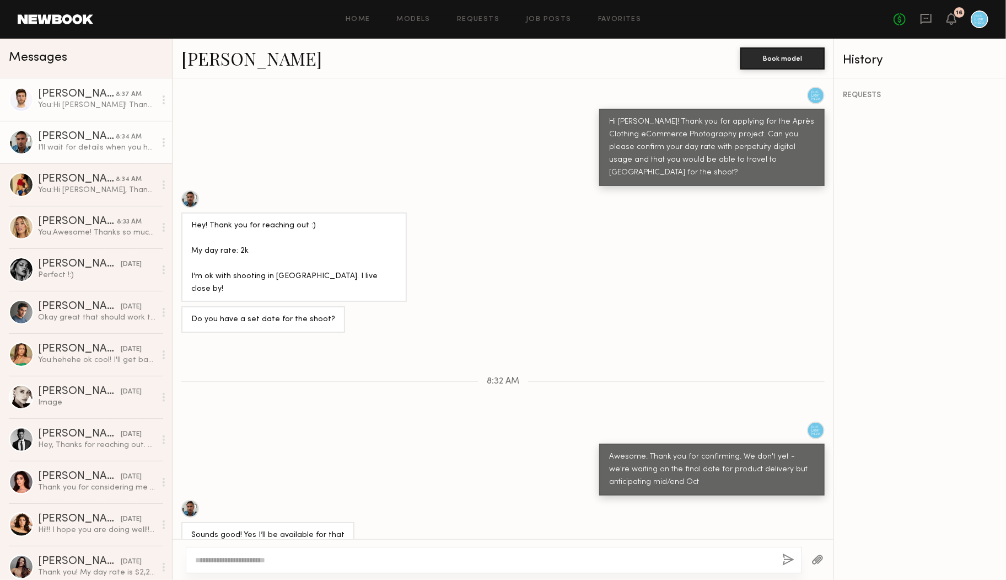
click at [99, 94] on div "[PERSON_NAME]" at bounding box center [77, 94] width 78 height 11
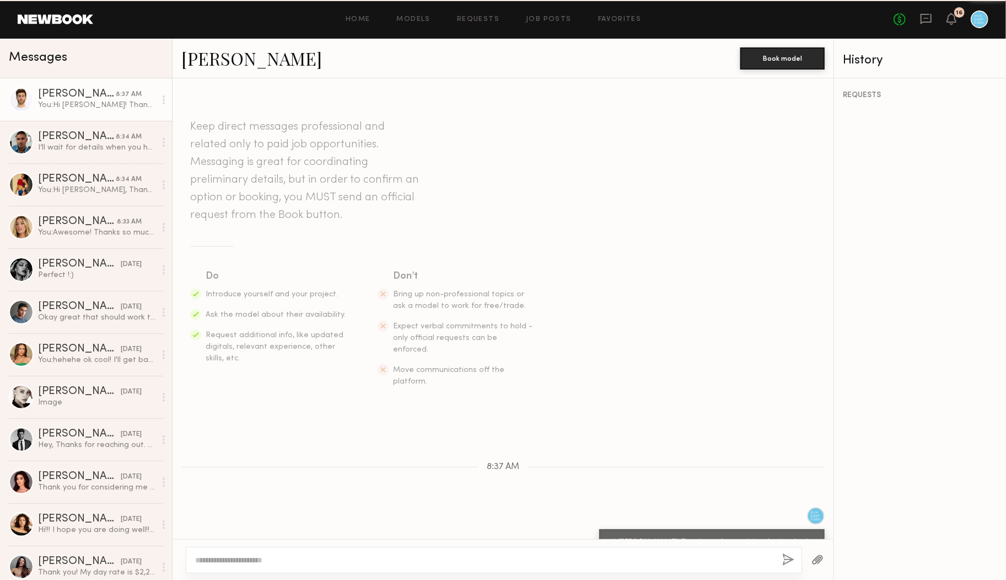
scroll to position [28, 0]
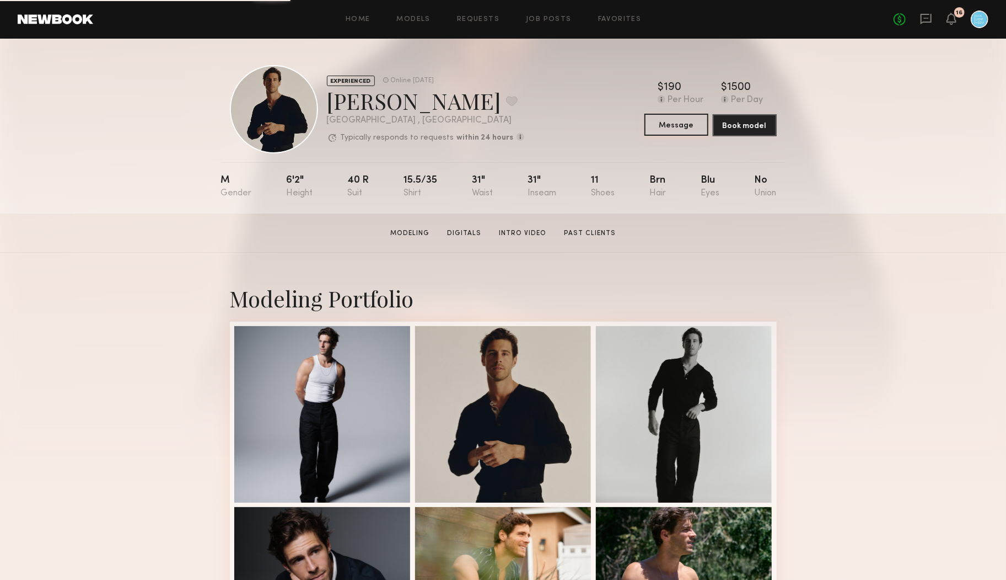
click at [658, 133] on button "Message" at bounding box center [677, 125] width 64 height 22
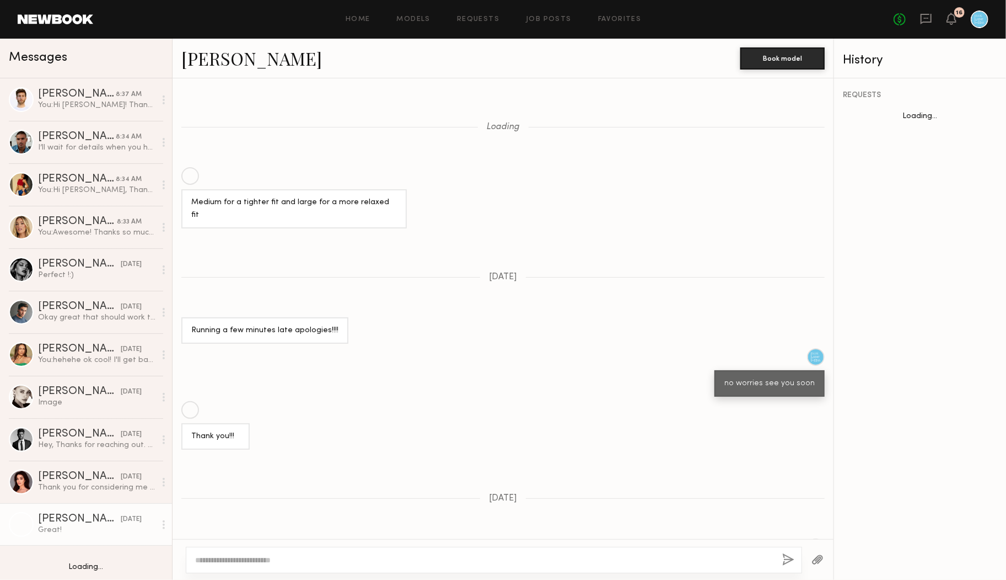
scroll to position [582, 0]
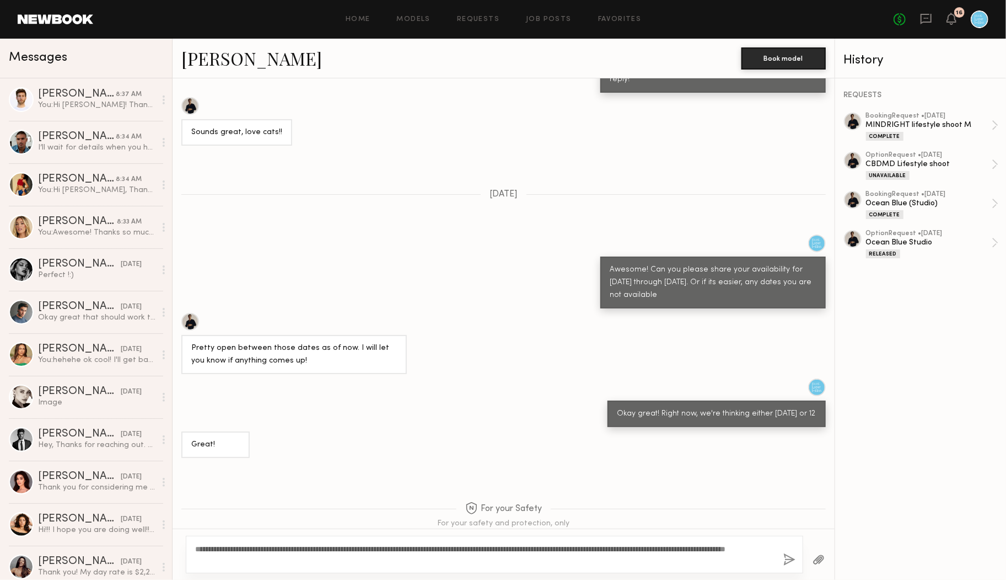
drag, startPoint x: 357, startPoint y: 549, endPoint x: 248, endPoint y: 547, distance: 109.8
click at [248, 548] on textarea "**********" at bounding box center [485, 554] width 580 height 22
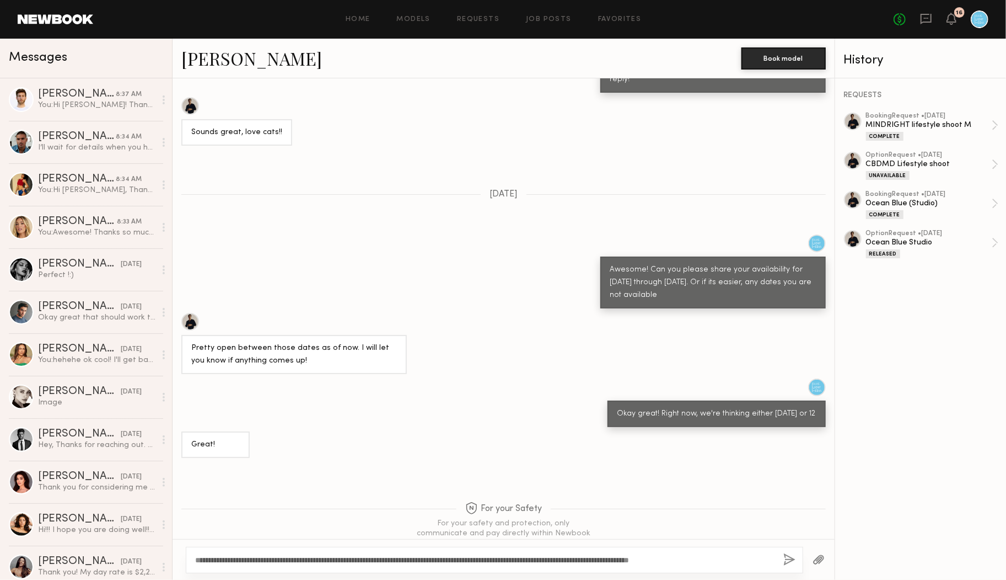
drag, startPoint x: 768, startPoint y: 555, endPoint x: 608, endPoint y: 561, distance: 160.6
click at [607, 561] on textarea "**********" at bounding box center [485, 559] width 580 height 11
type textarea "**********"
click at [791, 559] on button "button" at bounding box center [790, 560] width 12 height 14
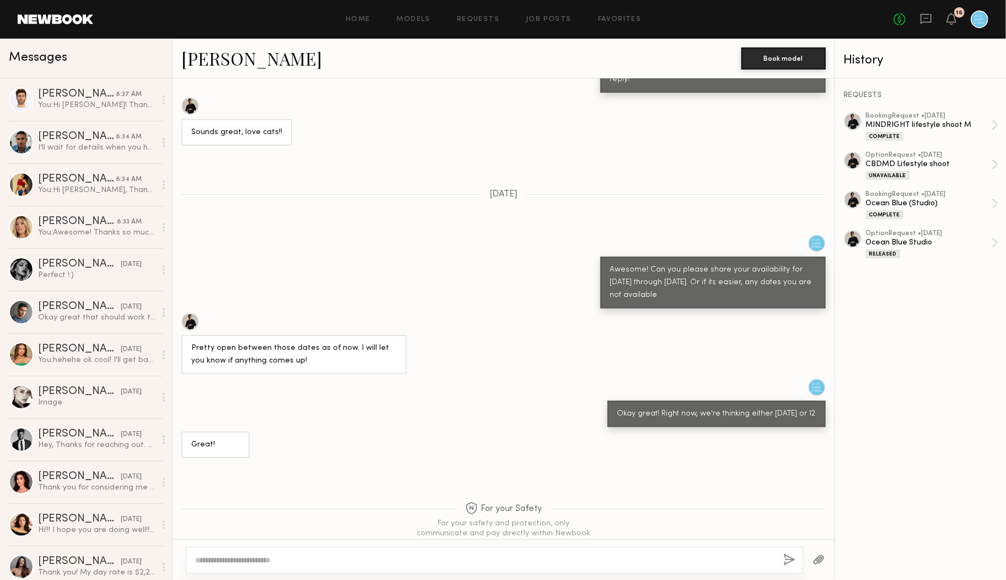
scroll to position [827, 0]
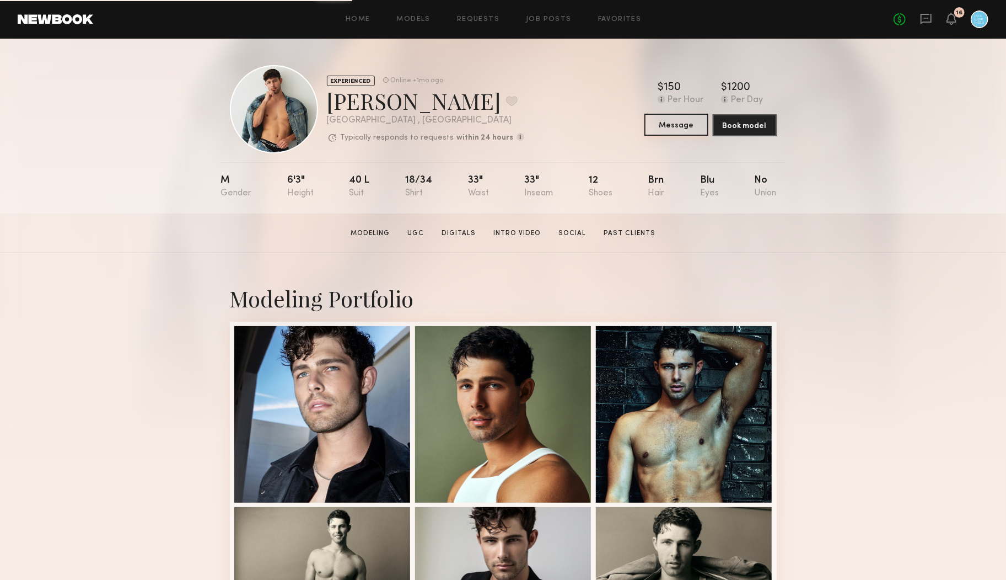
click at [678, 127] on button "Message" at bounding box center [677, 125] width 64 height 22
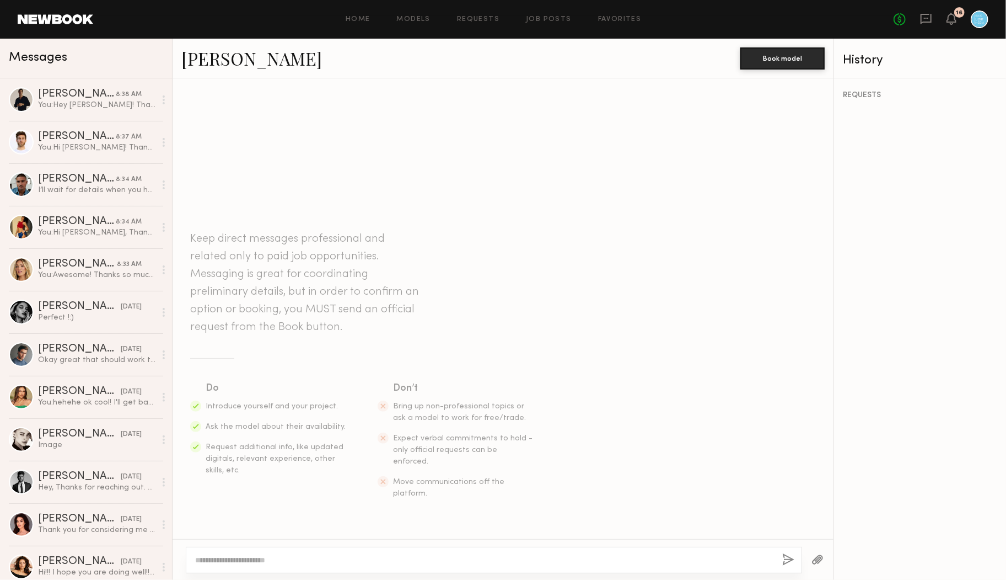
click at [353, 533] on div "Keep direct messages professional and related only to paid job opportunities. M…" at bounding box center [503, 337] width 661 height 396
click at [267, 561] on textarea at bounding box center [484, 559] width 578 height 11
paste textarea "**********"
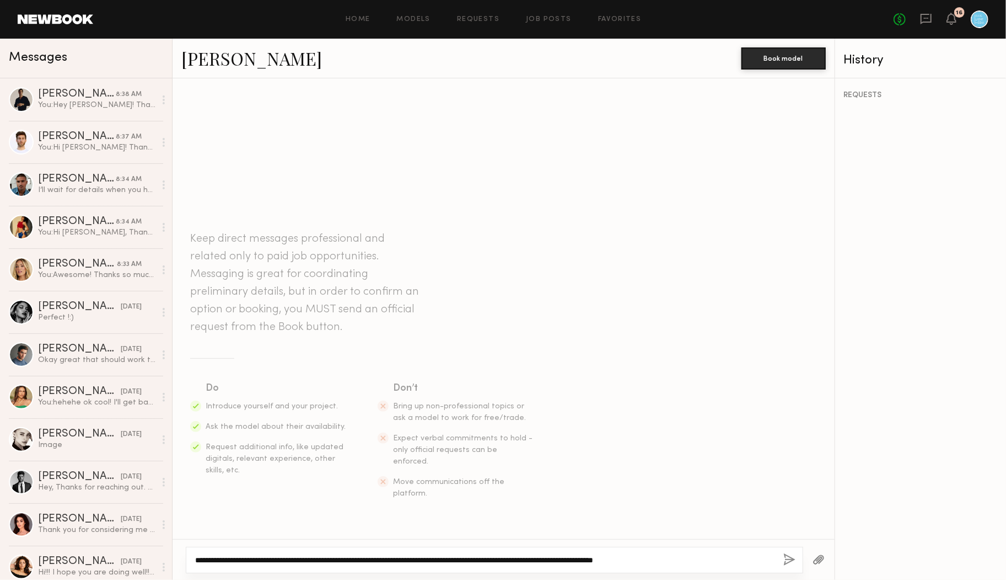
drag, startPoint x: 730, startPoint y: 564, endPoint x: 537, endPoint y: 561, distance: 193.6
click at [537, 561] on textarea "**********" at bounding box center [485, 559] width 580 height 11
click at [194, 558] on div "**********" at bounding box center [495, 559] width 618 height 26
click at [196, 559] on textarea "**********" at bounding box center [485, 559] width 580 height 11
type textarea "**********"
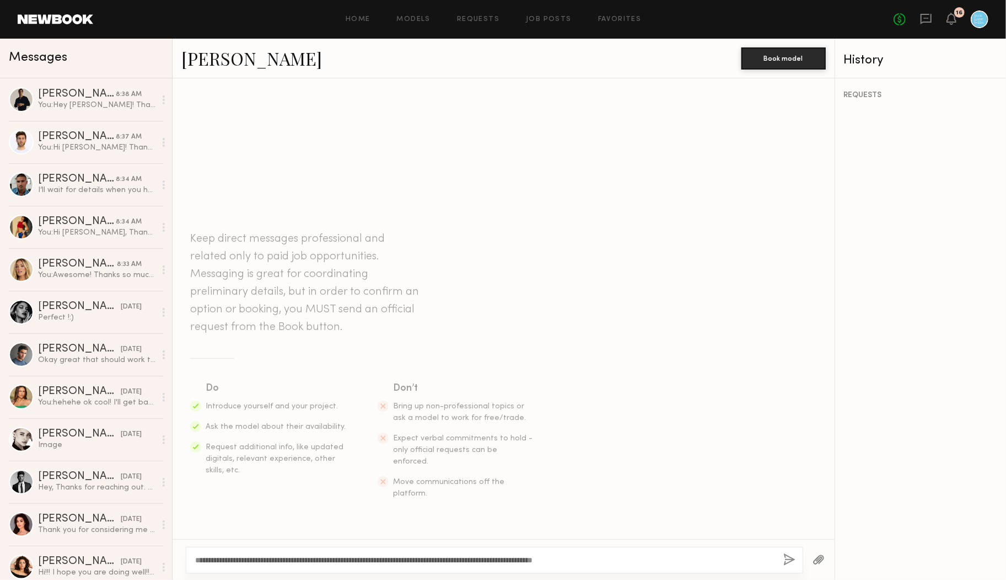
click at [786, 562] on button "button" at bounding box center [790, 560] width 12 height 14
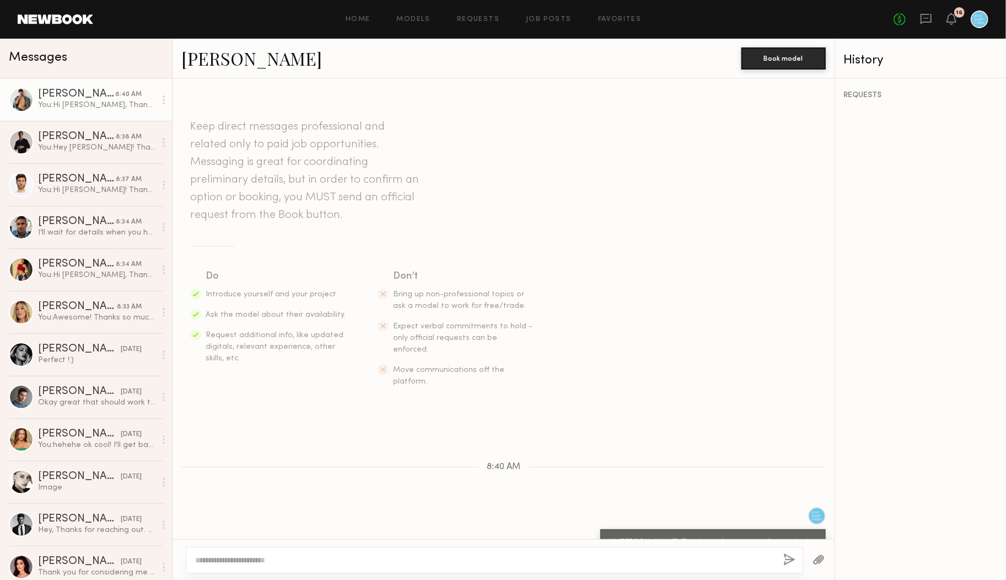
scroll to position [28, 0]
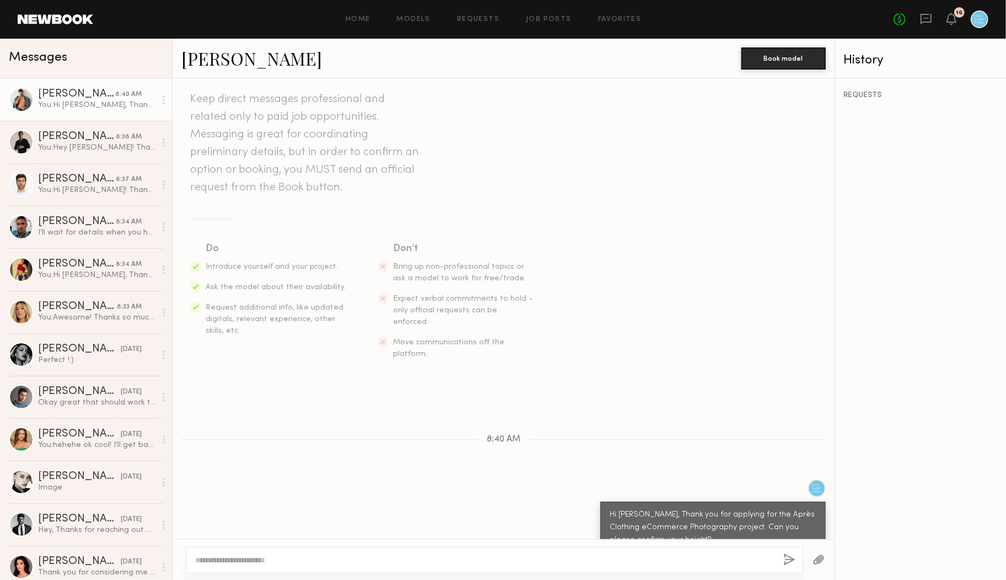
click at [93, 49] on div "Messages" at bounding box center [86, 55] width 154 height 17
click at [101, 152] on div "You: Hey [PERSON_NAME]! Thank you for applying for the Après Clothing eCommerce…" at bounding box center [96, 147] width 117 height 10
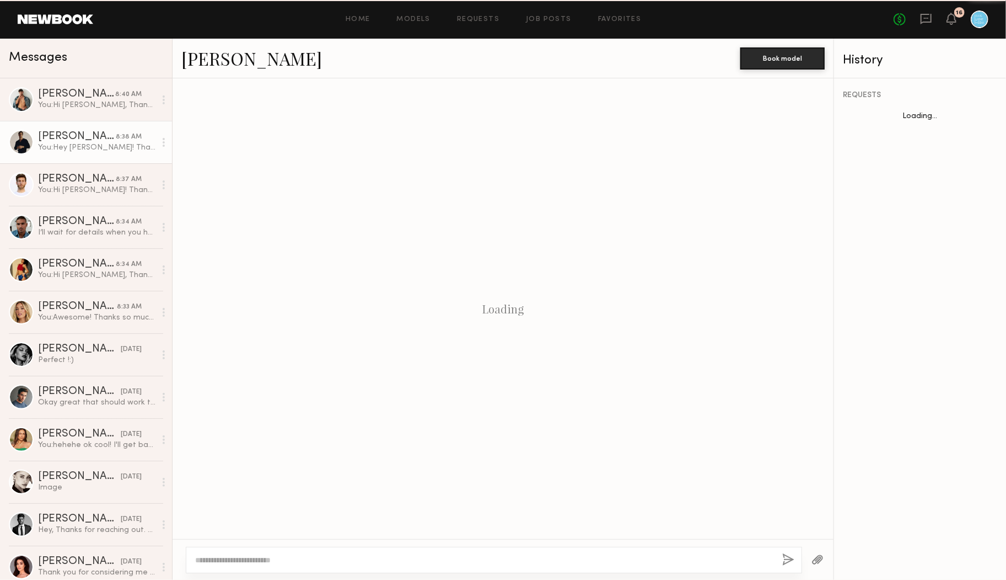
scroll to position [630, 0]
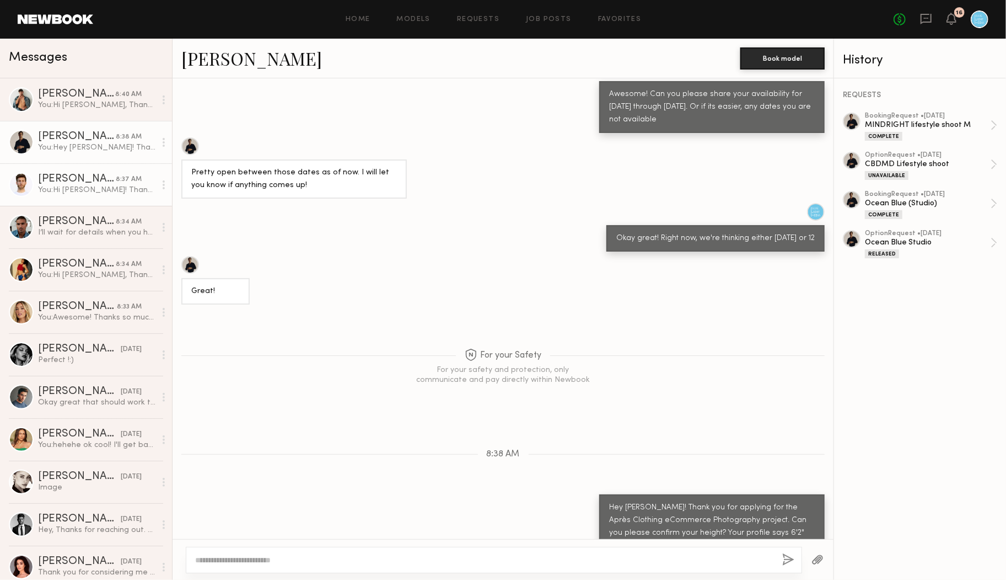
click at [86, 186] on div "You: Hi [PERSON_NAME]! Thank you for applying for the Après Clothing eCommerce …" at bounding box center [96, 190] width 117 height 10
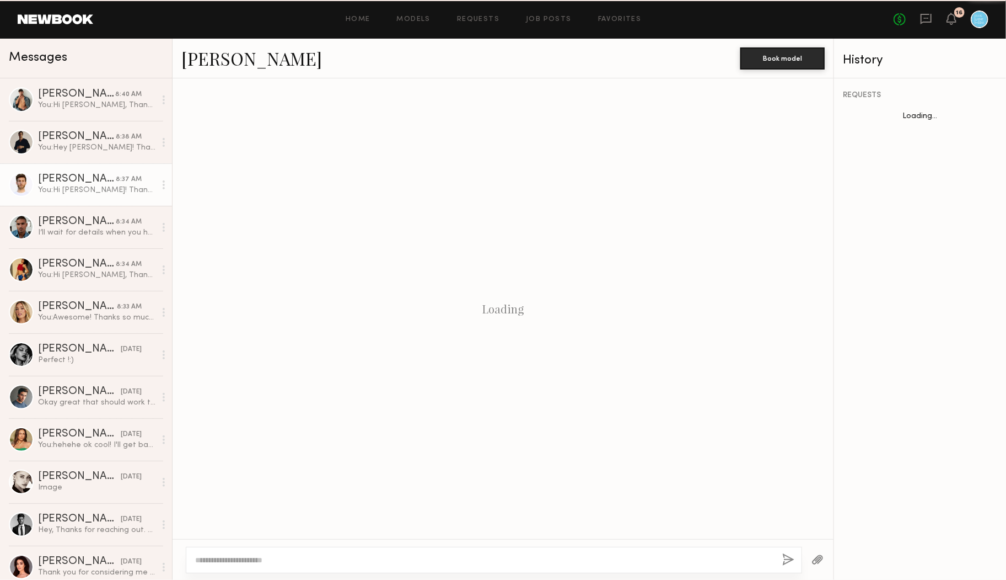
scroll to position [28, 0]
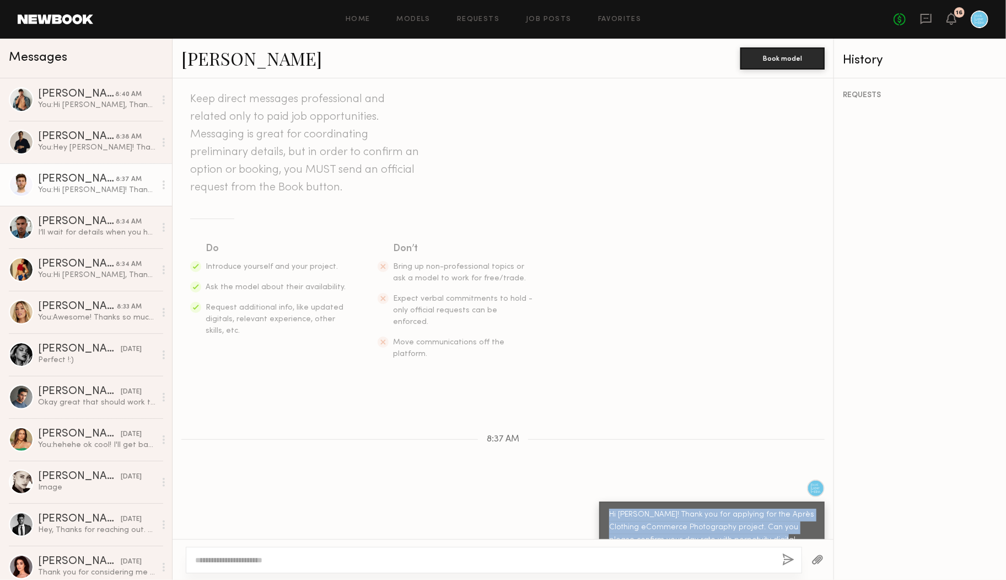
drag, startPoint x: 768, startPoint y: 517, endPoint x: 588, endPoint y: 488, distance: 182.1
click at [588, 488] on div "Hi [PERSON_NAME]! Thank you for applying for the Après Clothing eCommerce Photo…" at bounding box center [503, 522] width 661 height 87
copy div "Hi [PERSON_NAME]! Thank you for applying for the Après Clothing eCommerce Photo…"
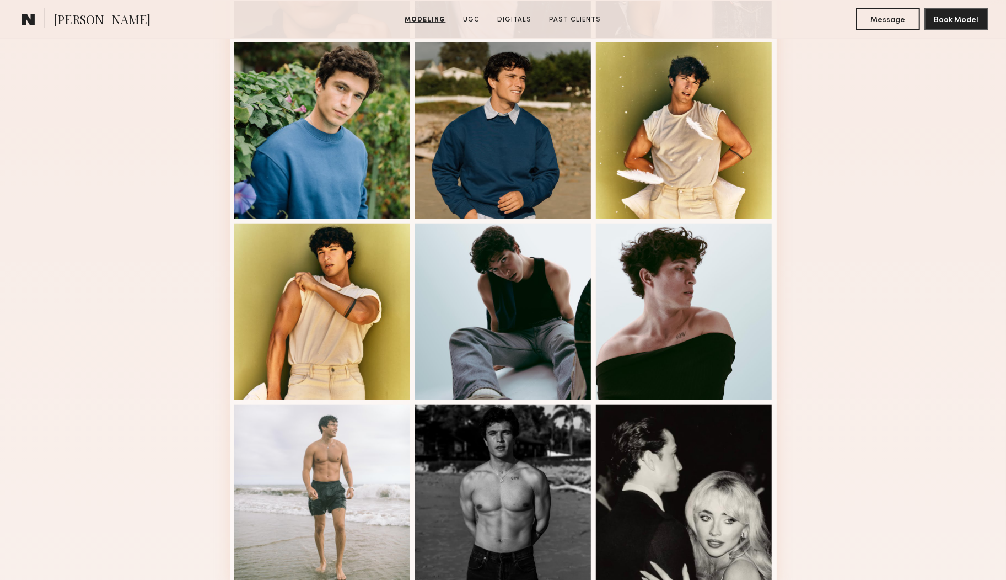
scroll to position [466, 0]
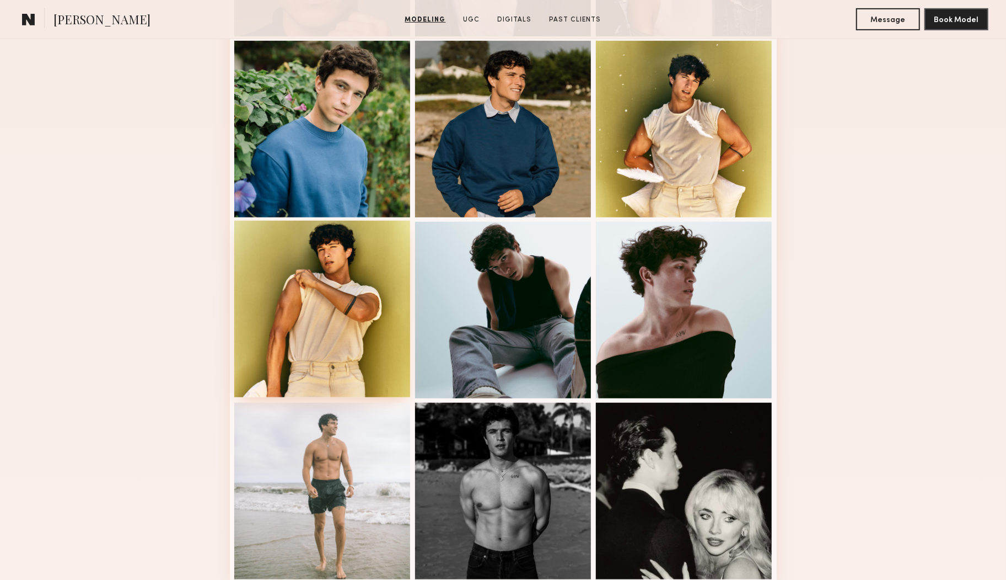
click at [313, 276] on div at bounding box center [322, 309] width 176 height 176
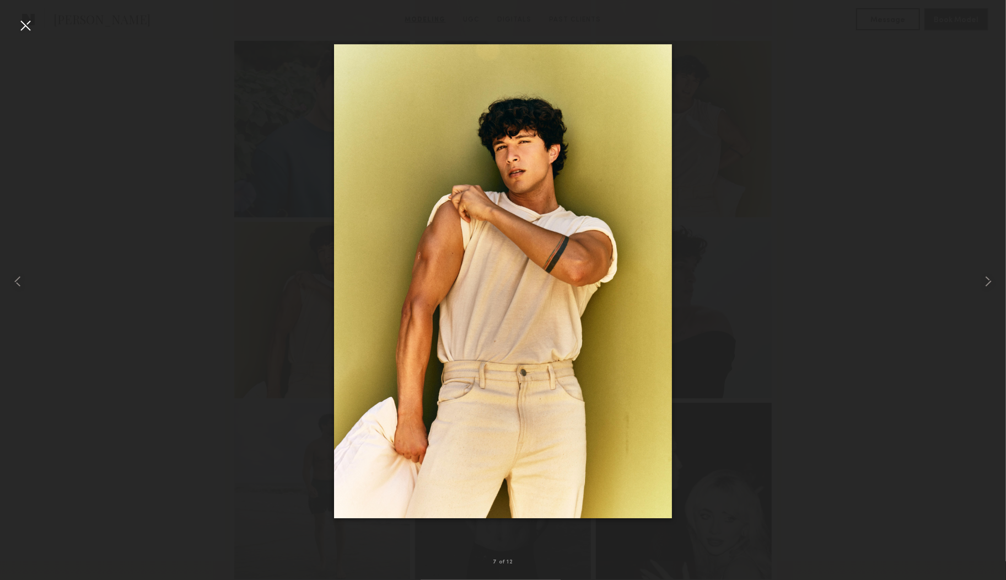
click at [24, 20] on div at bounding box center [26, 26] width 18 height 18
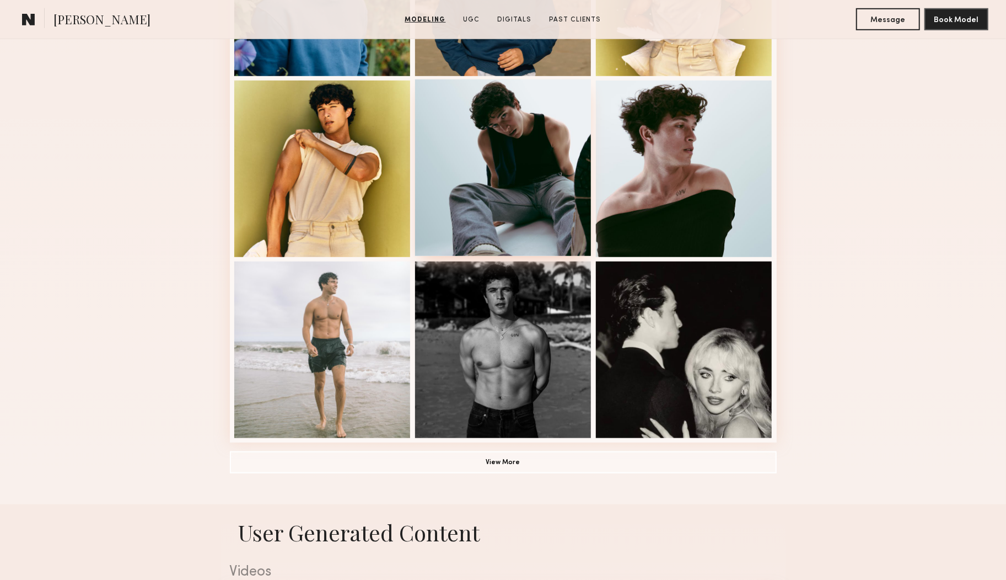
scroll to position [609, 0]
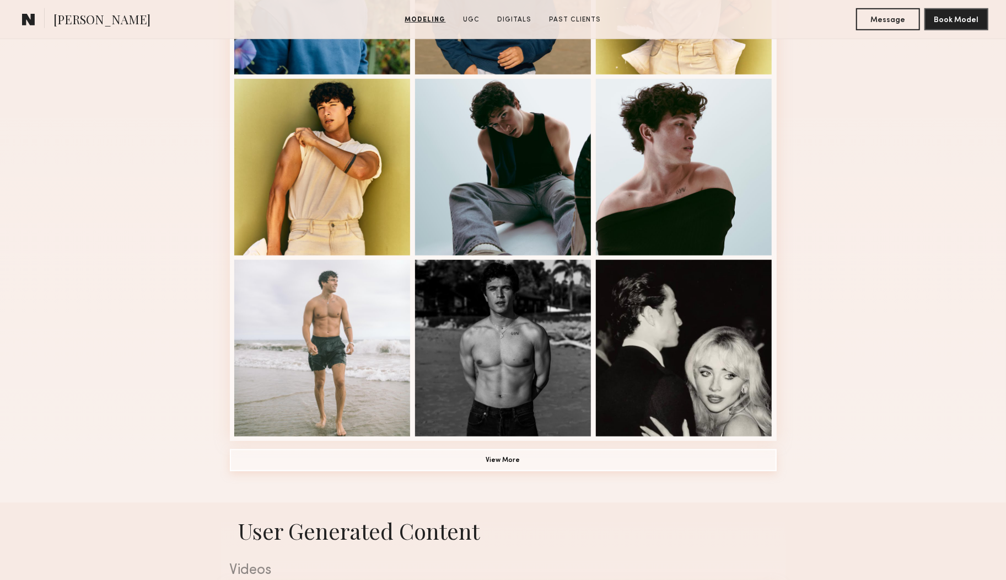
click at [549, 462] on button "View More" at bounding box center [503, 460] width 547 height 22
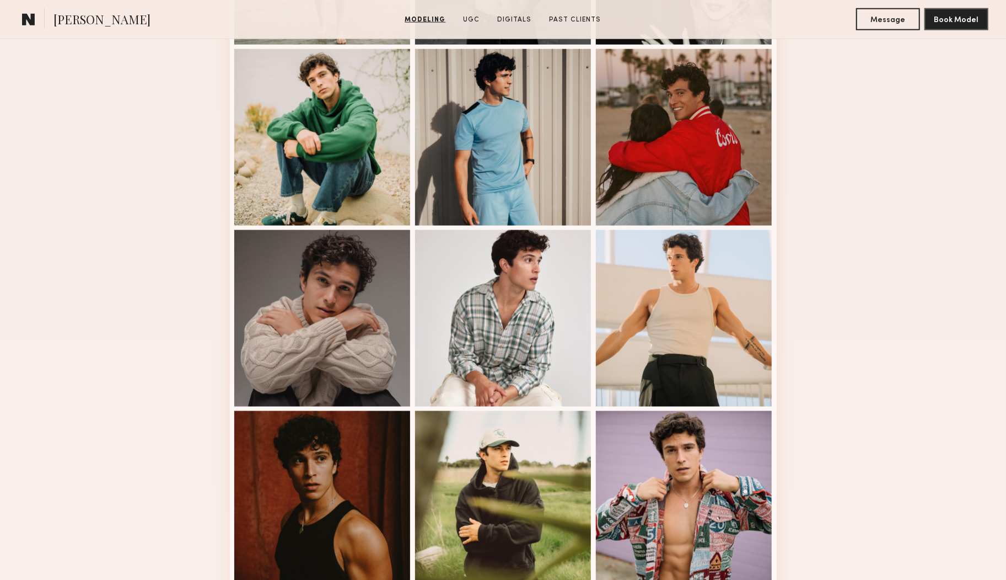
scroll to position [994, 0]
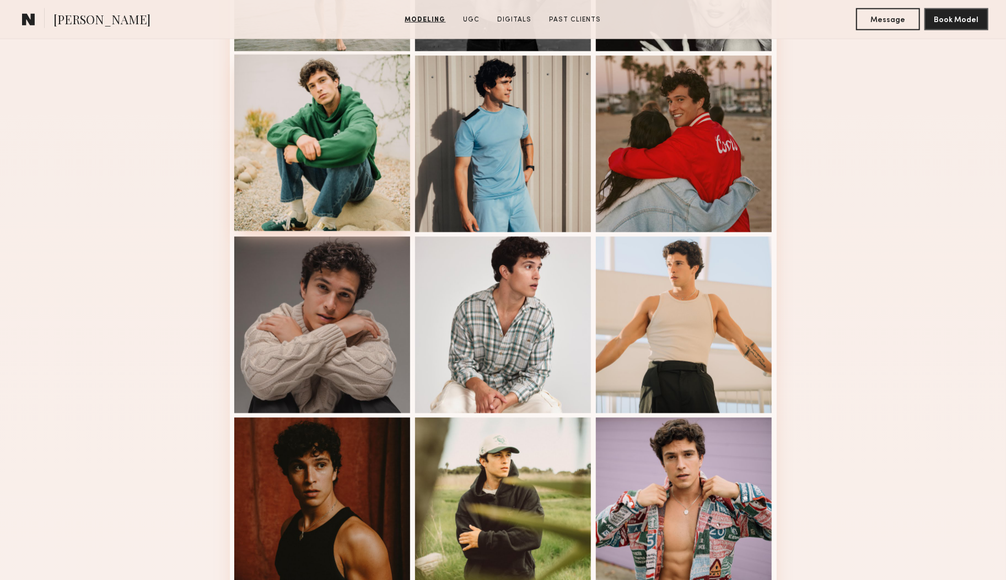
click at [363, 168] on div at bounding box center [322, 143] width 176 height 176
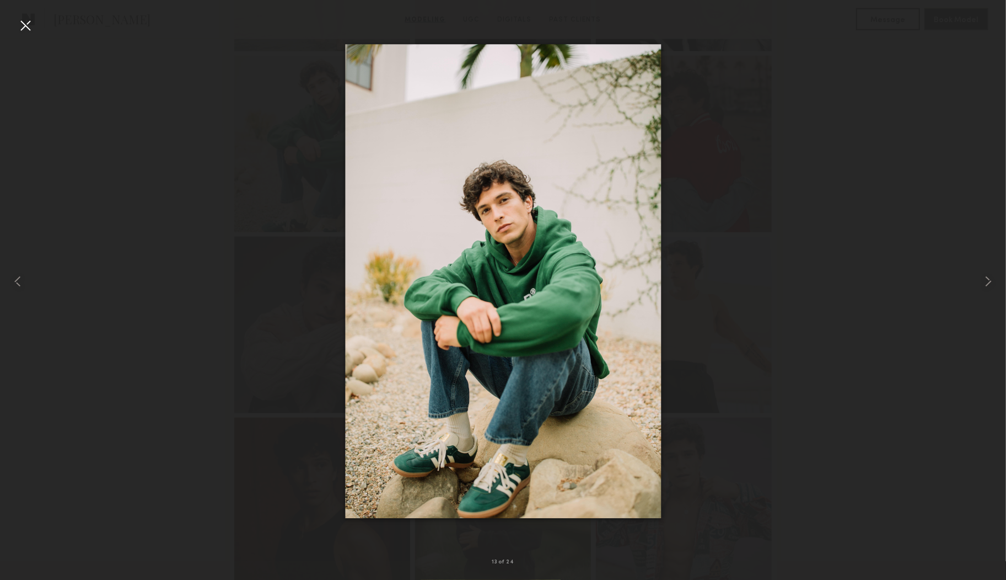
click at [25, 22] on div at bounding box center [26, 26] width 18 height 18
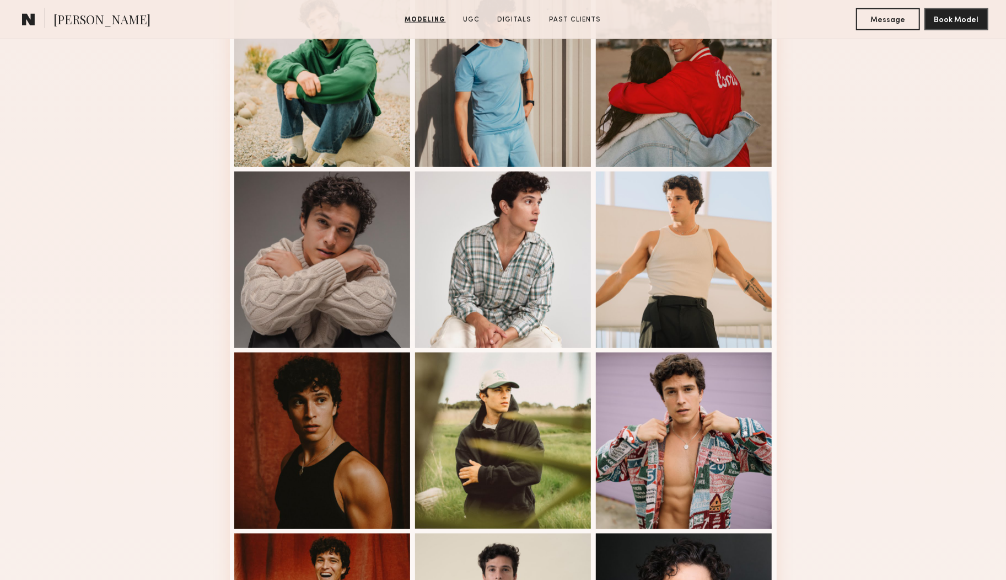
scroll to position [1060, 0]
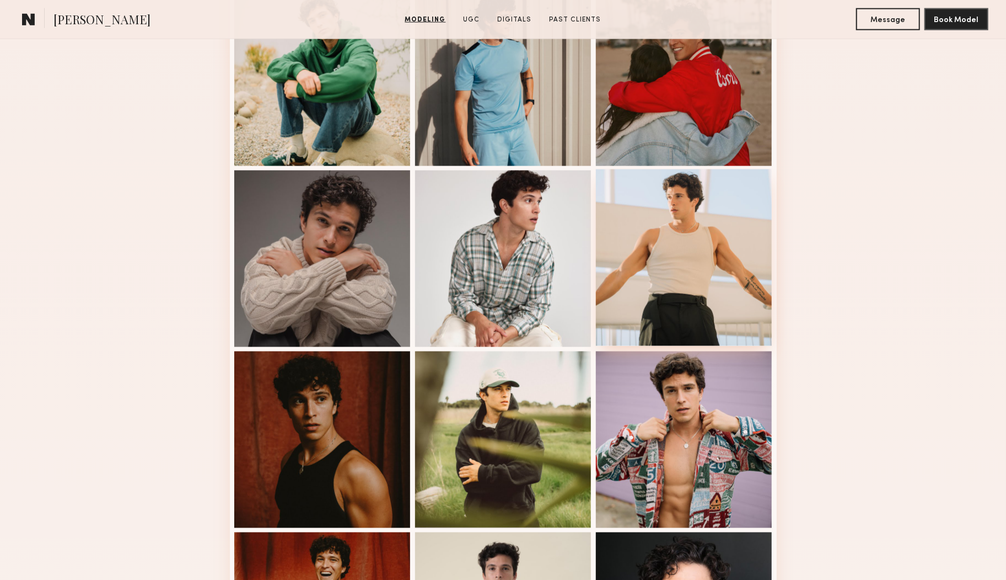
click at [676, 245] on div at bounding box center [684, 257] width 176 height 176
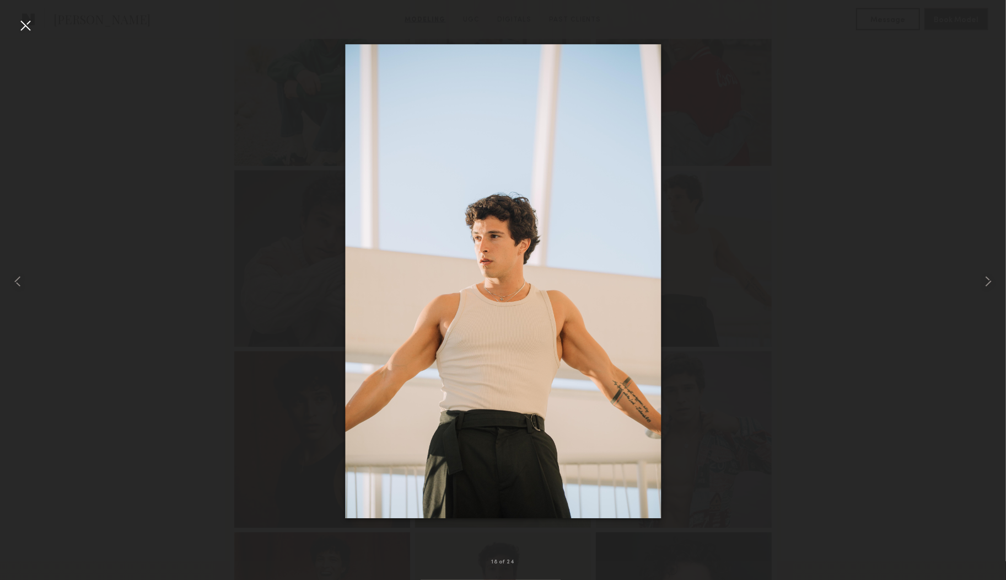
click at [20, 18] on div at bounding box center [26, 26] width 18 height 18
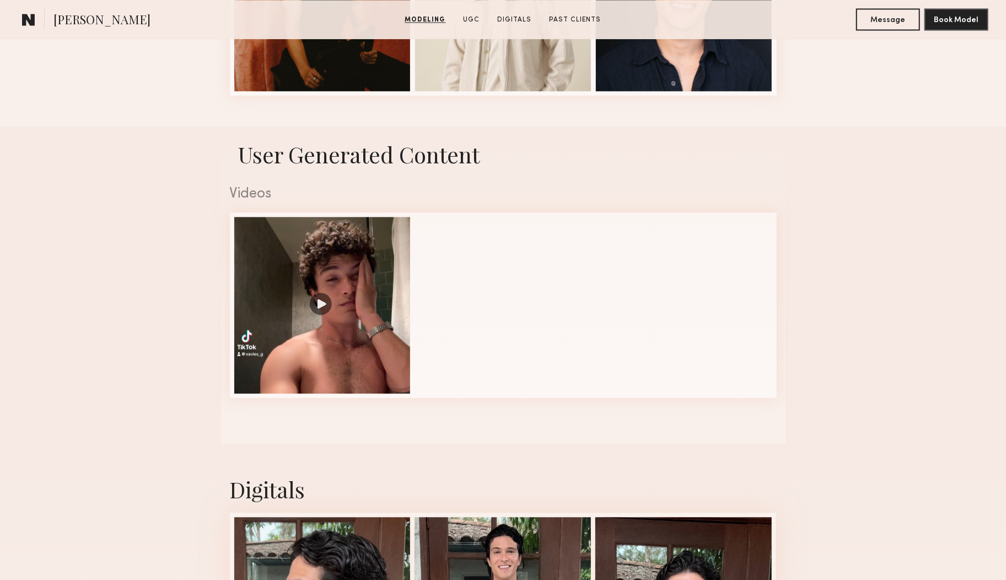
scroll to position [1472, 0]
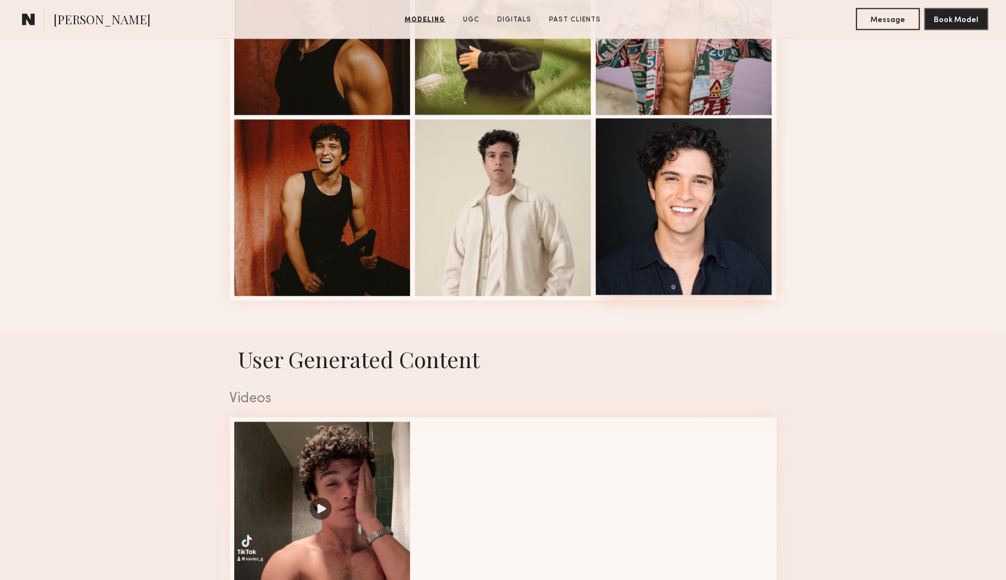
click at [679, 226] on div at bounding box center [684, 207] width 176 height 176
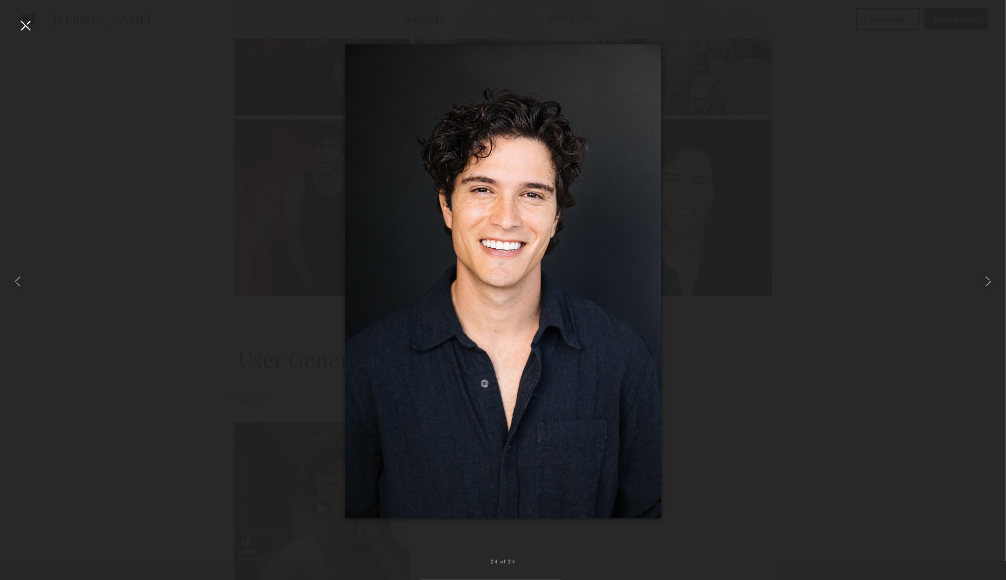
click at [23, 22] on div at bounding box center [26, 26] width 18 height 18
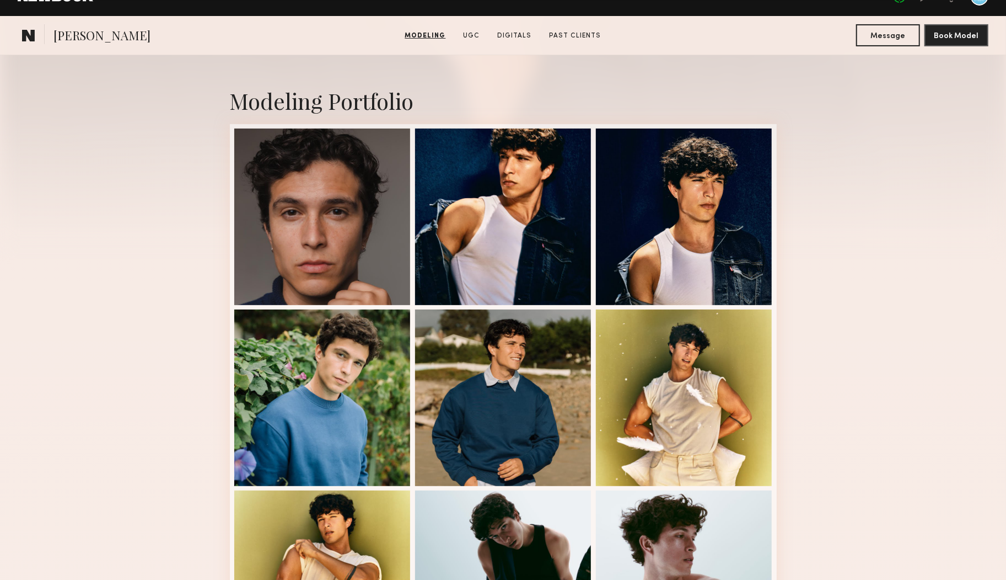
scroll to position [0, 0]
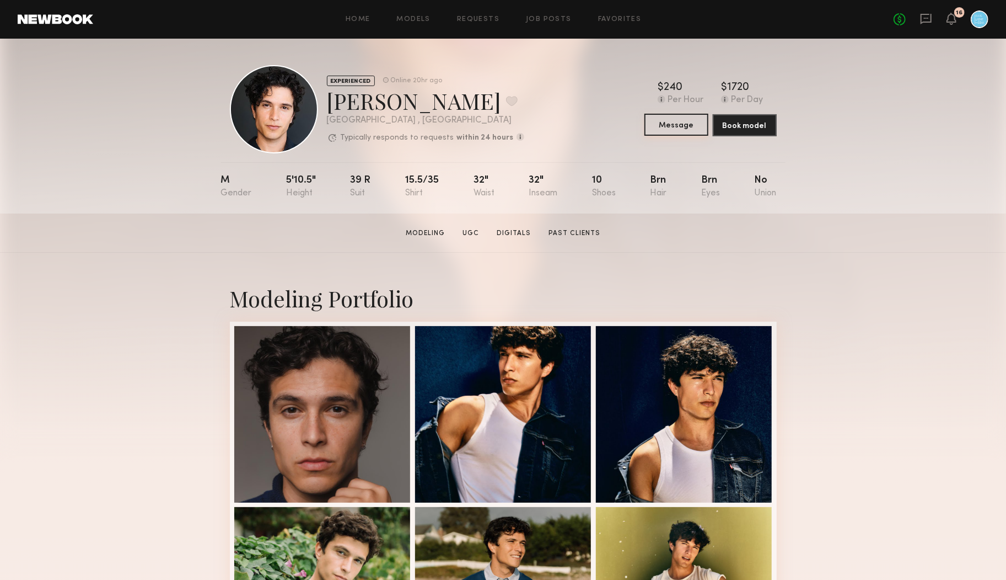
click at [669, 129] on button "Message" at bounding box center [677, 125] width 64 height 22
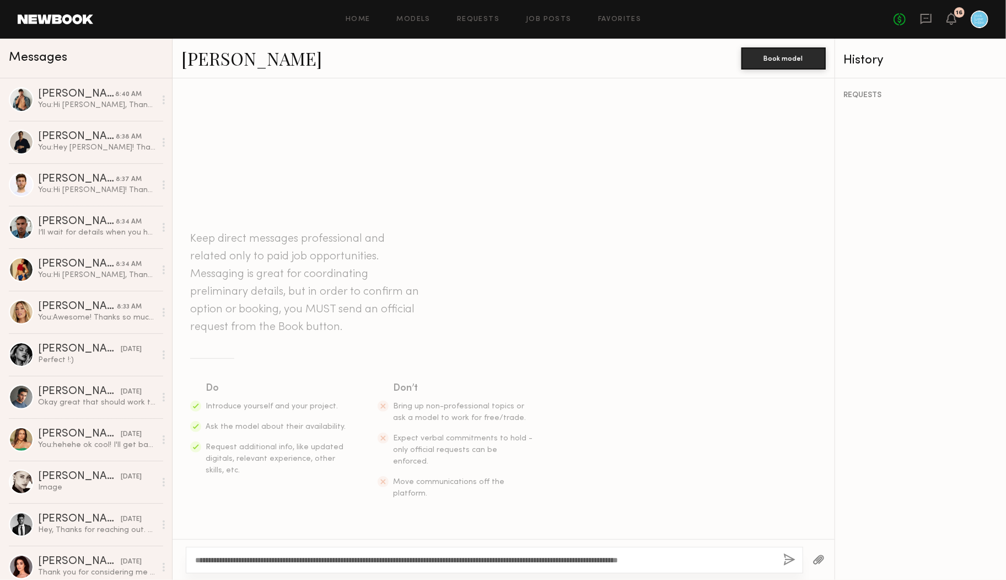
click at [217, 559] on textarea "**********" at bounding box center [485, 559] width 580 height 11
type textarea "**********"
click at [789, 564] on button "button" at bounding box center [790, 560] width 12 height 14
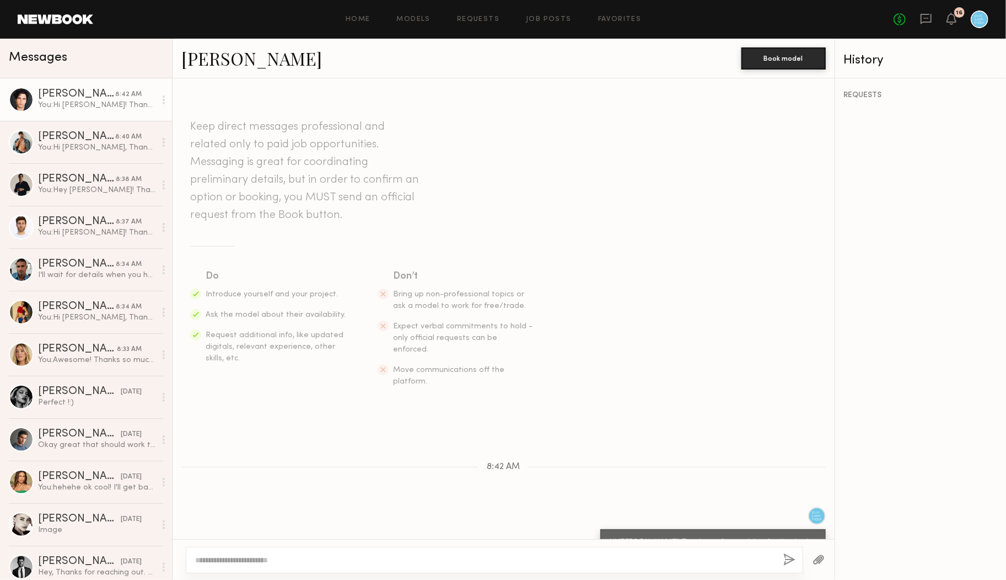
scroll to position [28, 0]
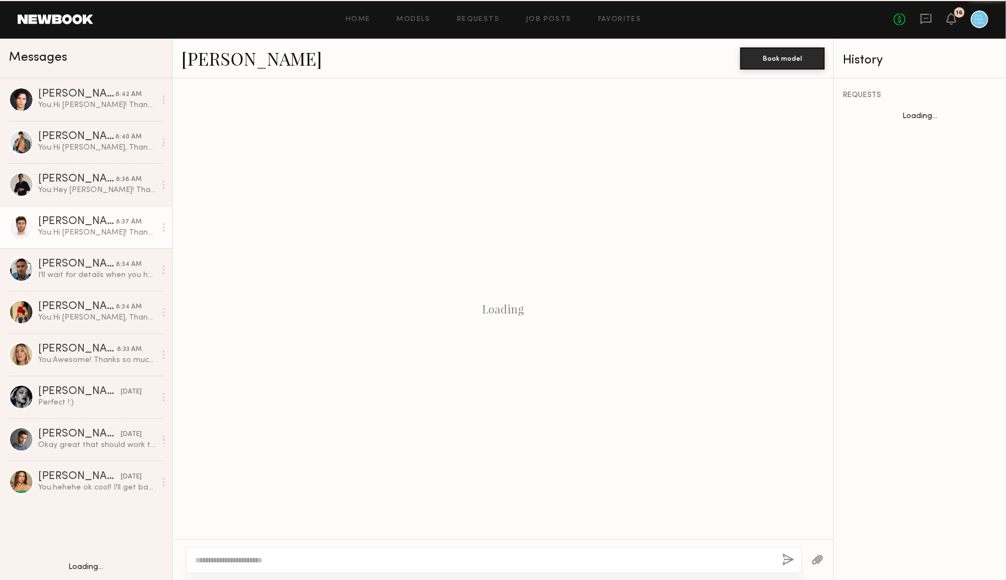
scroll to position [28, 0]
